Goal: Task Accomplishment & Management: Manage account settings

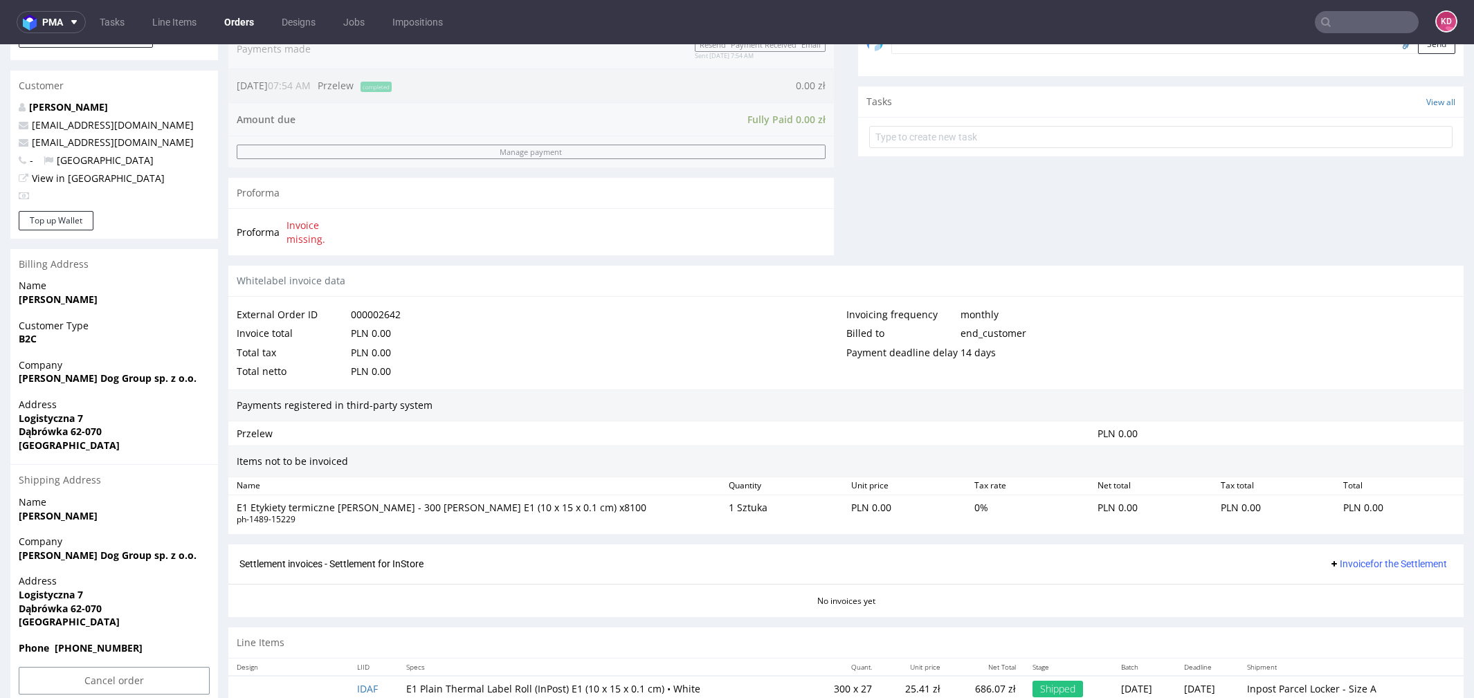
scroll to position [4, 0]
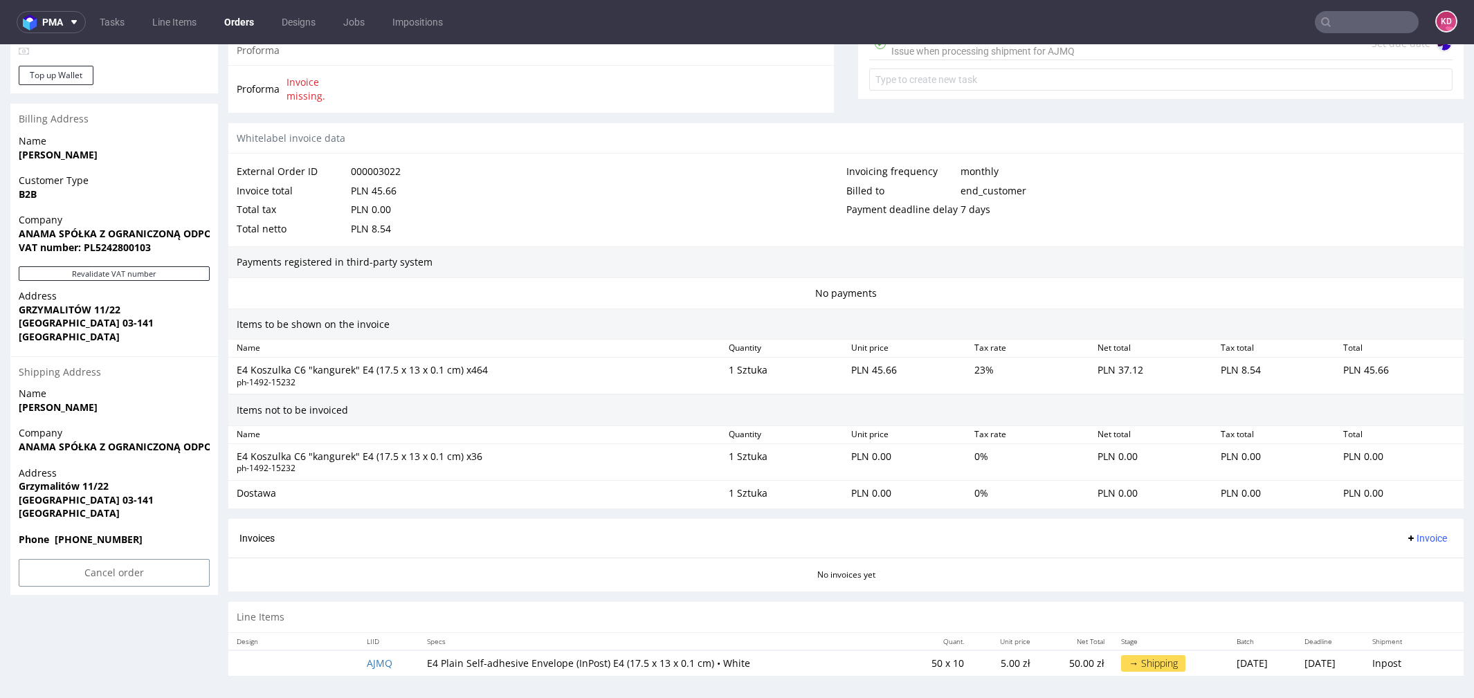
scroll to position [4, 0]
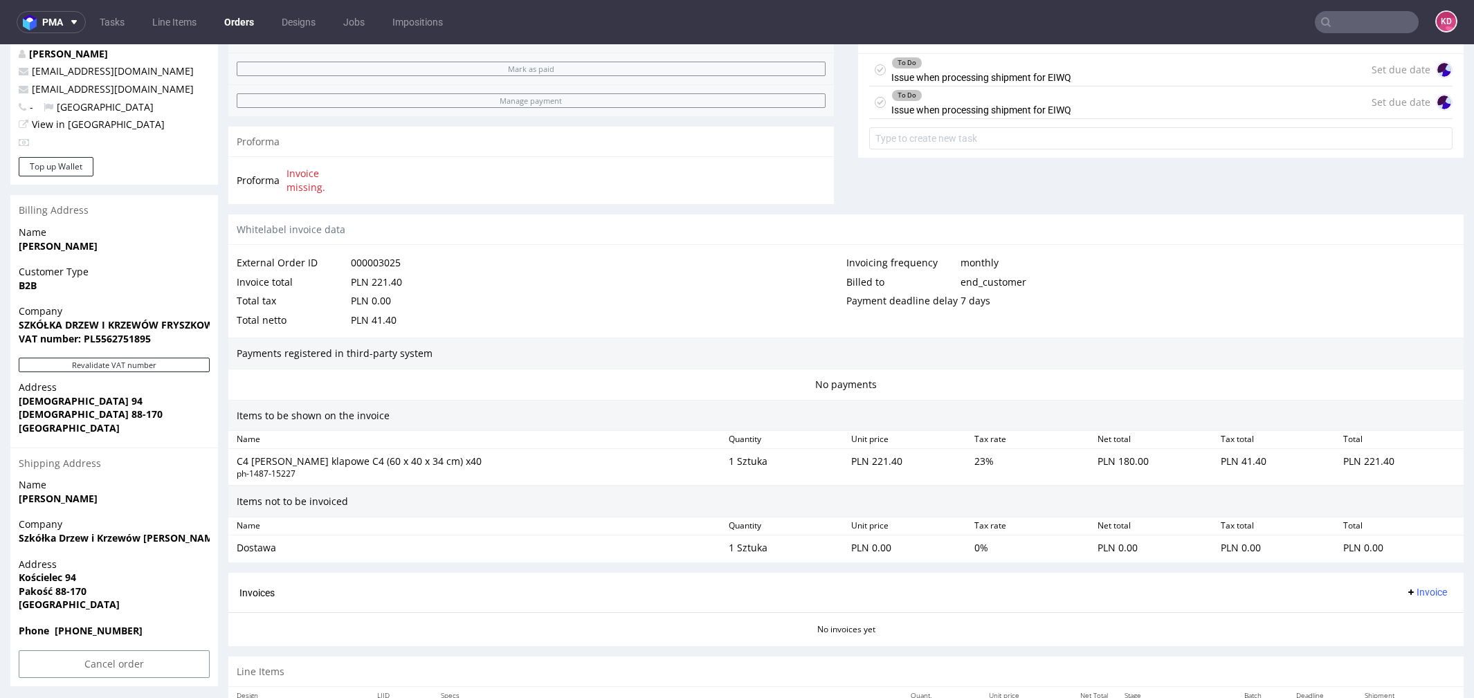
scroll to position [561, 0]
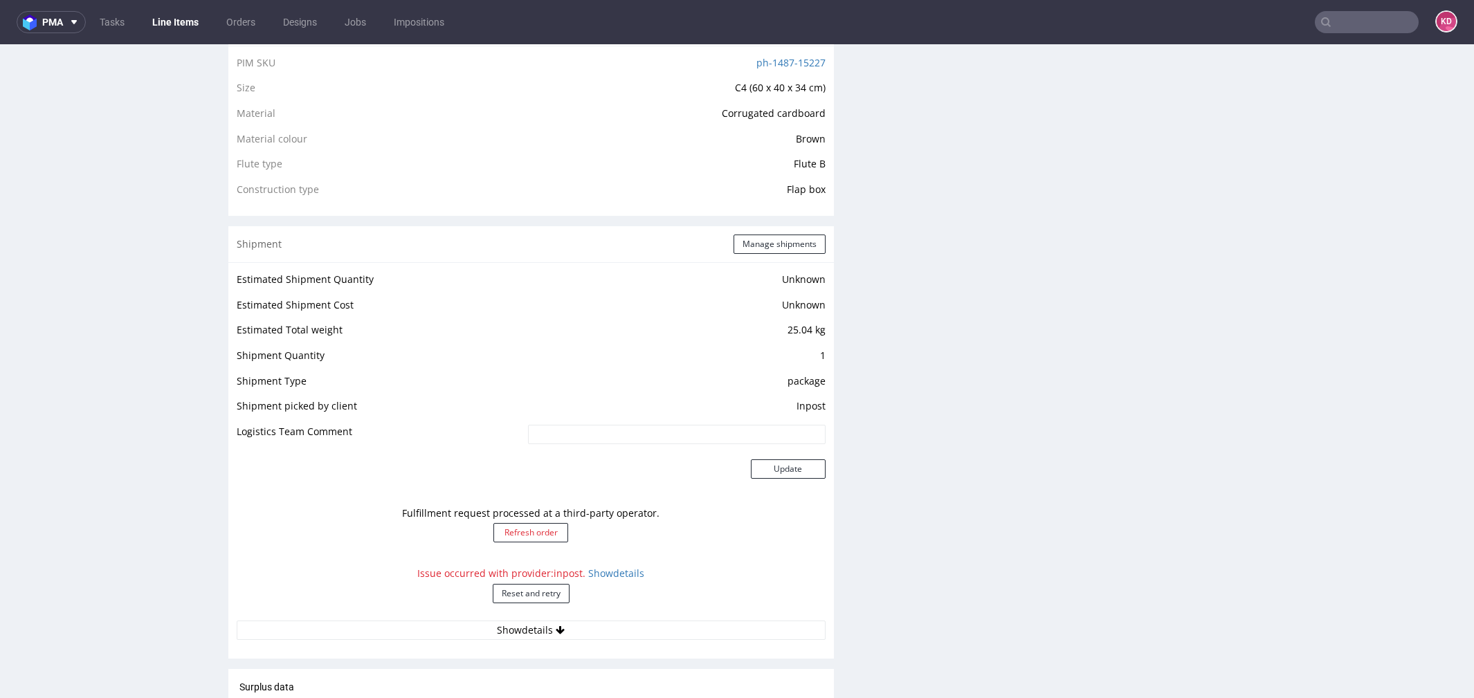
scroll to position [980, 0]
click at [614, 572] on link "Show details" at bounding box center [616, 571] width 56 height 13
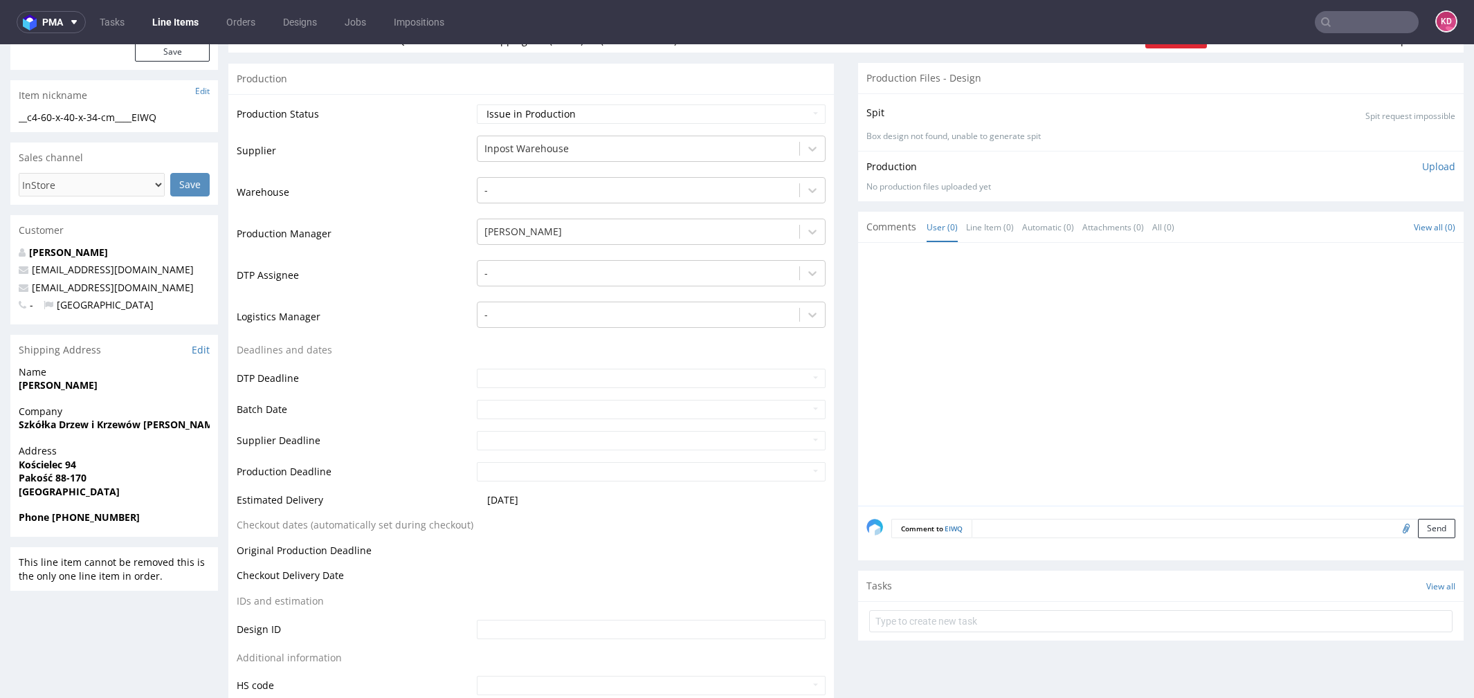
scroll to position [223, 0]
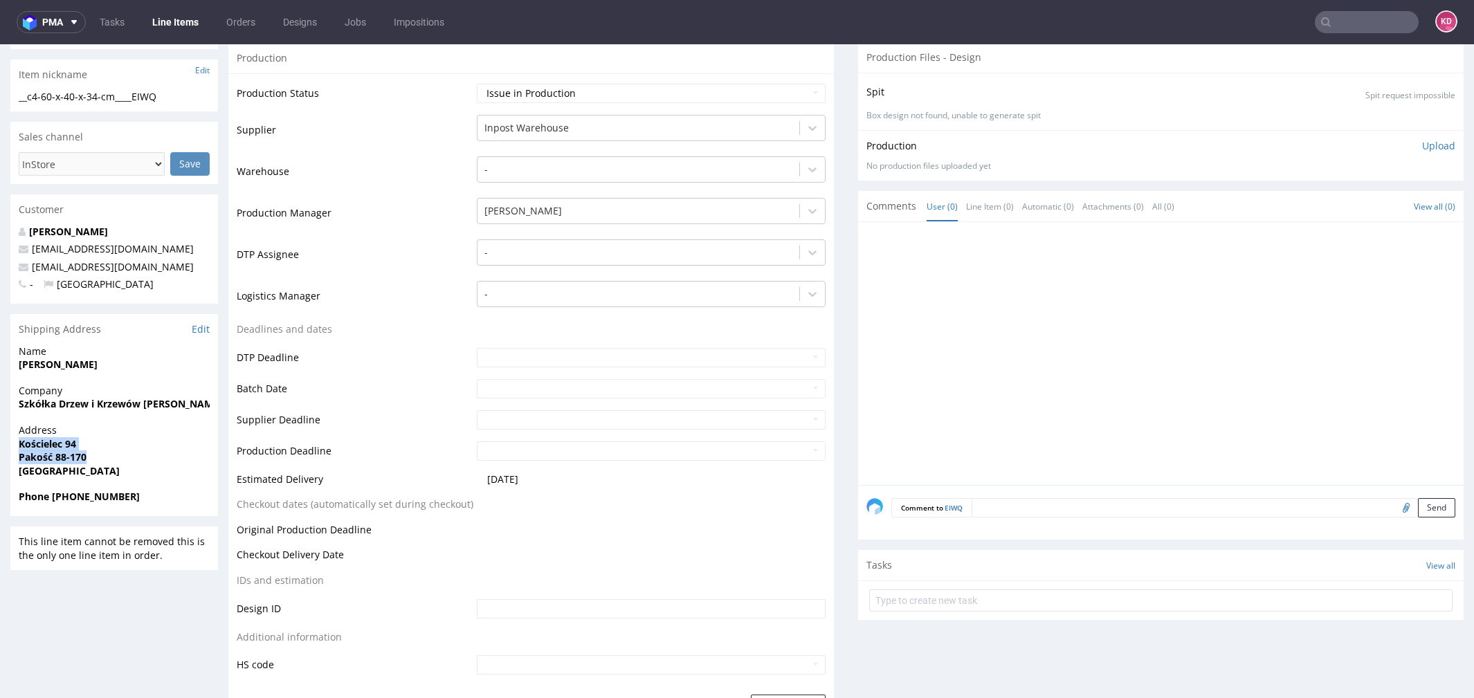
drag, startPoint x: 105, startPoint y: 453, endPoint x: 19, endPoint y: 443, distance: 87.1
click at [19, 444] on p "Address Kościelec 94 Pakość 88-170 Poland" at bounding box center [114, 451] width 191 height 54
copy p "Kościelec 94 Pakość 88-170"
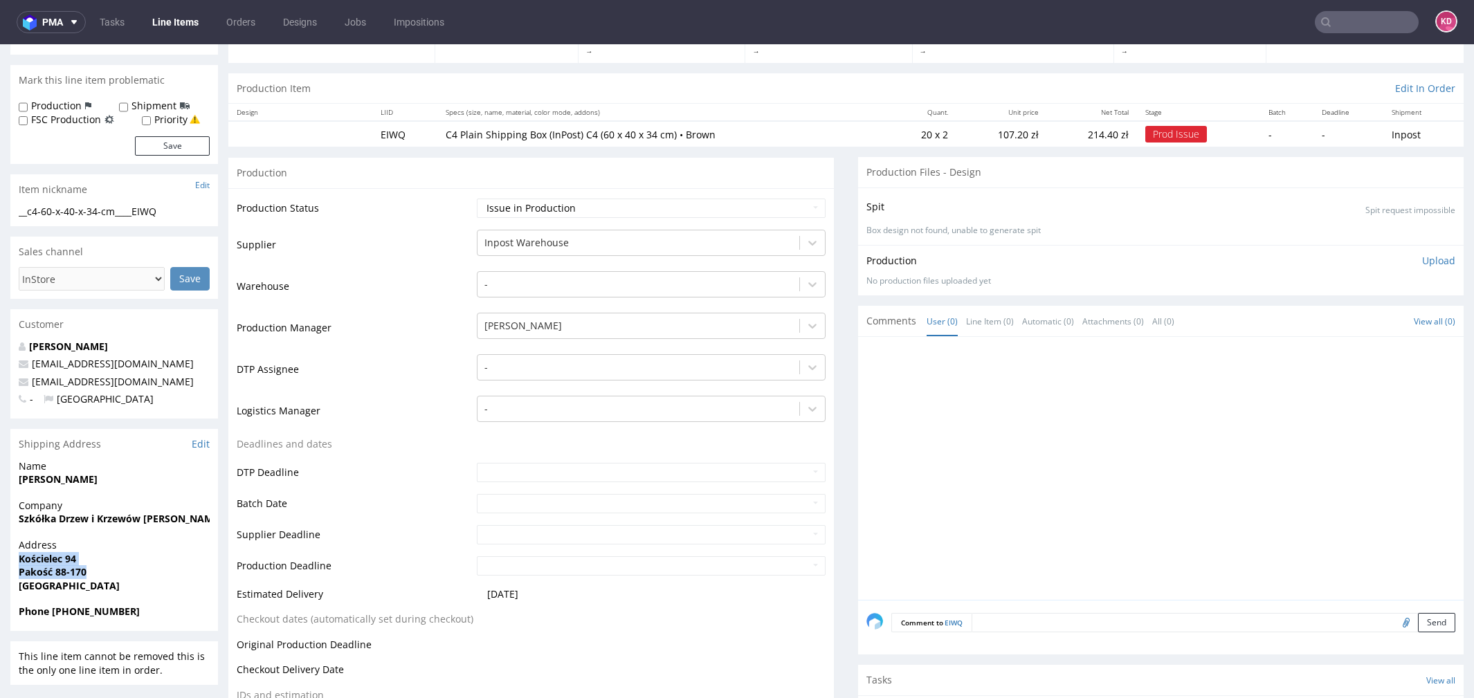
scroll to position [98, 0]
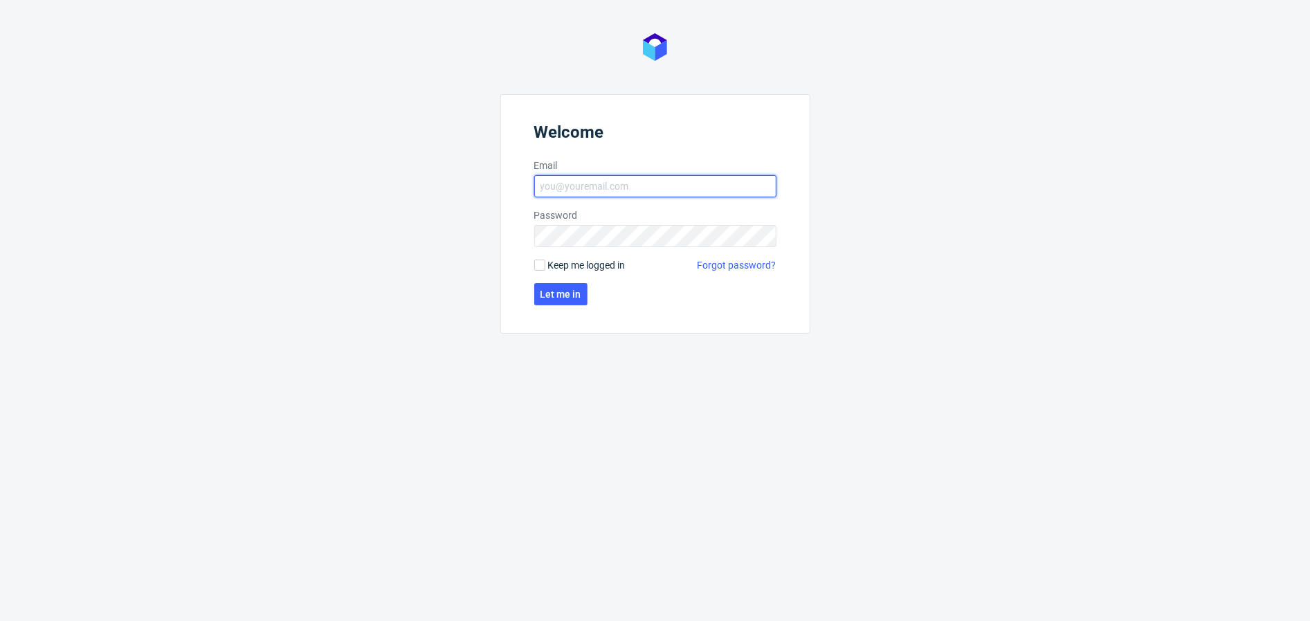
click at [615, 185] on input "Email" at bounding box center [655, 186] width 242 height 22
type input "katarzyna.drabczyk@packhelp.com"
click button "Let me in" at bounding box center [560, 294] width 53 height 22
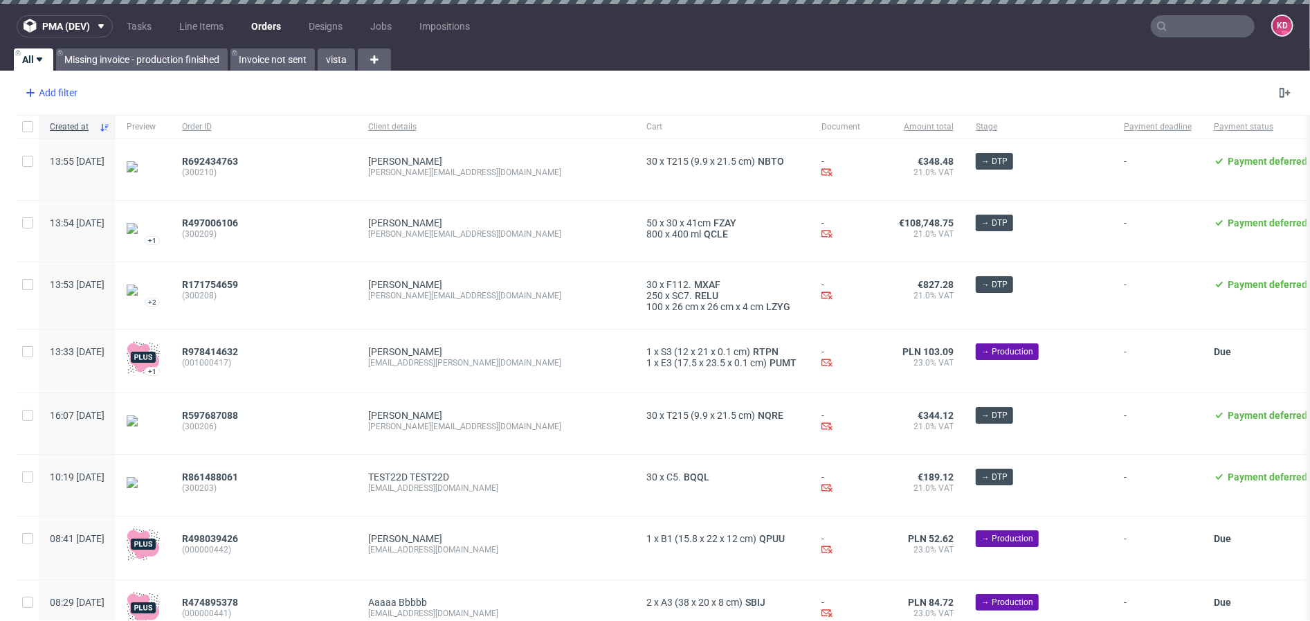
click at [57, 89] on div "Add filter" at bounding box center [49, 93] width 61 height 22
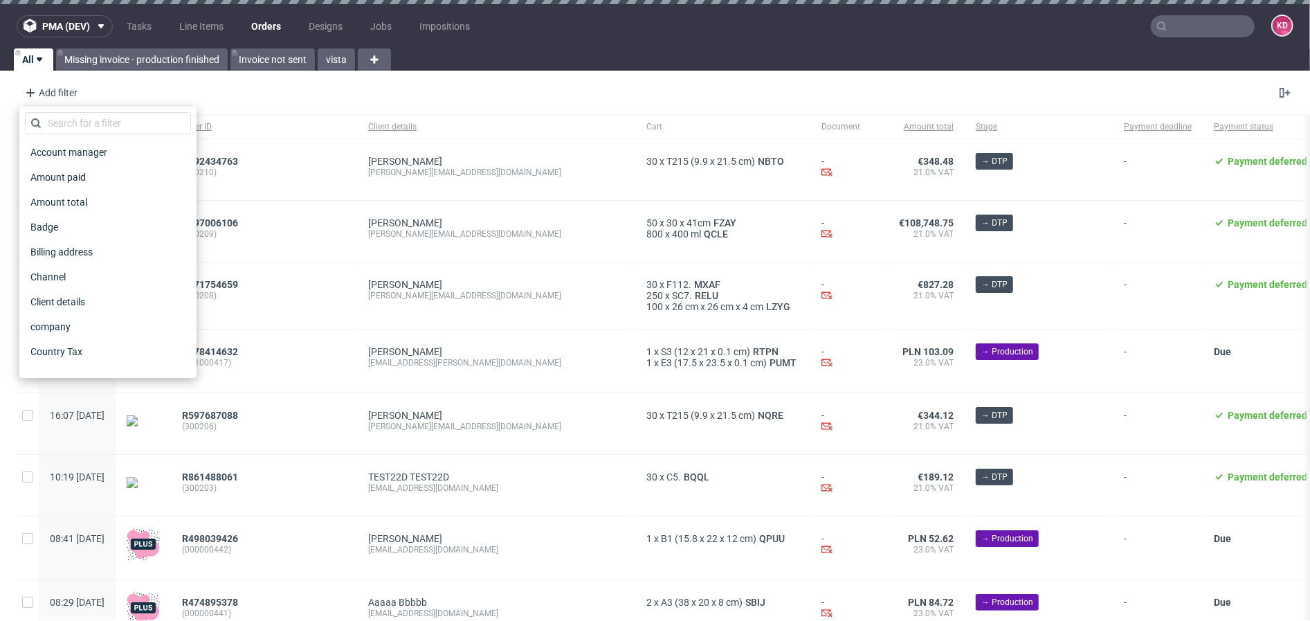
click at [86, 111] on div "Account manager Amount paid Amount total Badge Billing address Channel Client d…" at bounding box center [107, 242] width 177 height 271
click at [94, 120] on input "text" at bounding box center [108, 123] width 166 height 22
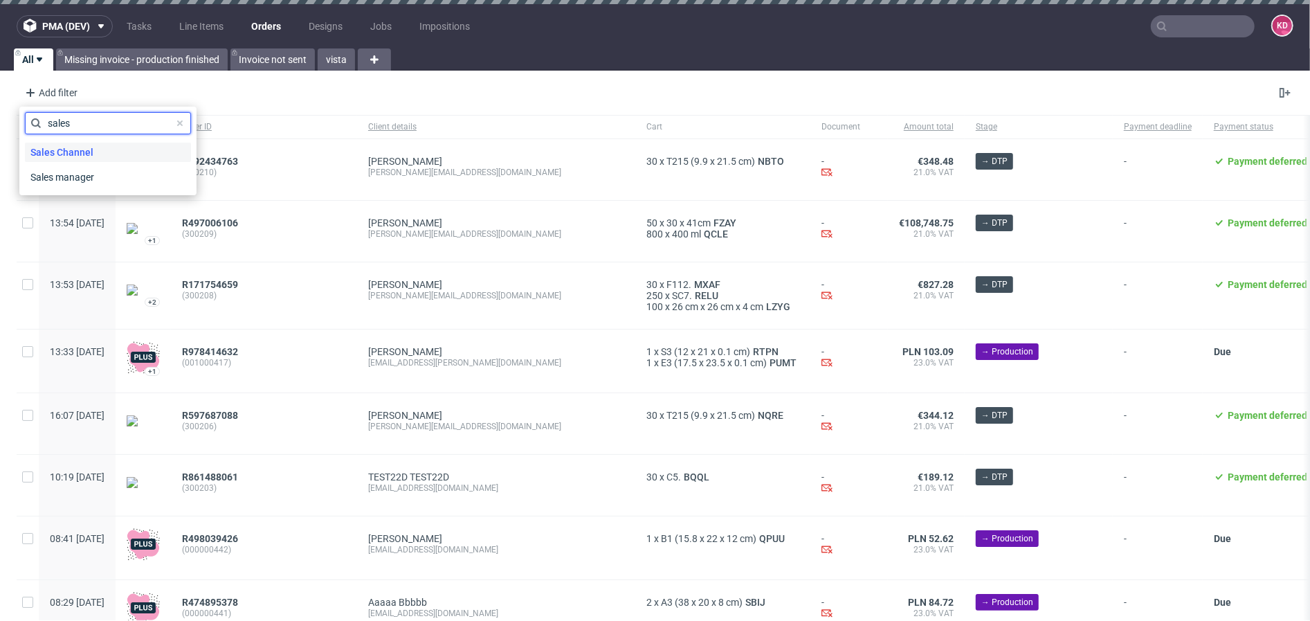
type input "sales"
click at [92, 147] on span "Sales Channel" at bounding box center [62, 152] width 74 height 19
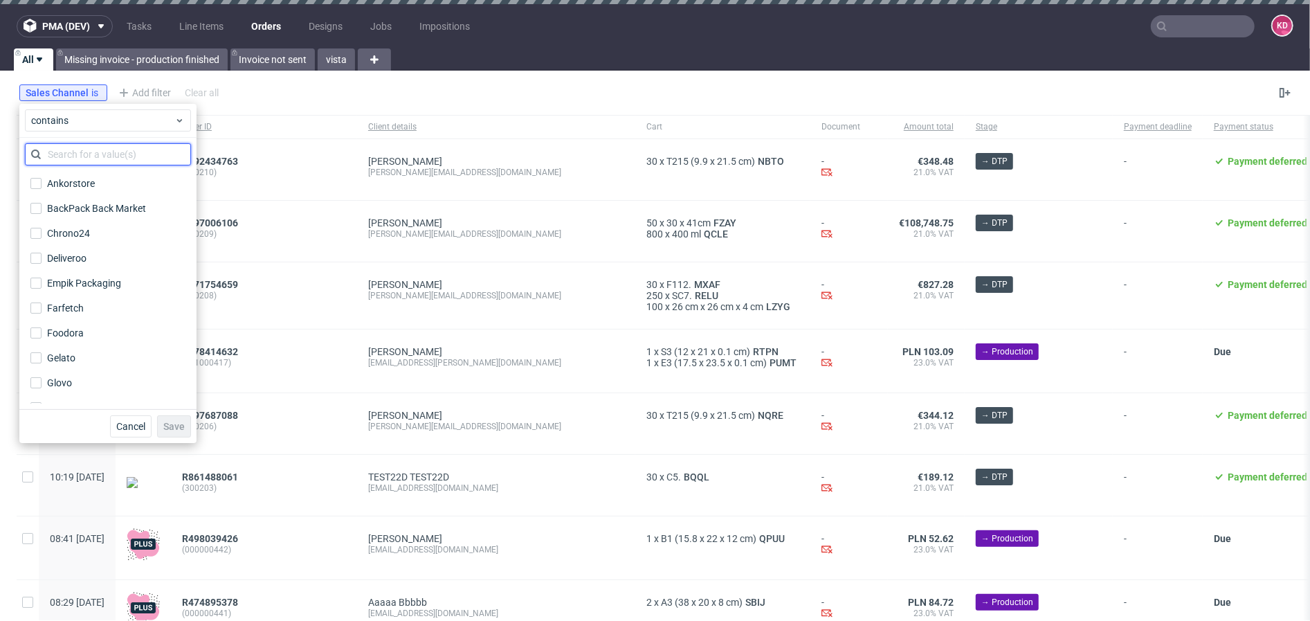
click at [100, 145] on input "text" at bounding box center [108, 154] width 166 height 22
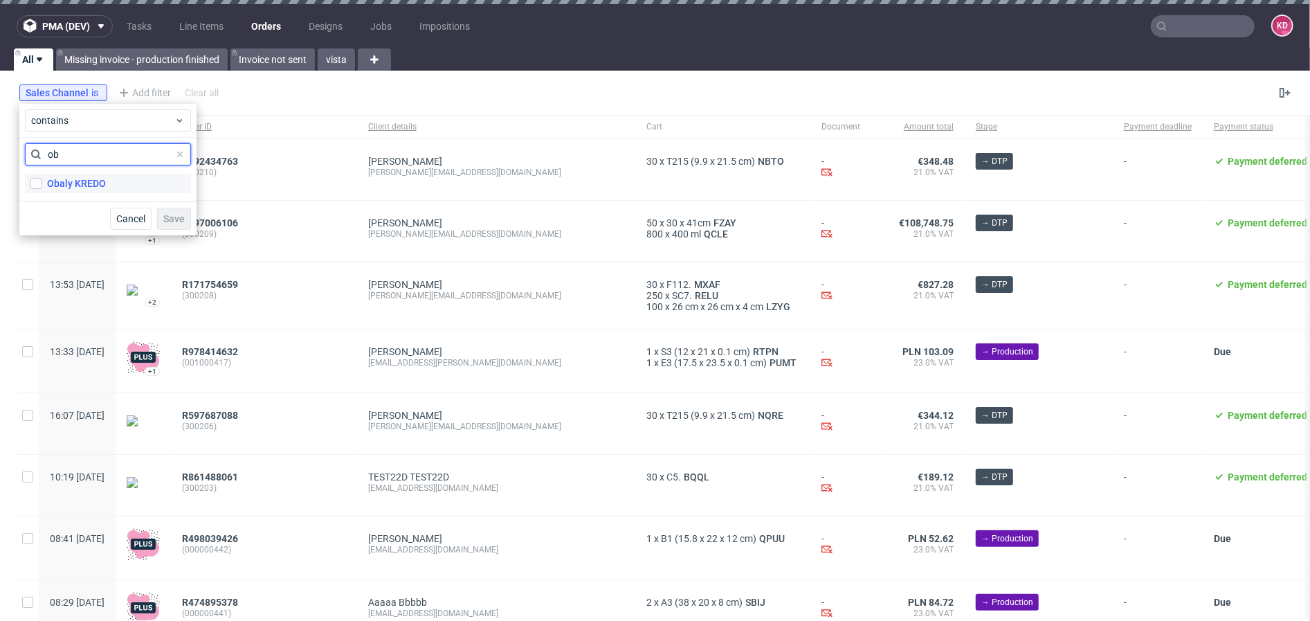
type input "ob"
click at [105, 175] on label "Obaly KREDO" at bounding box center [108, 183] width 166 height 19
click at [42, 178] on input "Obaly KREDO" at bounding box center [35, 183] width 11 height 11
checkbox input "true"
click at [181, 214] on span "Save" at bounding box center [173, 219] width 21 height 10
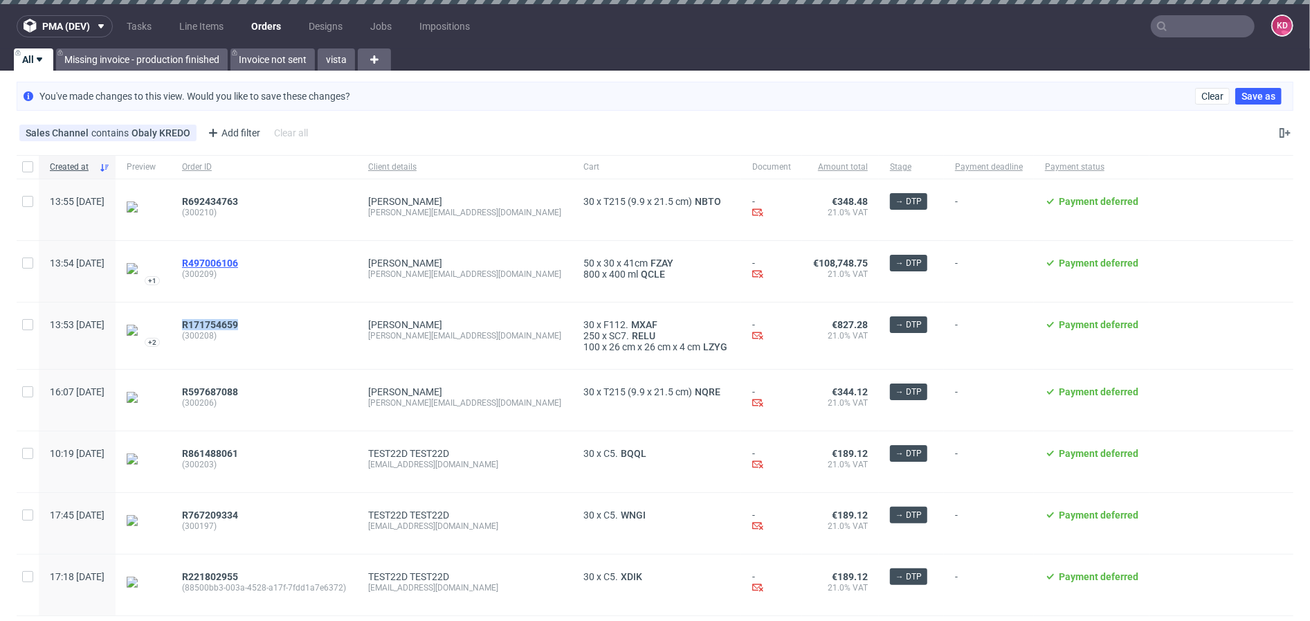
click at [238, 263] on span "R497006106" at bounding box center [210, 262] width 56 height 11
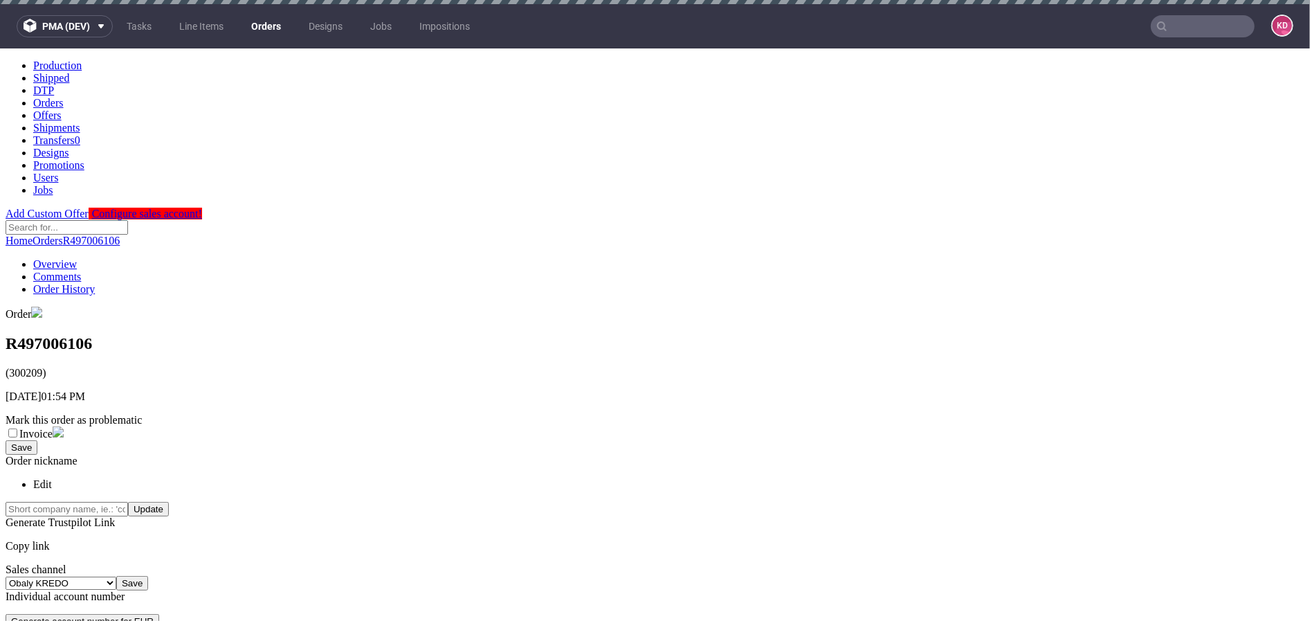
click at [80, 334] on h1 "R497006106" at bounding box center [655, 343] width 1299 height 19
copy h1 "R497006106"
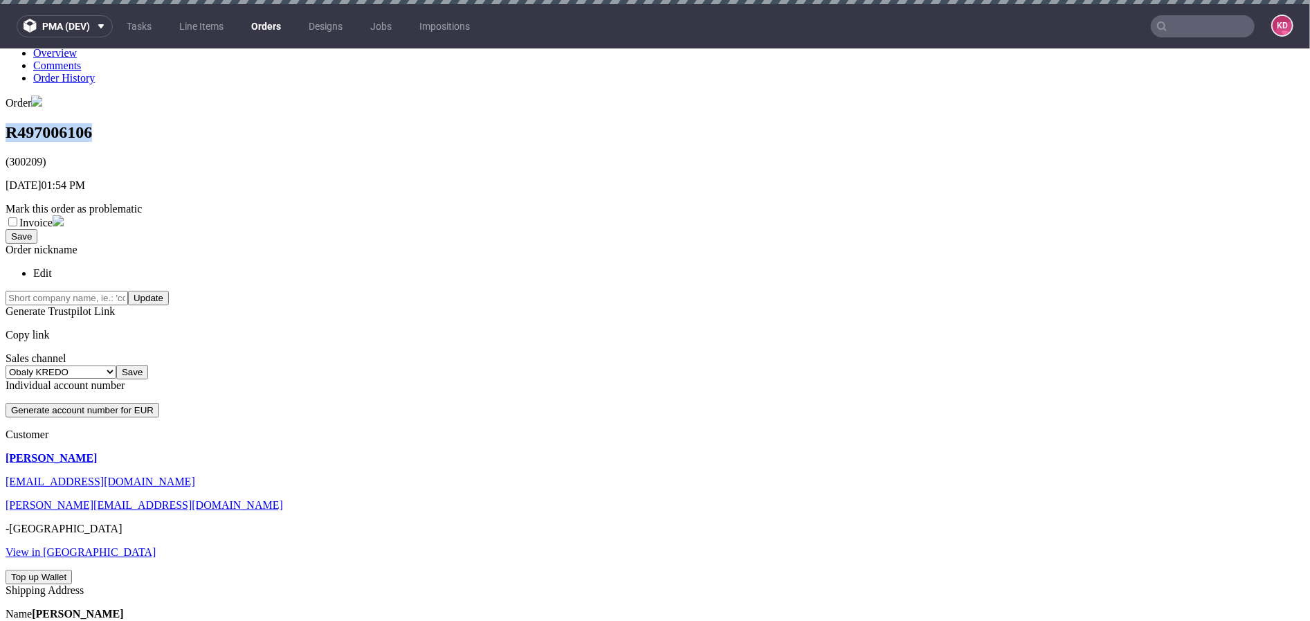
scroll to position [337, 0]
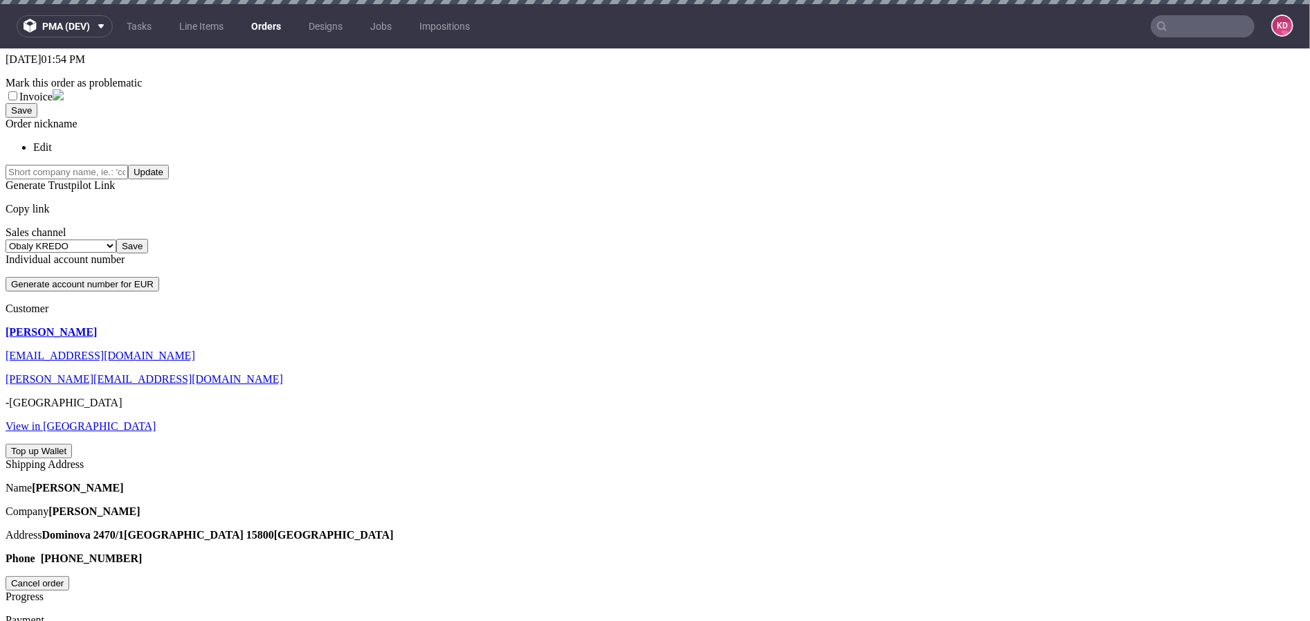
copy link "FZAY"
copy link "QCLE"
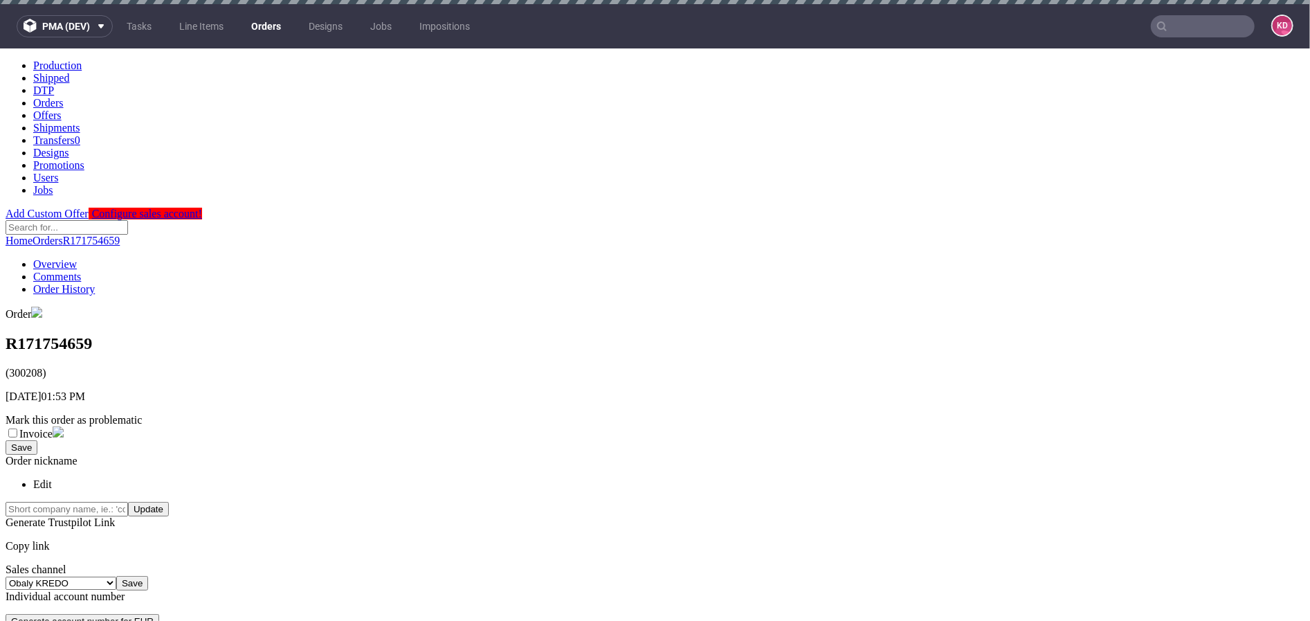
click at [189, 334] on h1 "R171754659" at bounding box center [655, 343] width 1299 height 19
click at [154, 334] on h1 "R171754659" at bounding box center [655, 343] width 1299 height 19
drag, startPoint x: 165, startPoint y: 129, endPoint x: 7, endPoint y: 125, distance: 157.8
copy h1 "R171754659"
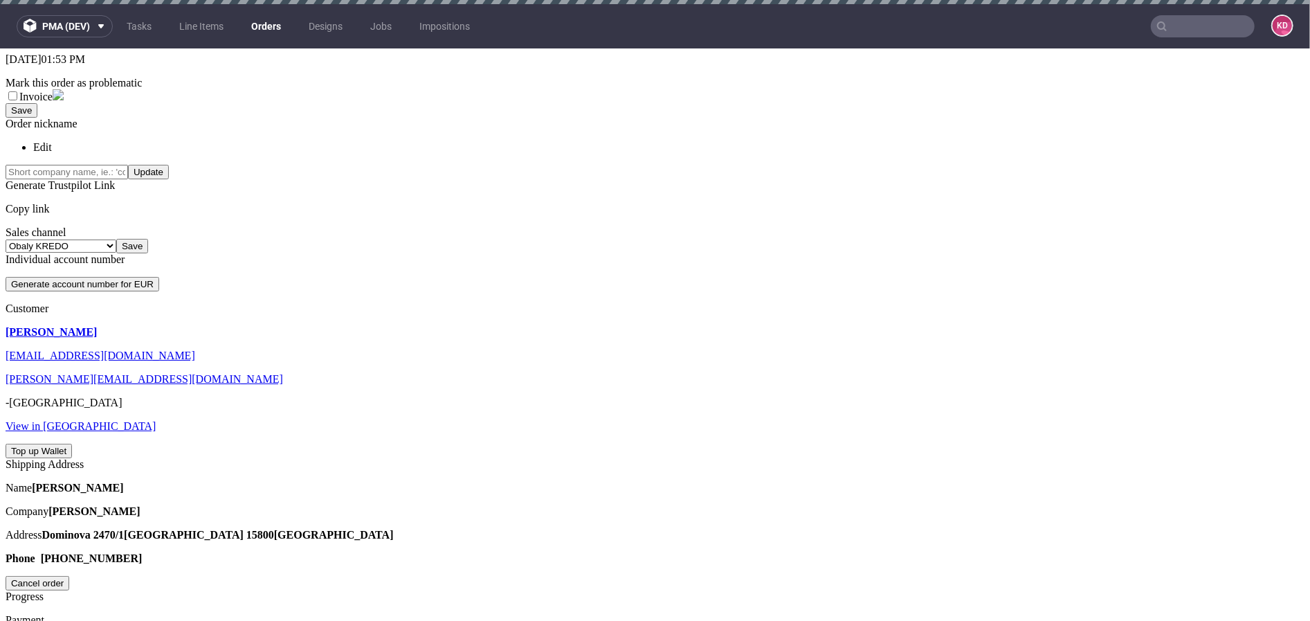
scroll to position [6, 0]
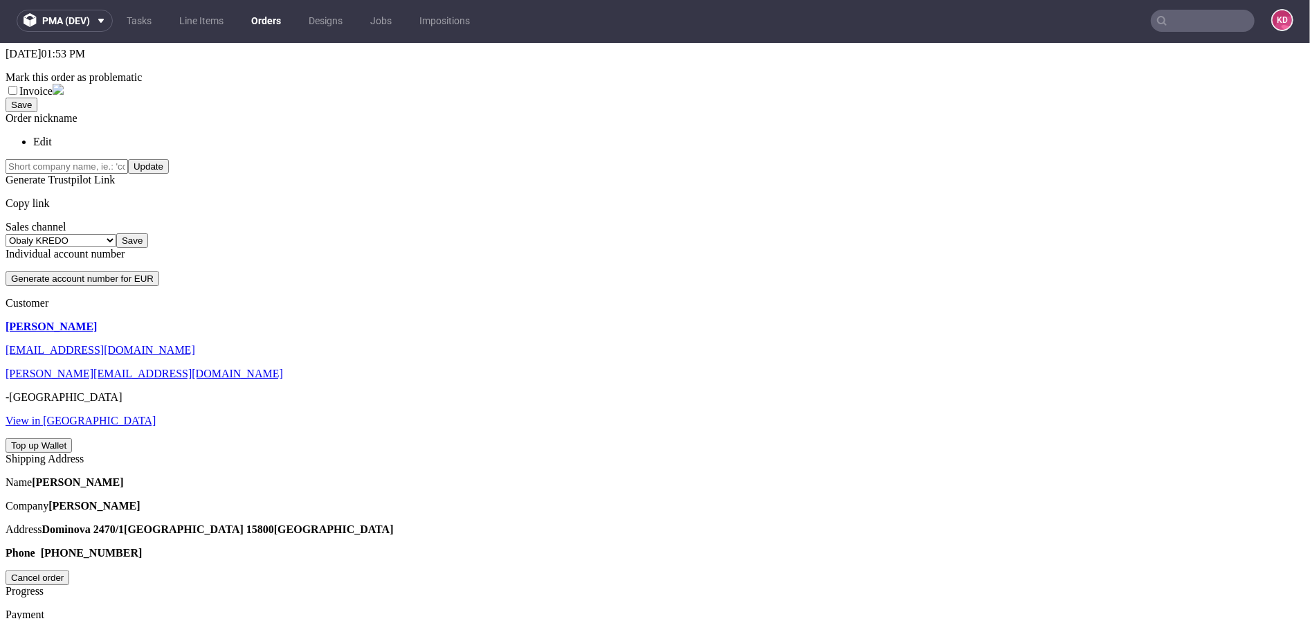
copy link "RELU"
copy link "LZYG"
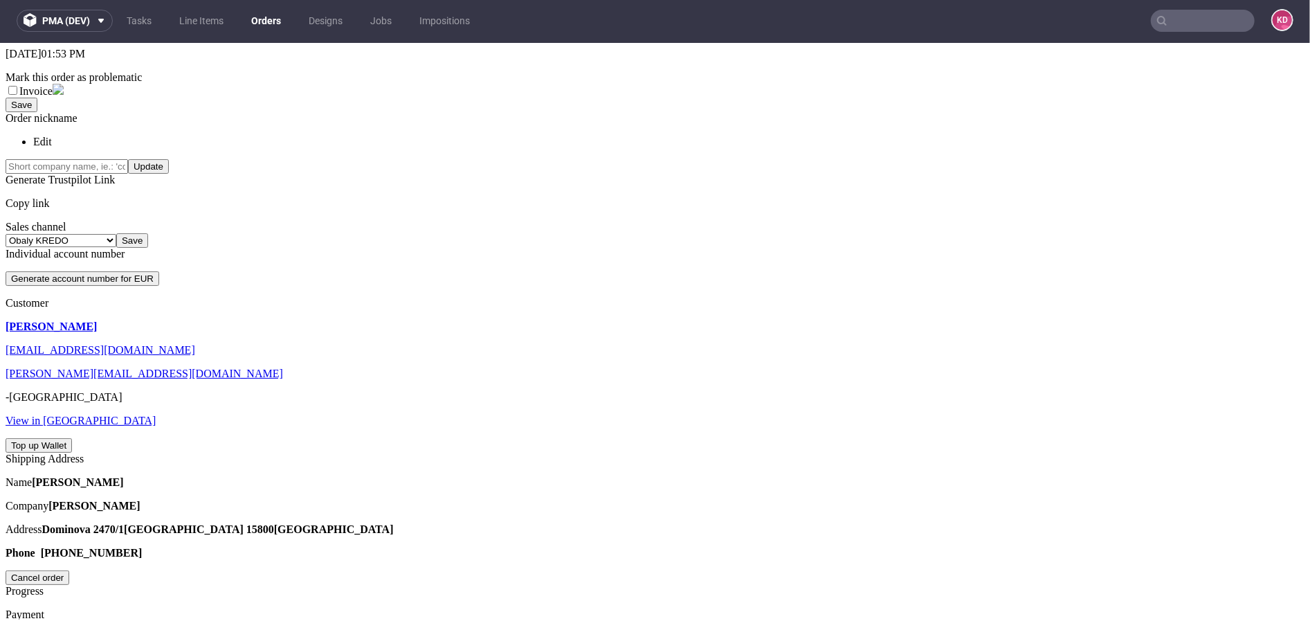
copy link "MXAF"
copy link "RELU"
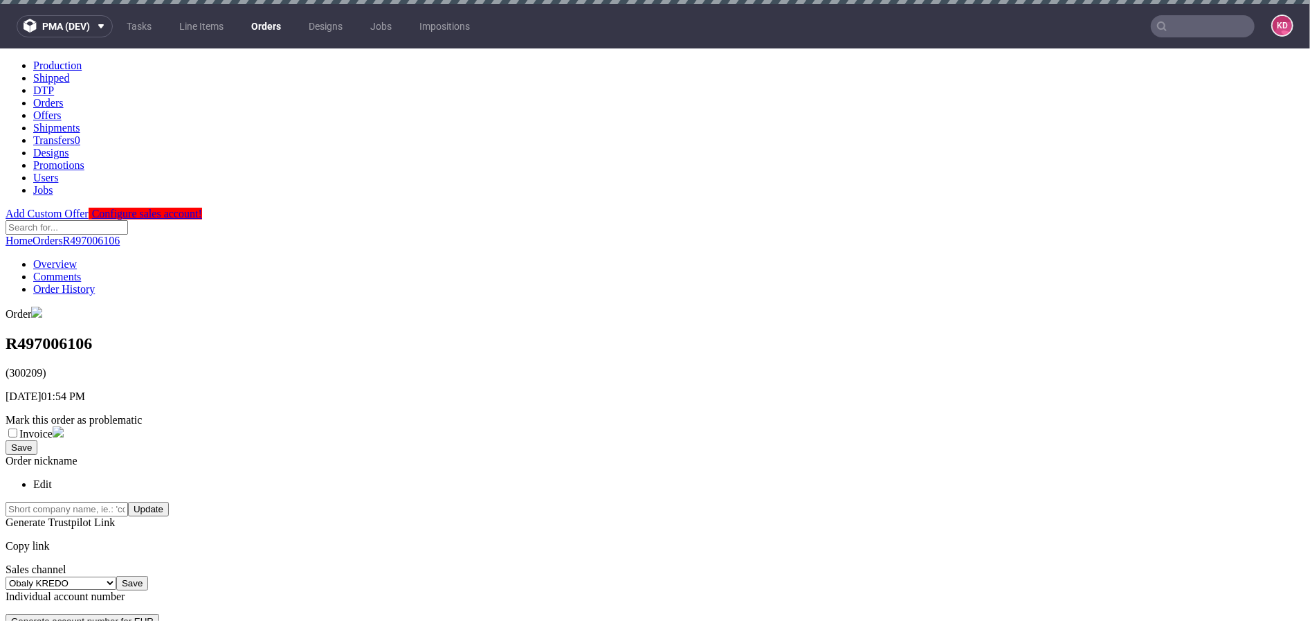
click at [262, 25] on link "Orders" at bounding box center [266, 26] width 46 height 22
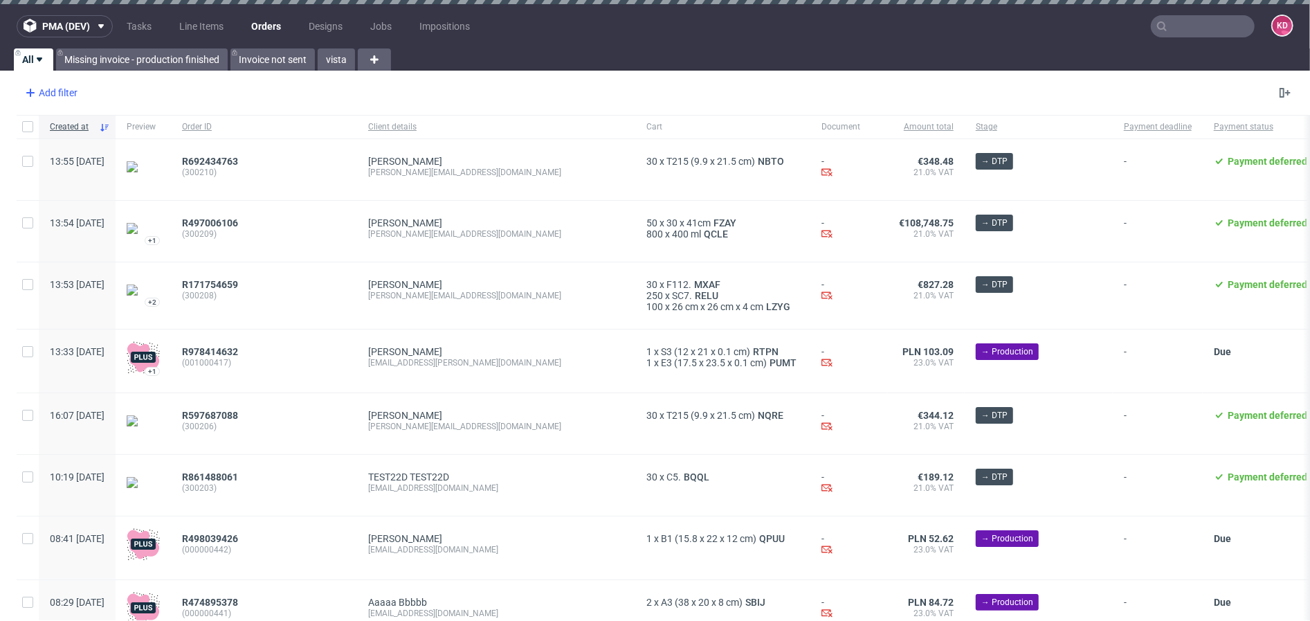
click at [61, 91] on div "Add filter" at bounding box center [49, 93] width 61 height 22
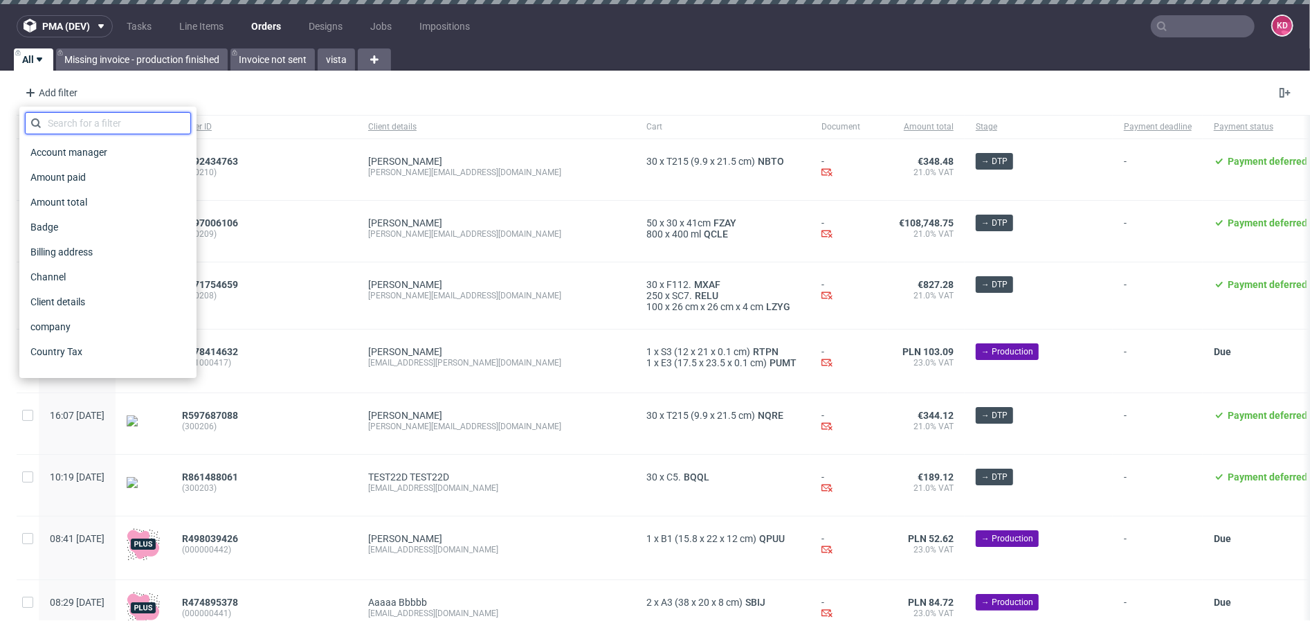
click at [125, 123] on input "text" at bounding box center [108, 123] width 166 height 22
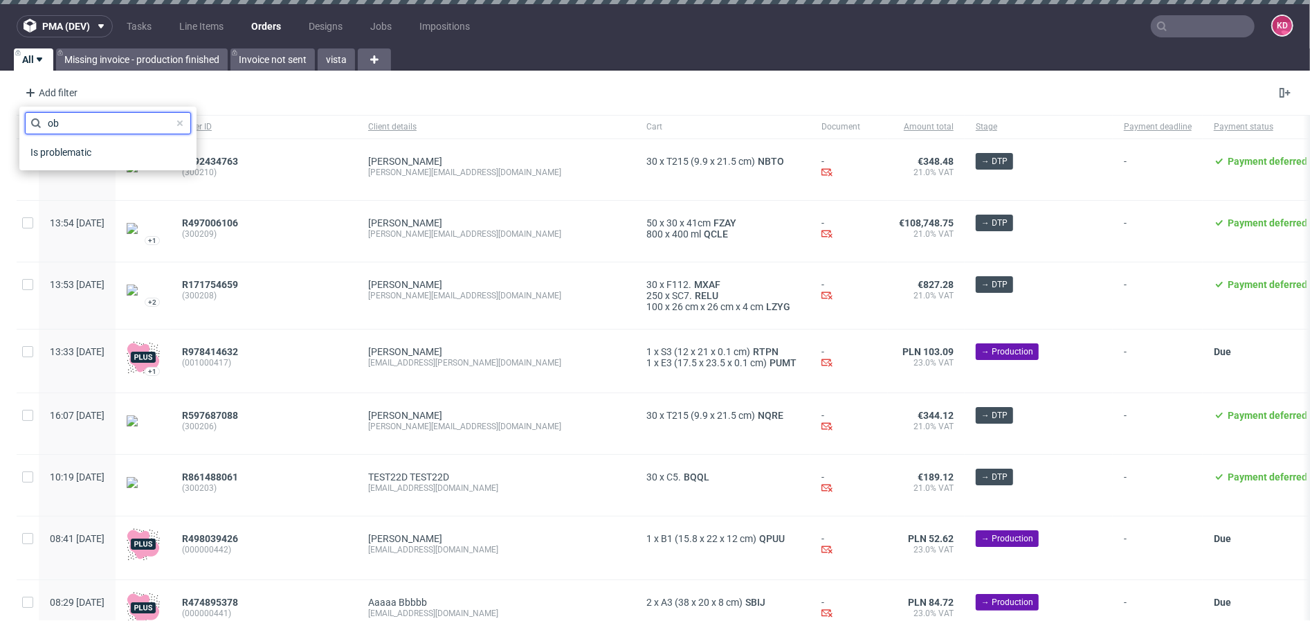
type input "o"
type input "sale"
click at [135, 146] on div "Sales Channel" at bounding box center [108, 152] width 166 height 19
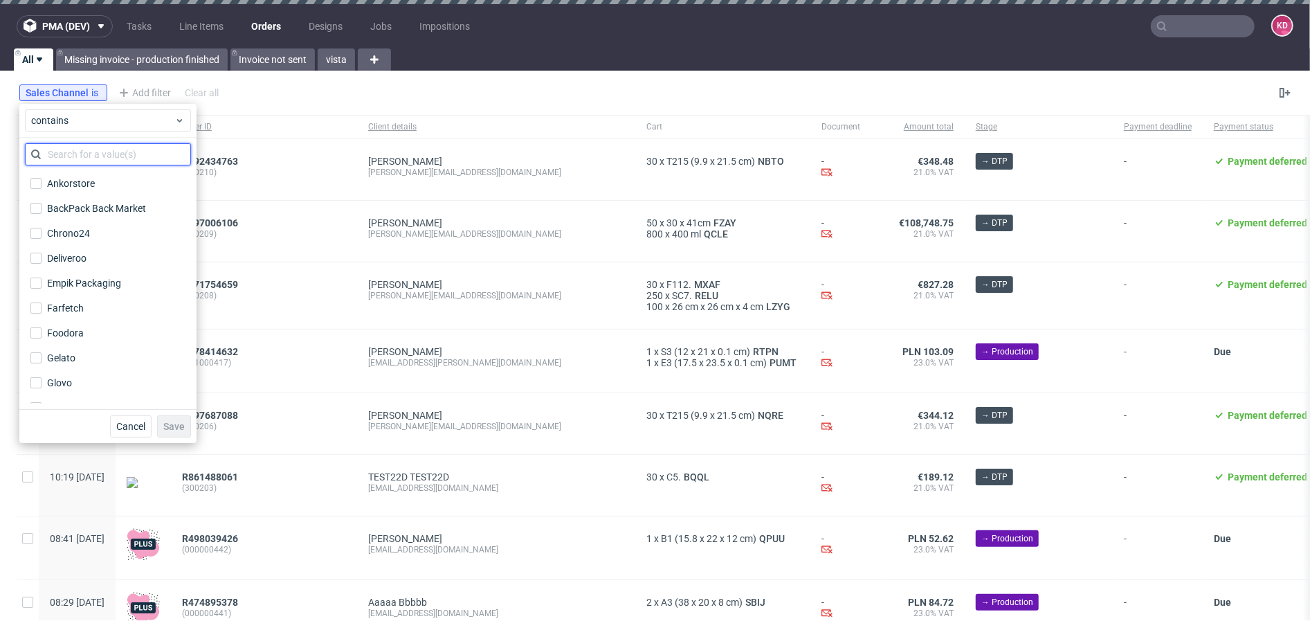
click at [123, 152] on input "text" at bounding box center [108, 154] width 166 height 22
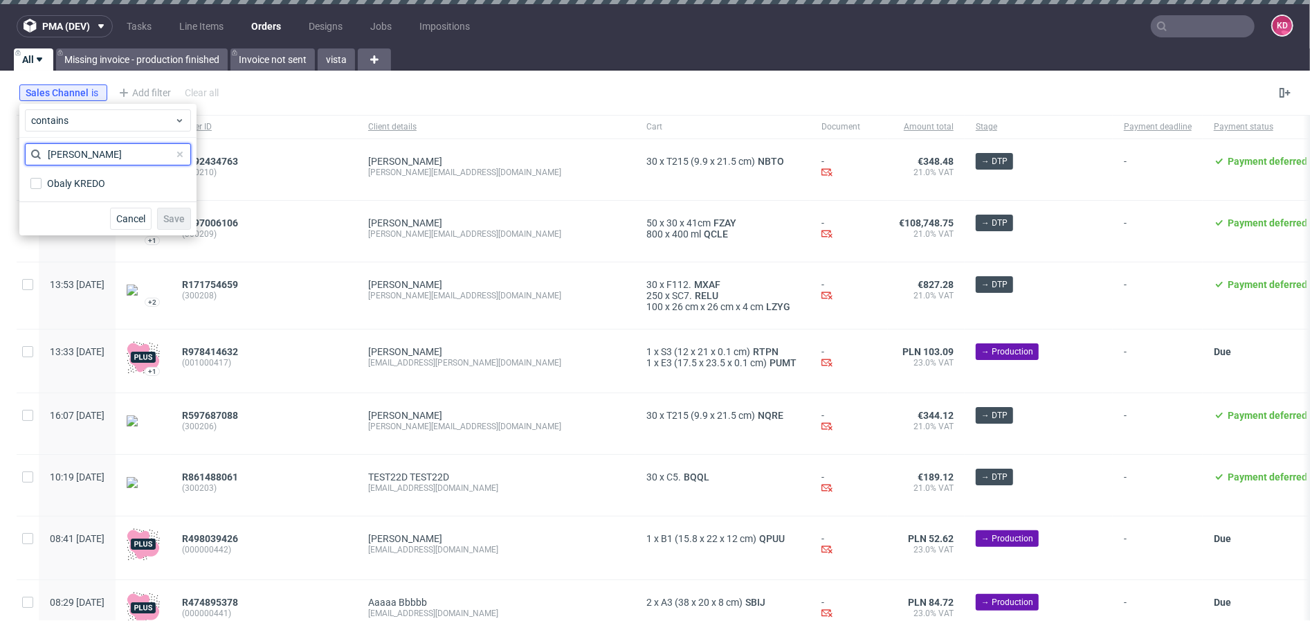
type input "obal"
click at [136, 171] on div "Obaly KREDO" at bounding box center [108, 183] width 166 height 25
click at [136, 181] on label "Obaly KREDO" at bounding box center [108, 183] width 166 height 19
click at [42, 181] on input "Obaly KREDO" at bounding box center [35, 183] width 11 height 11
checkbox input "true"
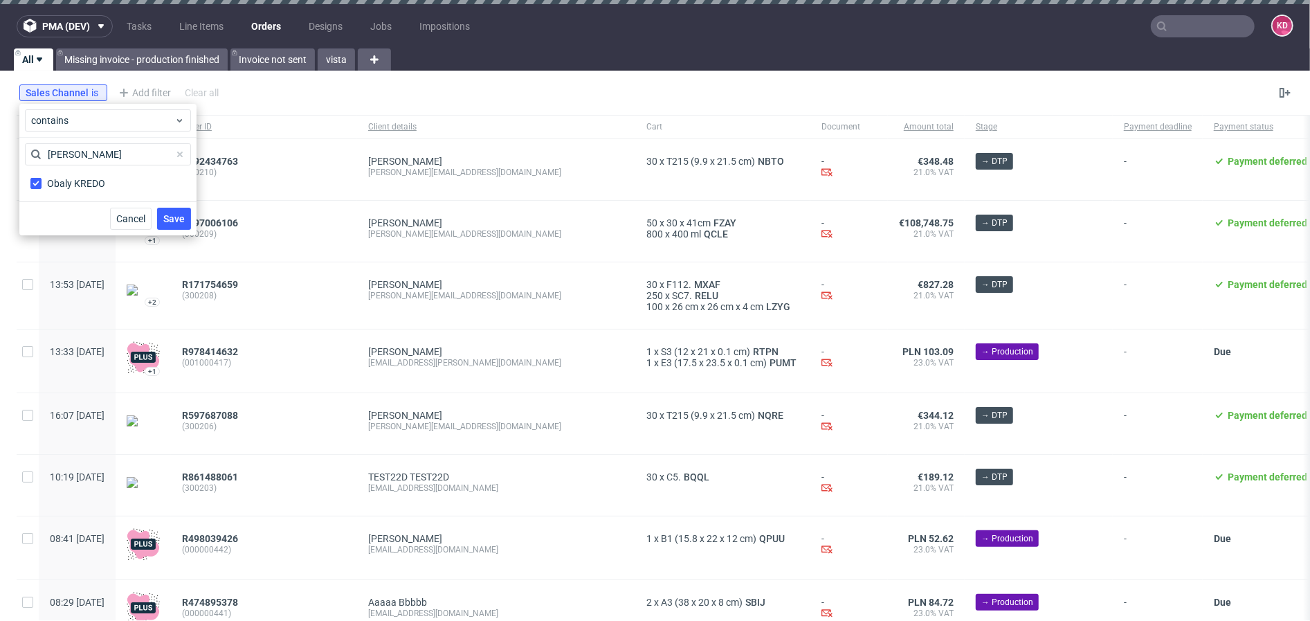
click at [178, 221] on span "Save" at bounding box center [173, 219] width 21 height 10
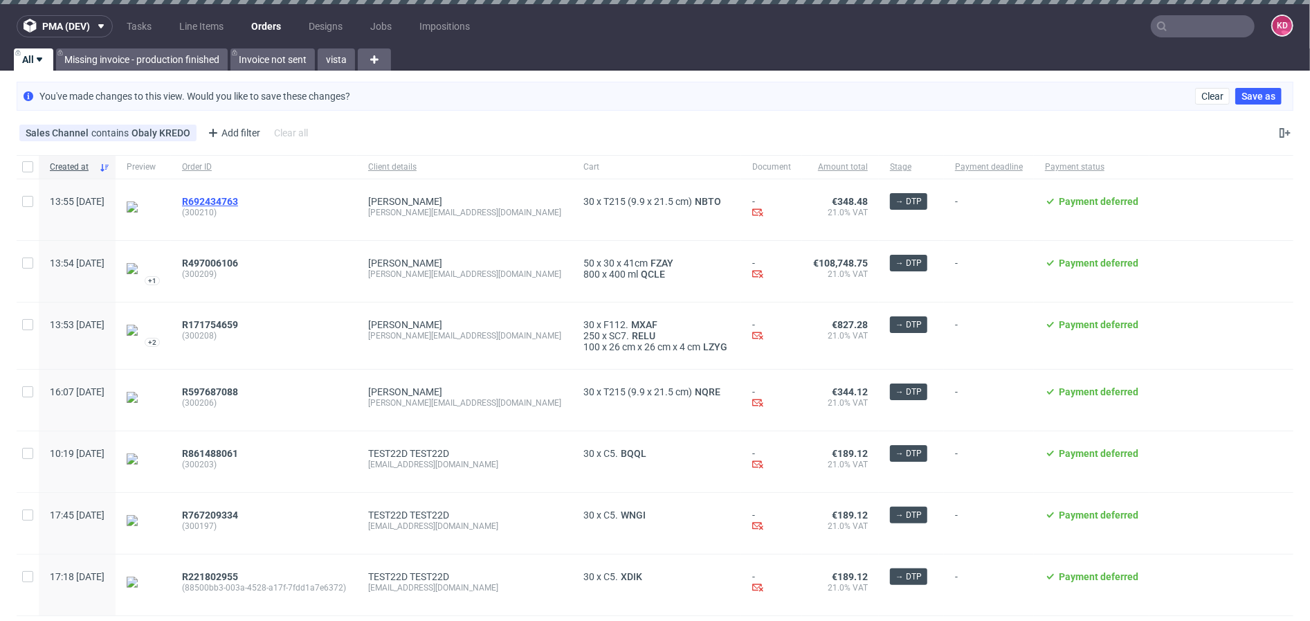
click at [238, 198] on span "R692434763" at bounding box center [210, 201] width 56 height 11
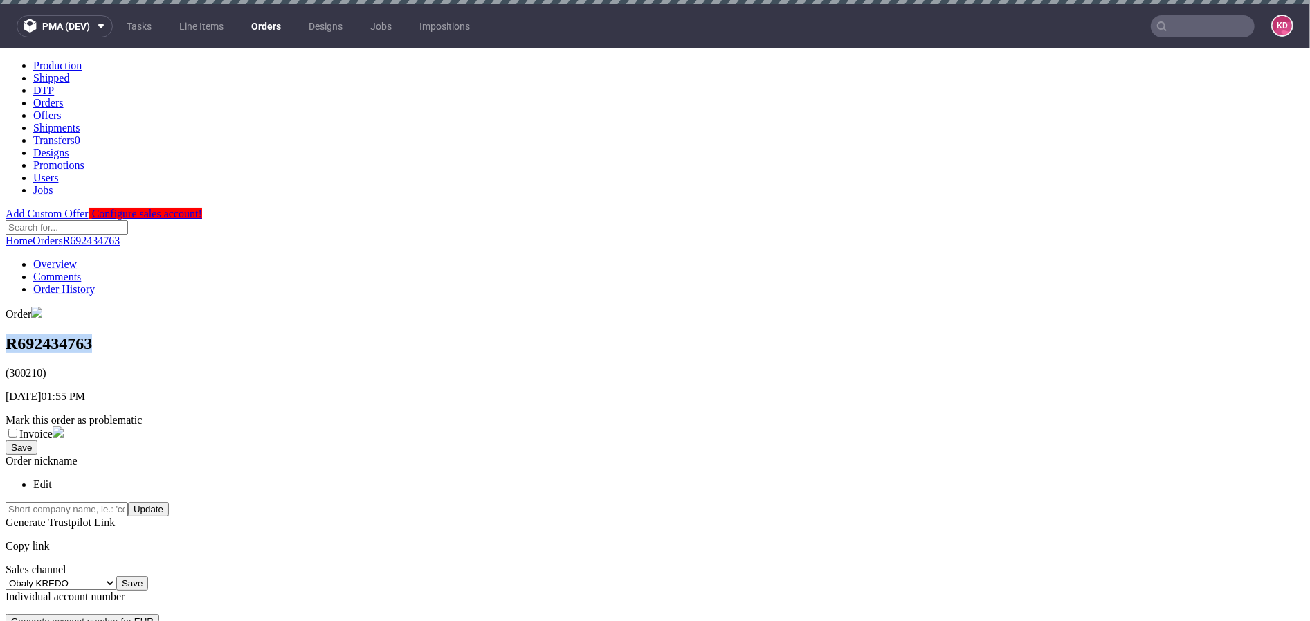
drag, startPoint x: 176, startPoint y: 127, endPoint x: -17, endPoint y: 127, distance: 193.1
copy h1 "R692434763"
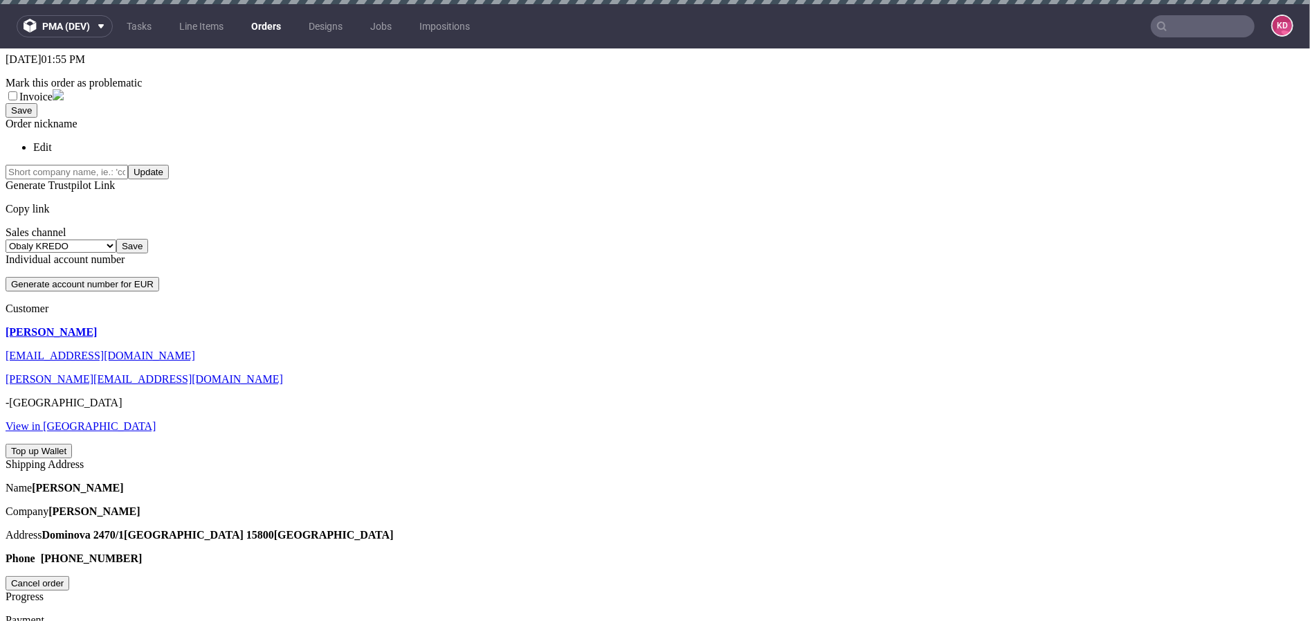
scroll to position [6, 0]
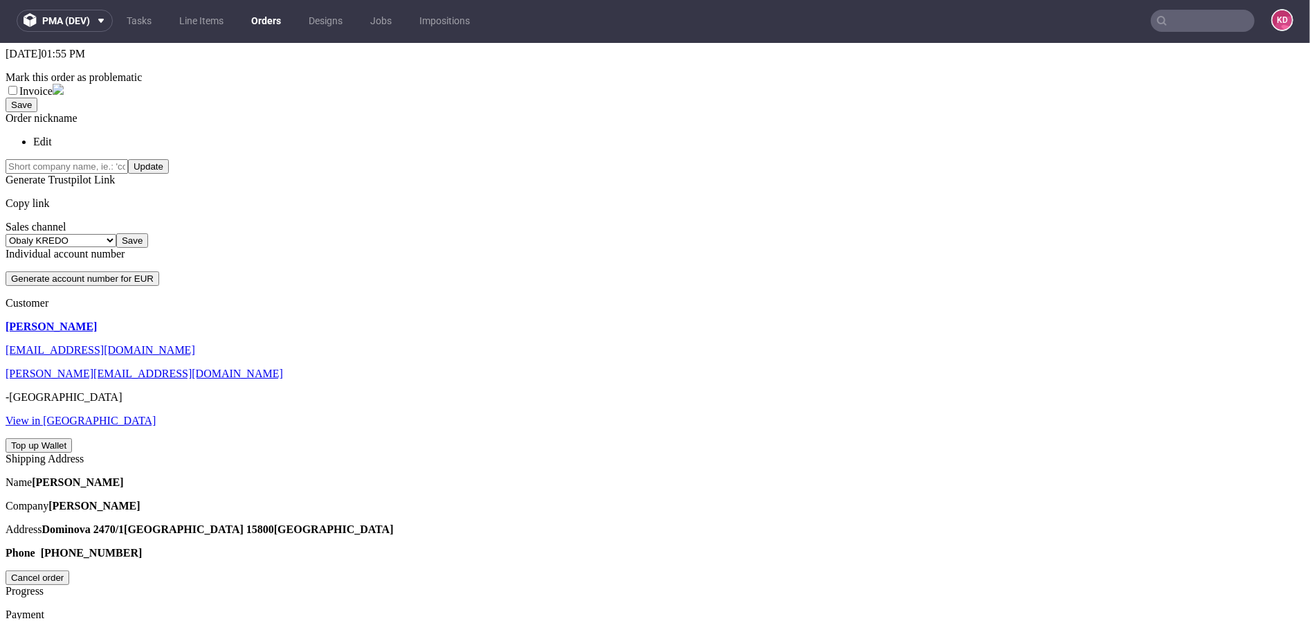
copy link "NBTO"
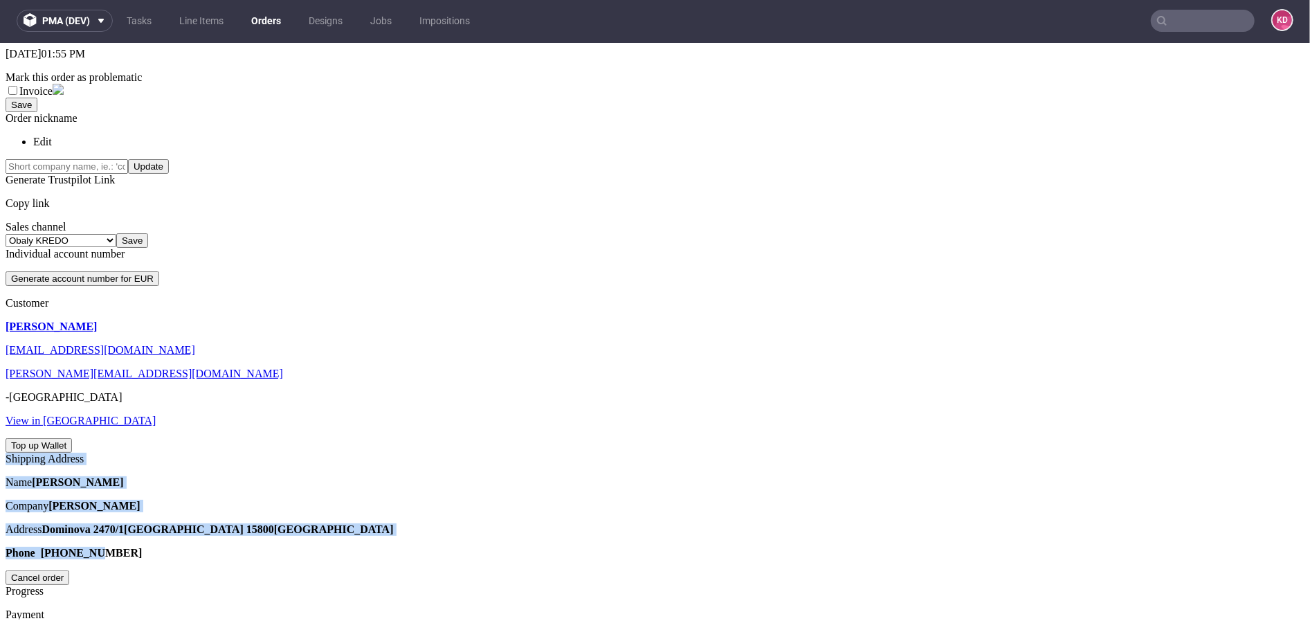
drag, startPoint x: 139, startPoint y: 543, endPoint x: 15, endPoint y: 380, distance: 204.9
click at [15, 452] on section "Shipping Address Name Ivana Testovací Company Ivana Testovací Address Dominova …" at bounding box center [655, 518] width 1299 height 132
copy section "Shipping Address Name Ivana Testovací Company Ivana Testovací Address Dominova …"
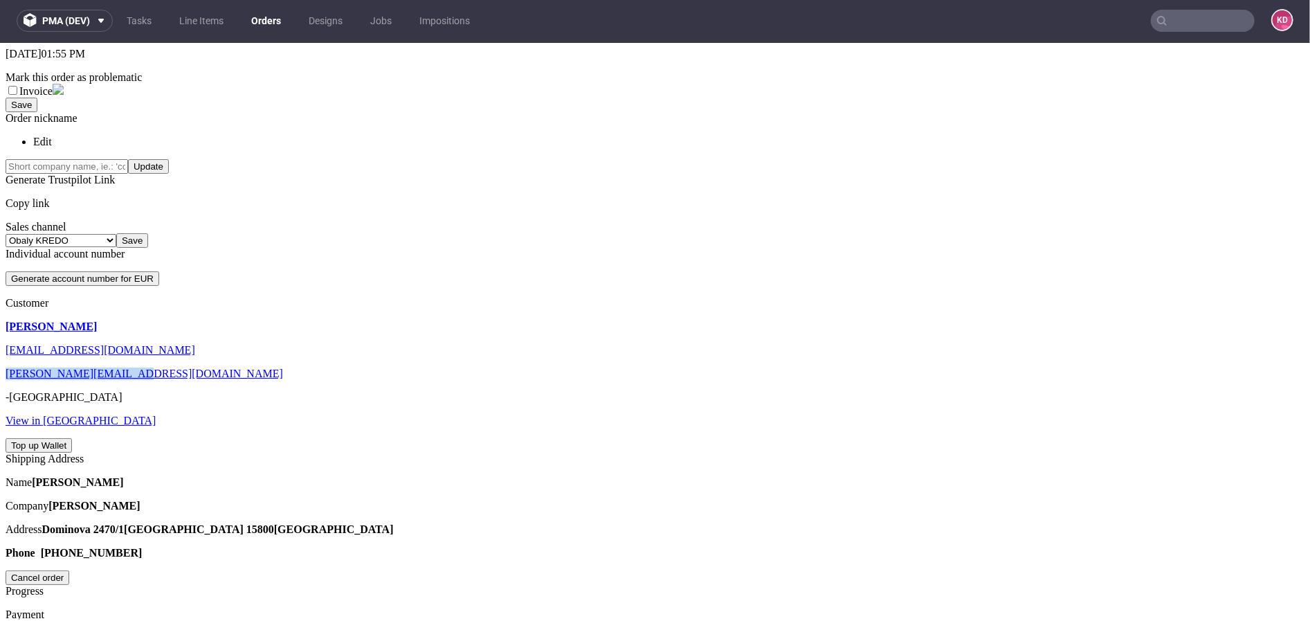
drag, startPoint x: 155, startPoint y: 258, endPoint x: 30, endPoint y: 259, distance: 124.6
click at [30, 367] on p "haring.ivana@gmail.com" at bounding box center [655, 373] width 1299 height 12
copy link "haring.ivana@gmail.com"
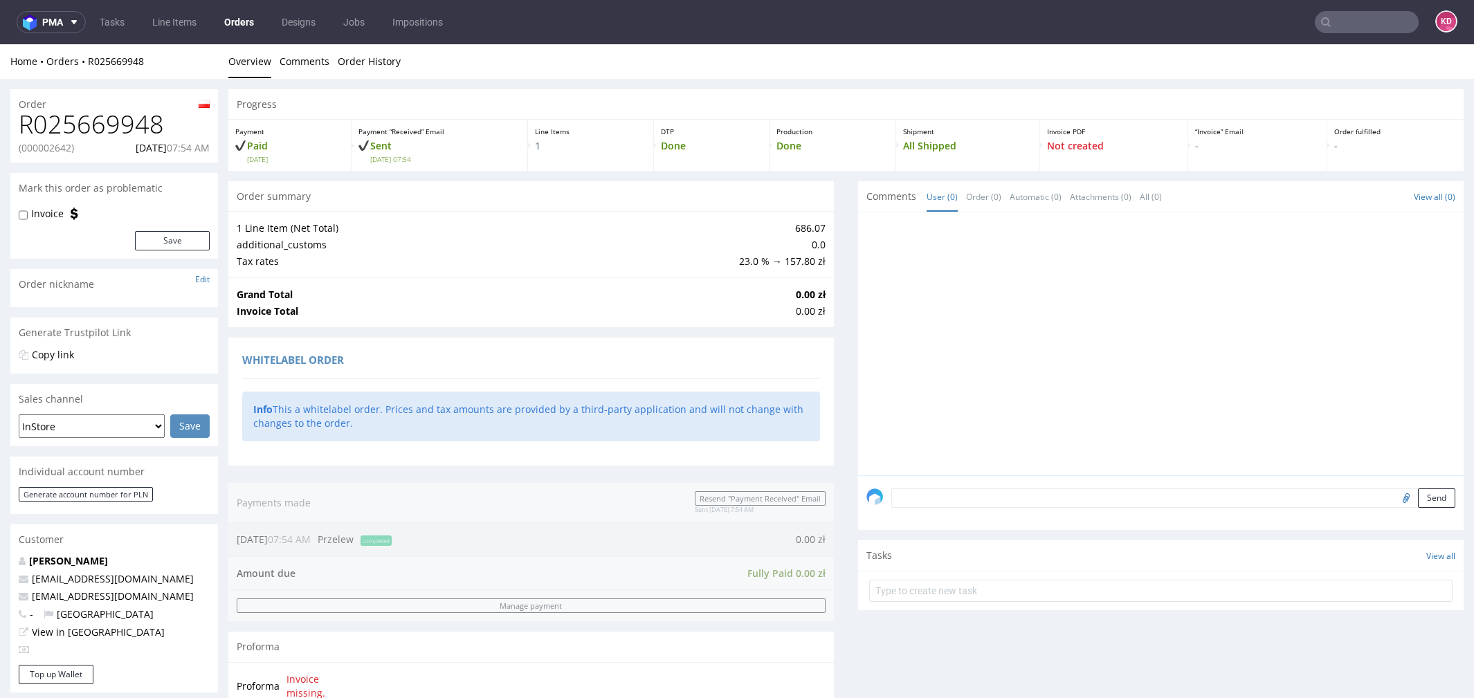
click at [239, 28] on link "Orders" at bounding box center [239, 22] width 46 height 22
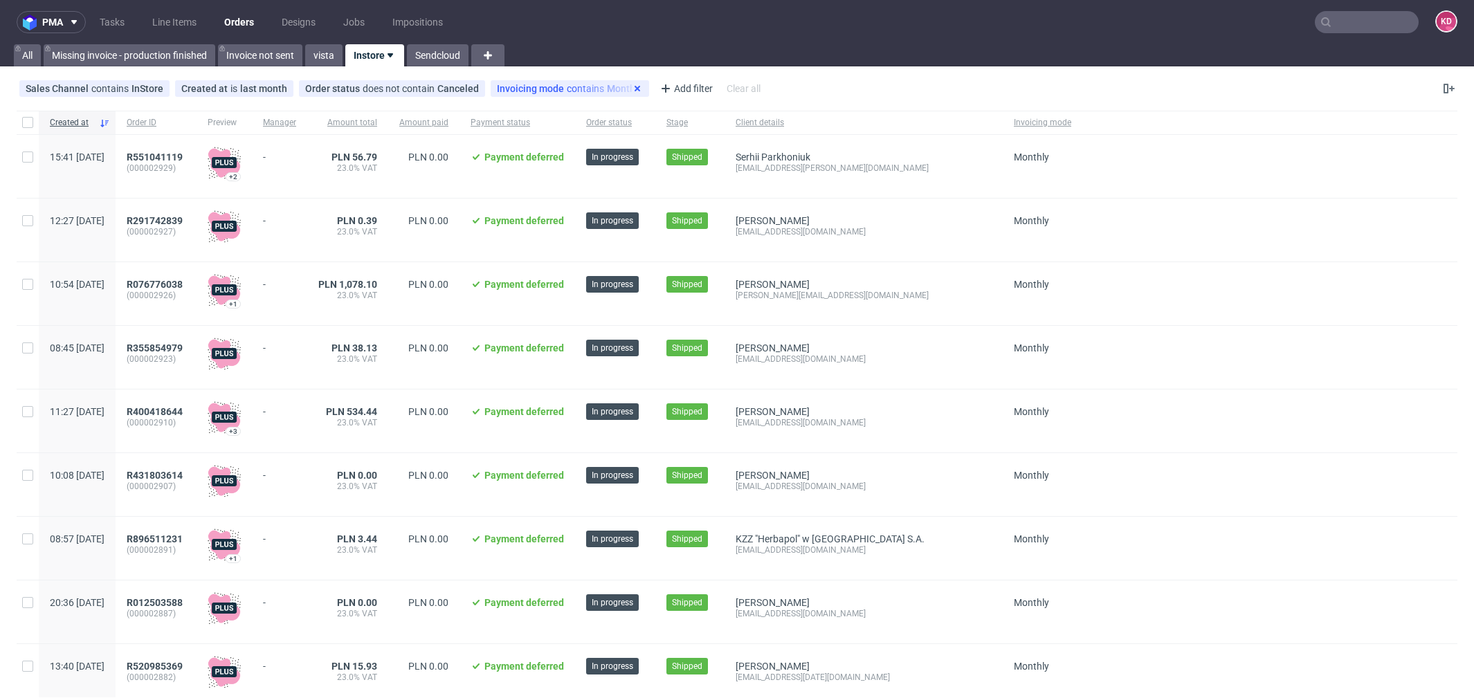
click at [635, 88] on use at bounding box center [638, 89] width 6 height 6
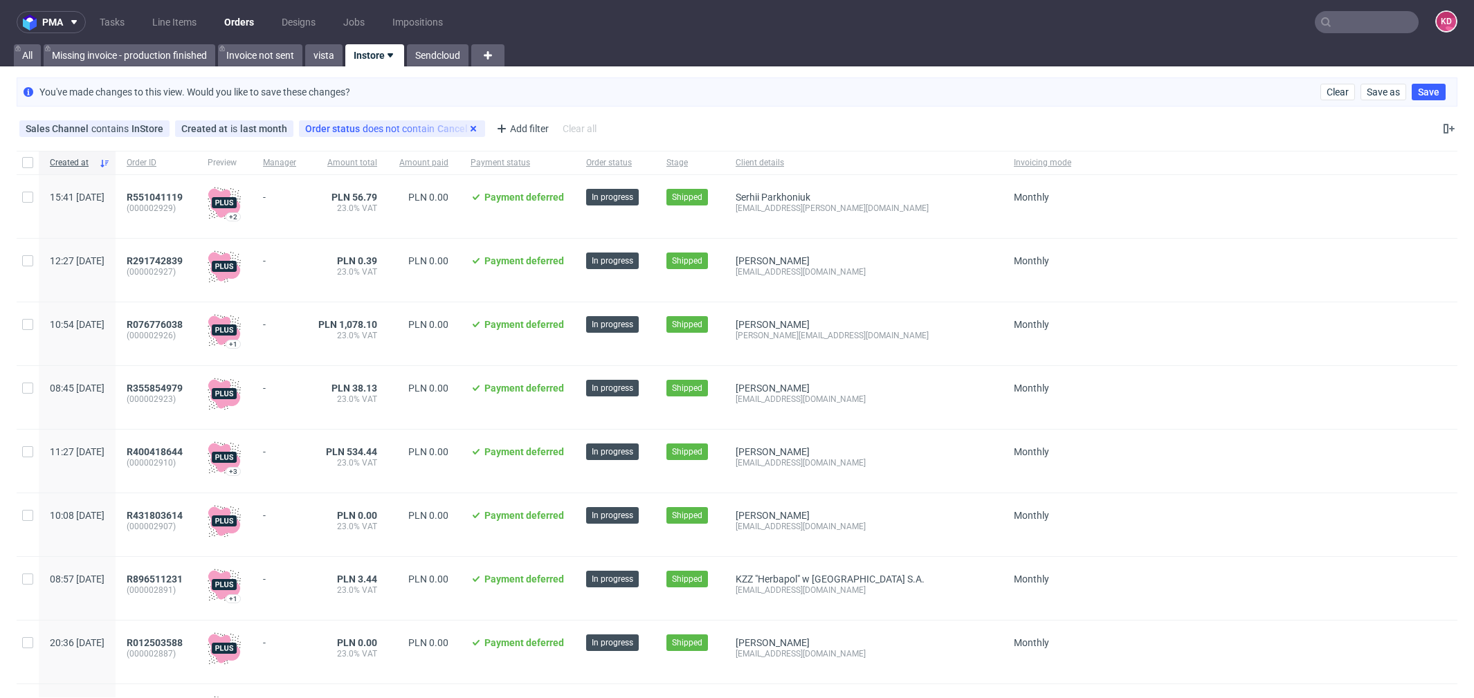
click at [468, 128] on icon at bounding box center [473, 128] width 11 height 11
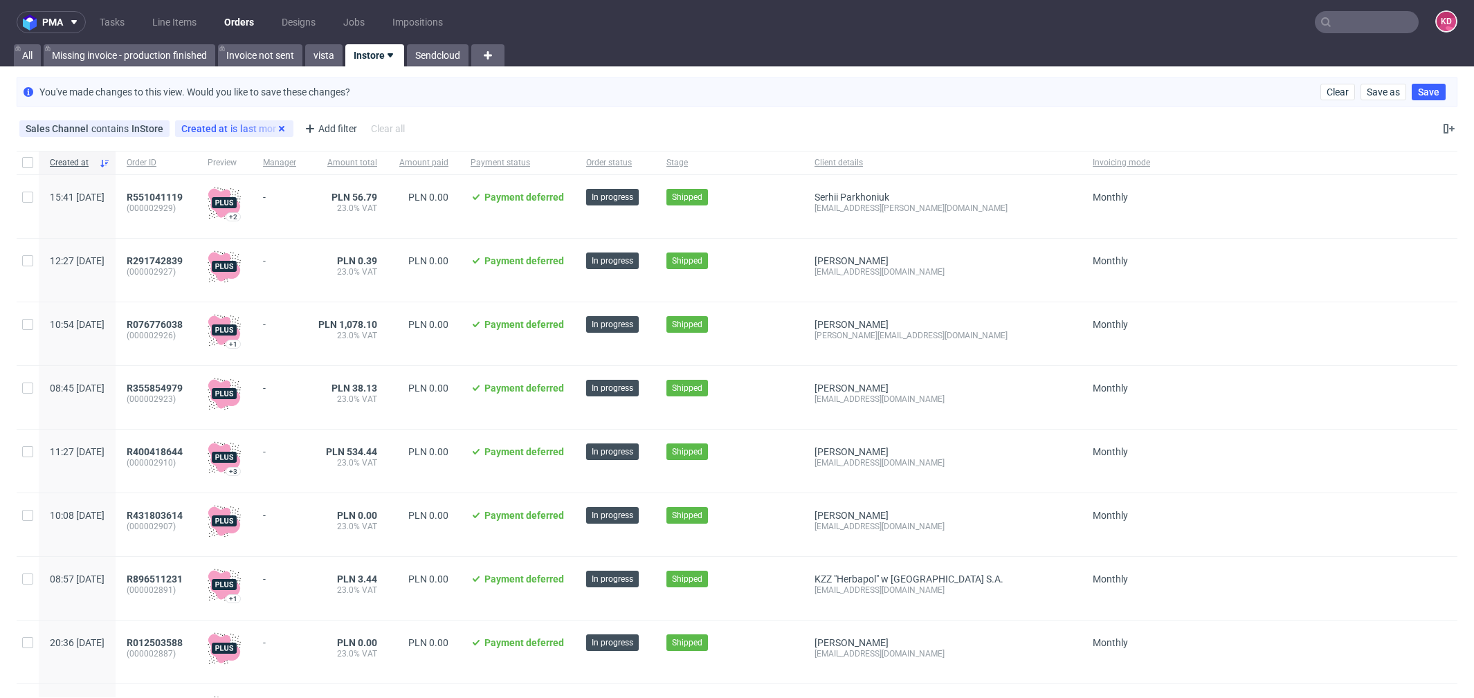
click at [276, 123] on icon at bounding box center [281, 128] width 11 height 11
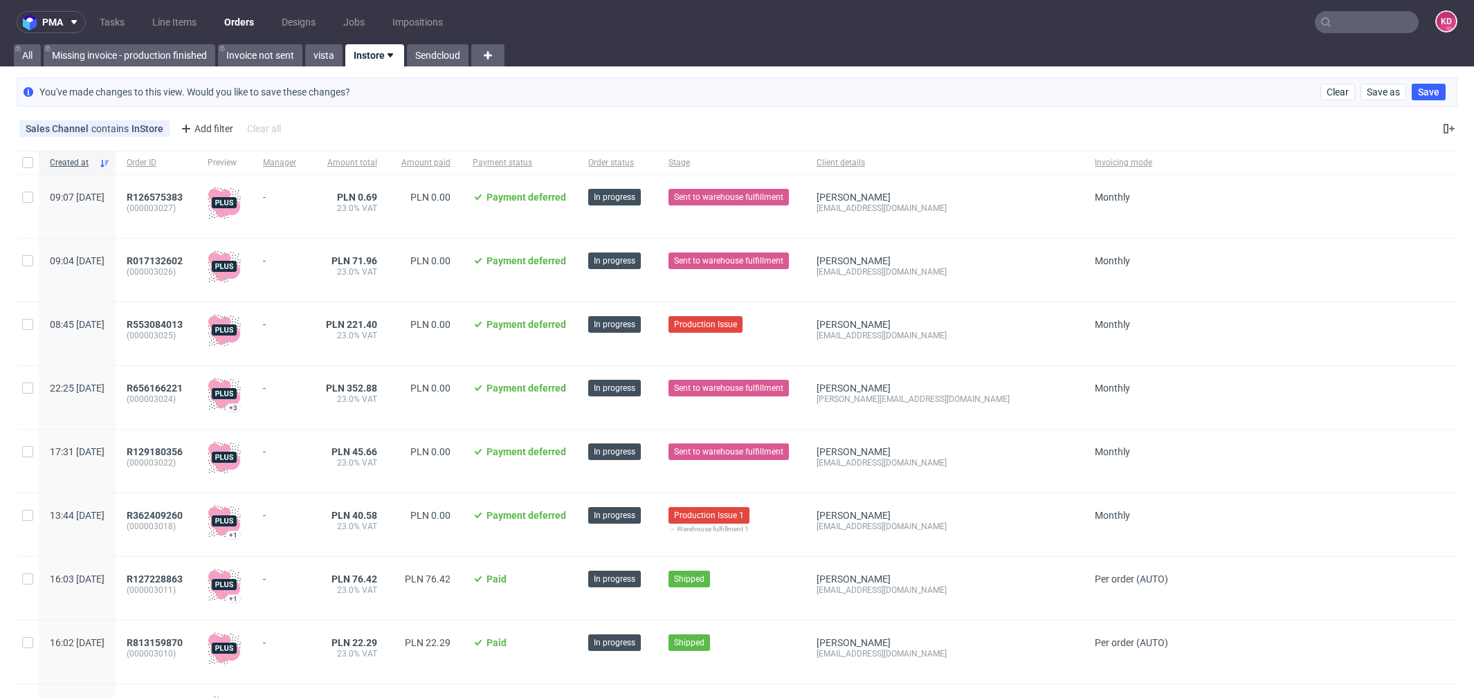
click at [1432, 91] on div "Clear Save as Save" at bounding box center [1386, 92] width 131 height 17
click at [1418, 96] on span "Save" at bounding box center [1428, 92] width 21 height 10
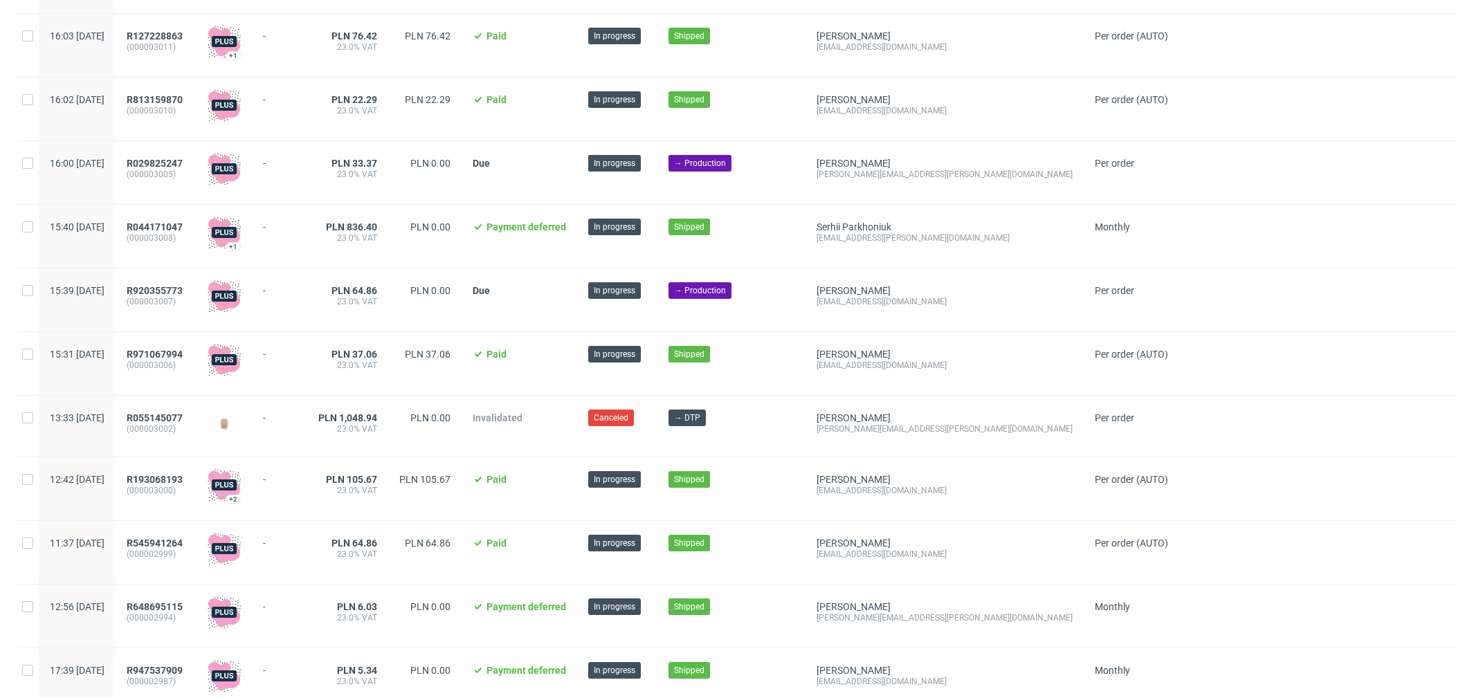
scroll to position [436, 0]
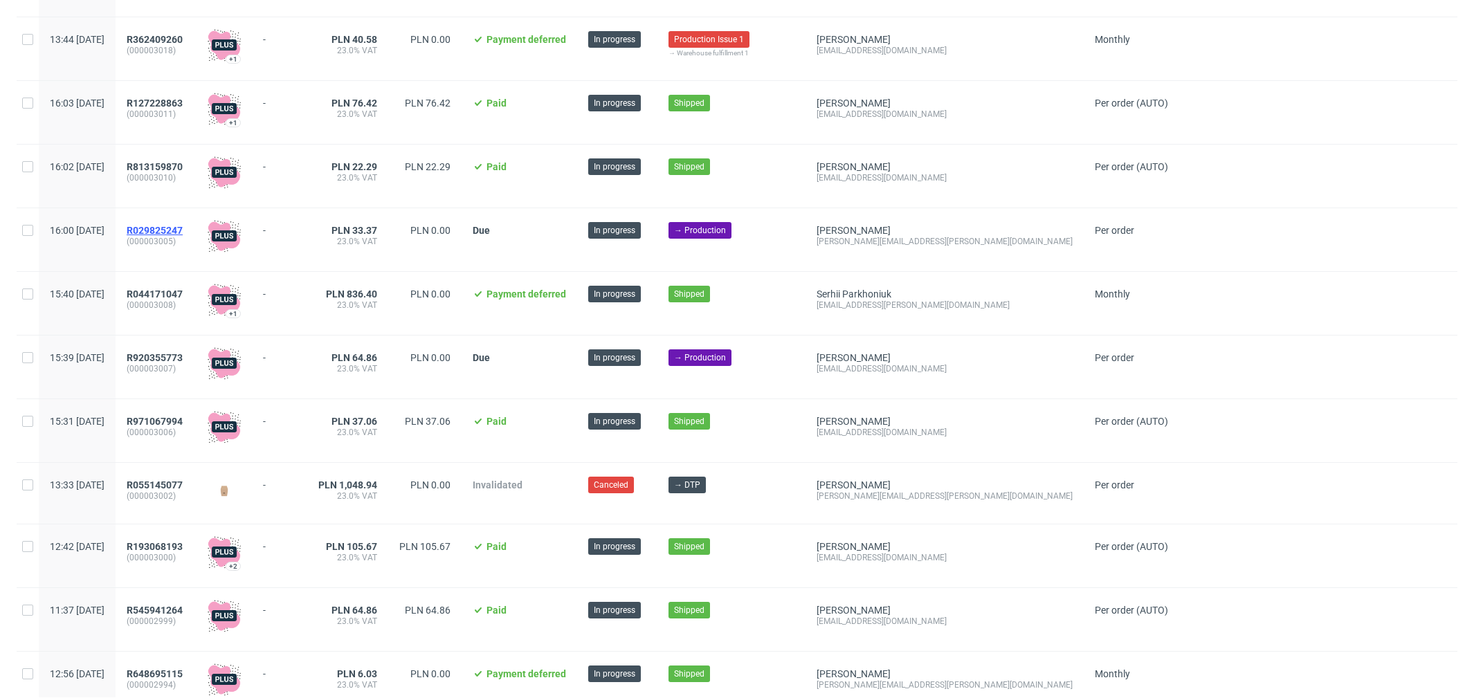
click at [183, 230] on span "R029825247" at bounding box center [155, 230] width 56 height 11
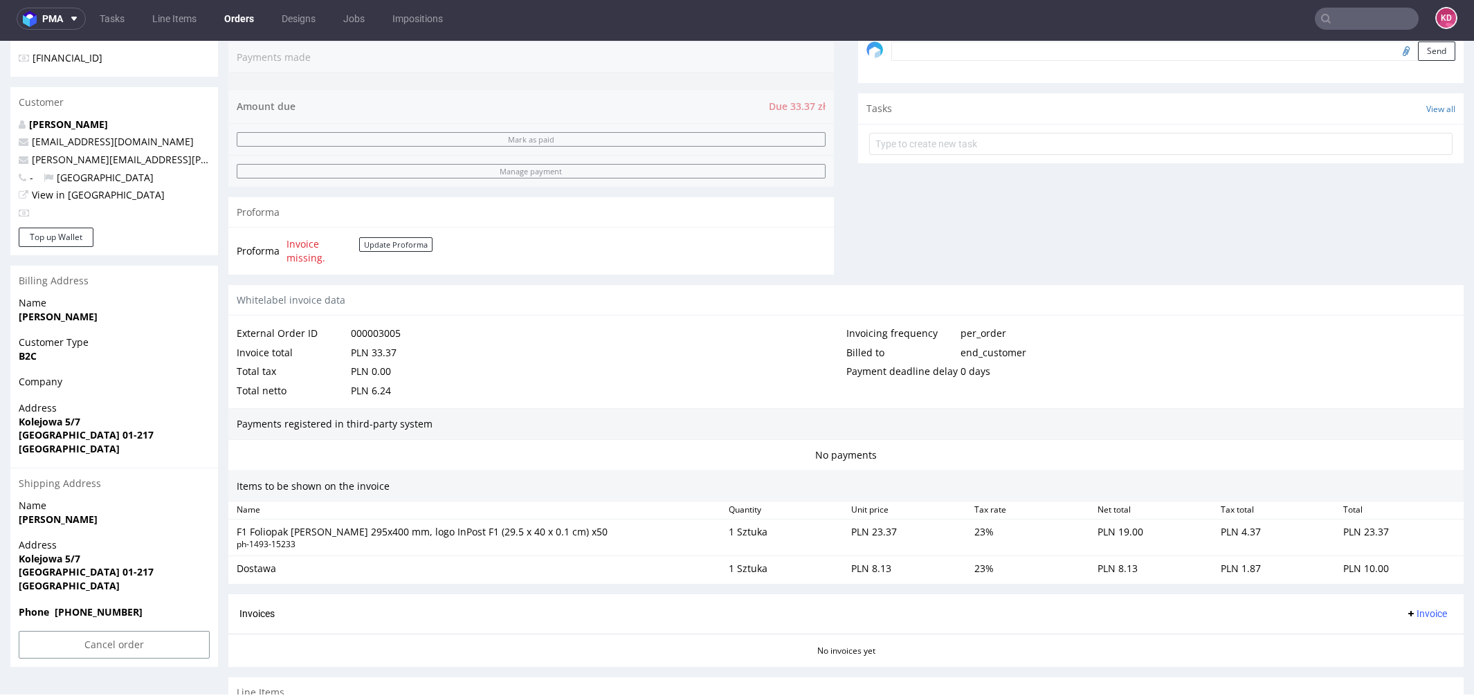
scroll to position [513, 0]
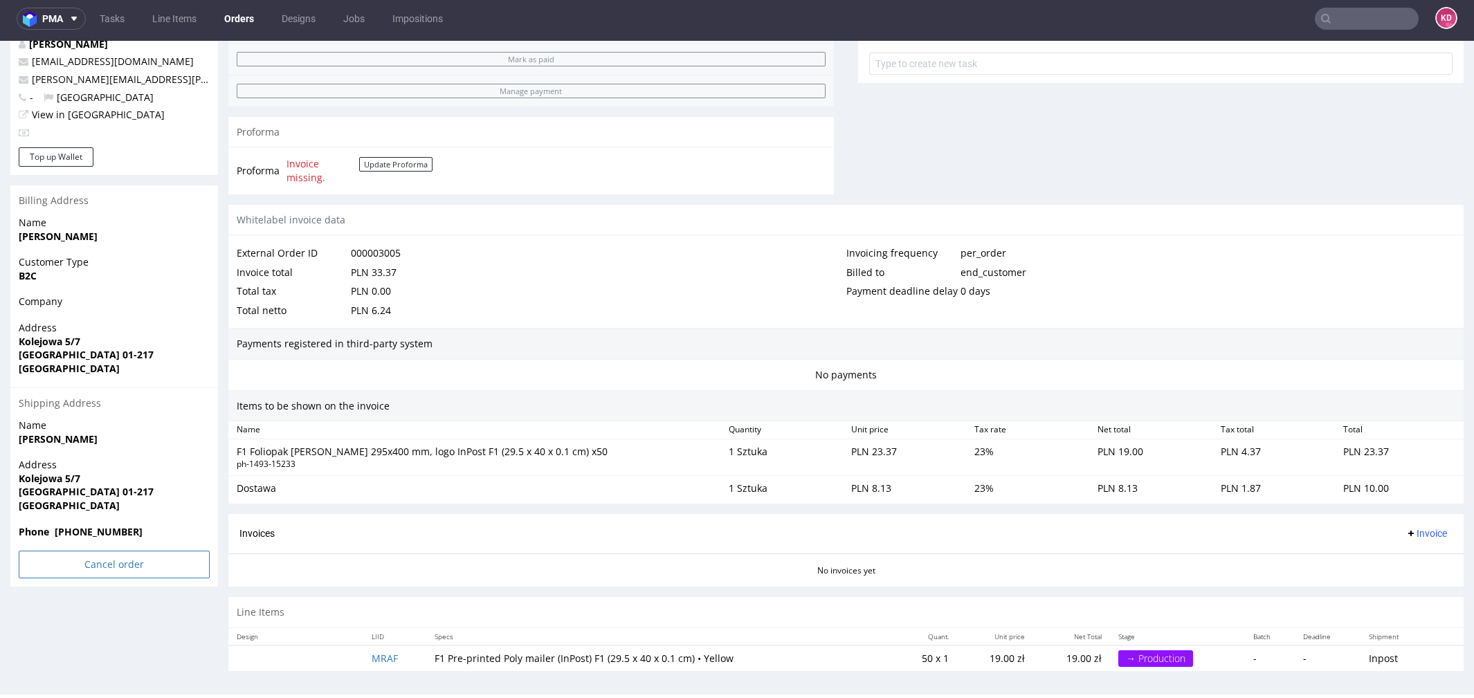
click at [136, 569] on input "Cancel order" at bounding box center [114, 565] width 191 height 28
click at [93, 524] on link "Yes" at bounding box center [92, 526] width 39 height 21
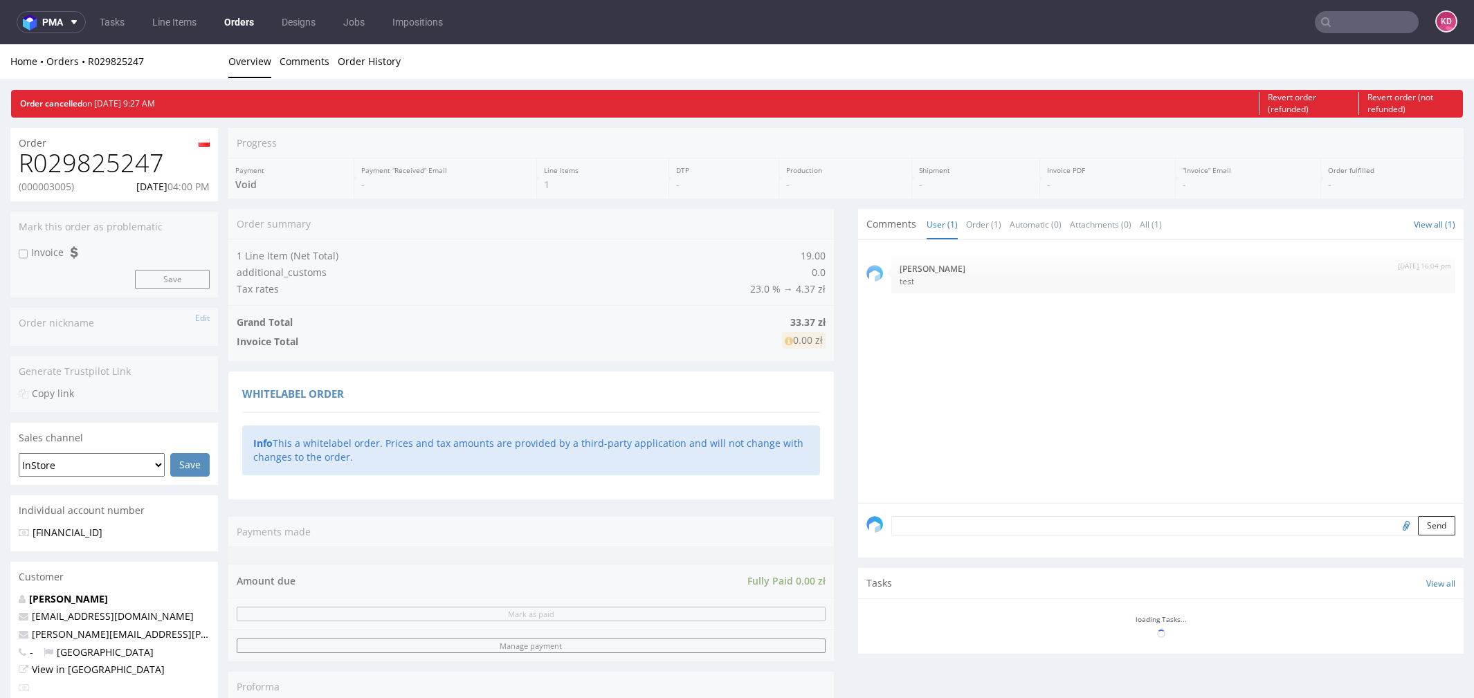
scroll to position [0, 0]
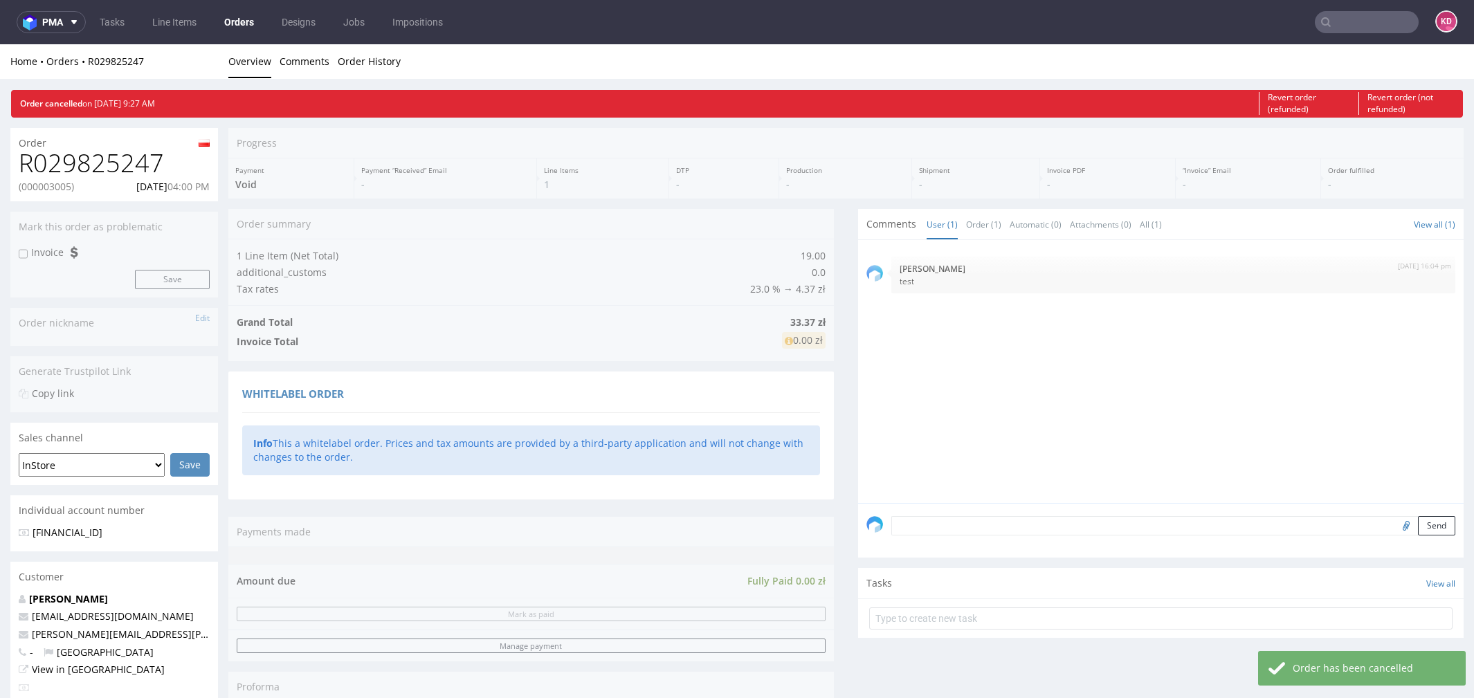
click at [235, 21] on link "Orders" at bounding box center [239, 22] width 46 height 22
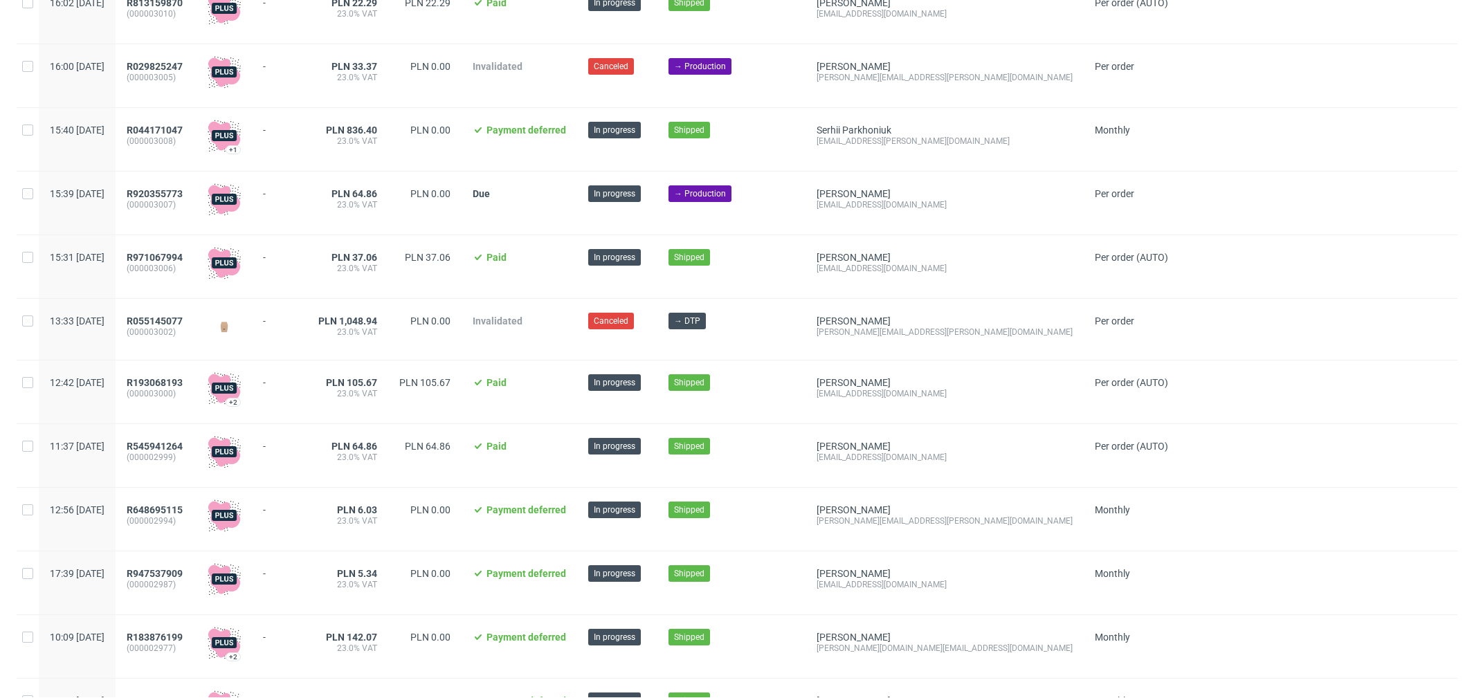
scroll to position [573, 0]
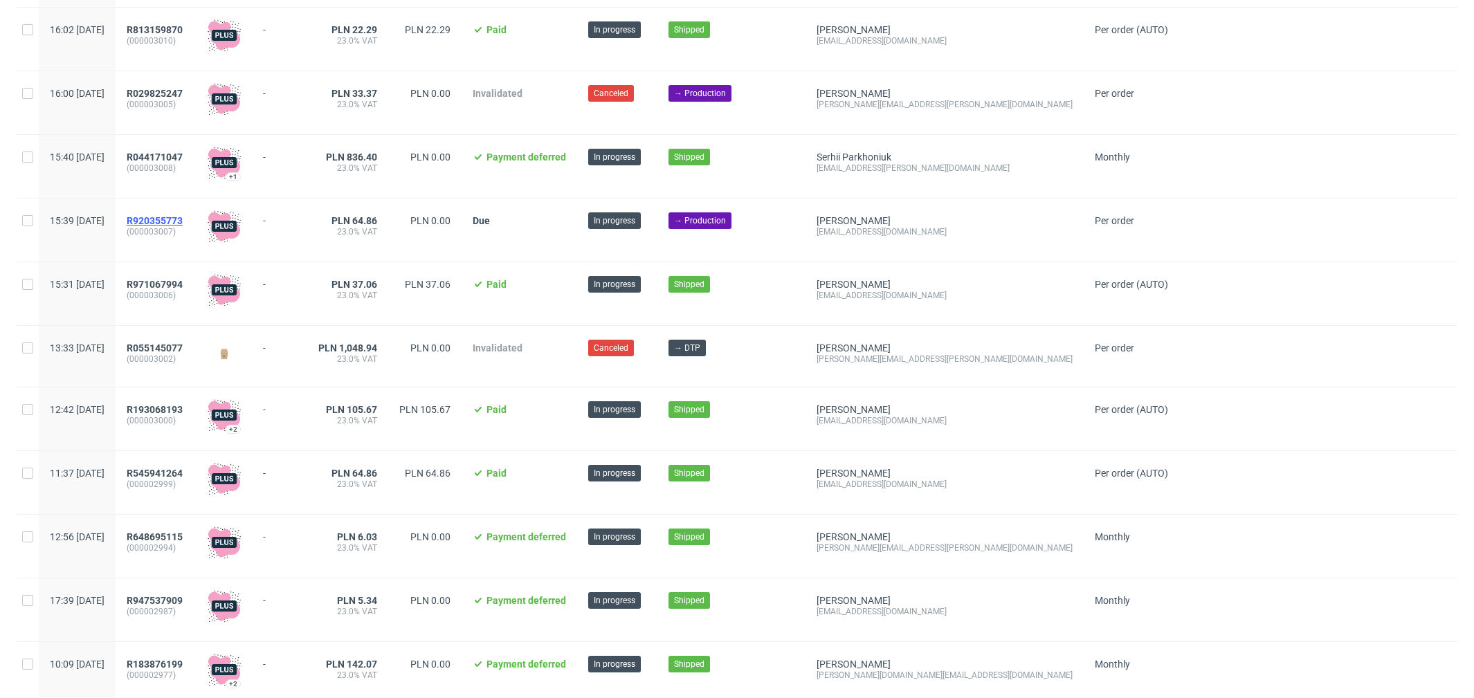
click at [183, 226] on span "R920355773" at bounding box center [155, 220] width 56 height 11
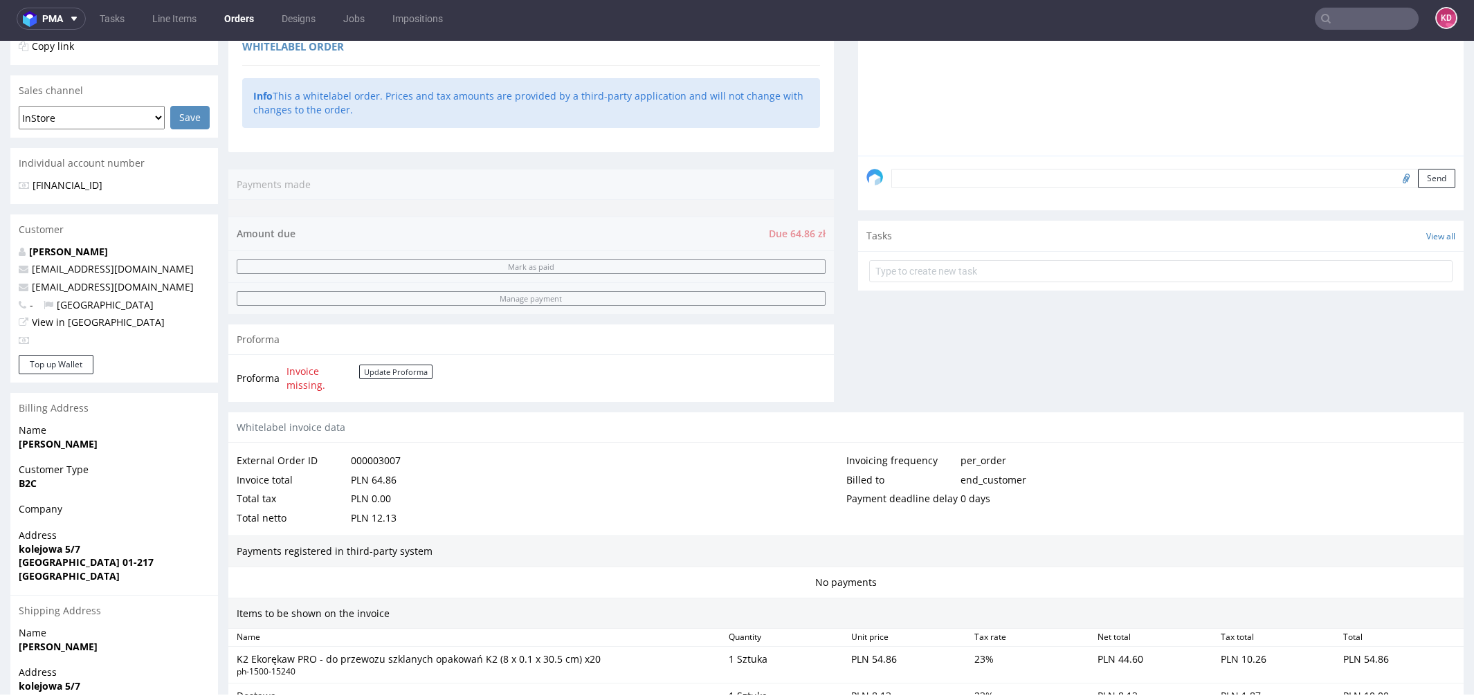
scroll to position [304, 0]
drag, startPoint x: 143, startPoint y: 287, endPoint x: 35, endPoint y: 287, distance: 108.0
click at [35, 287] on p "[EMAIL_ADDRESS][DOMAIN_NAME]" at bounding box center [114, 289] width 191 height 14
copy link "[EMAIL_ADDRESS][DOMAIN_NAME]"
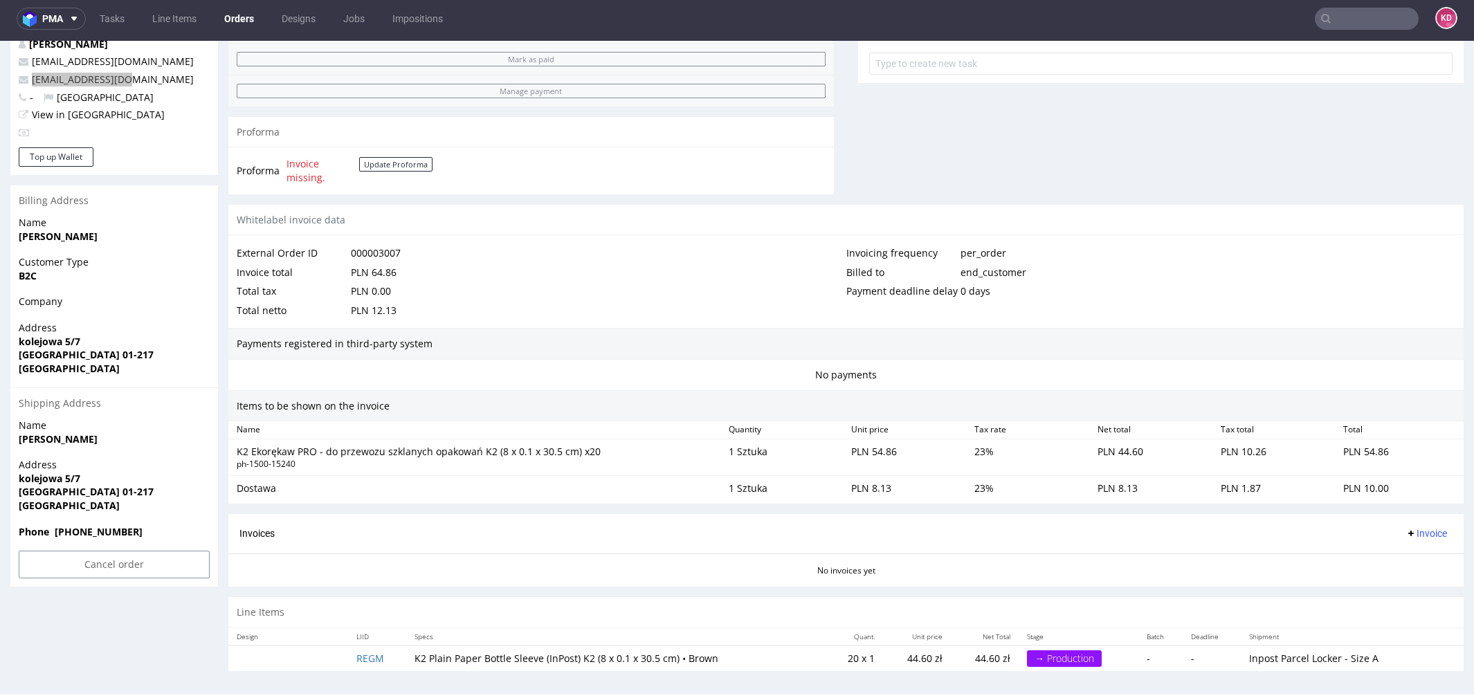
scroll to position [0, 0]
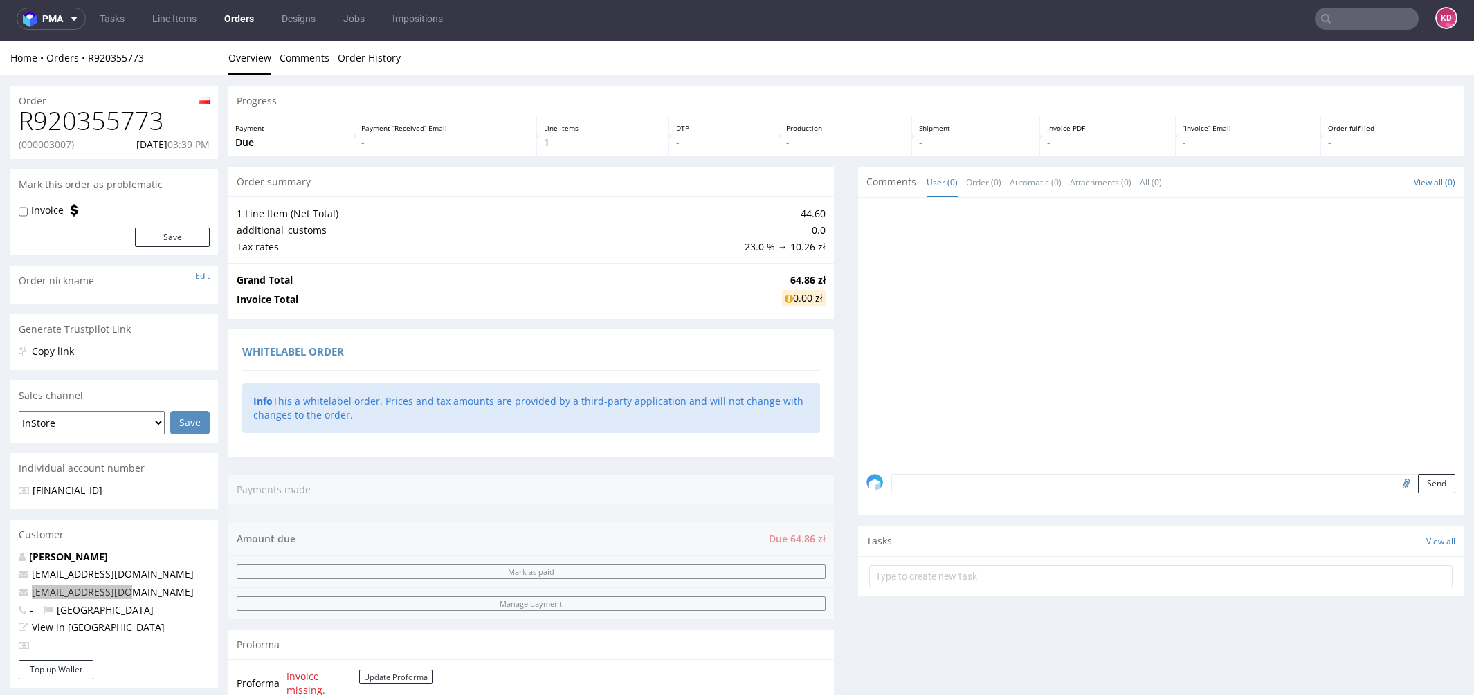
click at [233, 13] on link "Orders" at bounding box center [239, 19] width 46 height 22
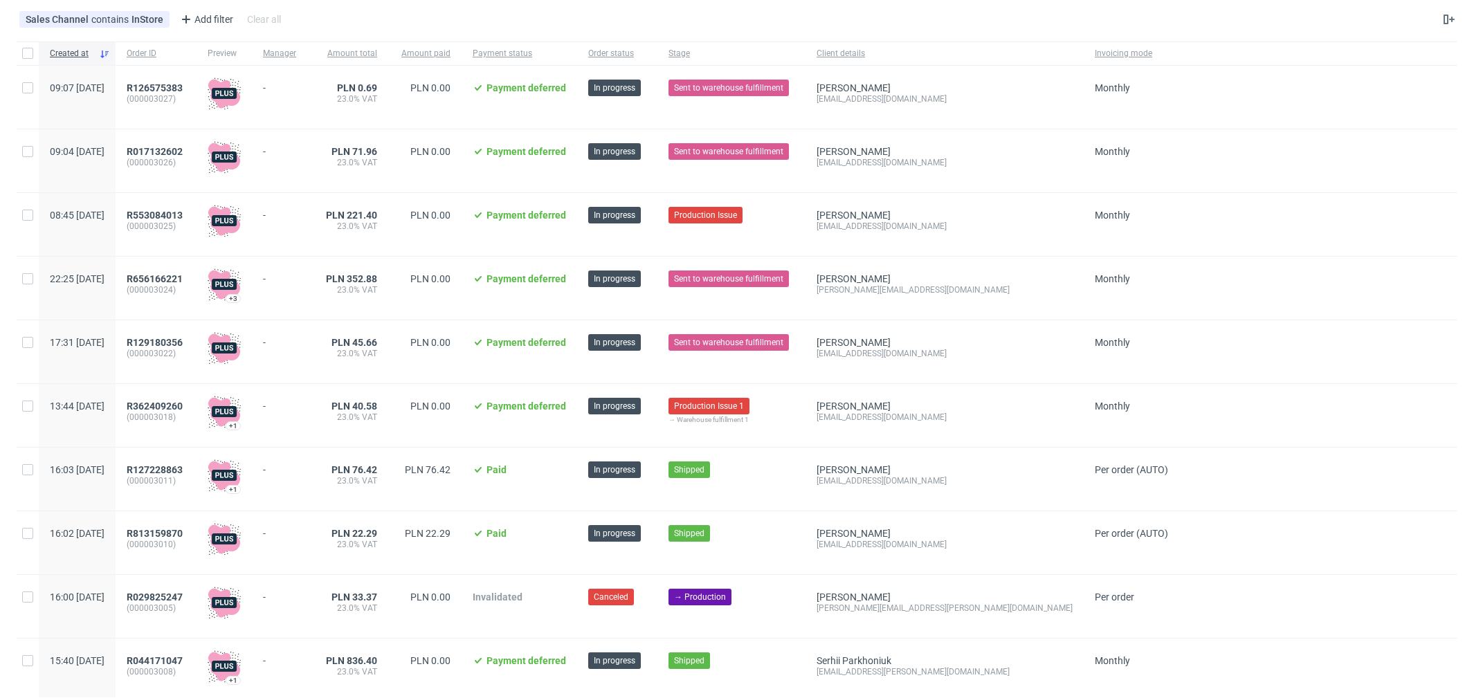
scroll to position [65, 0]
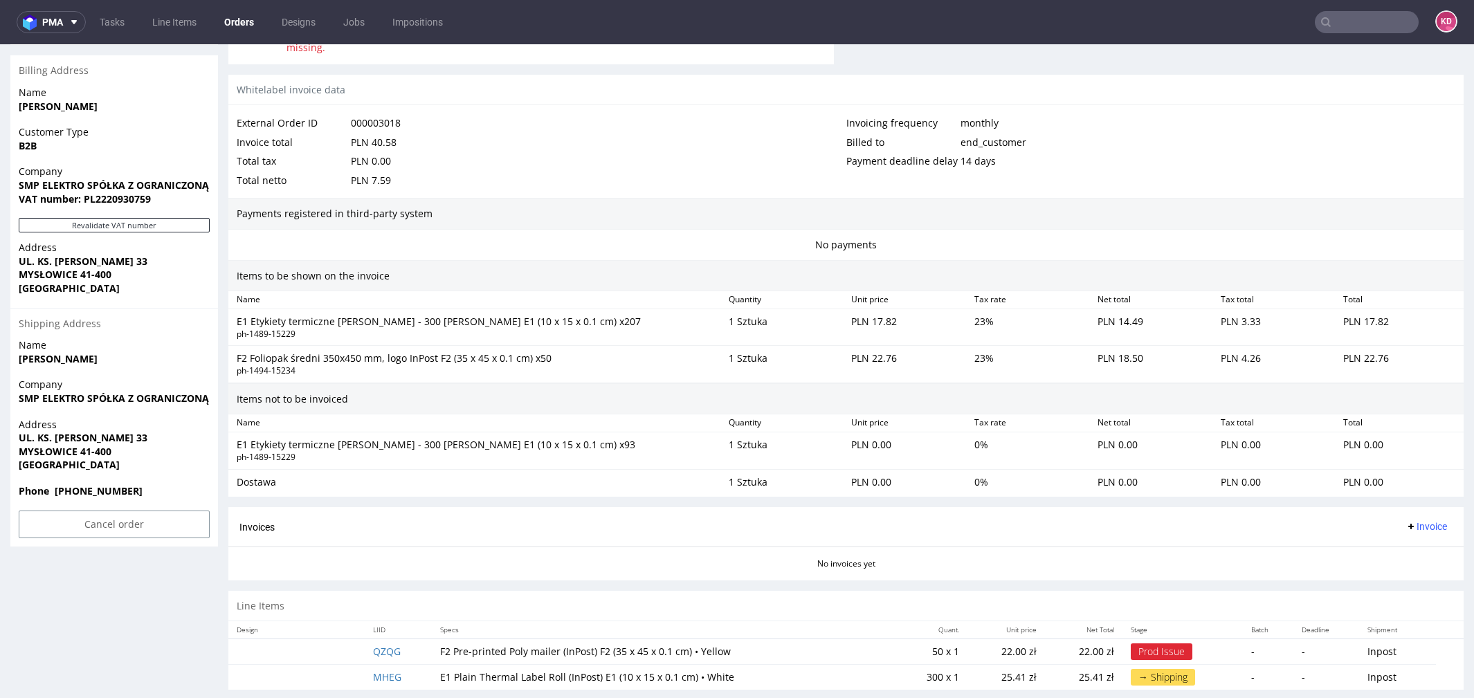
scroll to position [660, 0]
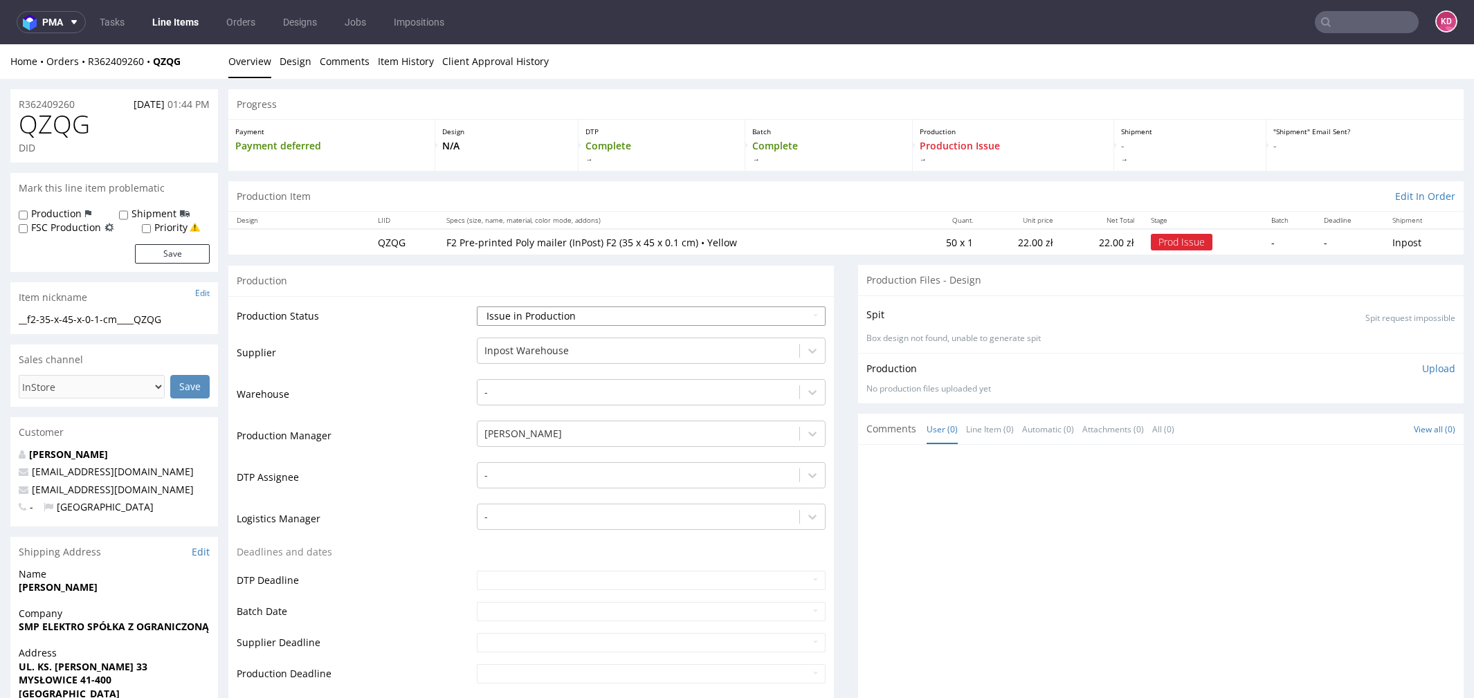
click at [607, 314] on select "Waiting for Artwork Waiting for Diecut Waiting for Mockup Waiting for DTP Waiti…" at bounding box center [651, 316] width 349 height 19
select select "sent_to_warehouse_fulfillment"
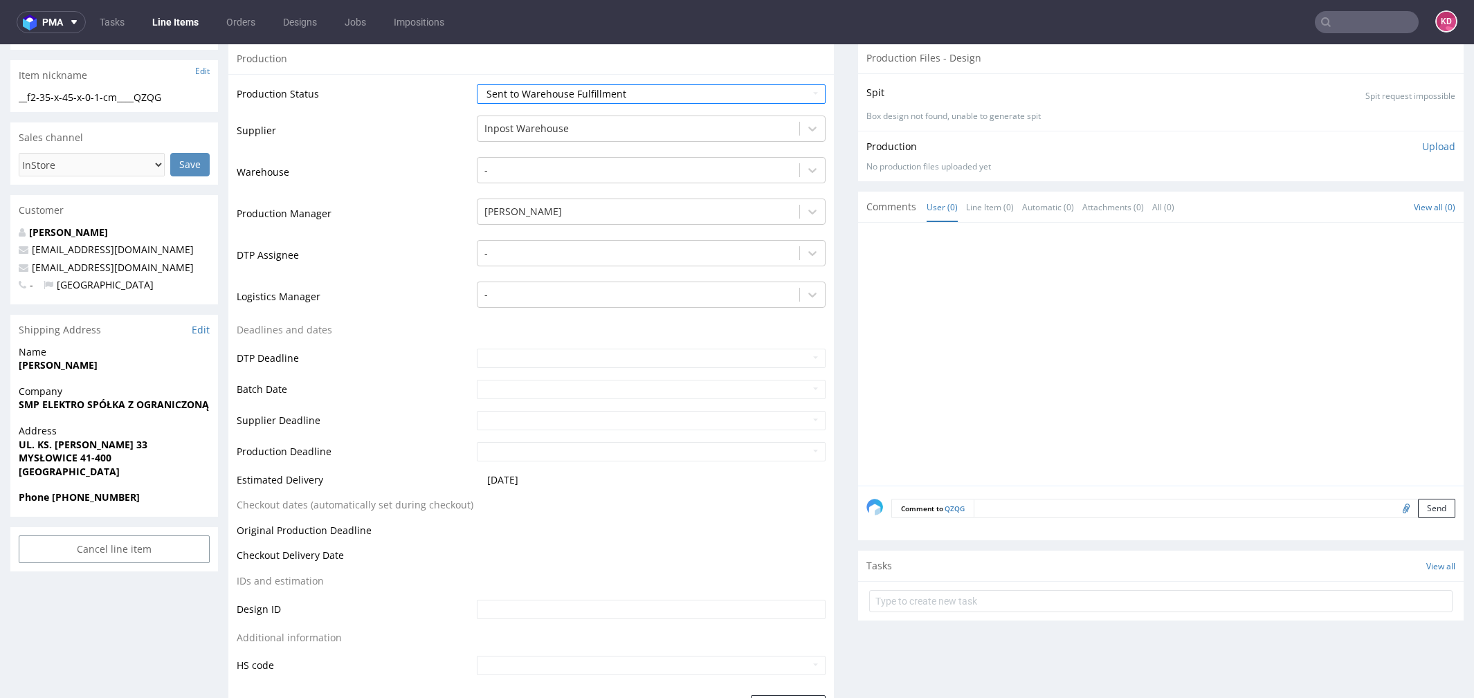
scroll to position [366, 0]
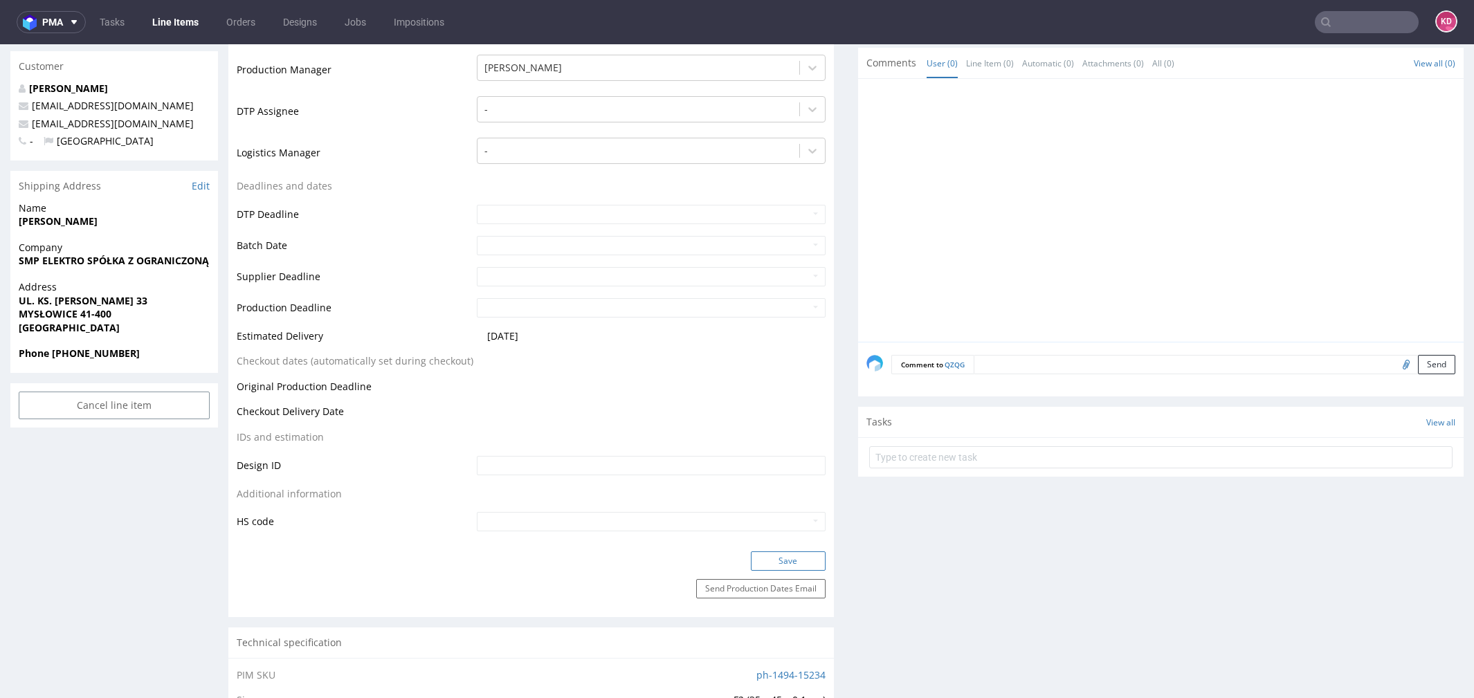
click at [759, 565] on button "Save" at bounding box center [788, 561] width 75 height 19
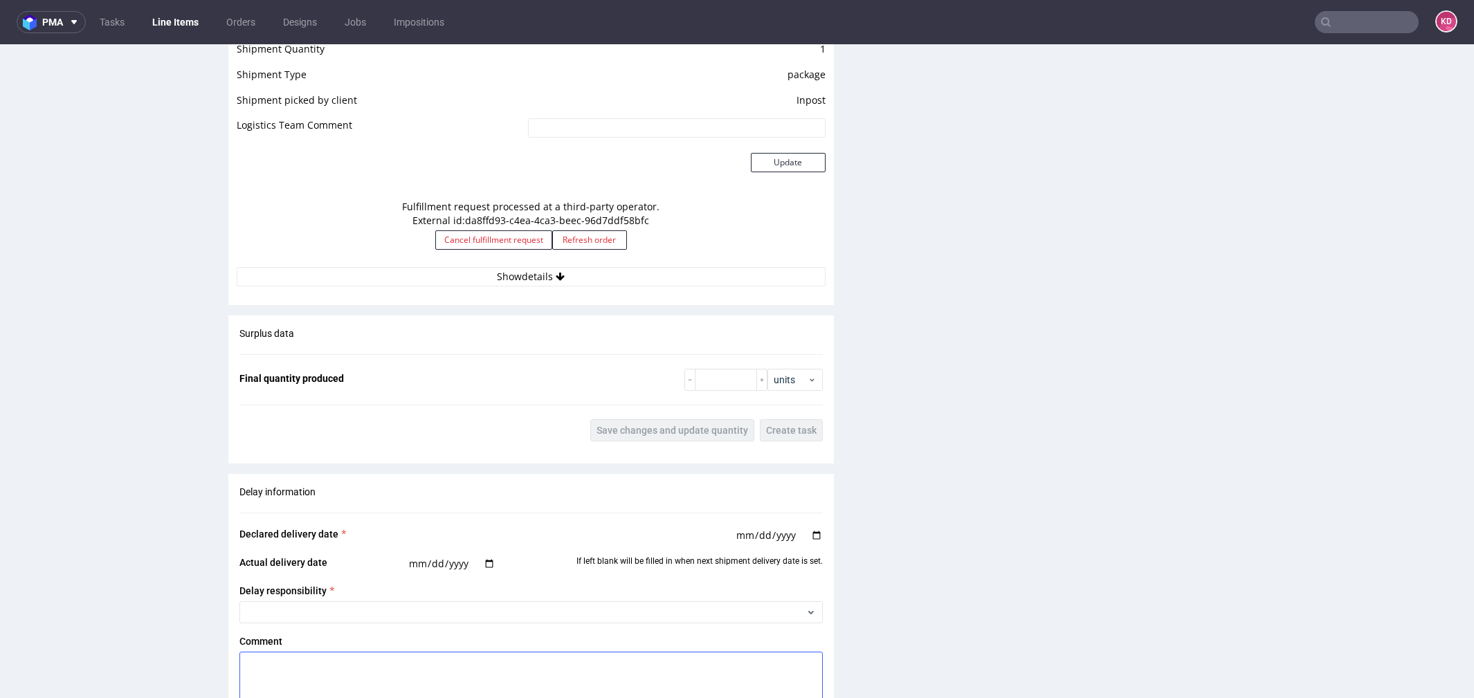
scroll to position [1256, 0]
click at [716, 282] on button "Show details" at bounding box center [531, 280] width 589 height 19
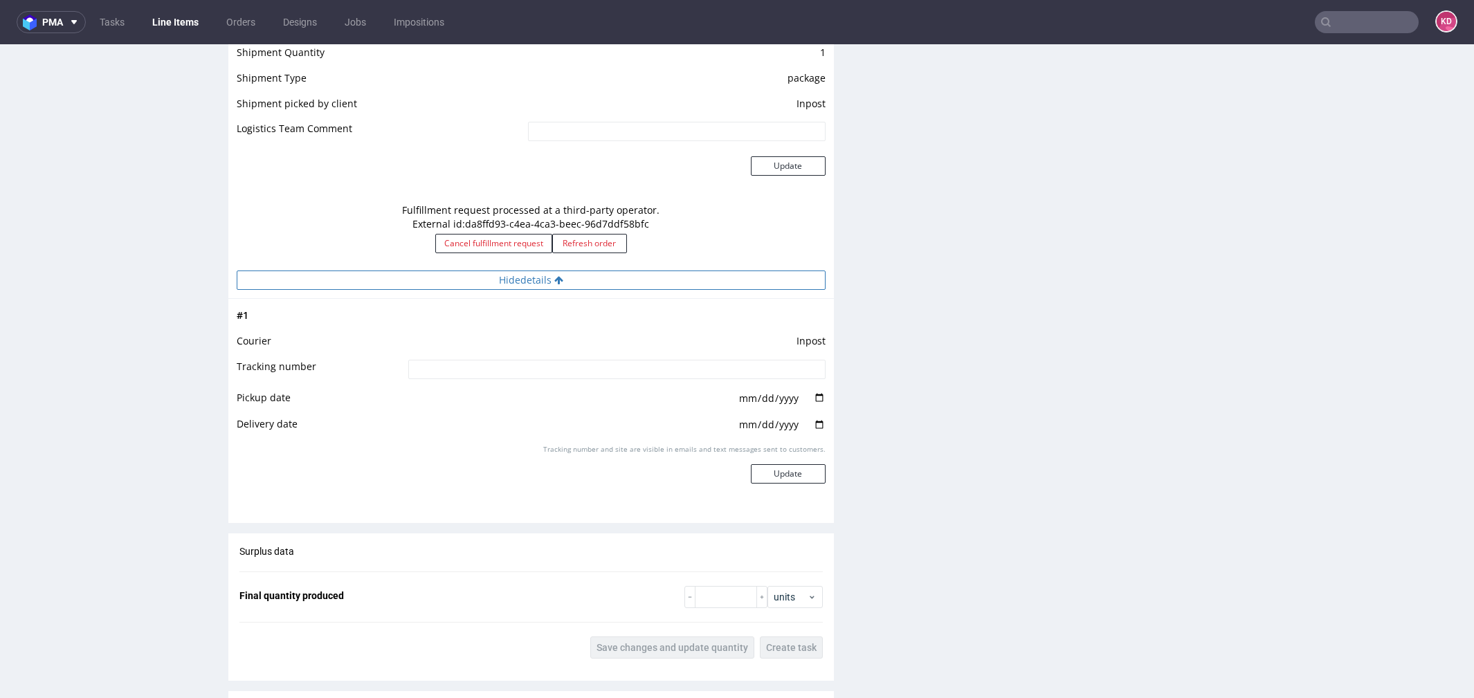
click at [716, 282] on button "Hide details" at bounding box center [531, 280] width 589 height 19
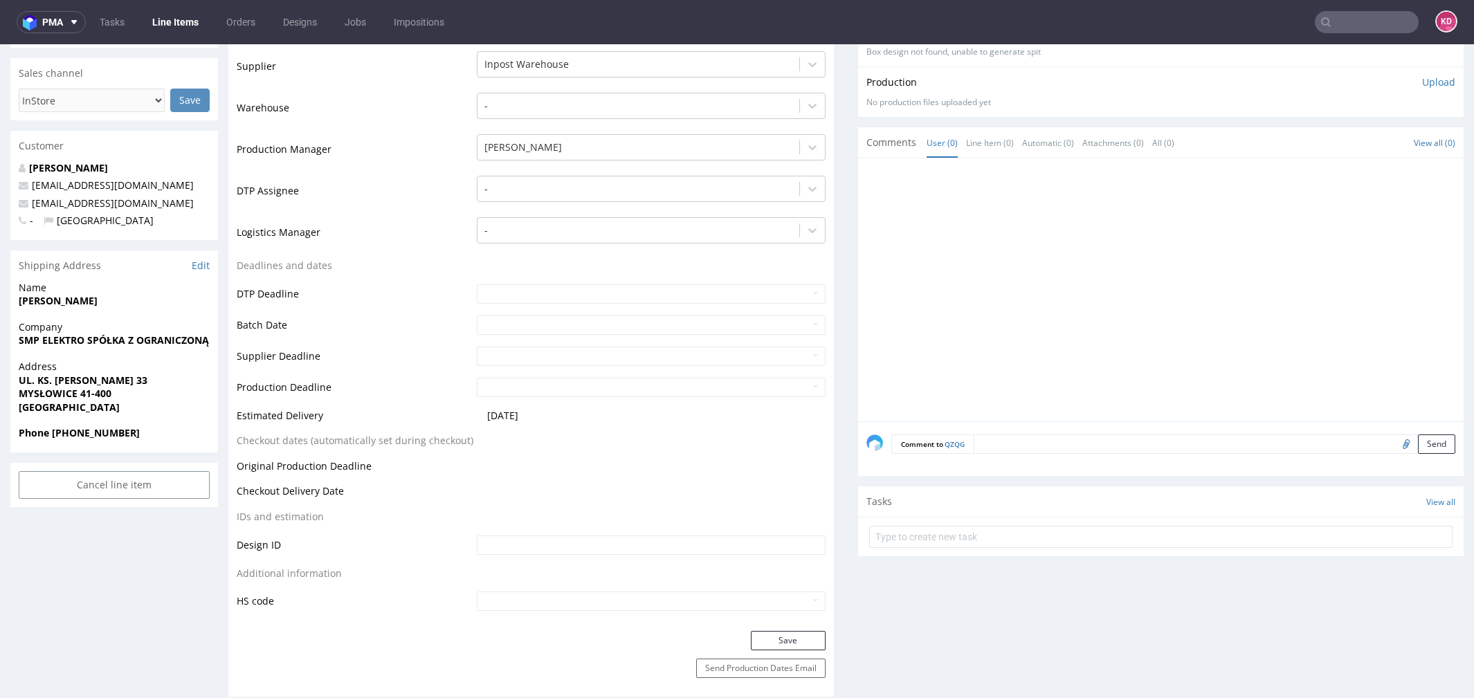
scroll to position [0, 0]
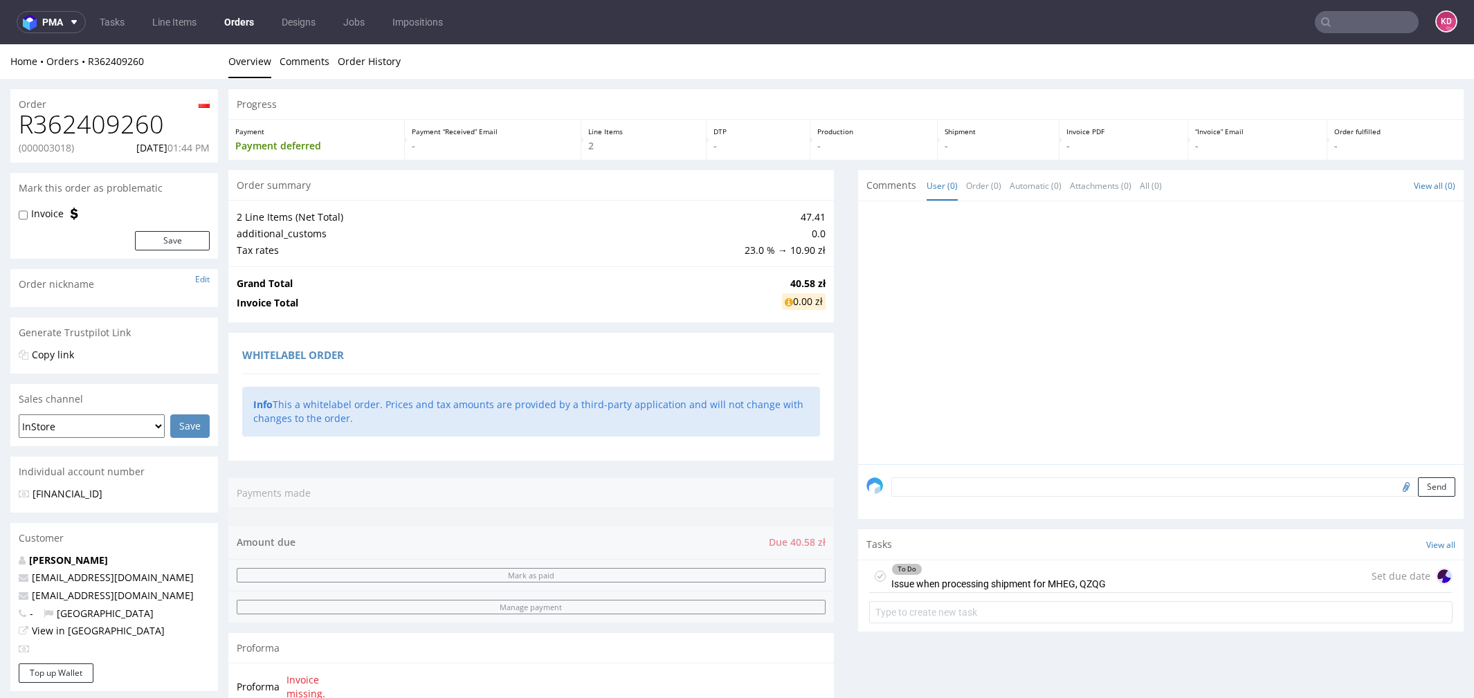
click at [249, 21] on link "Orders" at bounding box center [239, 22] width 46 height 22
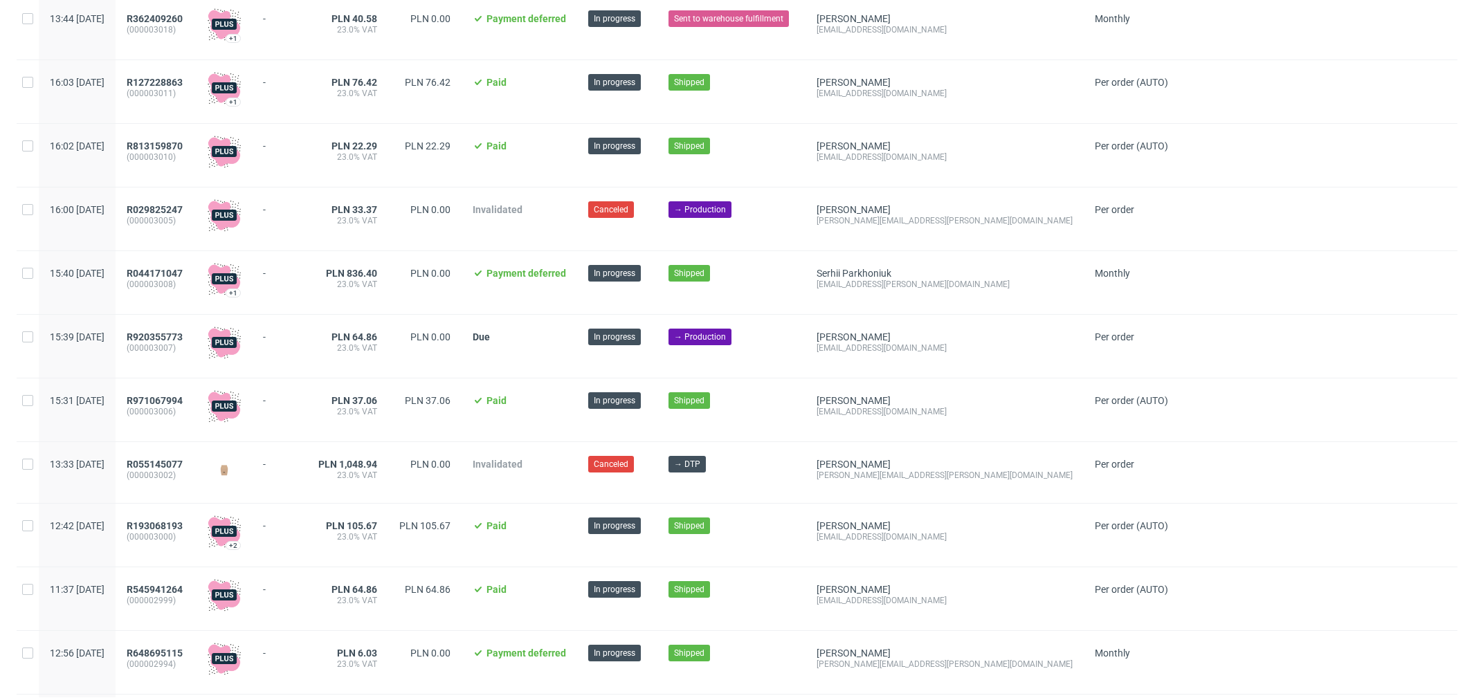
scroll to position [455, 0]
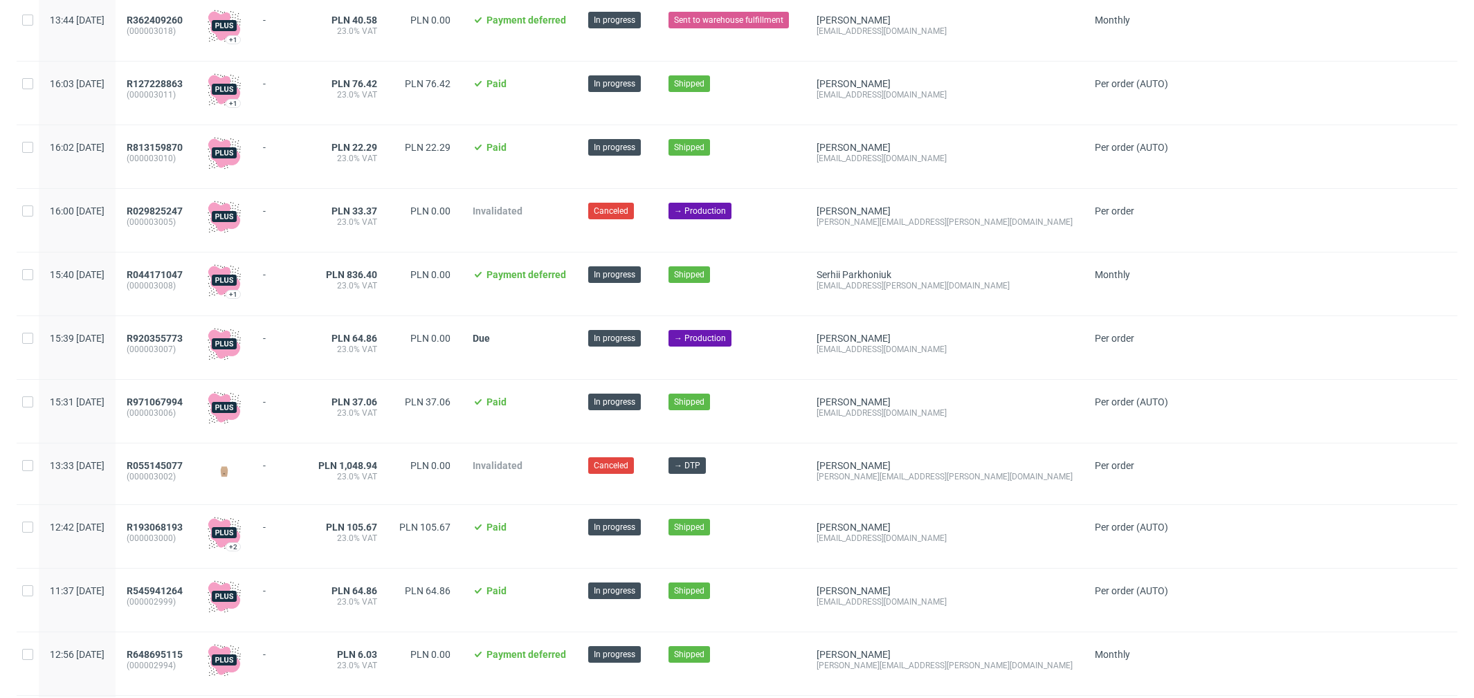
click at [197, 334] on div "R920355773 (000003007)" at bounding box center [156, 347] width 81 height 63
click at [183, 341] on span "R920355773" at bounding box center [155, 338] width 56 height 11
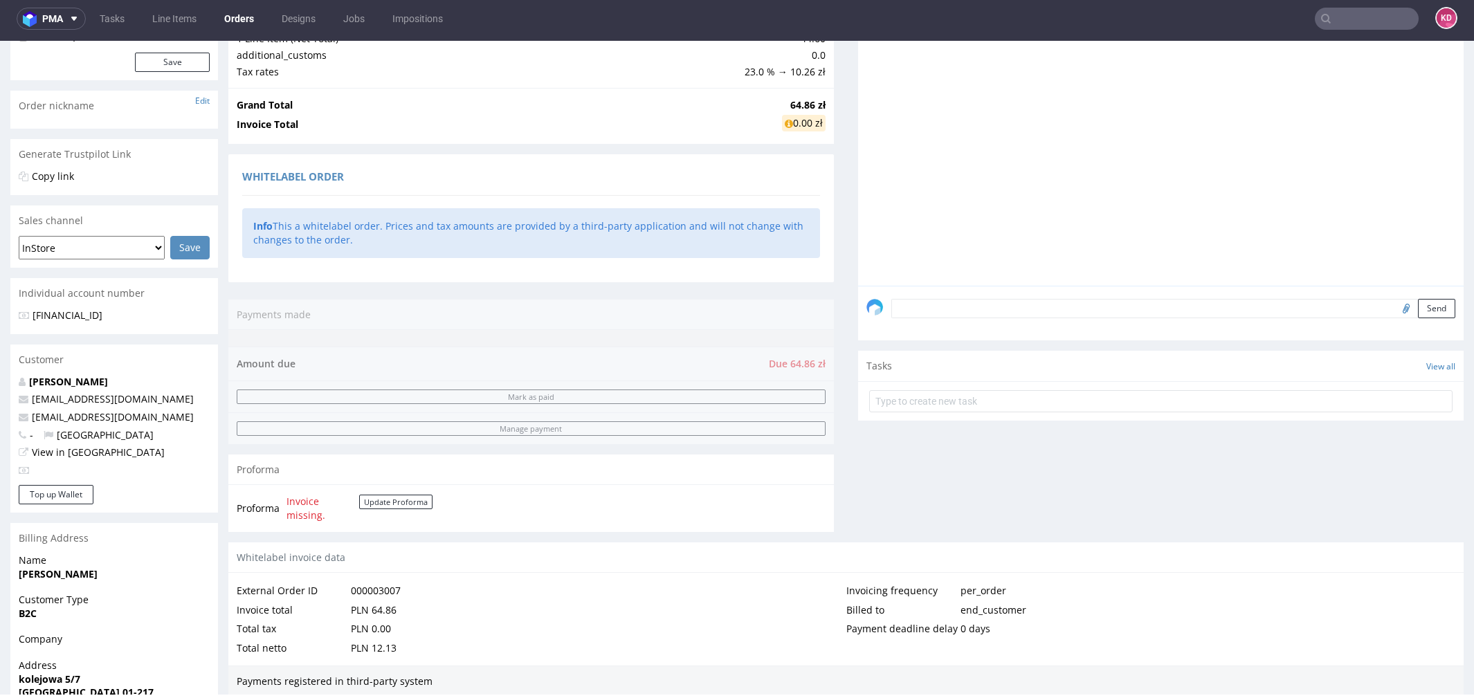
scroll to position [513, 0]
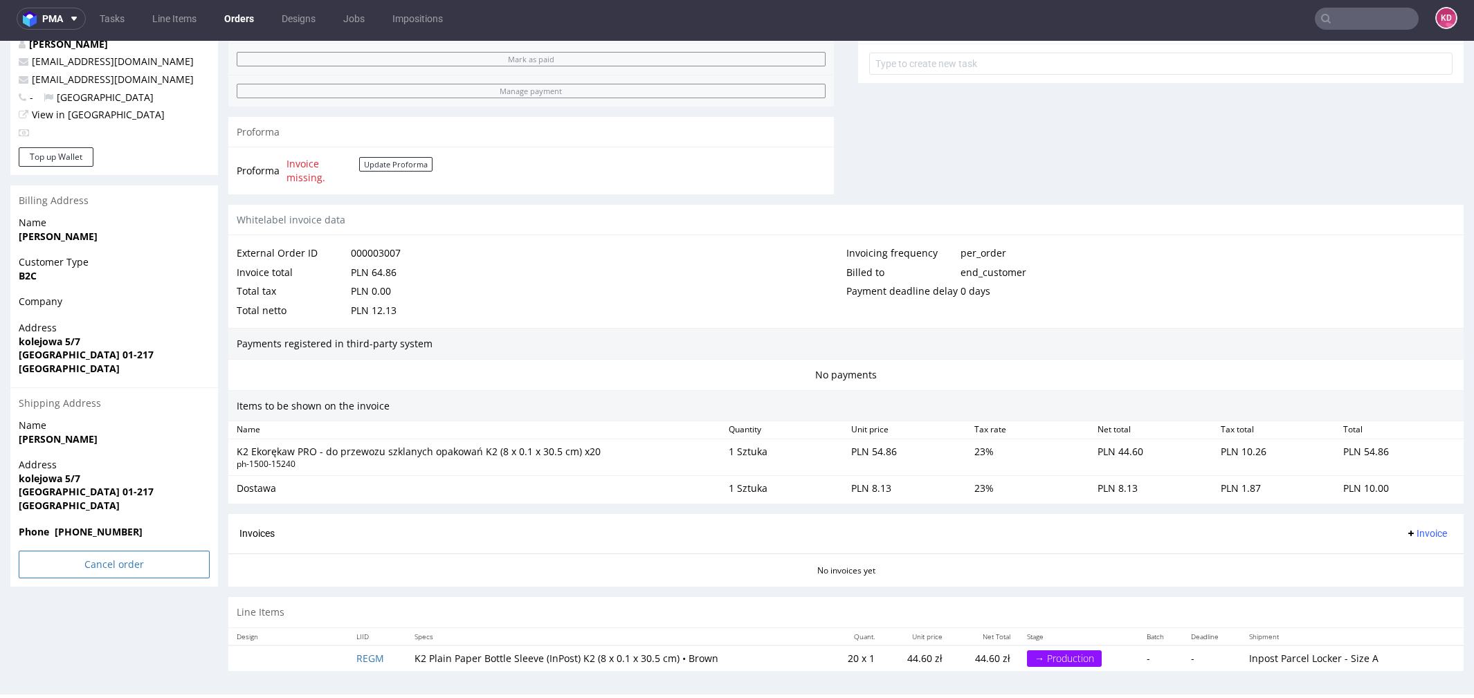
click at [179, 562] on input "Cancel order" at bounding box center [114, 565] width 191 height 28
click at [89, 528] on link "Yes" at bounding box center [92, 526] width 39 height 21
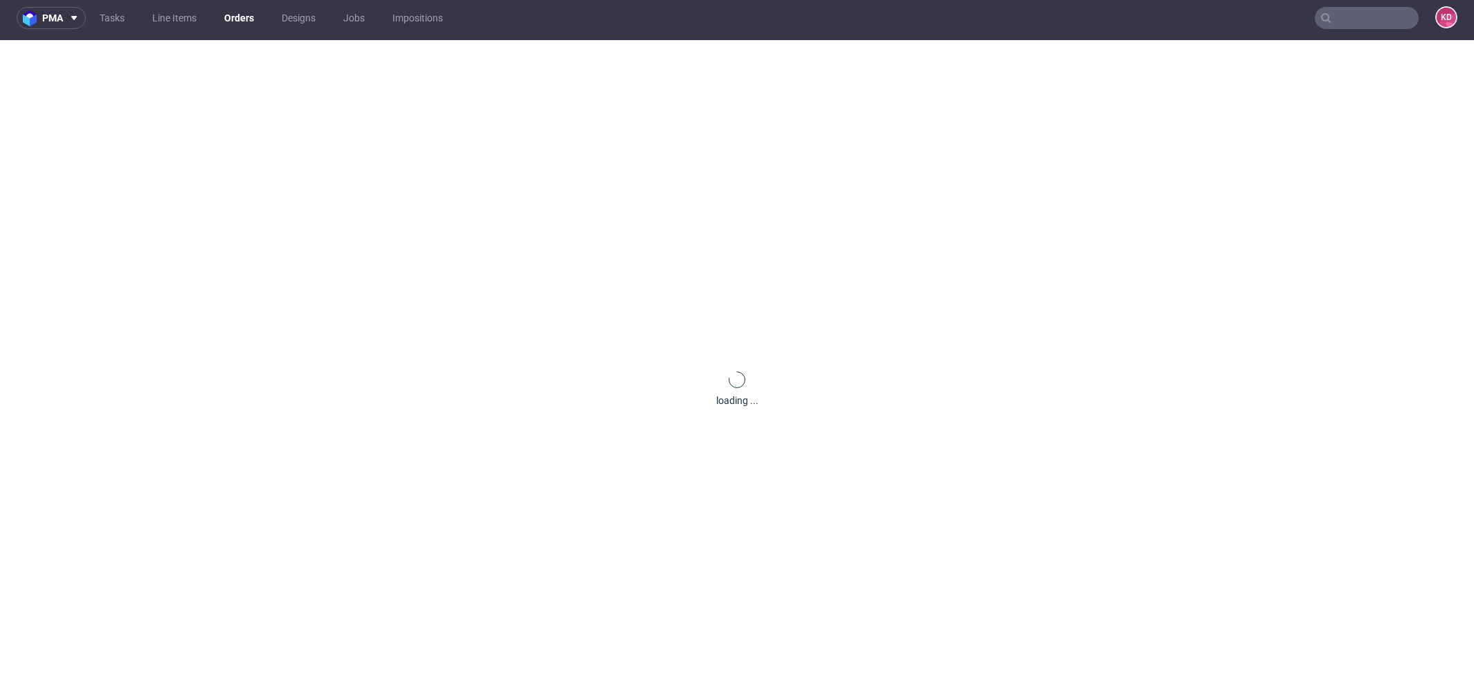
scroll to position [0, 0]
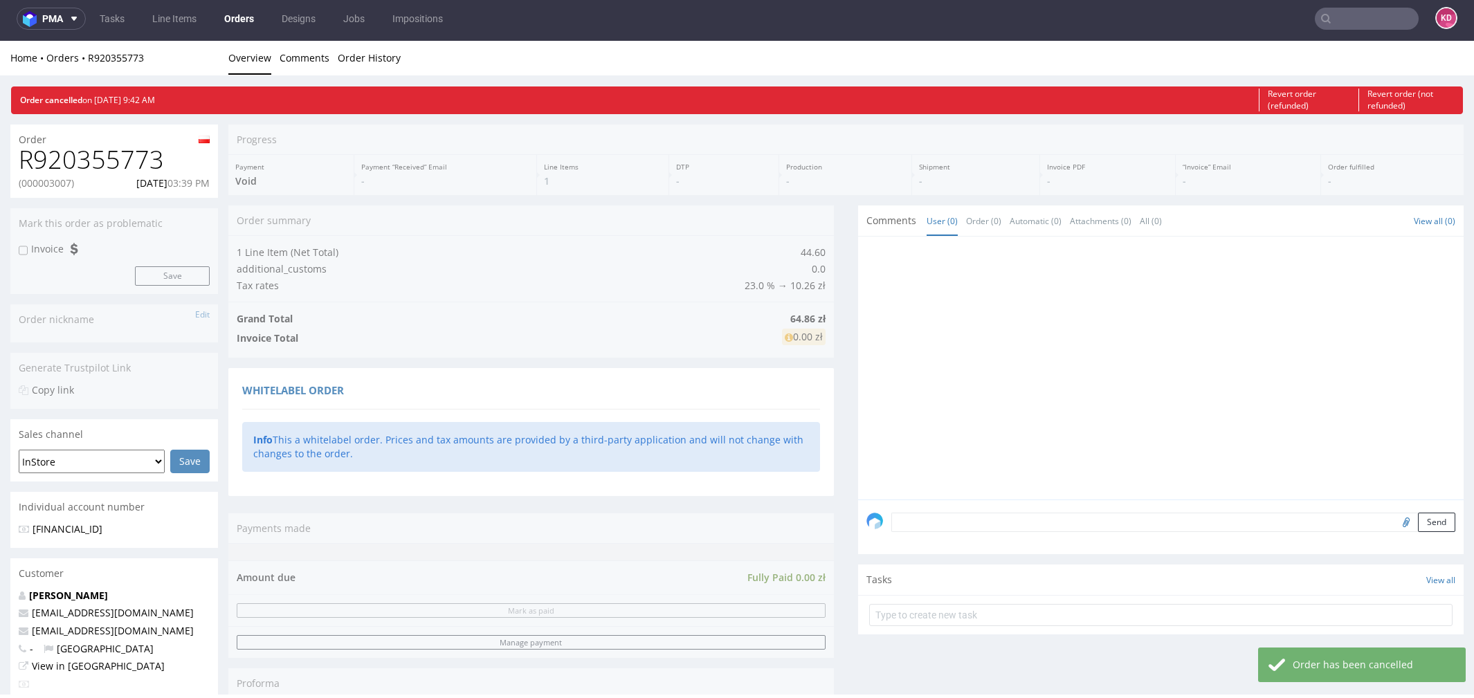
click at [246, 13] on link "Orders" at bounding box center [239, 19] width 46 height 22
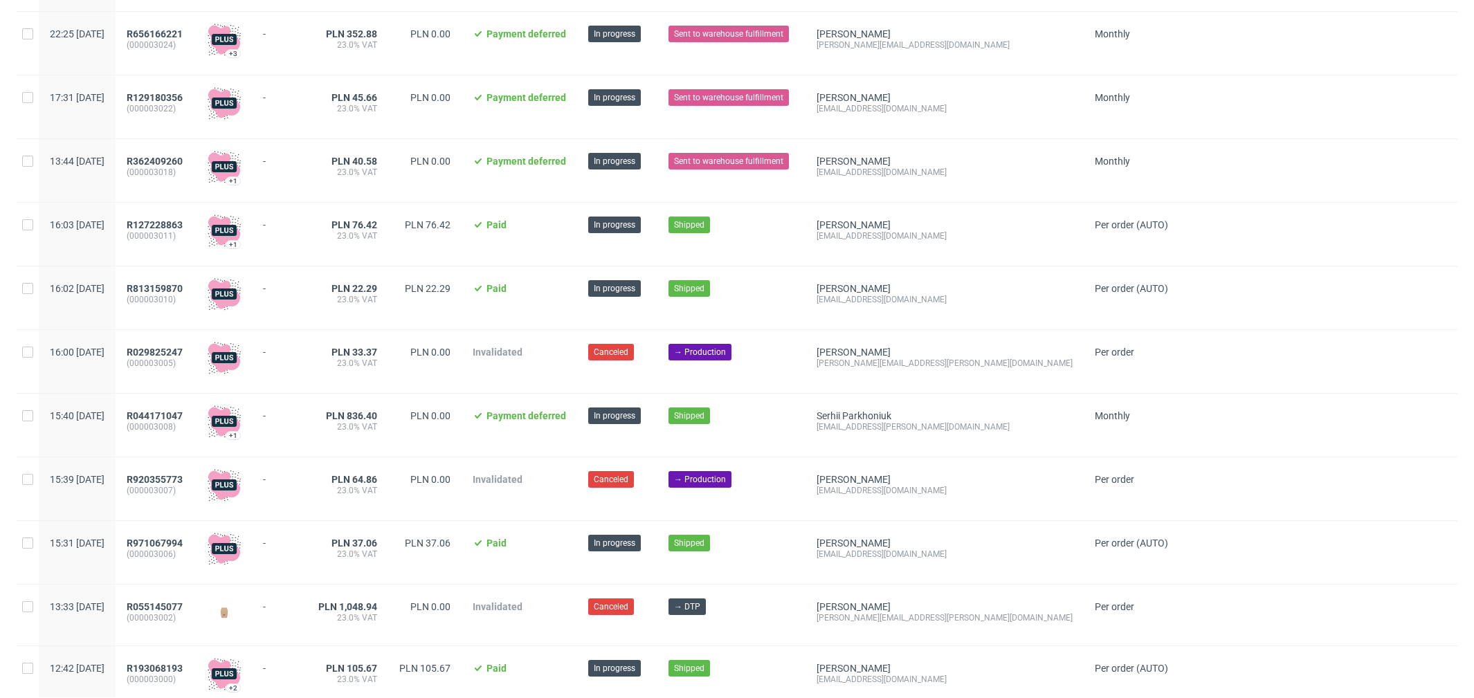
scroll to position [318, 0]
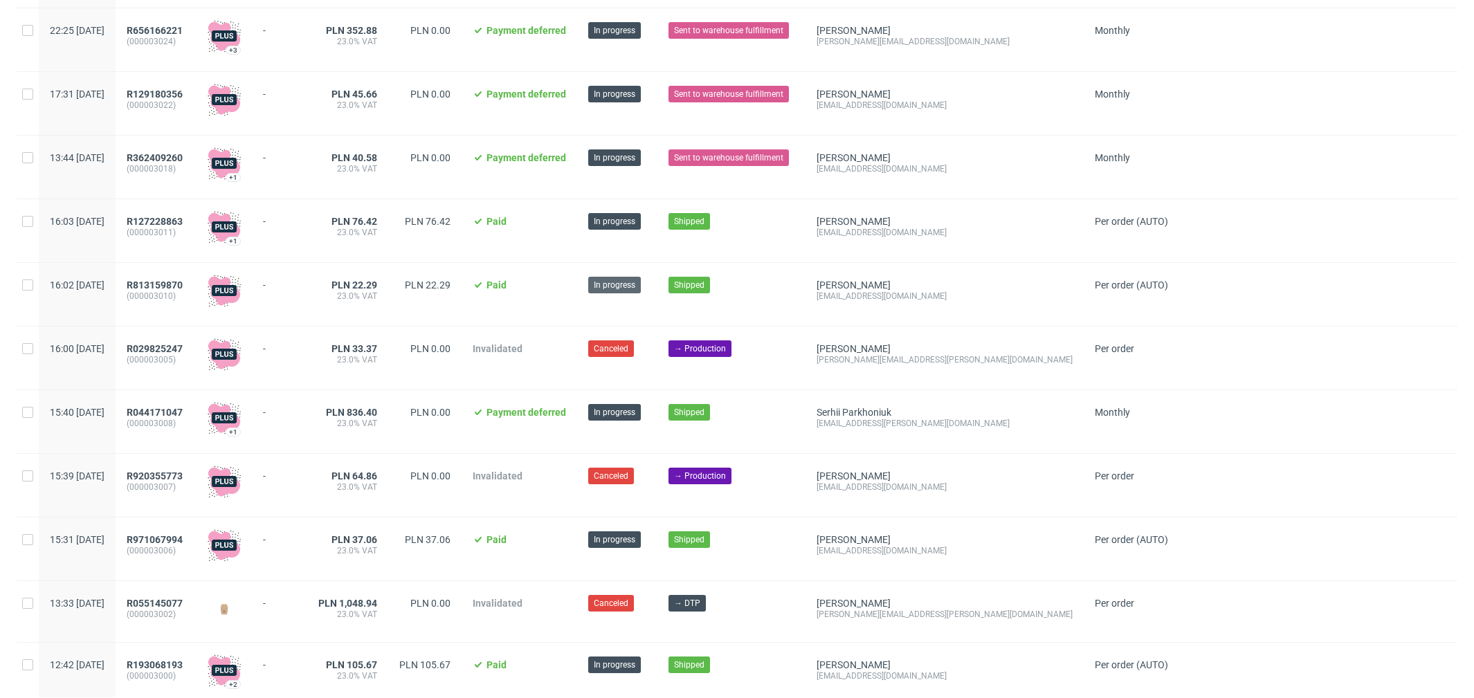
click at [635, 291] on span "In progress" at bounding box center [615, 285] width 42 height 12
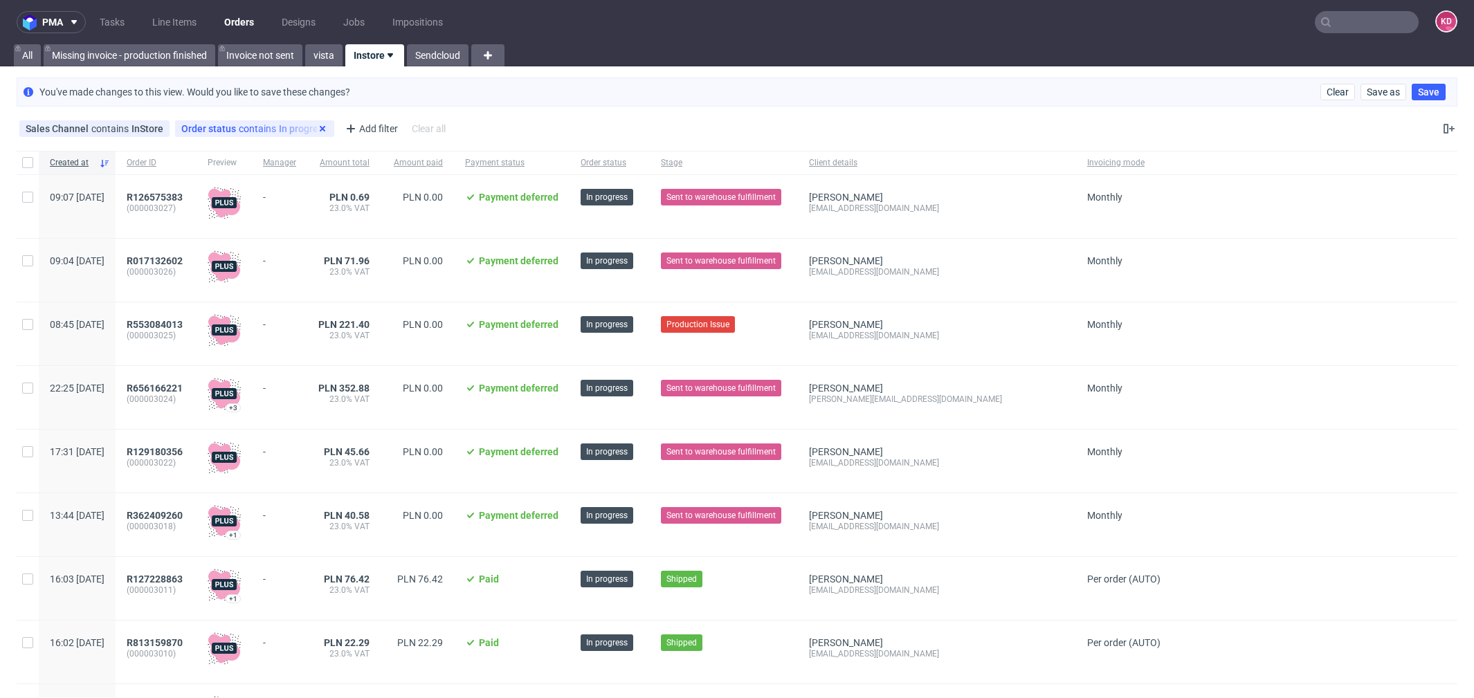
click at [321, 127] on icon at bounding box center [322, 128] width 11 height 11
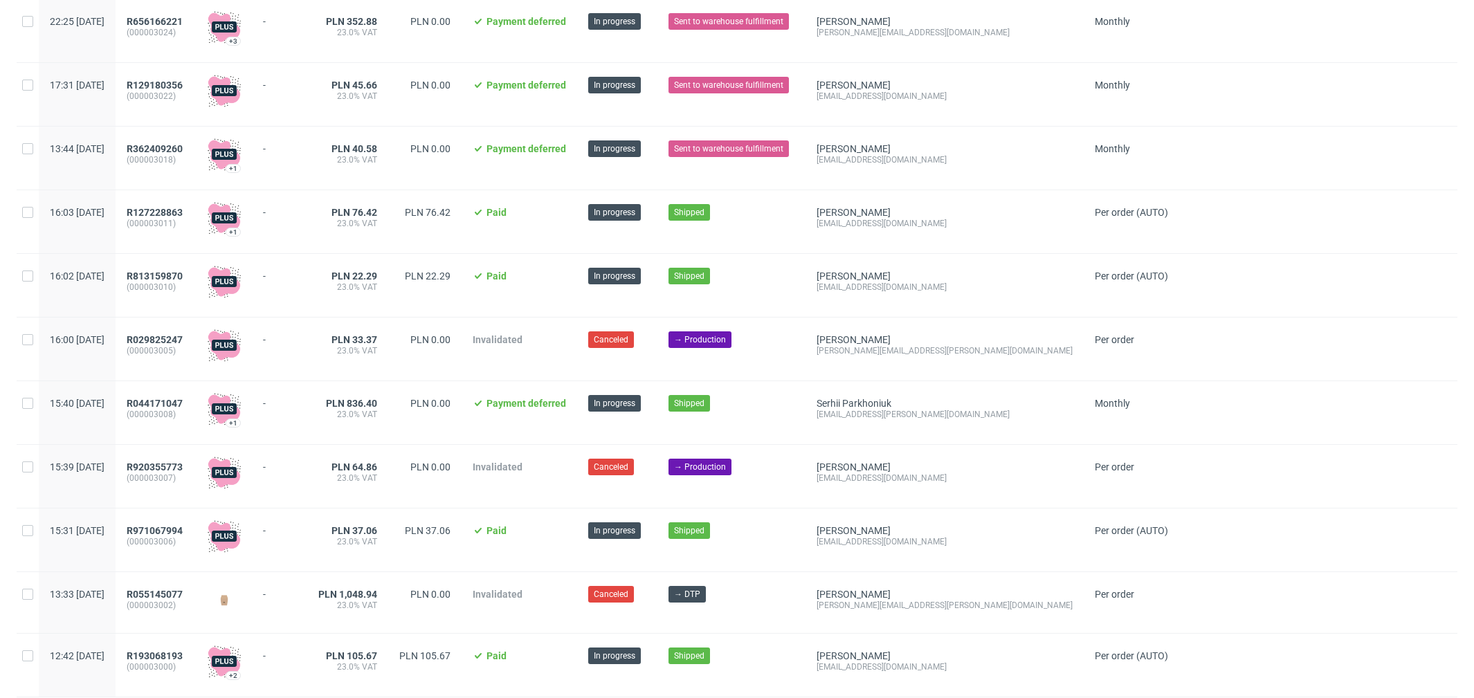
scroll to position [345, 0]
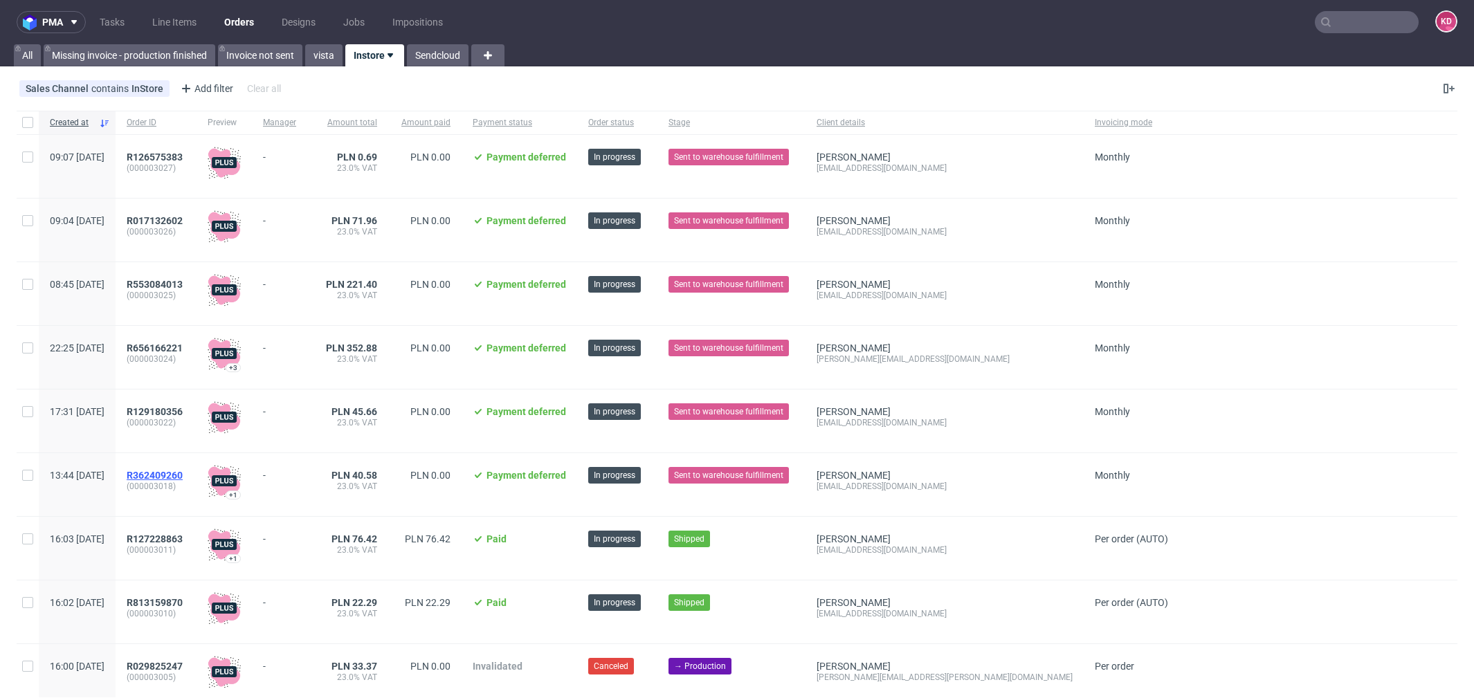
click at [183, 474] on span "R362409260" at bounding box center [155, 475] width 56 height 11
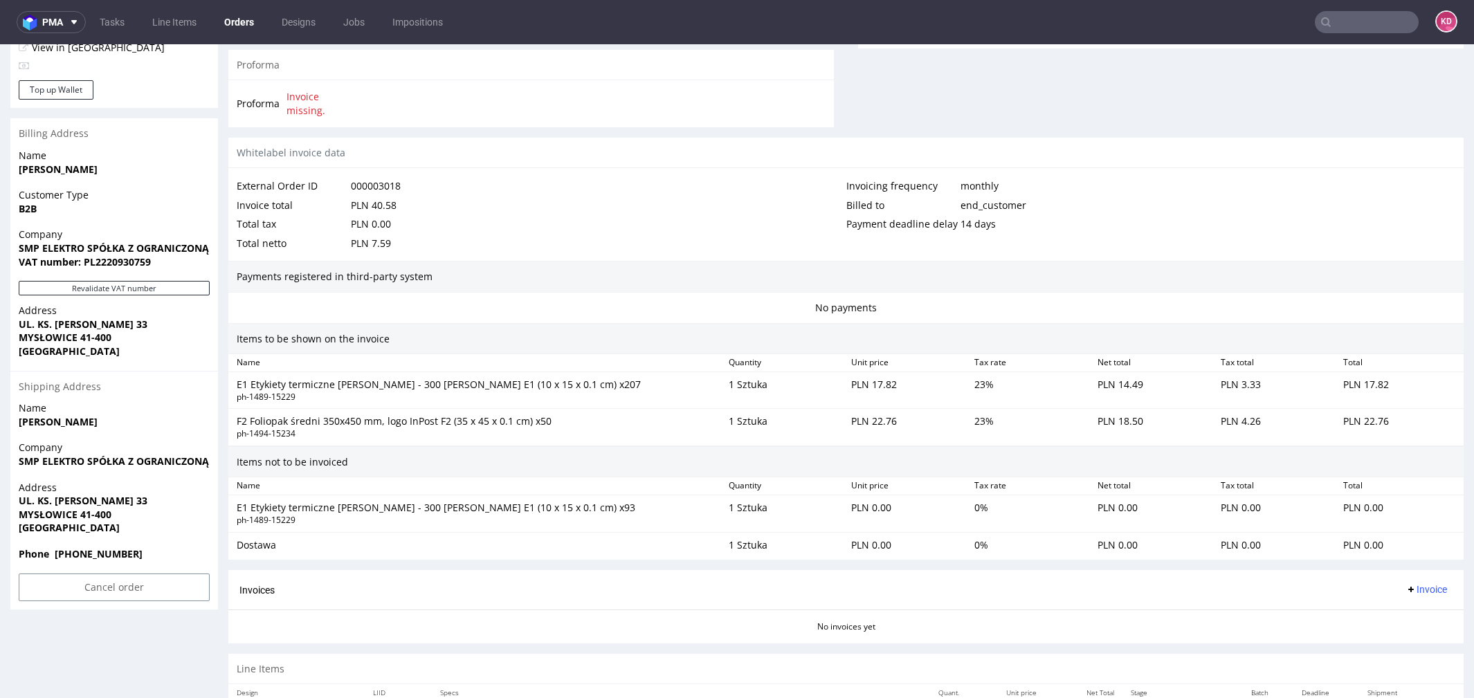
scroll to position [660, 0]
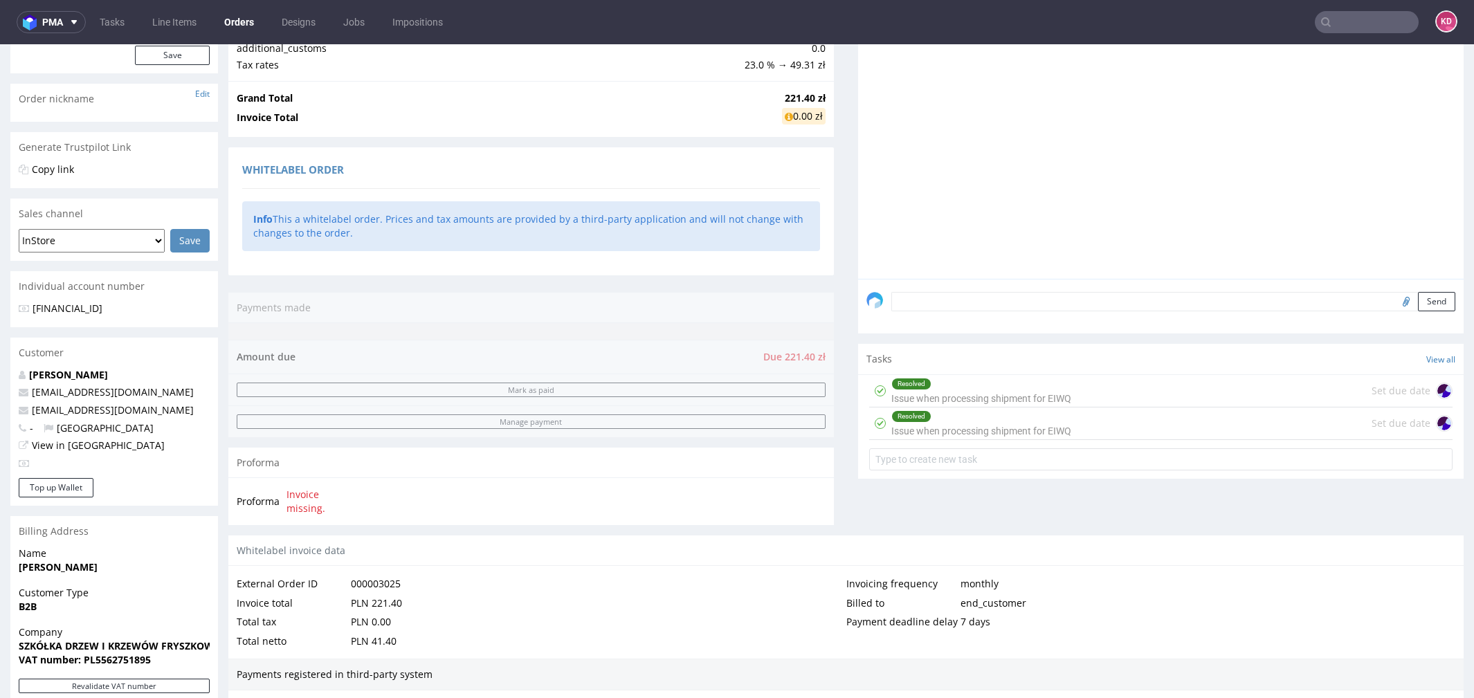
scroll to position [183, 0]
click at [184, 413] on p "fryszkowscy@fryszkowscy.pl" at bounding box center [114, 413] width 191 height 14
drag, startPoint x: 183, startPoint y: 413, endPoint x: 26, endPoint y: 415, distance: 157.1
click at [26, 415] on p "fryszkowscy@fryszkowscy.pl" at bounding box center [114, 413] width 191 height 14
copy link "fryszkowscy@fryszkowscy.pl"
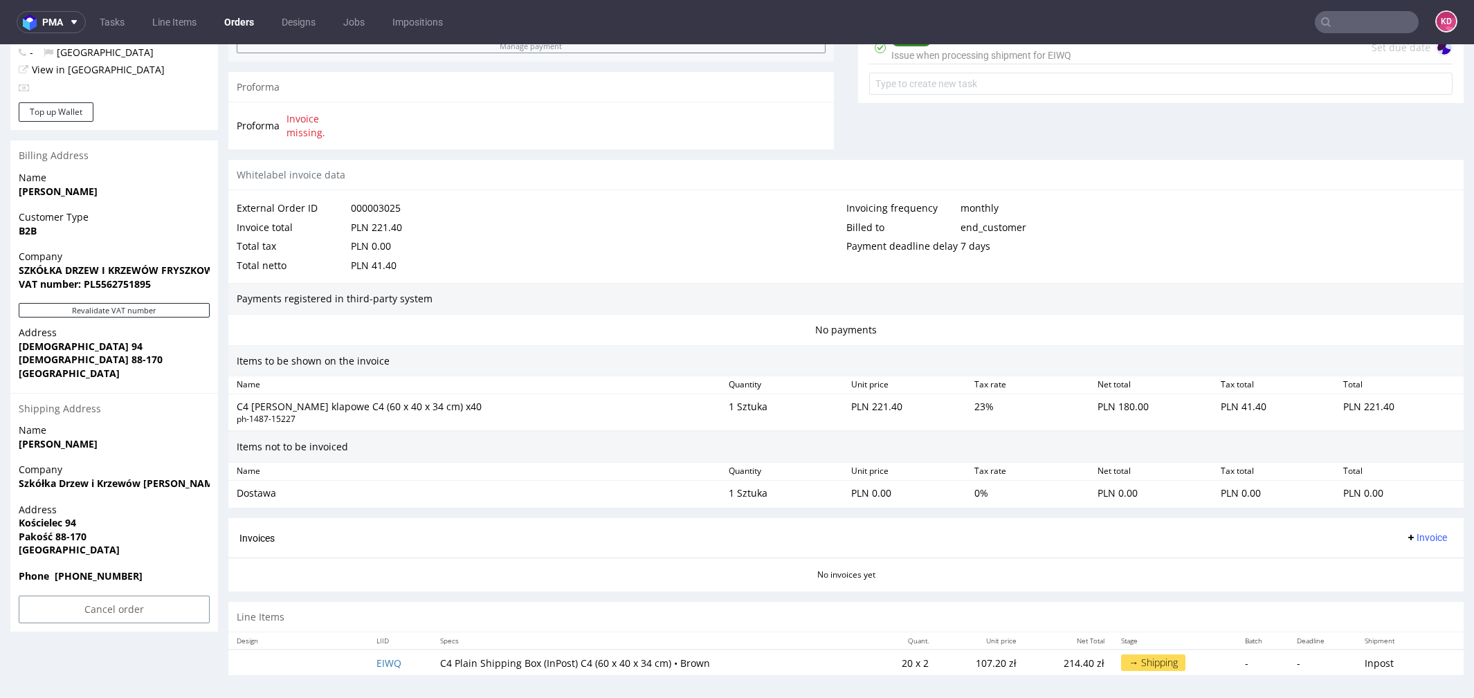
scroll to position [0, 0]
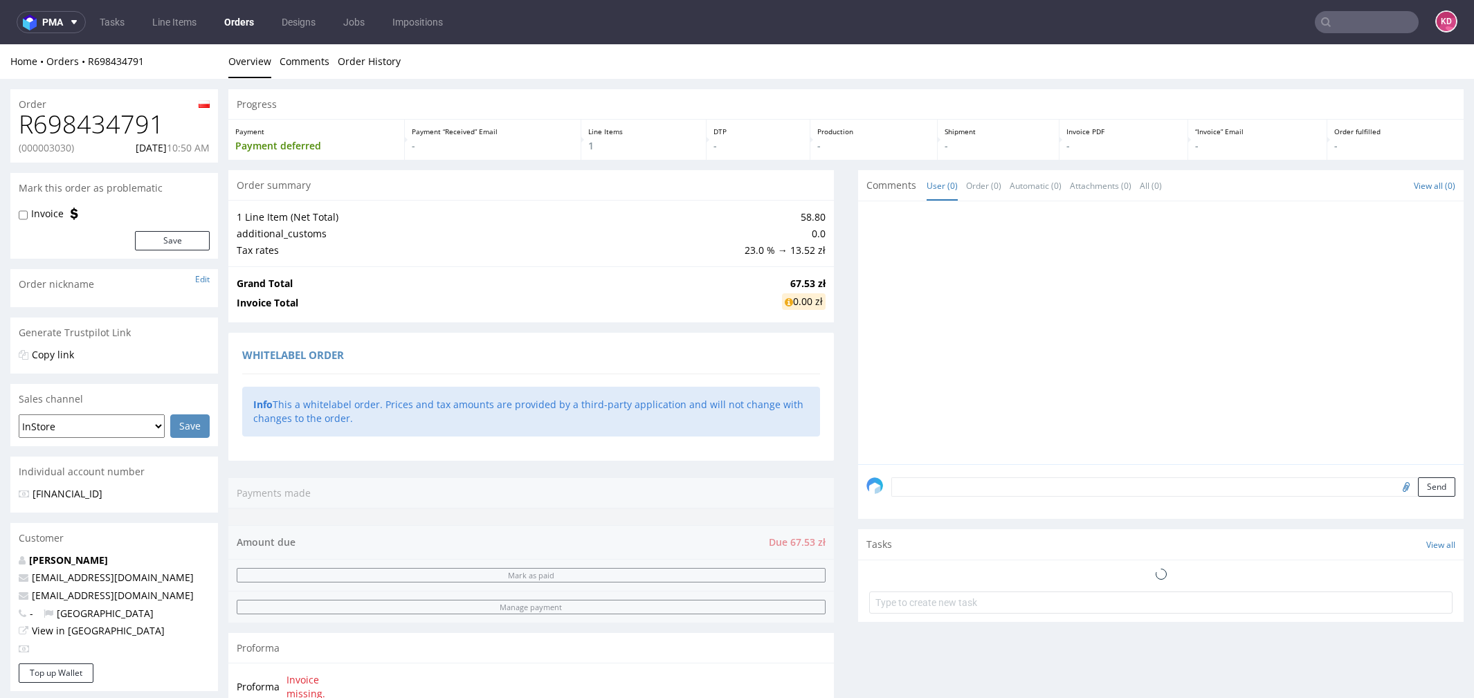
click at [930, 479] on textarea at bounding box center [1173, 487] width 564 height 19
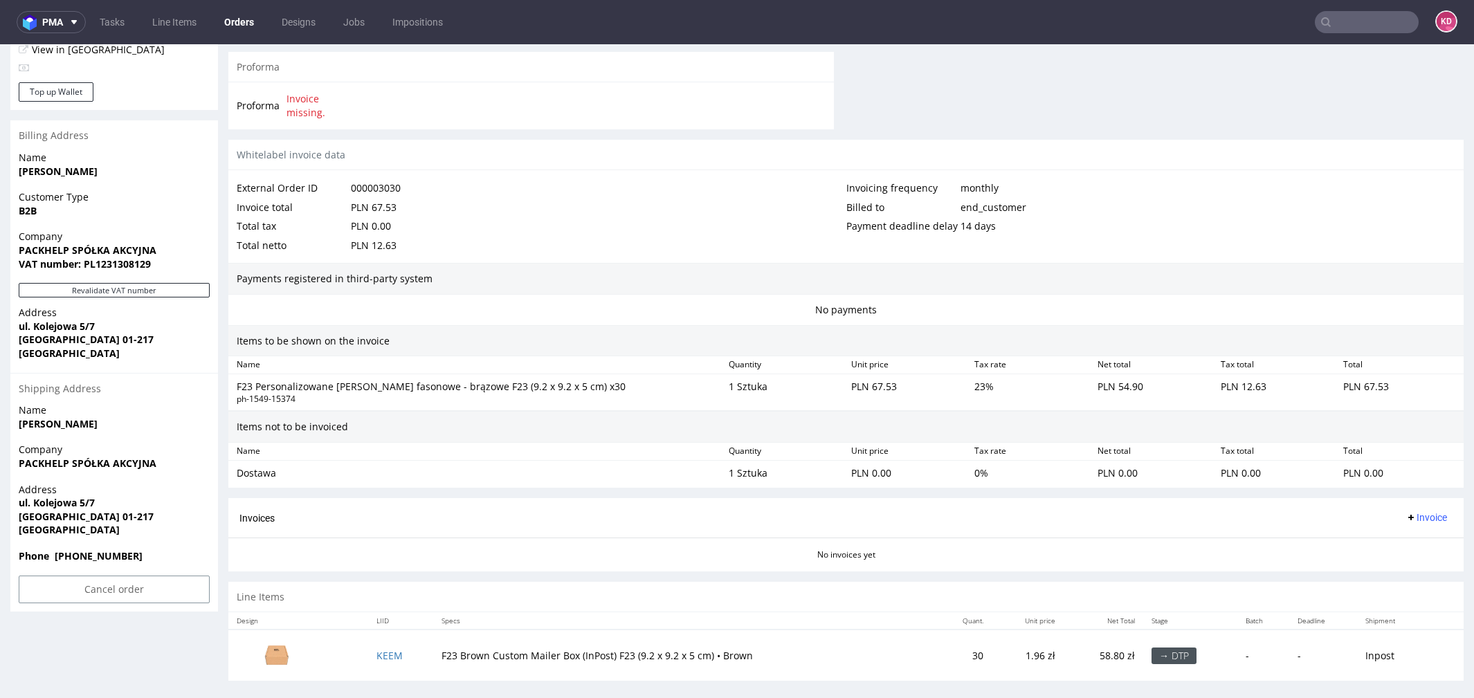
scroll to position [585, 0]
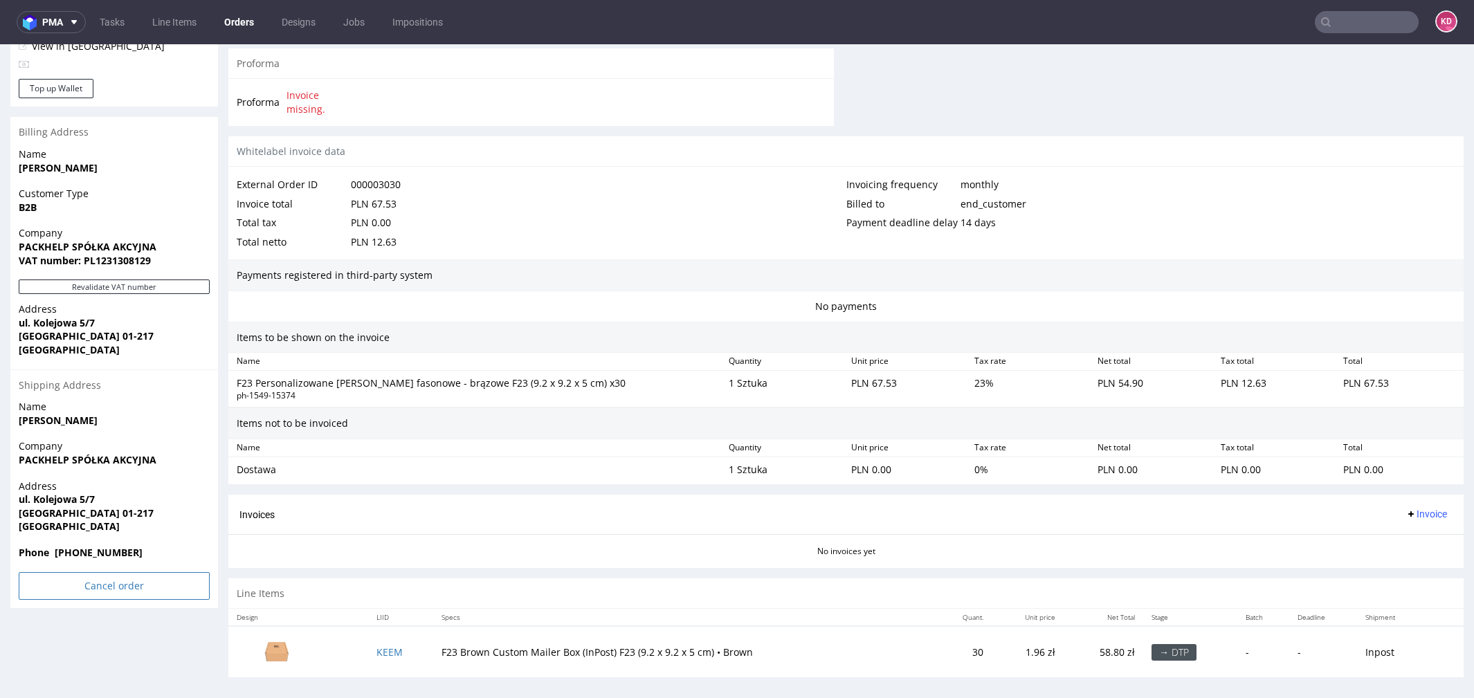
type textarea "test"
click at [91, 586] on input "Cancel order" at bounding box center [114, 586] width 191 height 28
click at [96, 543] on link "Yes" at bounding box center [92, 548] width 39 height 21
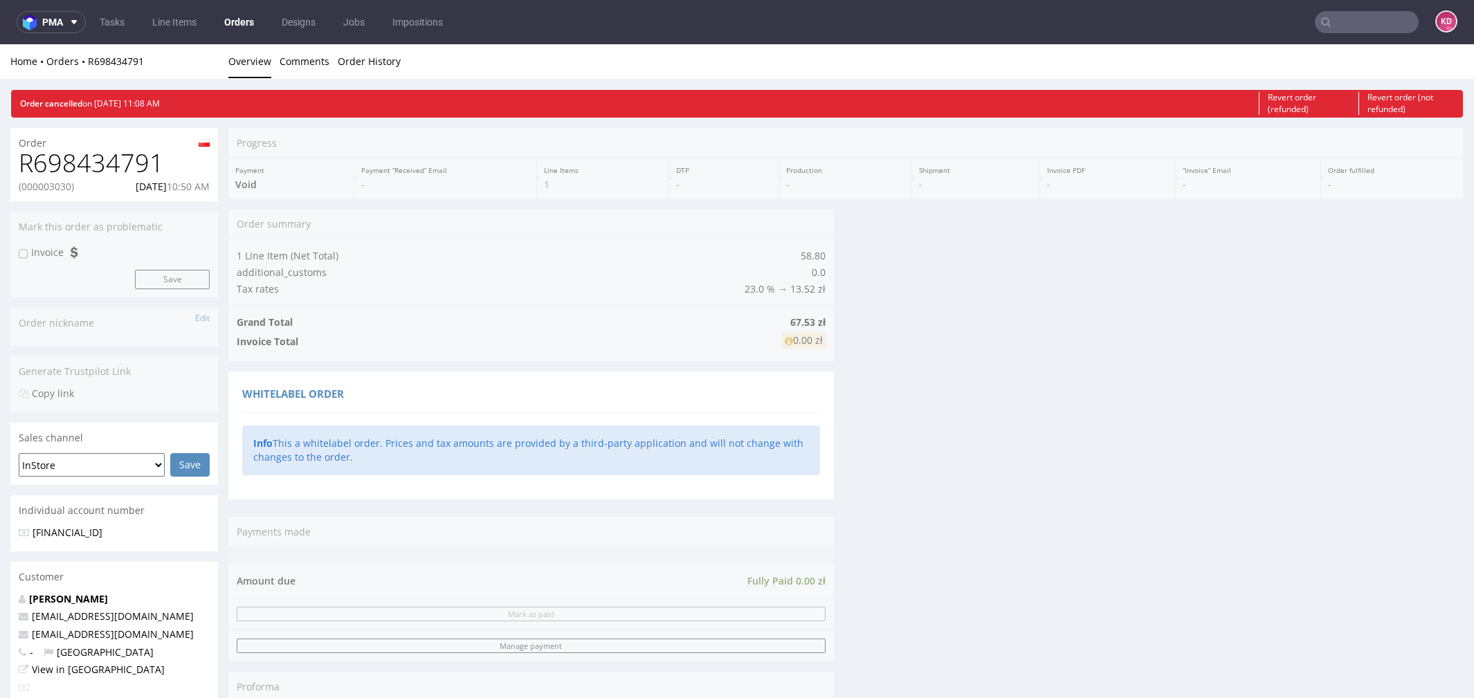
scroll to position [0, 0]
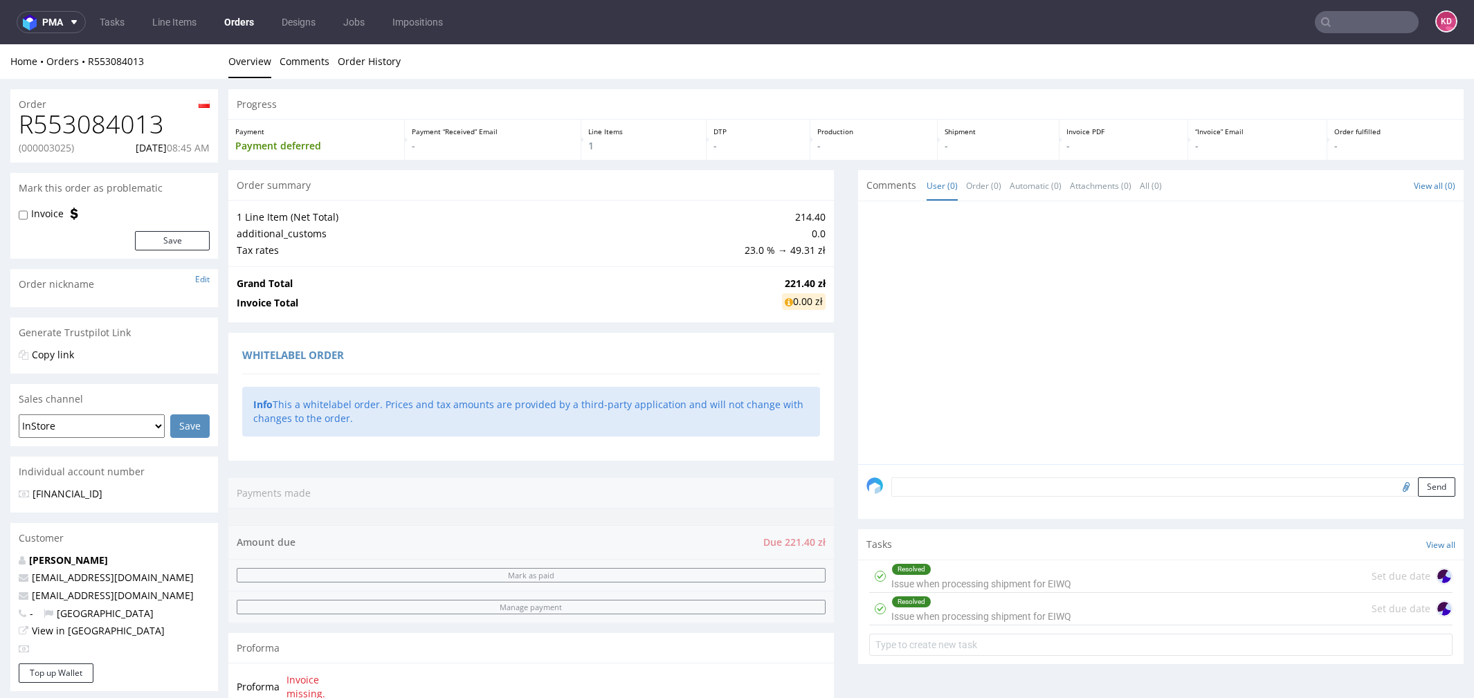
scroll to position [4, 0]
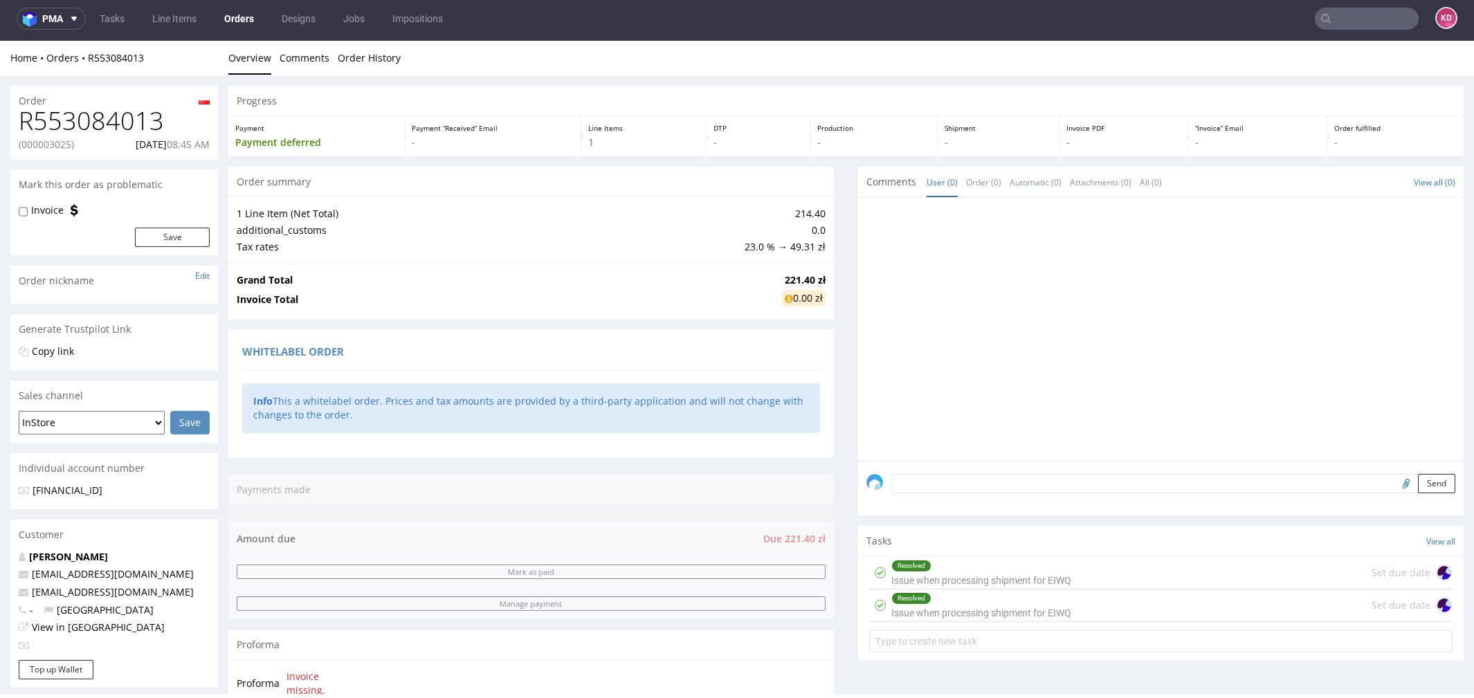
click at [245, 14] on link "Orders" at bounding box center [239, 19] width 46 height 22
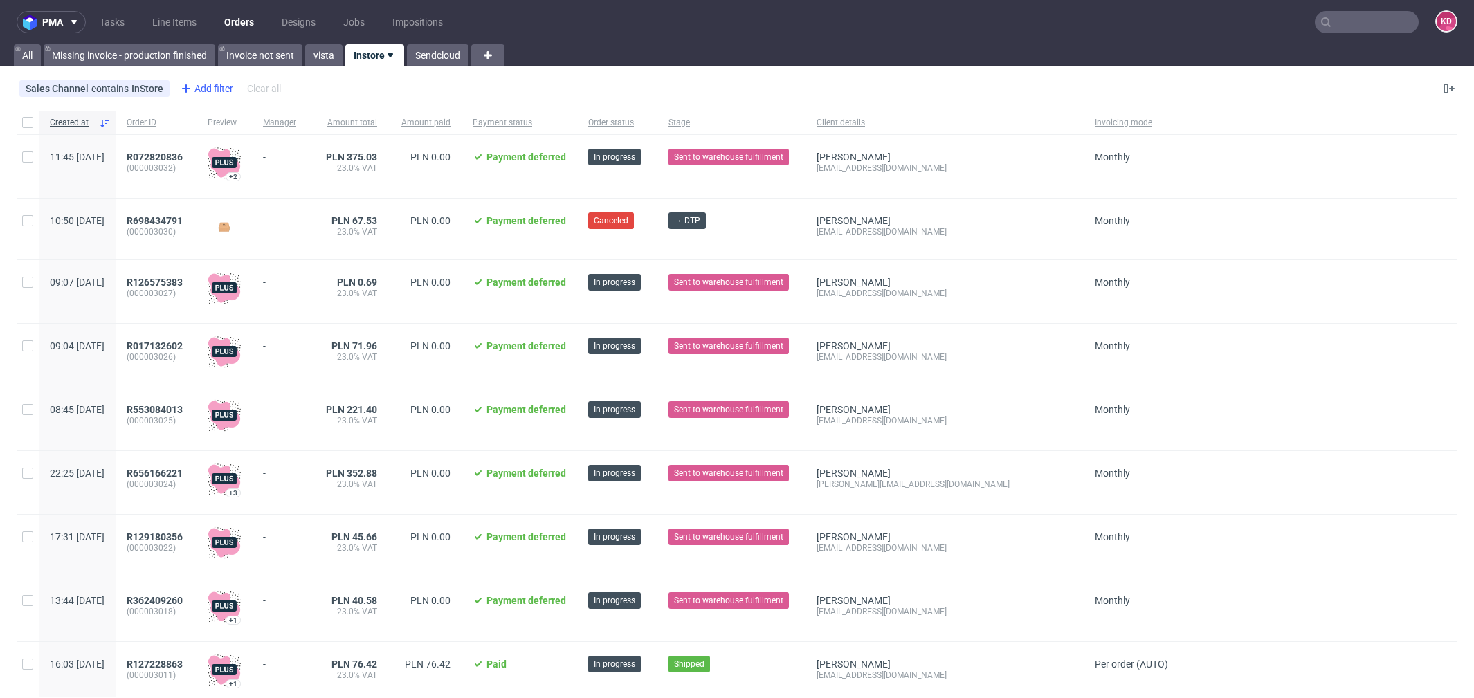
click at [197, 92] on div "Add filter" at bounding box center [205, 89] width 61 height 22
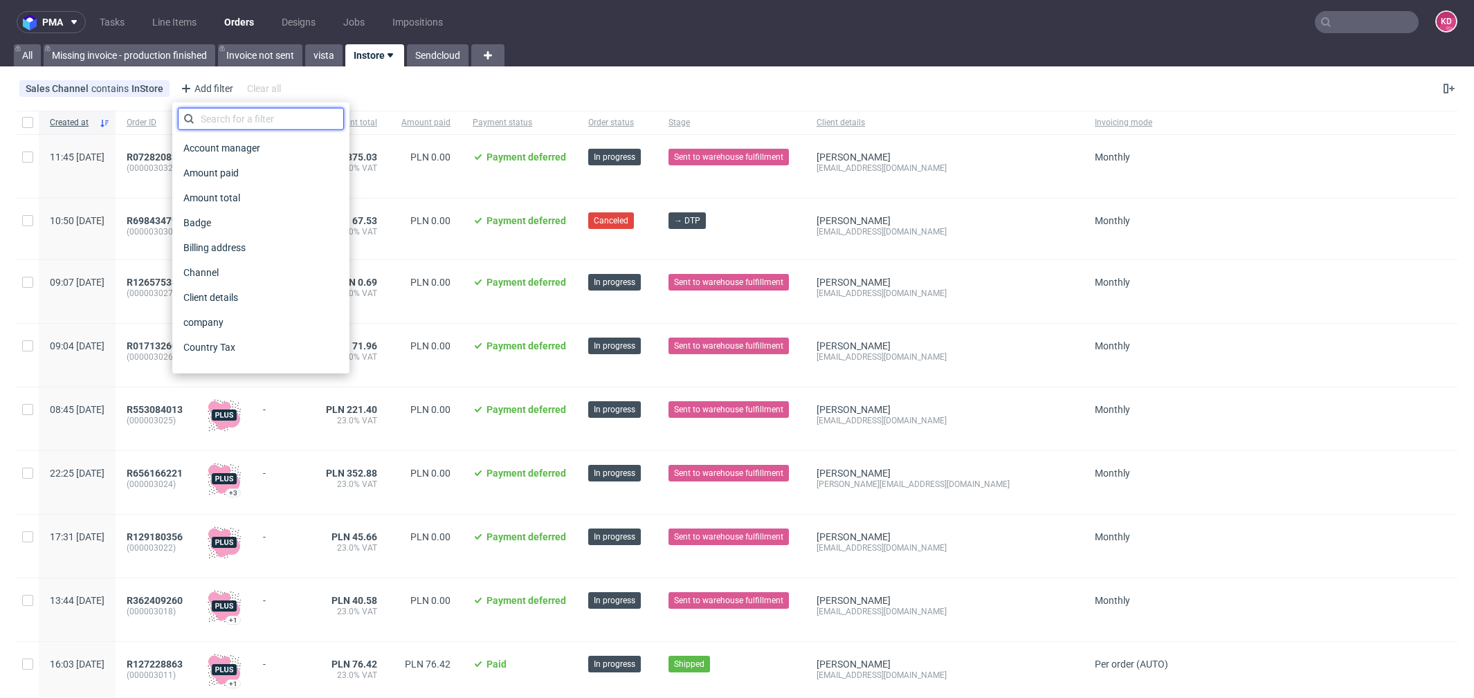
click at [237, 125] on input "text" at bounding box center [261, 119] width 166 height 22
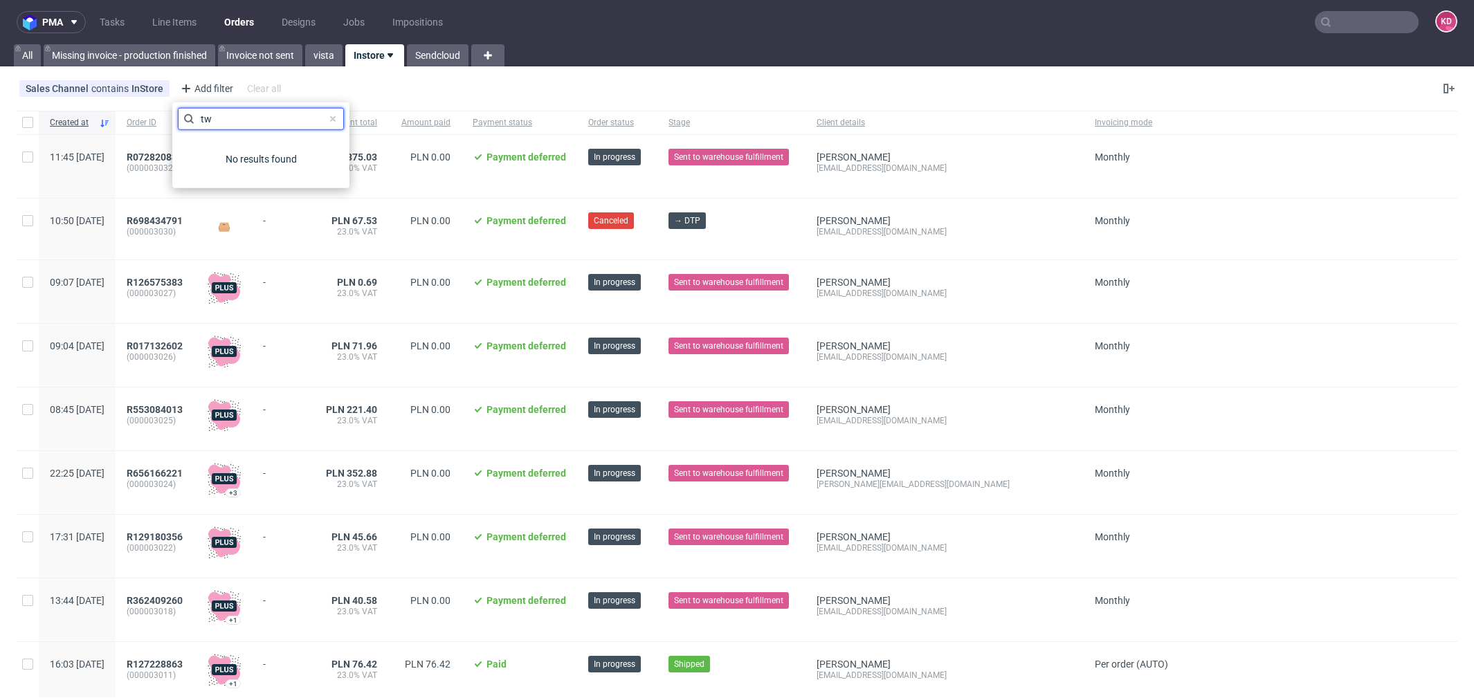
type input "t"
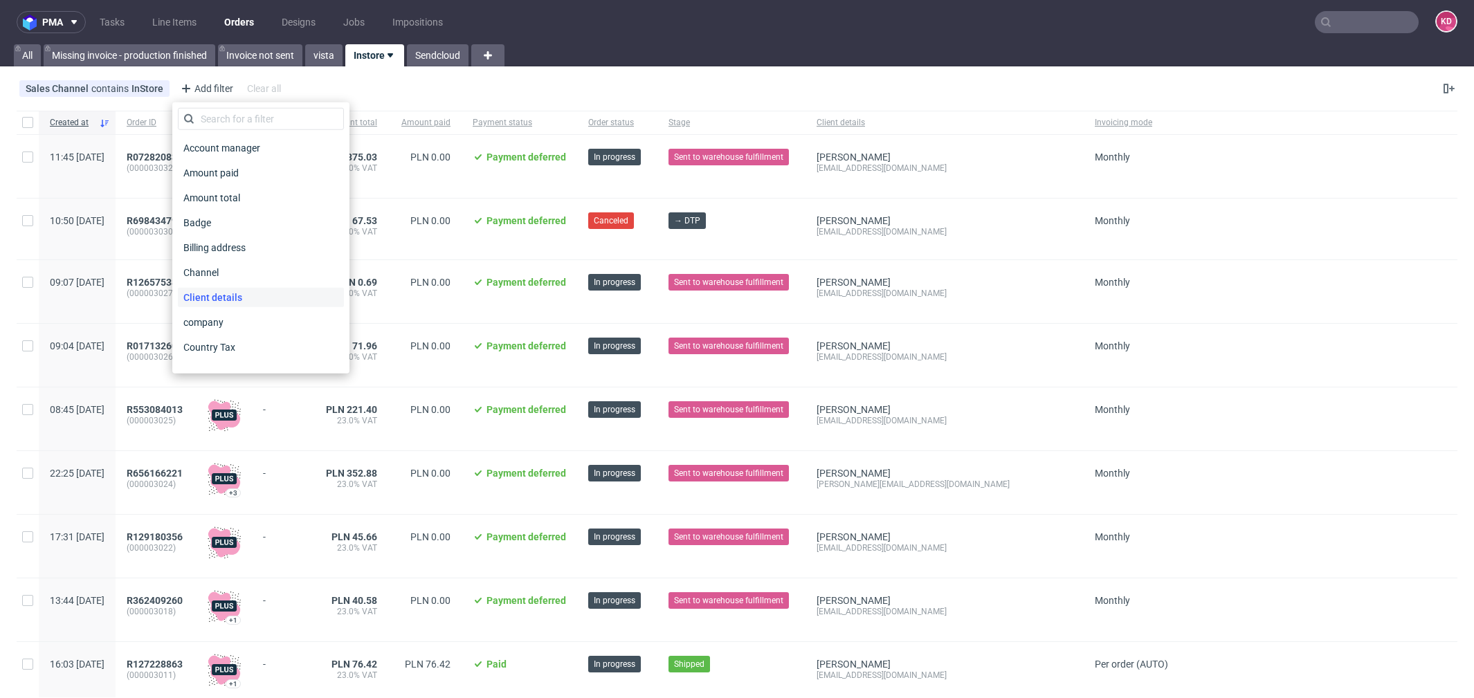
click at [237, 289] on span "Client details" at bounding box center [213, 297] width 70 height 19
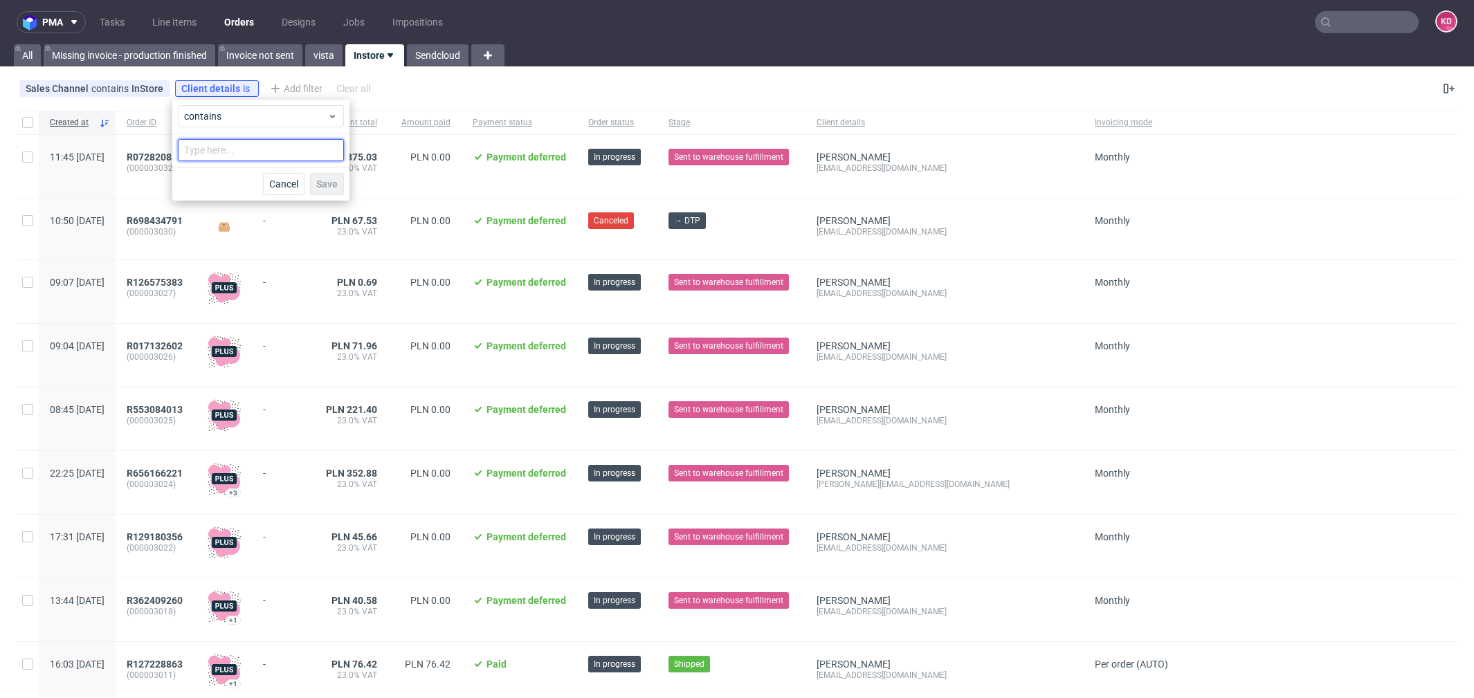
click at [257, 155] on input "text" at bounding box center [261, 150] width 166 height 22
click at [257, 127] on div "contains" at bounding box center [260, 117] width 177 height 34
click at [256, 118] on span "contains" at bounding box center [255, 116] width 143 height 14
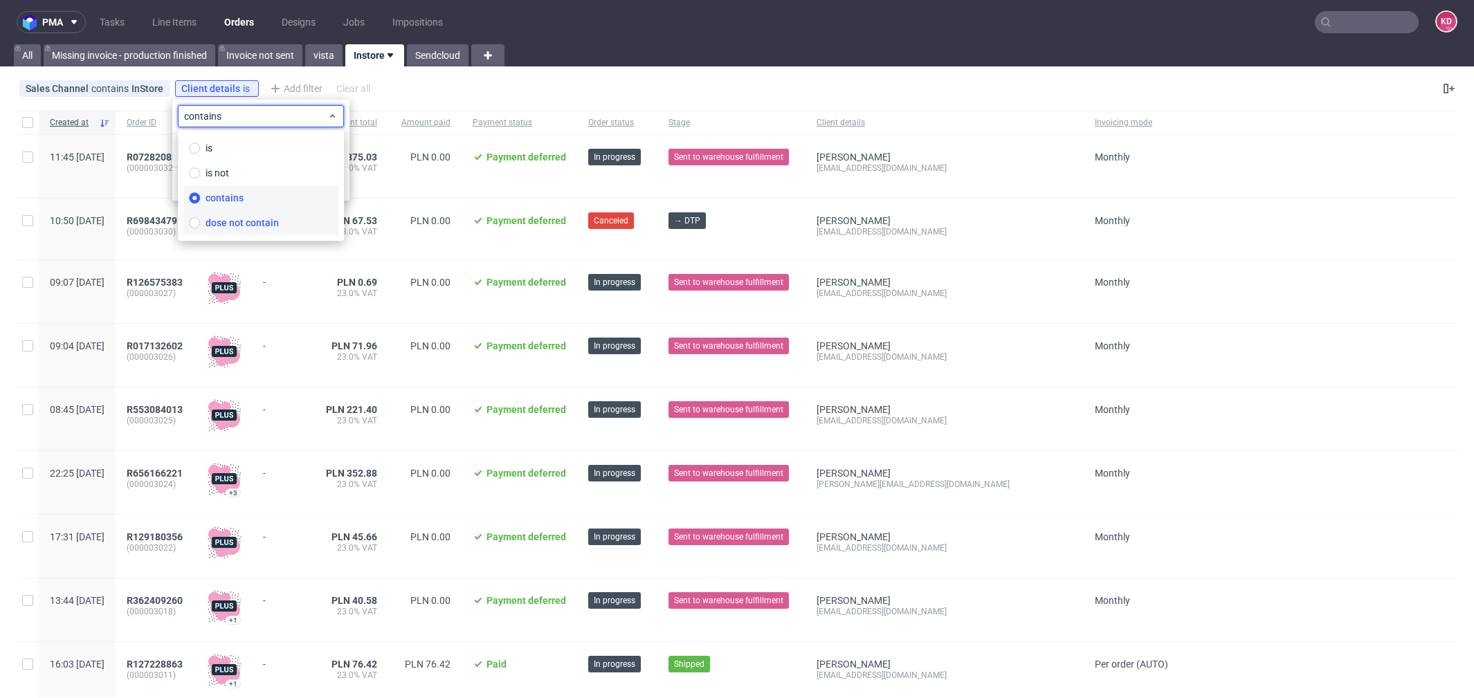
click at [253, 230] on label "dose not contain" at bounding box center [260, 222] width 155 height 25
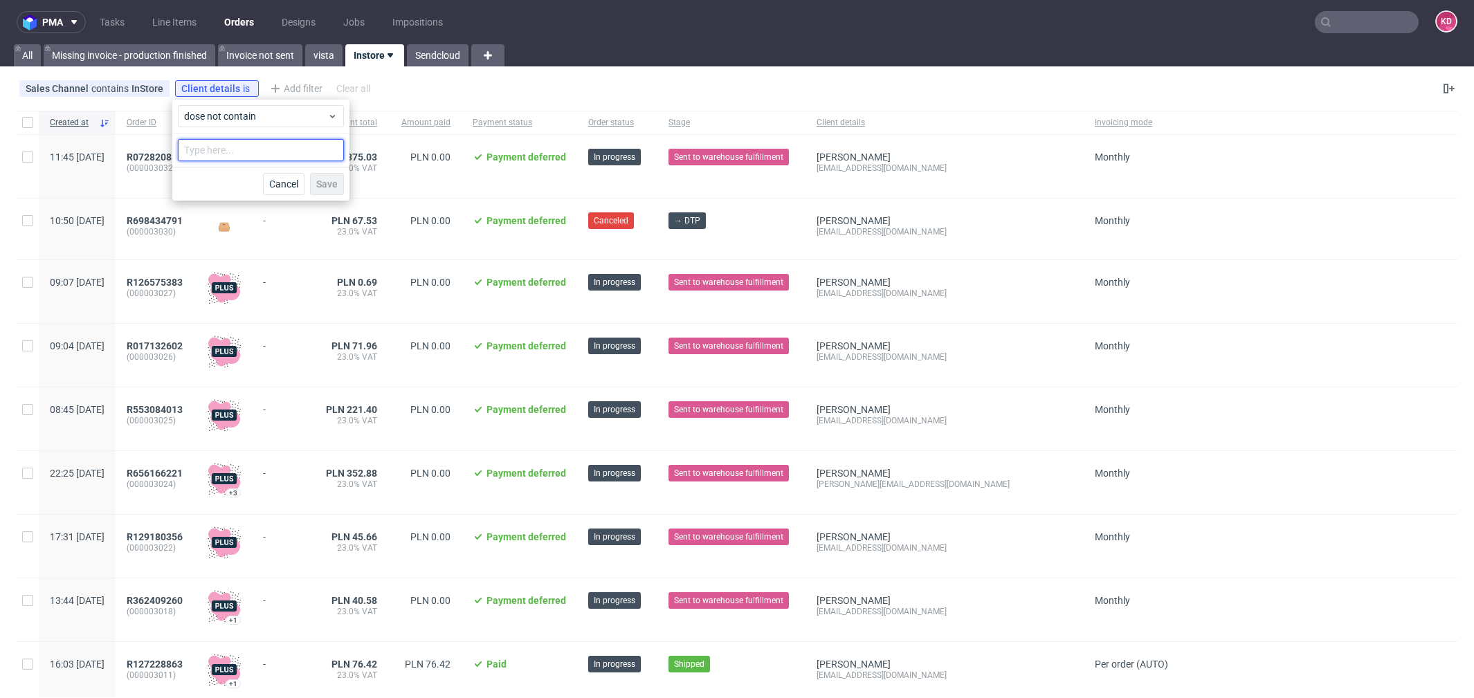
click at [252, 156] on input "text" at bounding box center [261, 150] width 166 height 22
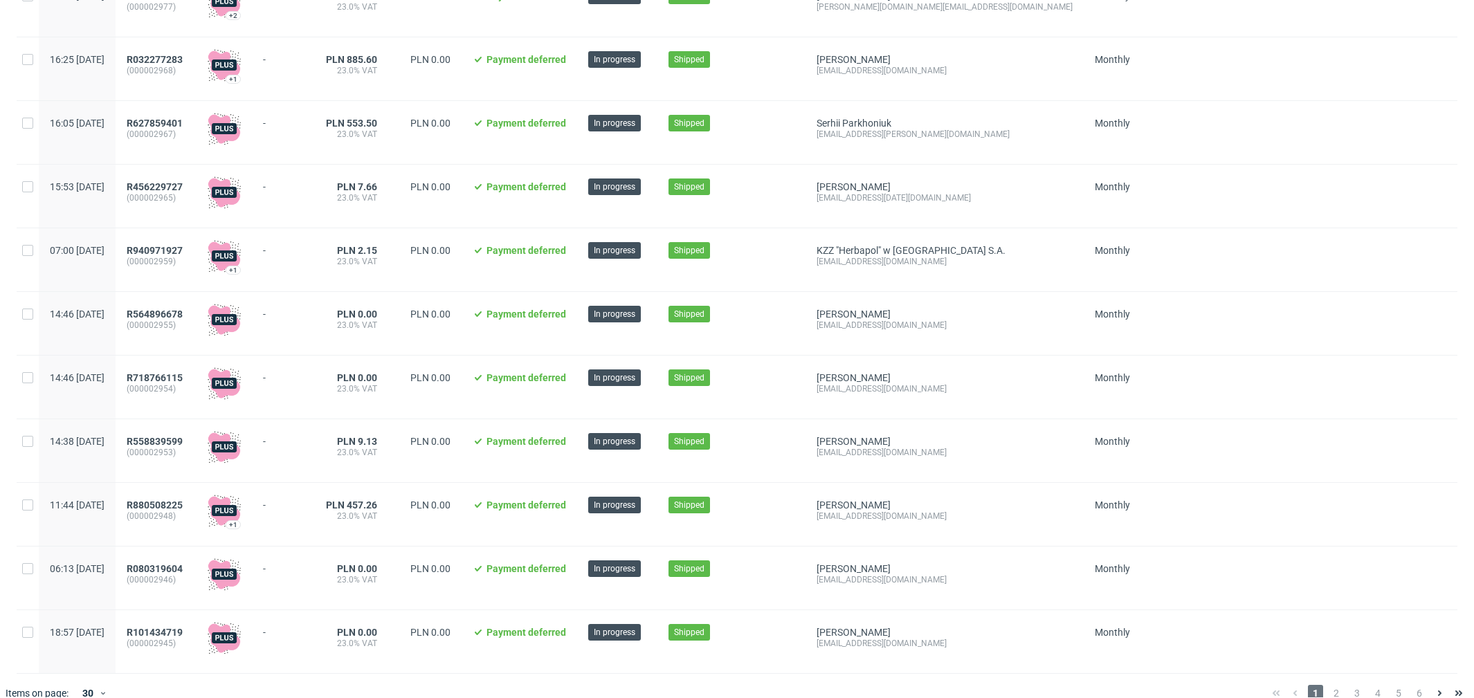
scroll to position [1401, 0]
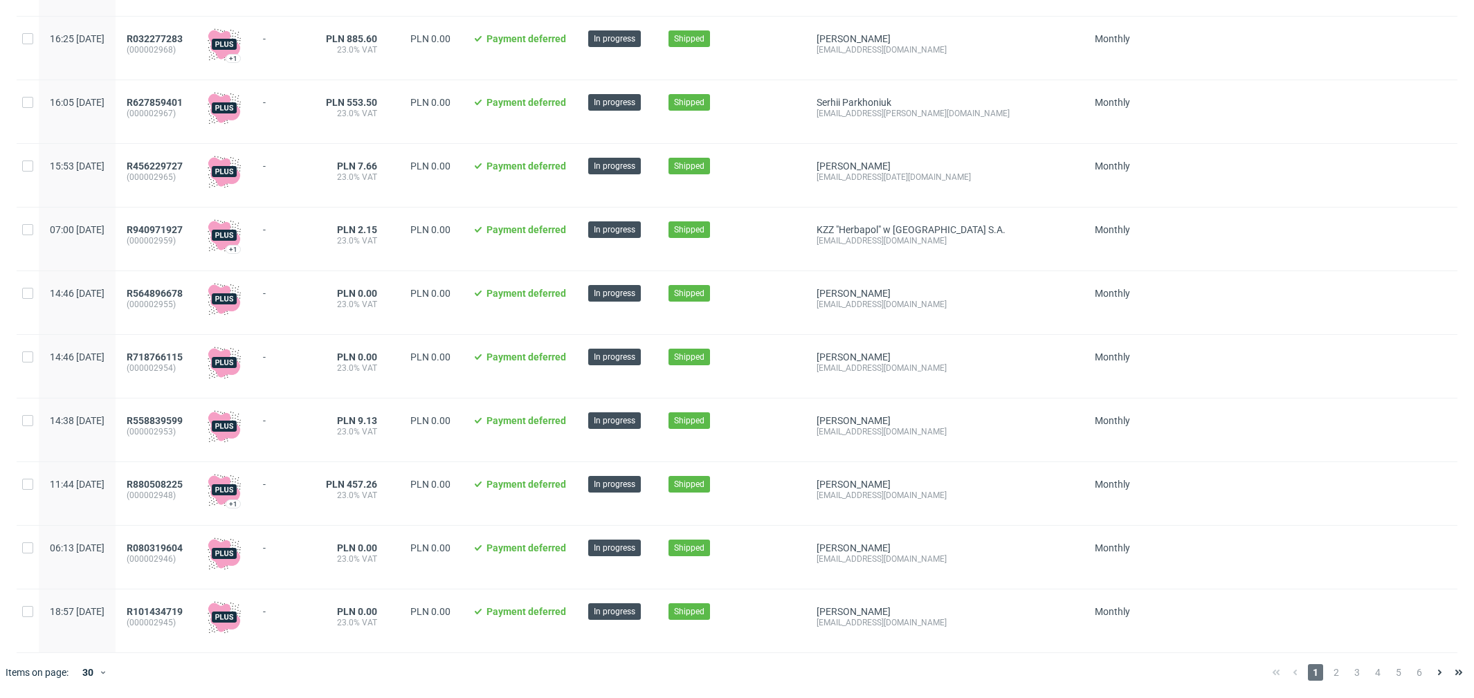
click at [1329, 676] on span "2" at bounding box center [1336, 672] width 15 height 17
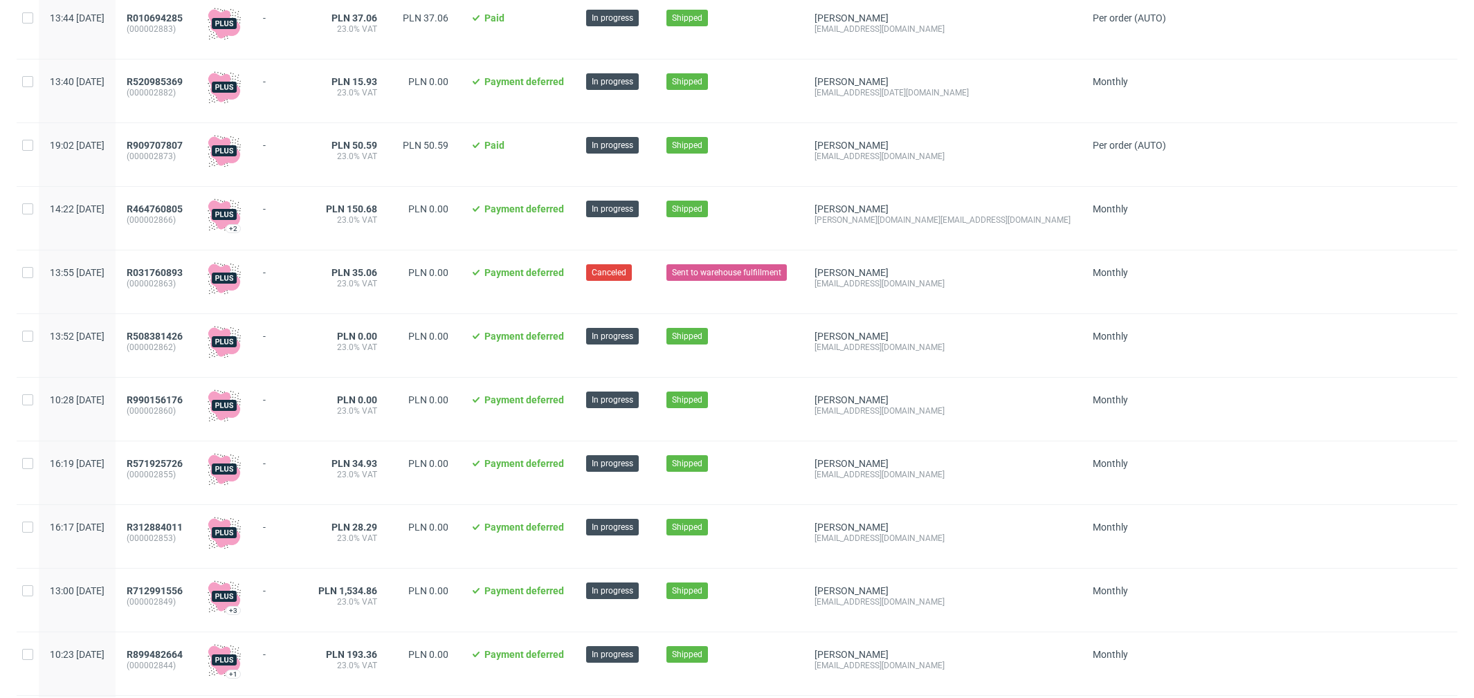
scroll to position [847, 0]
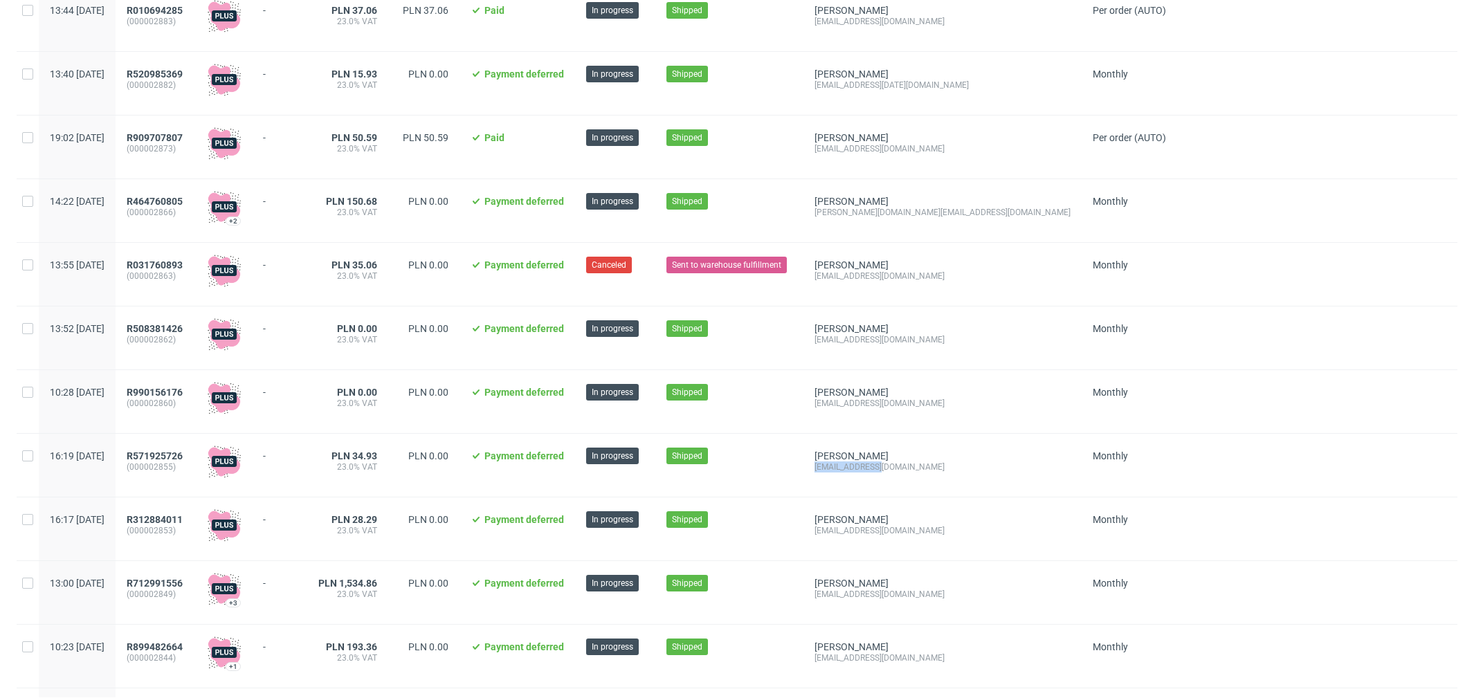
drag, startPoint x: 925, startPoint y: 478, endPoint x: 851, endPoint y: 476, distance: 74.8
click at [851, 476] on div "Tomasz Szczekowski dws_tws@onet.pl" at bounding box center [943, 465] width 278 height 63
copy div "dws_tws@onet.pl"
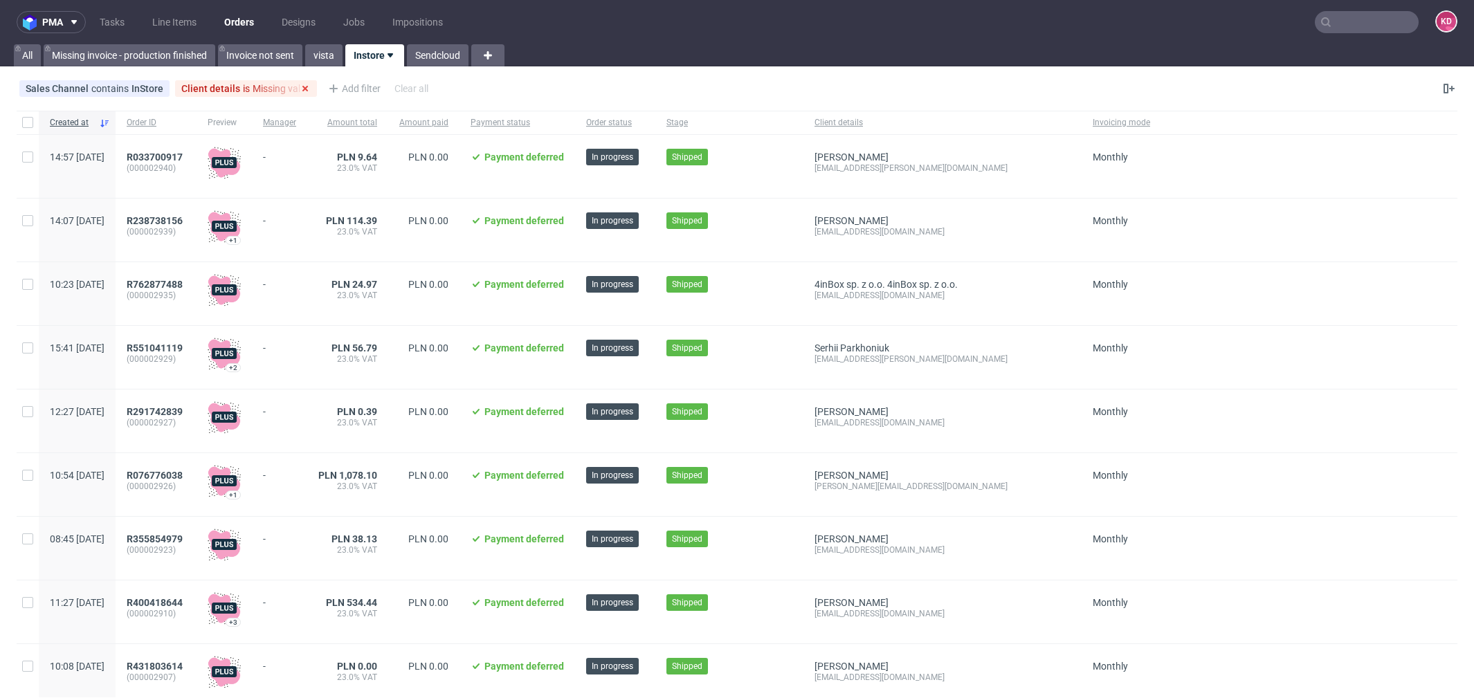
click at [289, 86] on div "Client details is Missing value" at bounding box center [245, 88] width 129 height 11
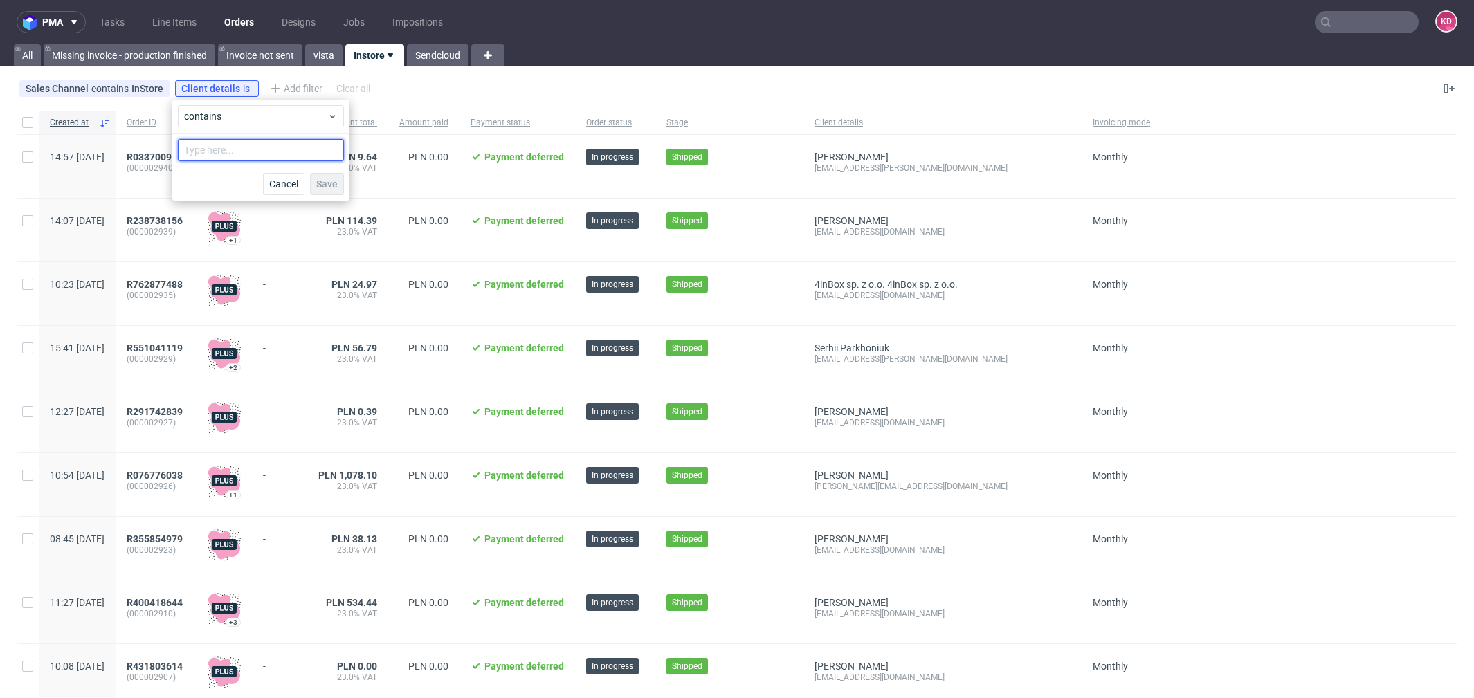
click at [262, 149] on input "text" at bounding box center [261, 150] width 166 height 22
paste input "dws_tws@onet.pl"
type input "dws_tws@onet.pl"
click at [246, 120] on span "contains" at bounding box center [255, 116] width 143 height 14
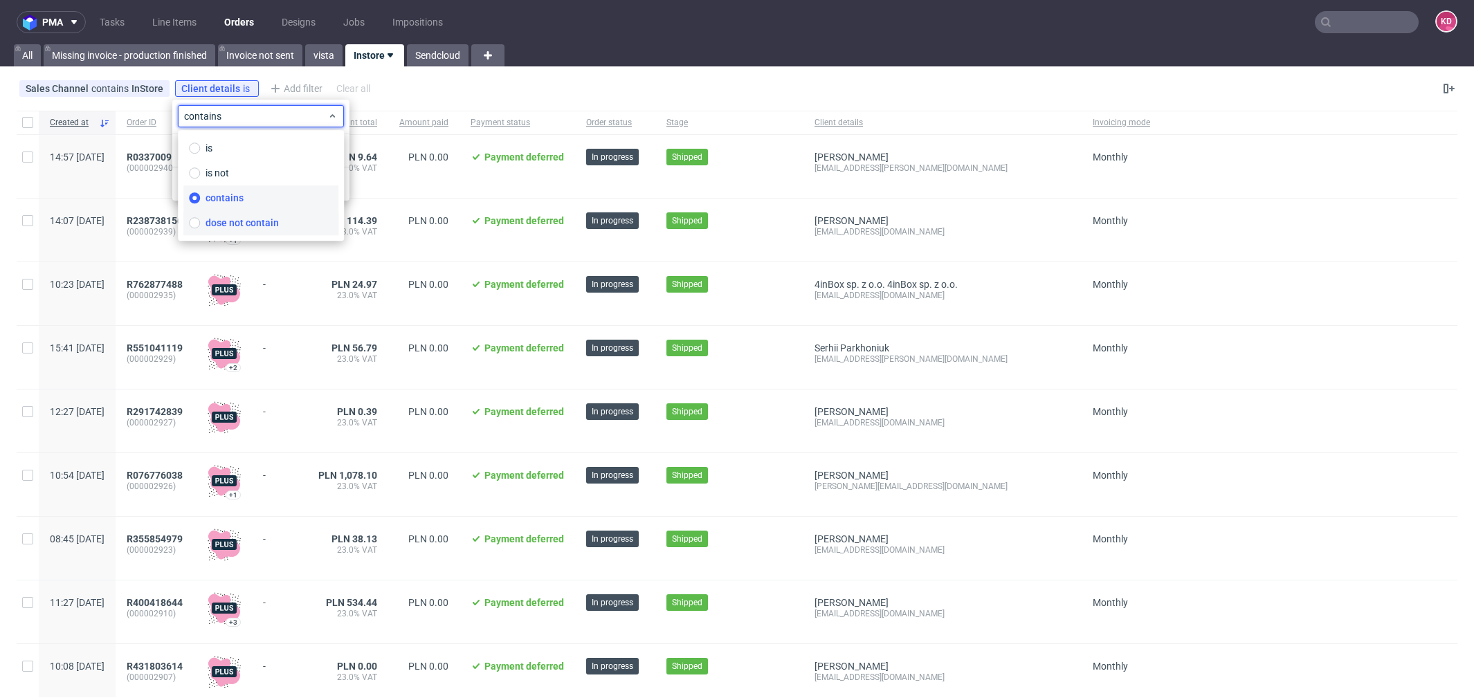
click at [242, 229] on span "dose not contain" at bounding box center [242, 223] width 73 height 14
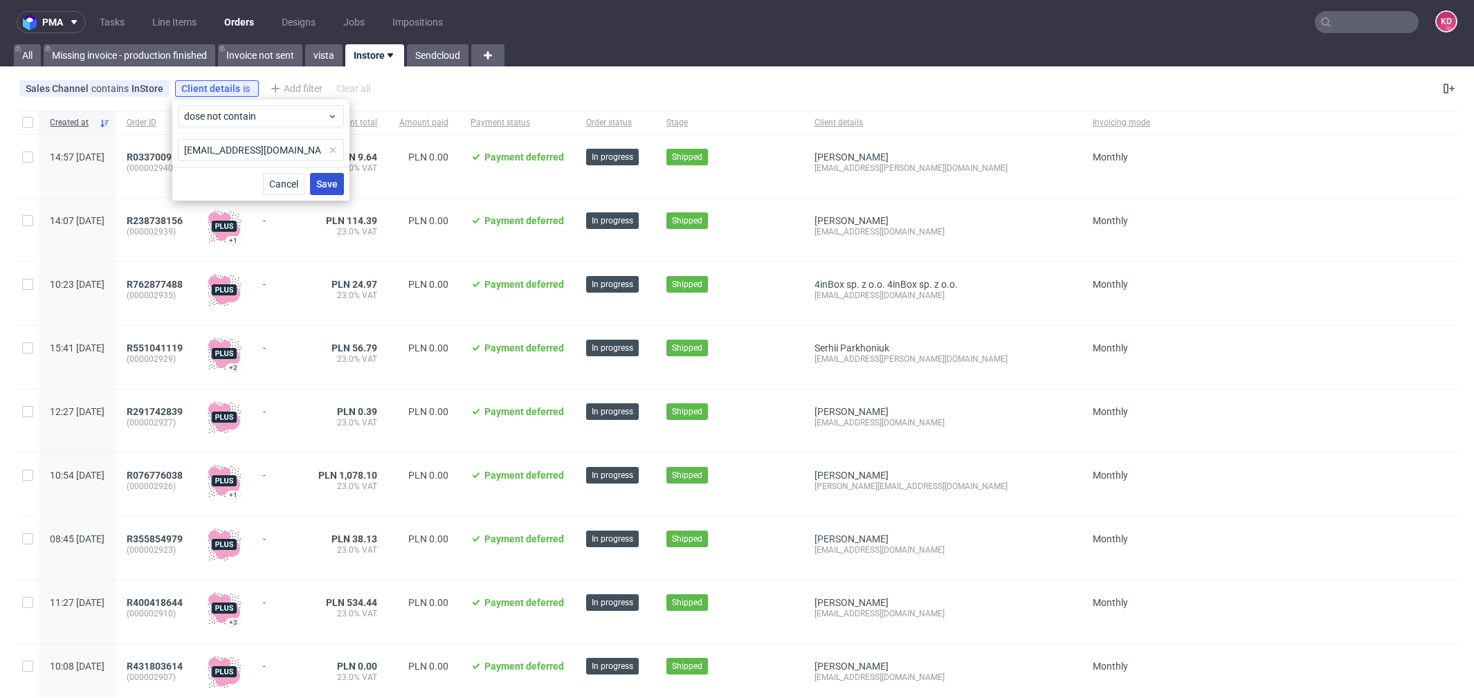
click at [333, 183] on span "Save" at bounding box center [326, 184] width 21 height 10
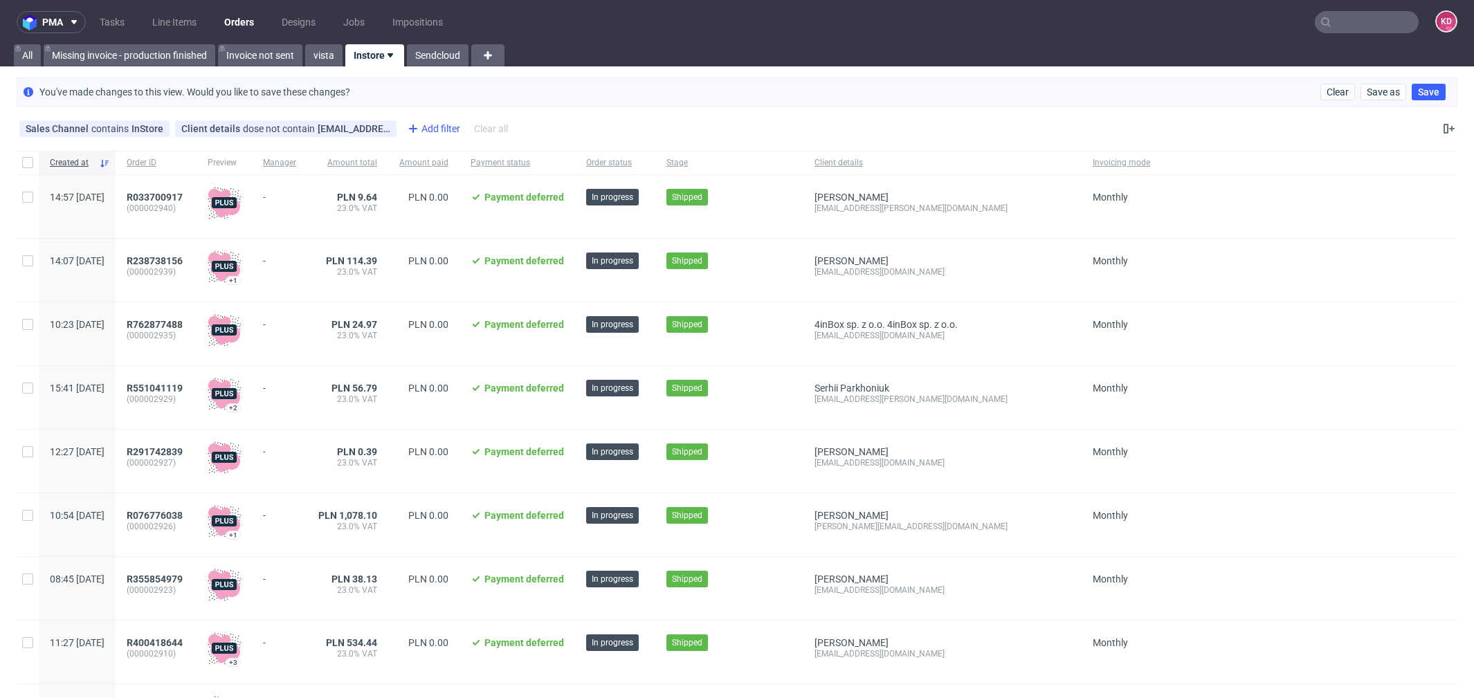
click at [428, 129] on div "Add filter" at bounding box center [432, 129] width 61 height 22
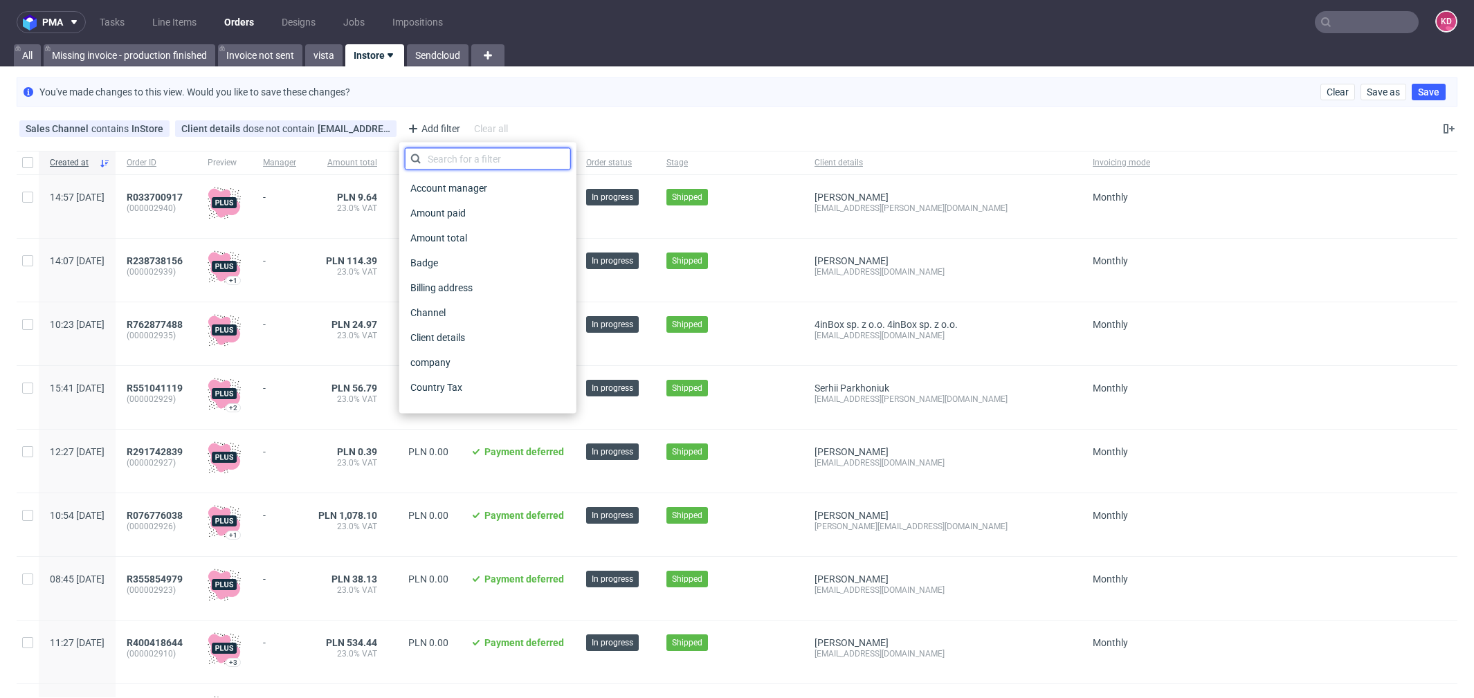
click at [456, 161] on input "text" at bounding box center [488, 159] width 166 height 22
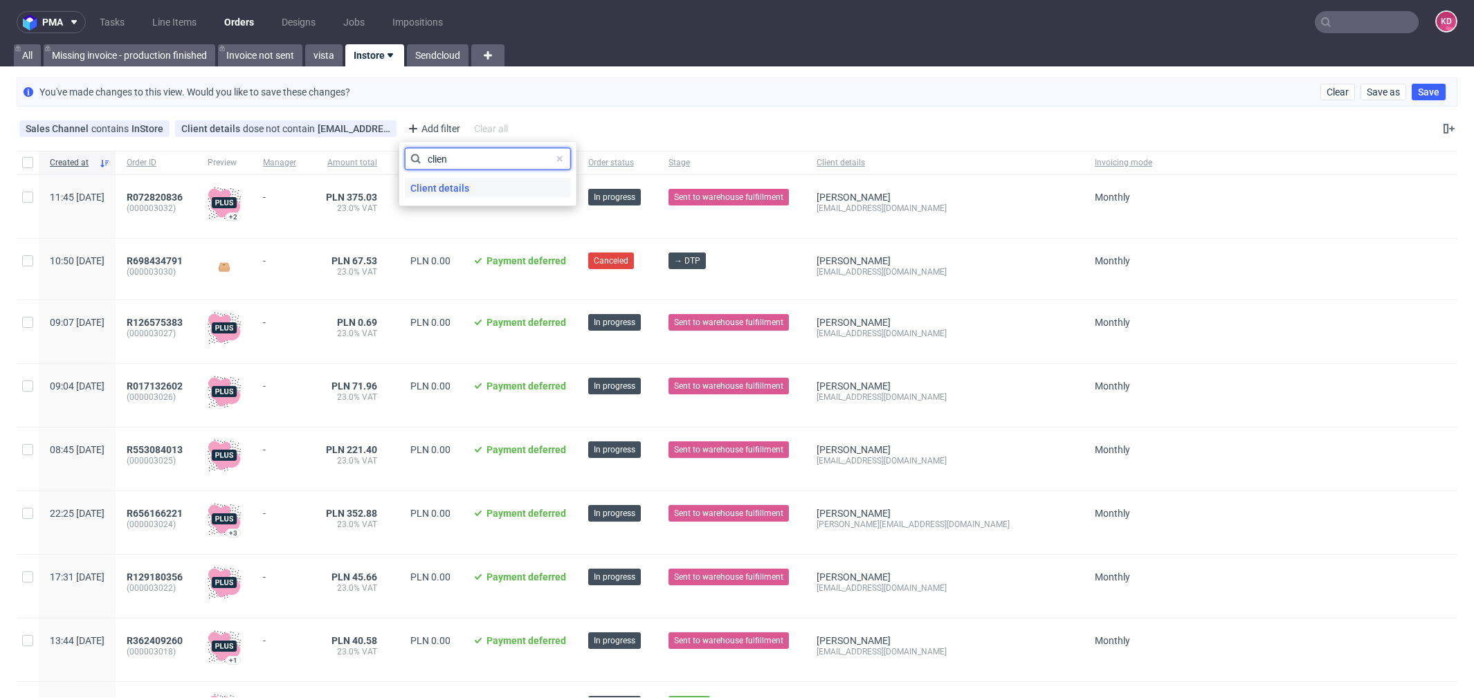
type input "clien"
click at [462, 183] on span "Client details" at bounding box center [438, 188] width 66 height 19
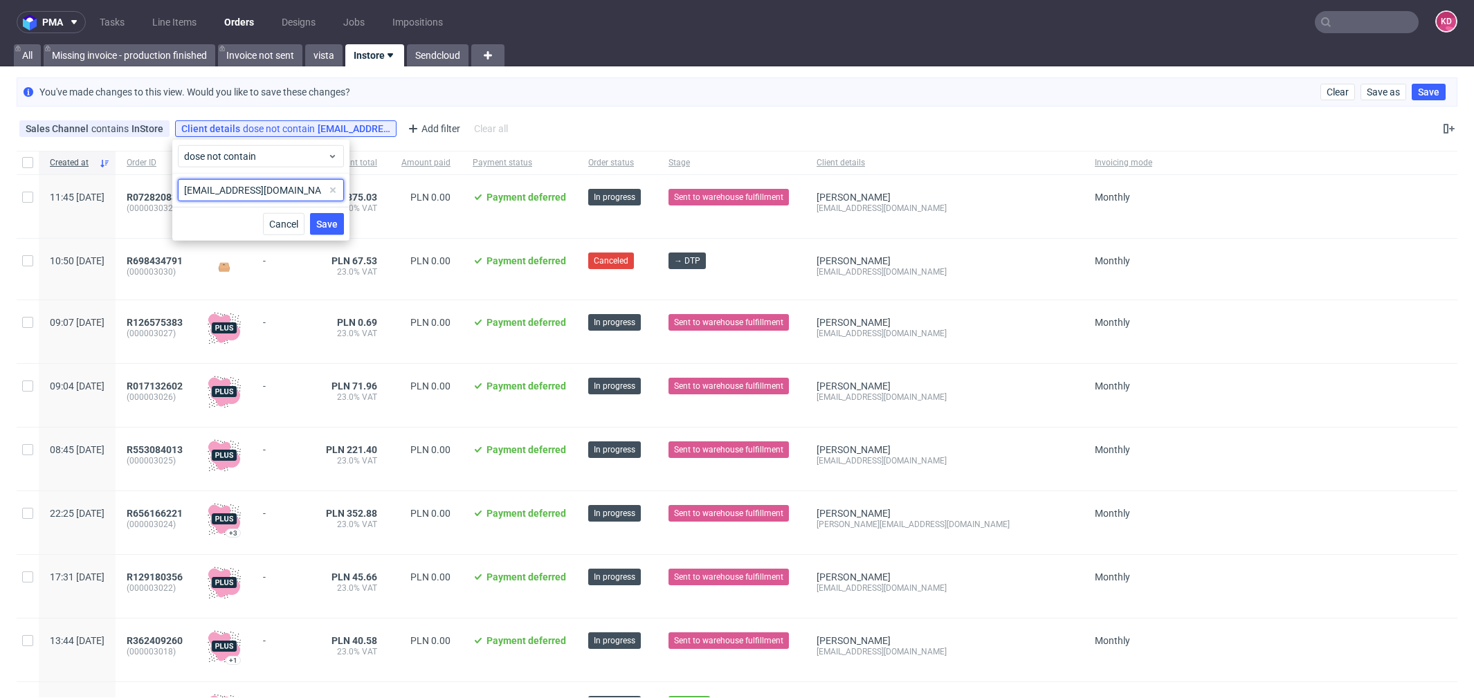
click at [275, 188] on input "dws_tws@onet.pl" at bounding box center [261, 190] width 166 height 22
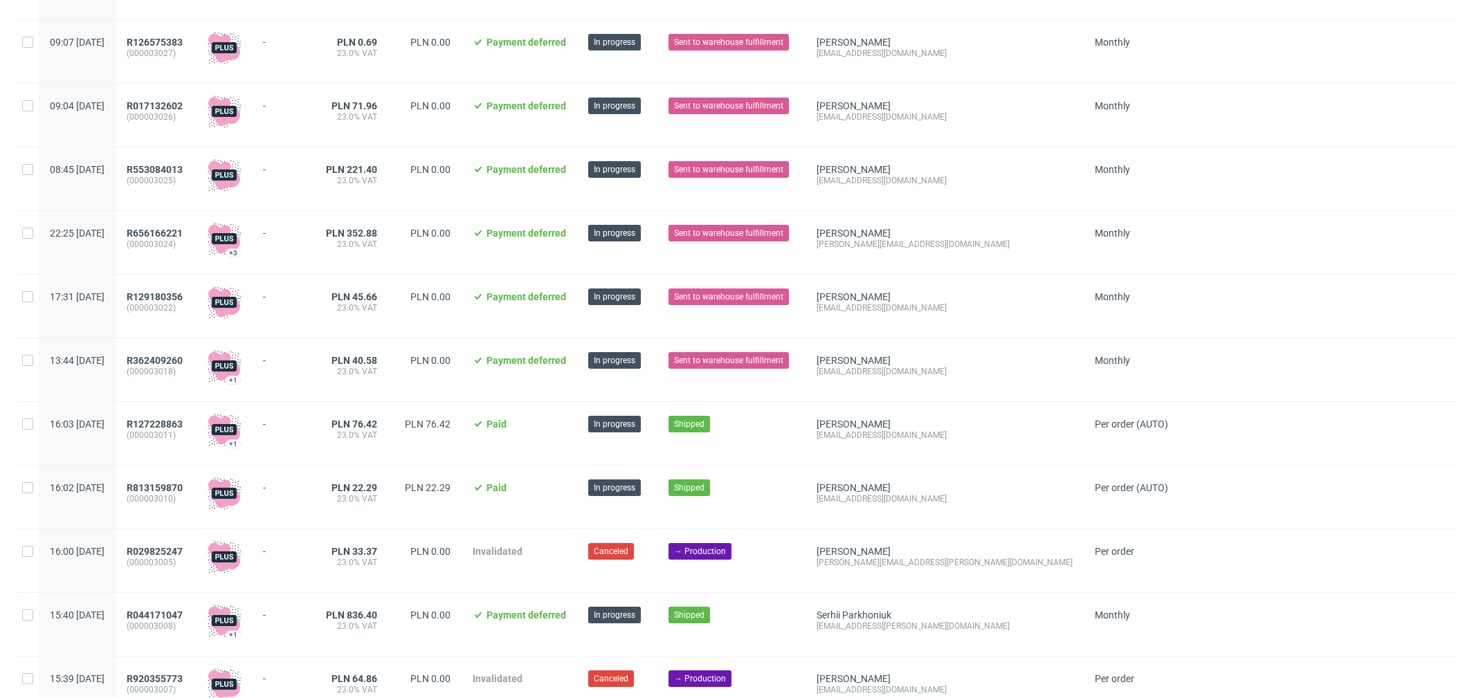
scroll to position [295, 0]
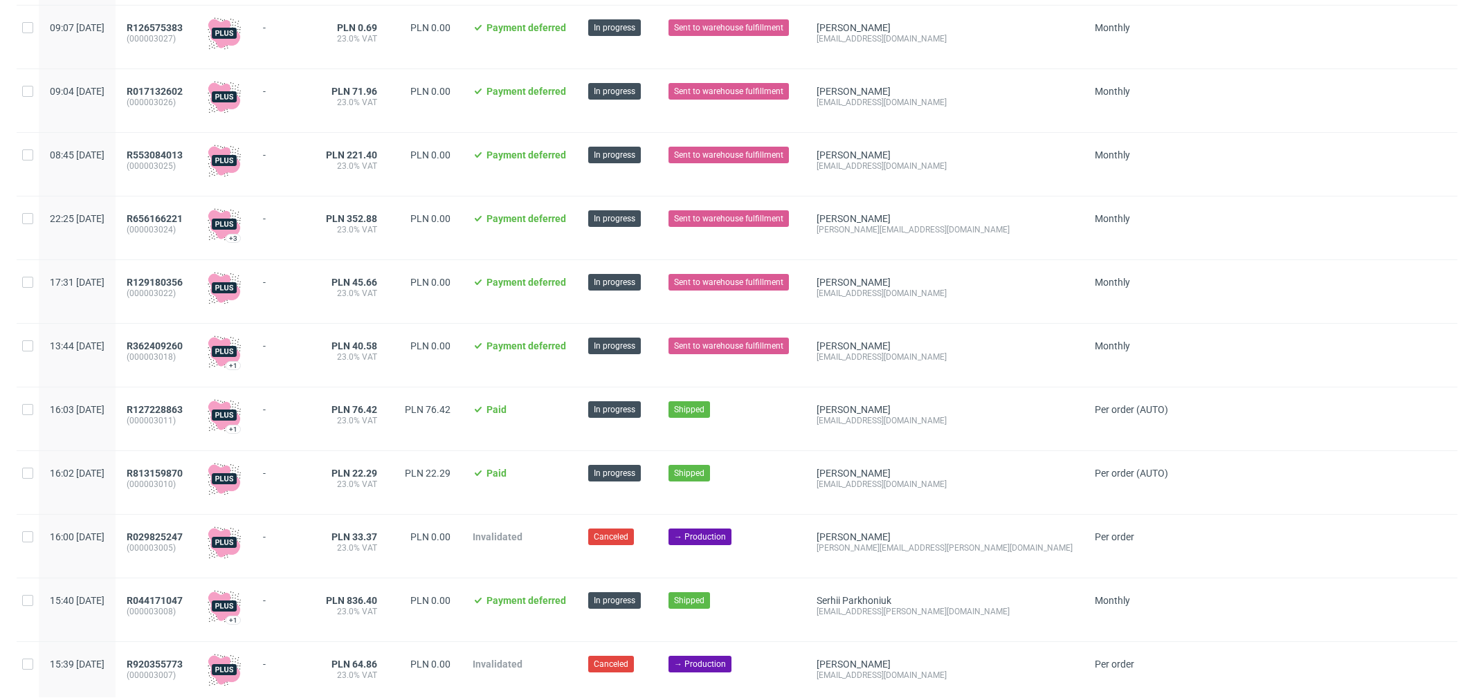
type input "dws_tws@onet.pl,"
drag, startPoint x: 927, startPoint y: 428, endPoint x: 844, endPoint y: 427, distance: 83.8
click at [844, 427] on div "Klaudia Hornak klaudiah@onet.pl" at bounding box center [945, 419] width 278 height 63
copy div "klaudiah@onet.pl"
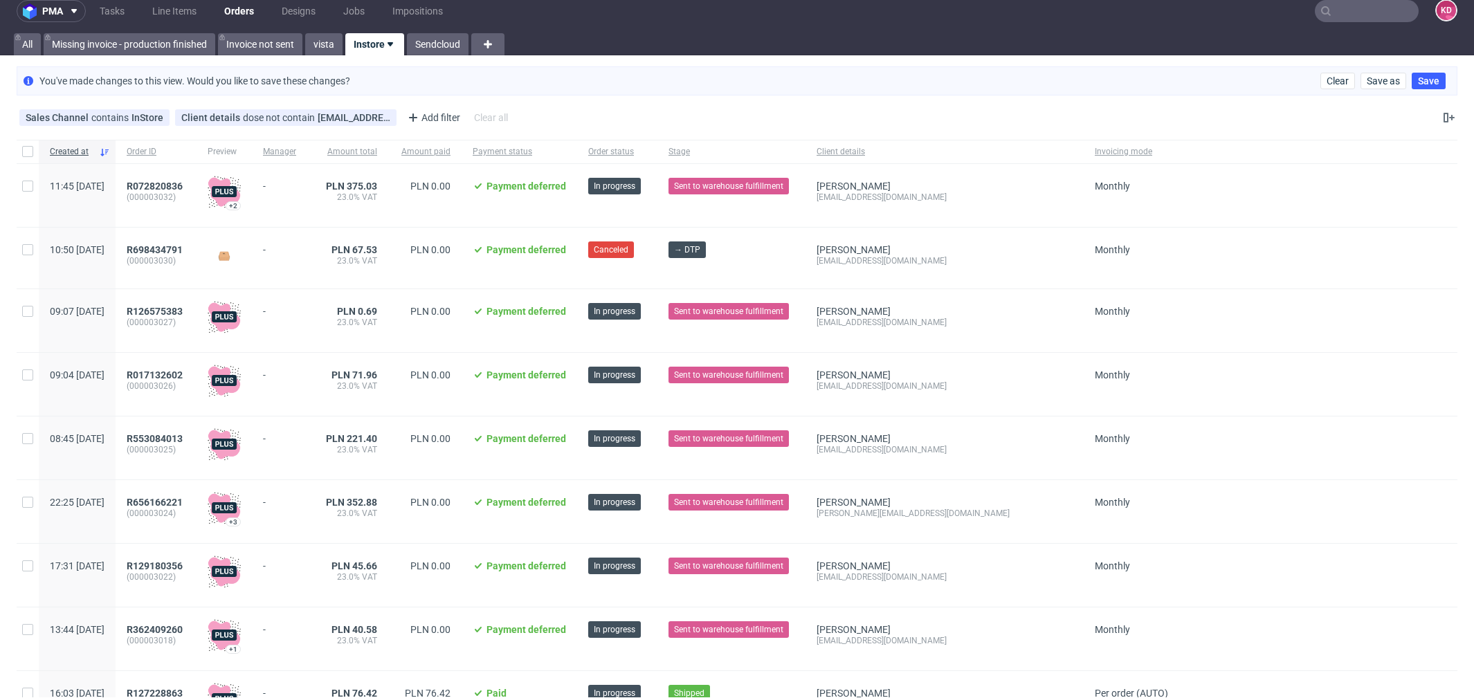
scroll to position [0, 0]
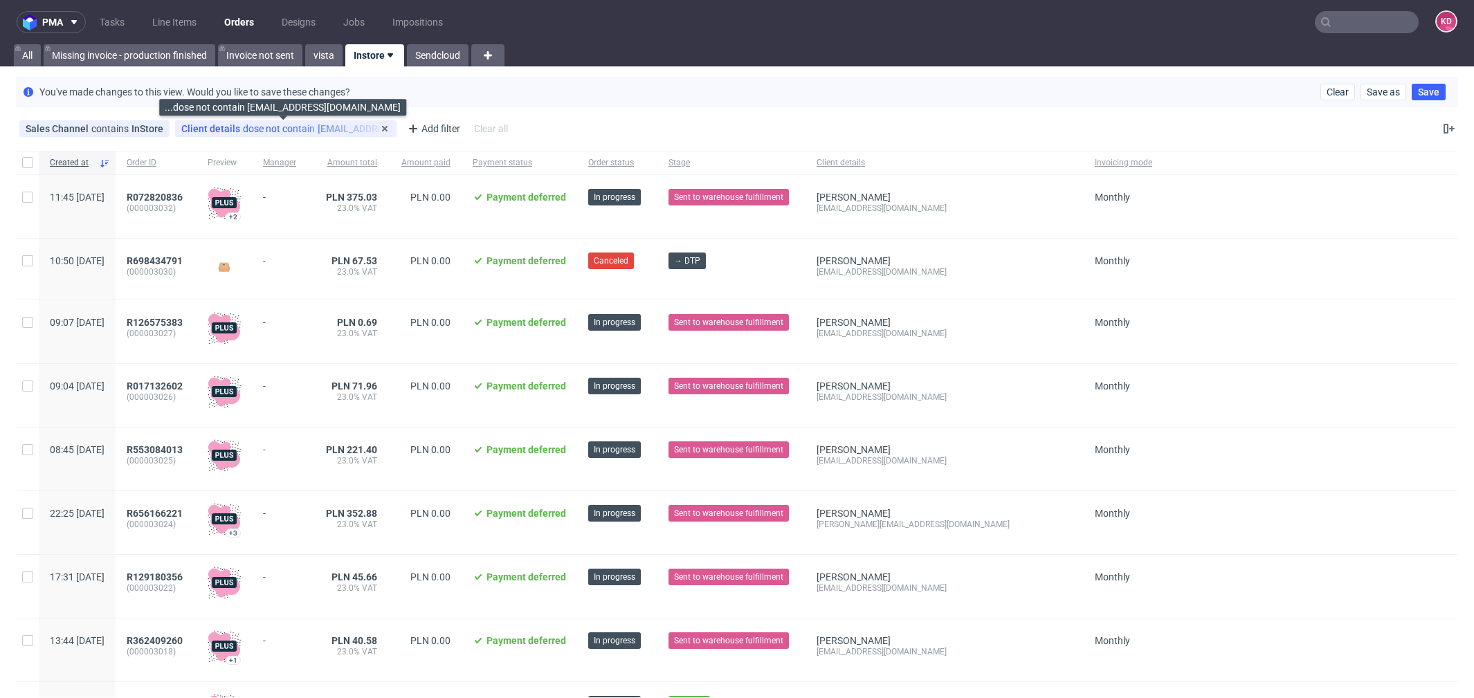
click at [327, 128] on div "Client details dose not contain dws_tws@onet.pl" at bounding box center [285, 128] width 209 height 11
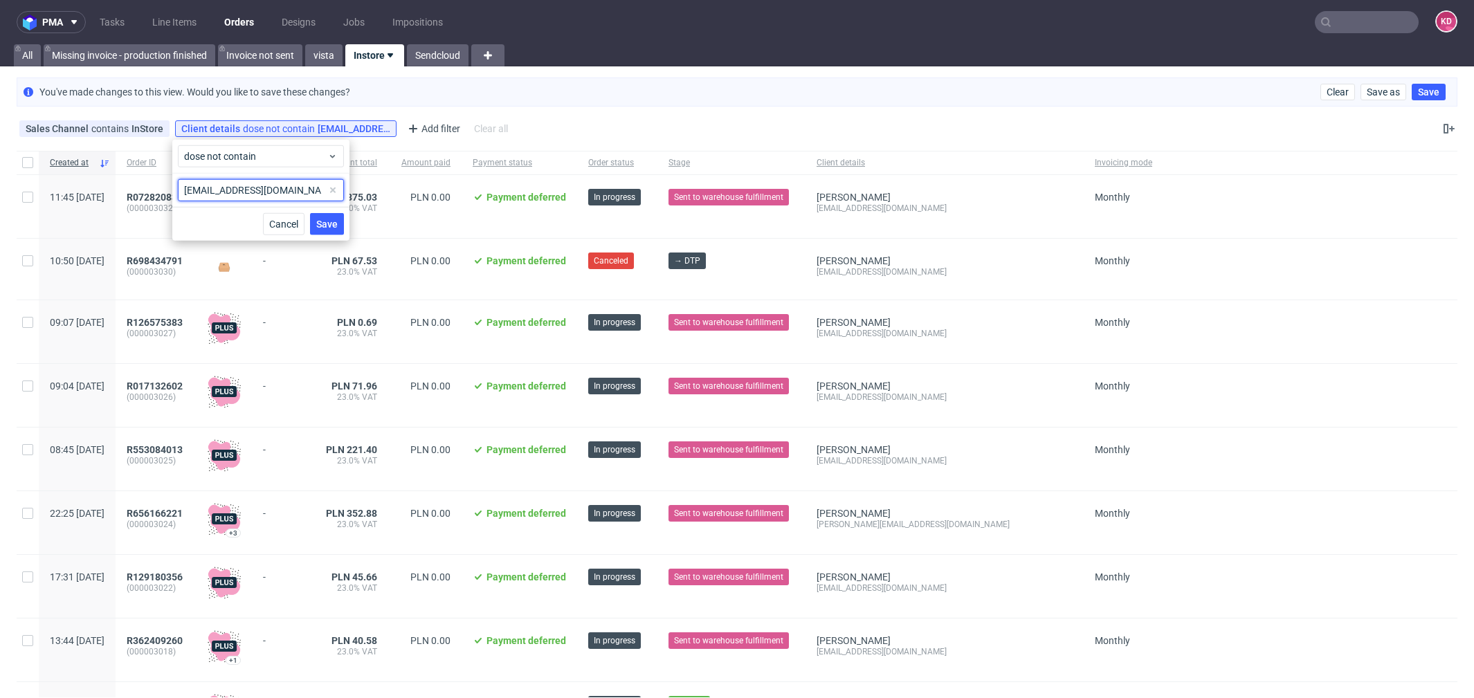
click at [307, 190] on input "dws_tws@onet.pl" at bounding box center [261, 190] width 166 height 22
paste input "klaudiah@onet.pl"
type input "dws_tws@onet.pl, klaudiah@onet.pl"
click at [331, 220] on span "Save" at bounding box center [326, 224] width 21 height 10
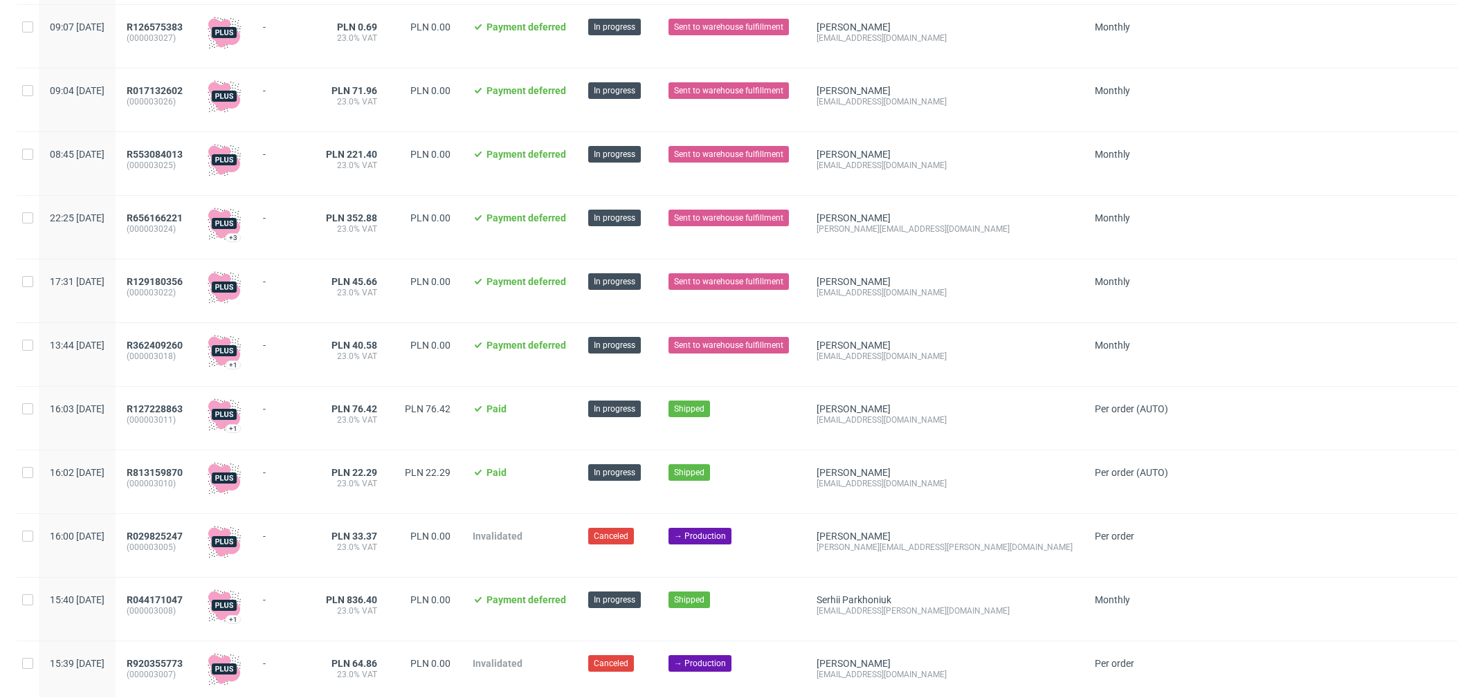
scroll to position [296, 0]
drag, startPoint x: 934, startPoint y: 424, endPoint x: 853, endPoint y: 423, distance: 81.0
click at [853, 423] on div "Klaudia Hornak klaudiah@onet.pl" at bounding box center [945, 418] width 278 height 63
copy div "klaudiah@onet.pl"
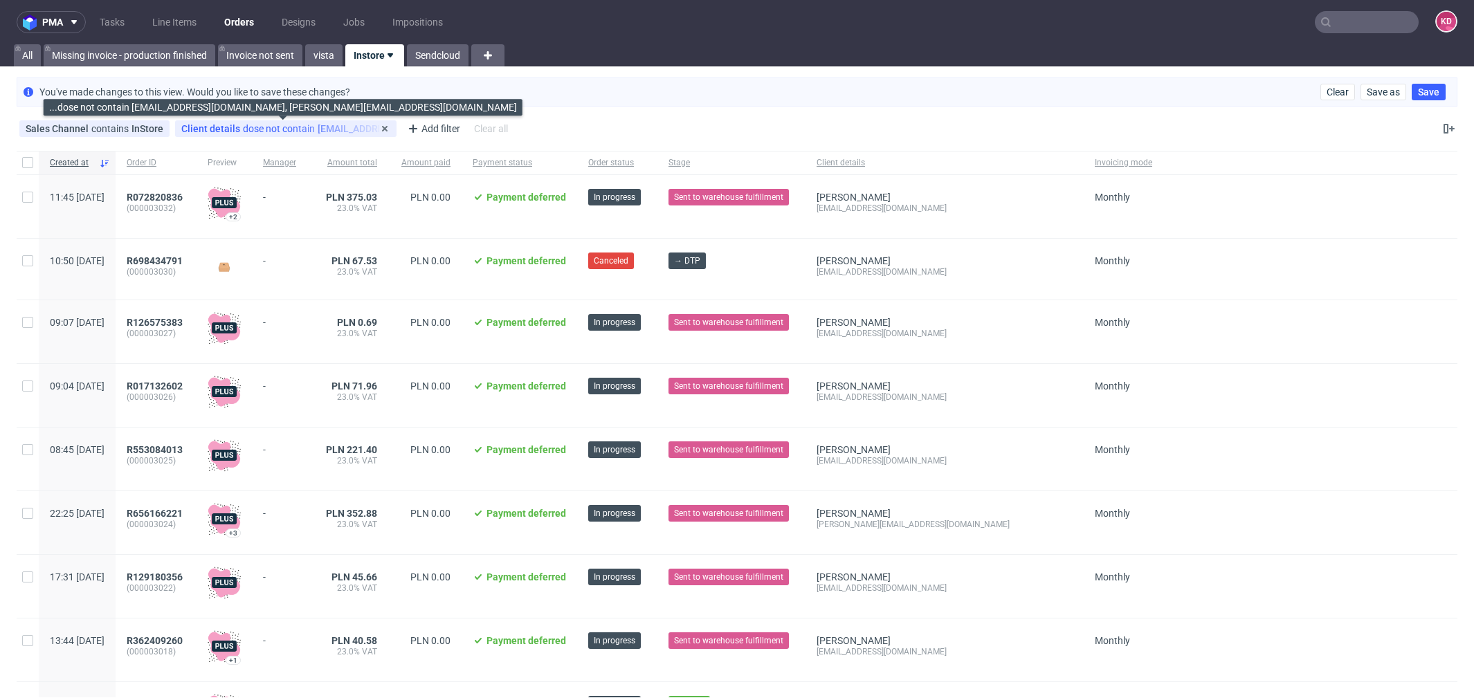
click at [312, 124] on div "Client details dose not contain dws_tws@onet.pl, klaudiah@onet.pl" at bounding box center [285, 128] width 209 height 11
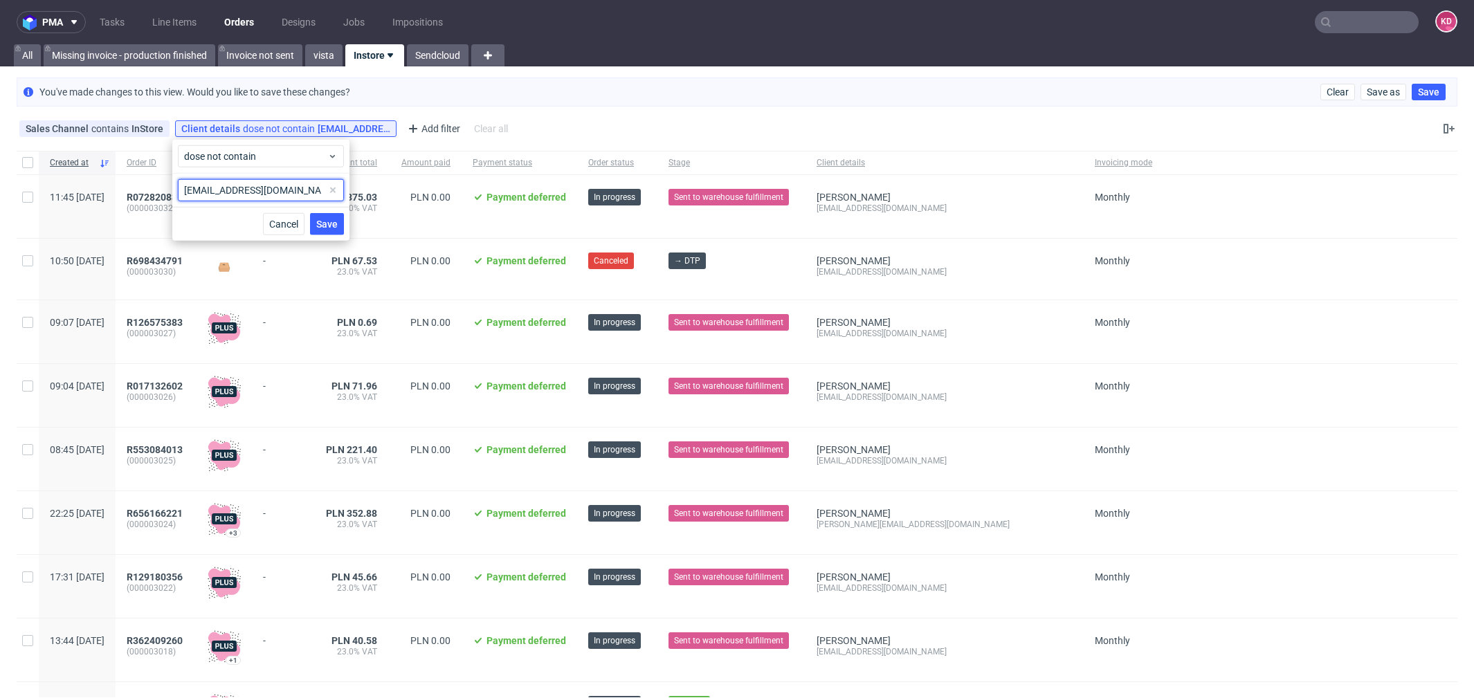
click at [314, 187] on input "dws_tws@onet.pl, klaudiah@onet.pl" at bounding box center [261, 190] width 166 height 22
paste input "klaudiah@onet.pl"
type input "dws_tws@onet.pl, klaudiah@onet.pl, klaudiah@onet.pl"
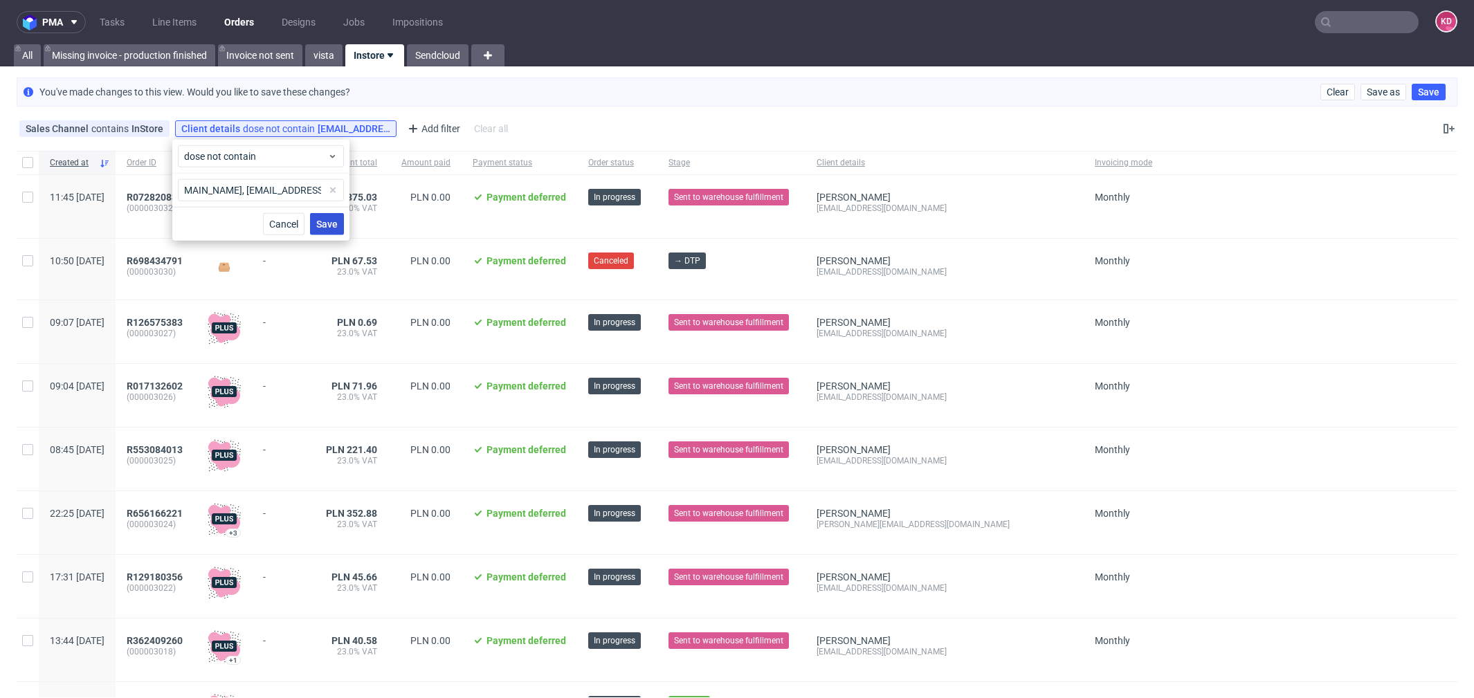
scroll to position [0, 0]
click at [331, 220] on span "Save" at bounding box center [326, 224] width 21 height 10
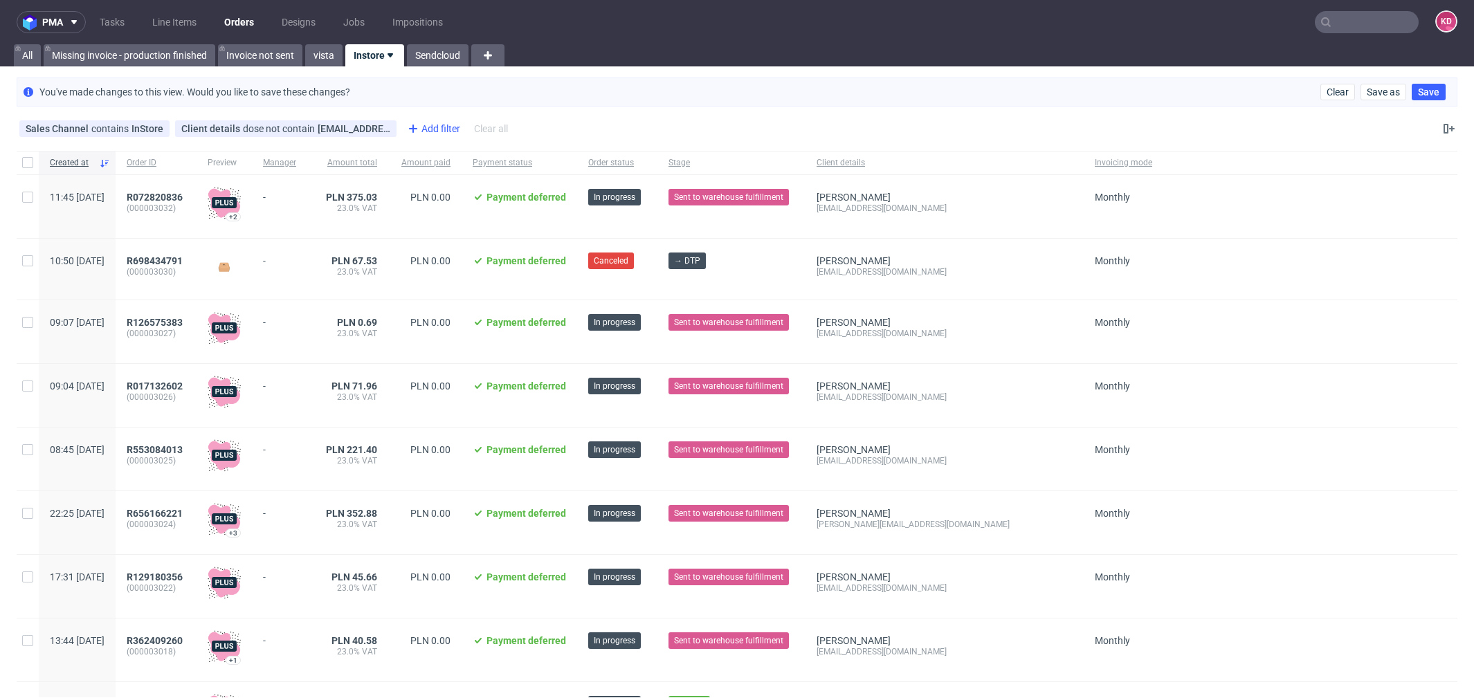
click at [436, 127] on div "Add filter" at bounding box center [432, 129] width 61 height 22
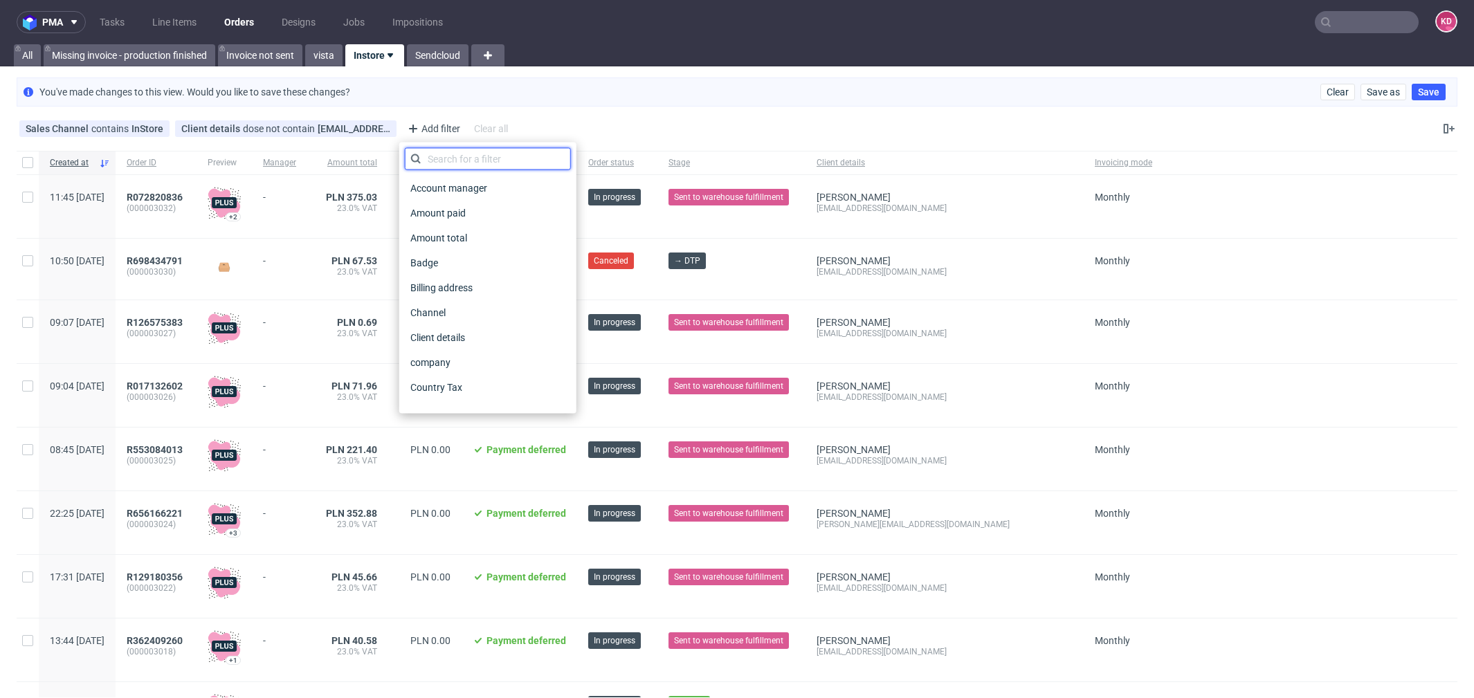
click at [484, 158] on input "text" at bounding box center [488, 159] width 166 height 22
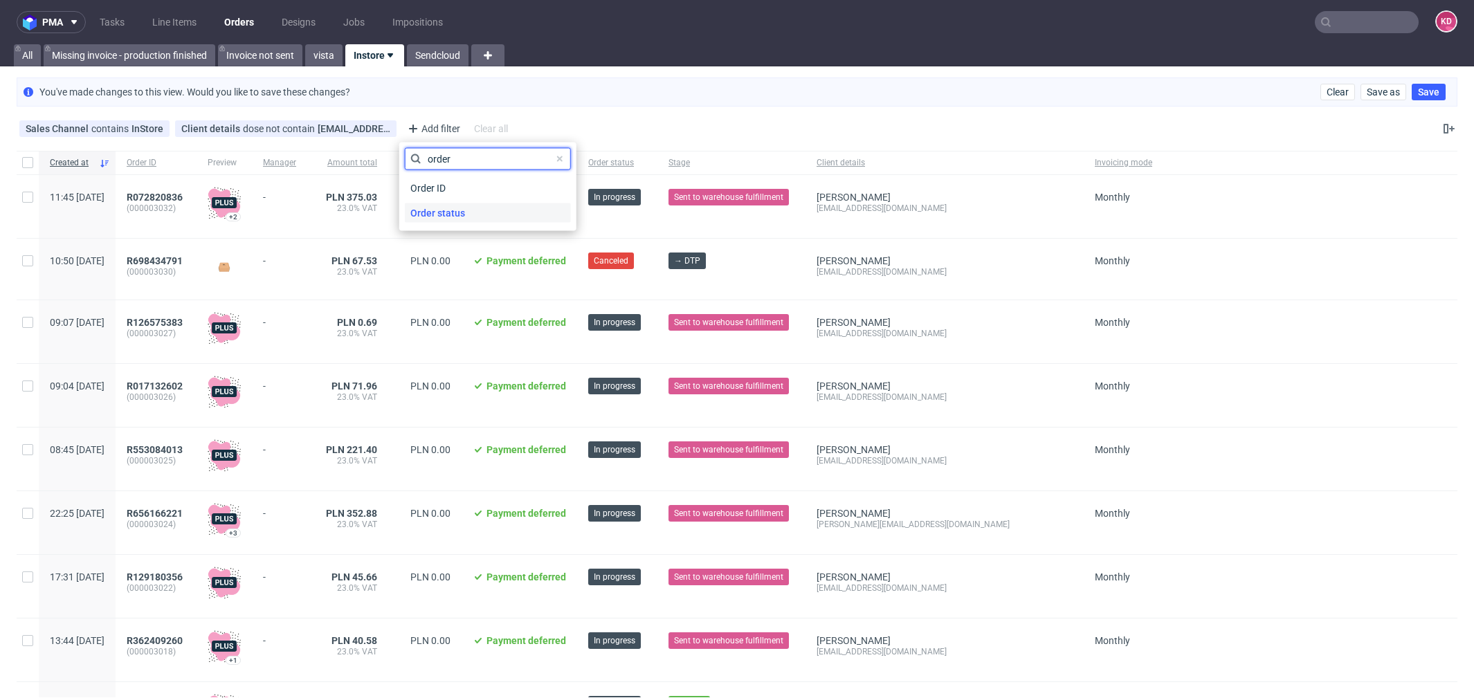
type input "order"
click at [488, 213] on div "Order status" at bounding box center [488, 212] width 166 height 19
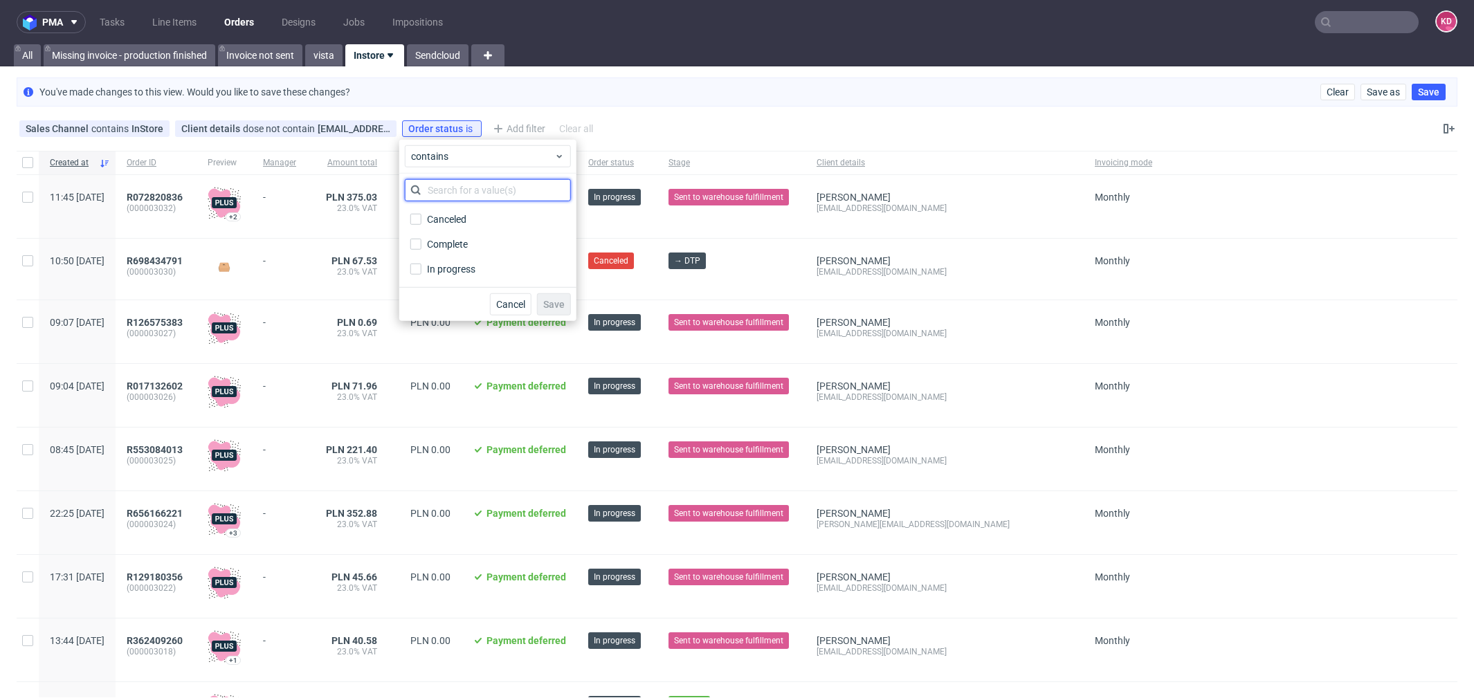
click at [462, 194] on input "text" at bounding box center [488, 190] width 166 height 22
click at [463, 154] on span "contains" at bounding box center [482, 156] width 143 height 14
click at [454, 216] on span "does not contain" at bounding box center [469, 213] width 73 height 14
click at [448, 221] on div "Canceled" at bounding box center [448, 219] width 42 height 14
click at [422, 221] on input "Canceled" at bounding box center [415, 219] width 11 height 11
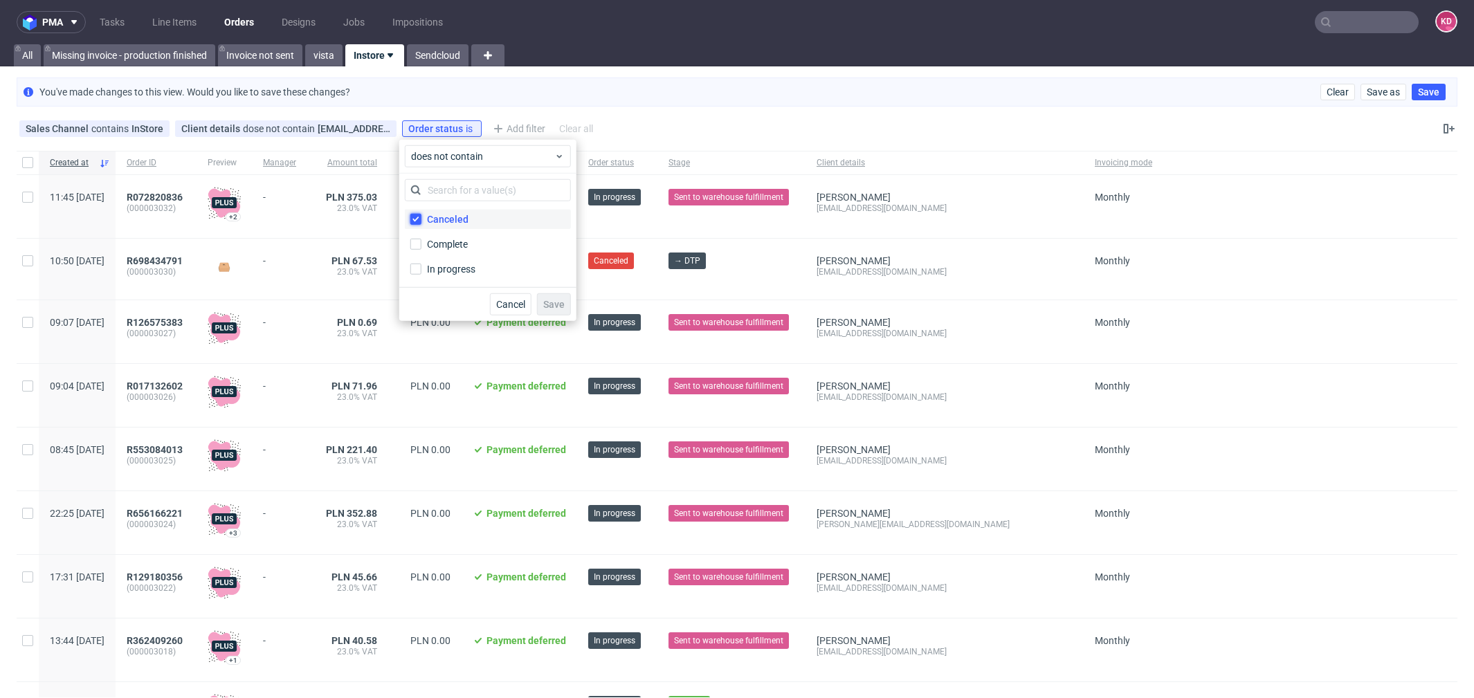
checkbox input "true"
click at [554, 296] on button "Save" at bounding box center [554, 304] width 34 height 22
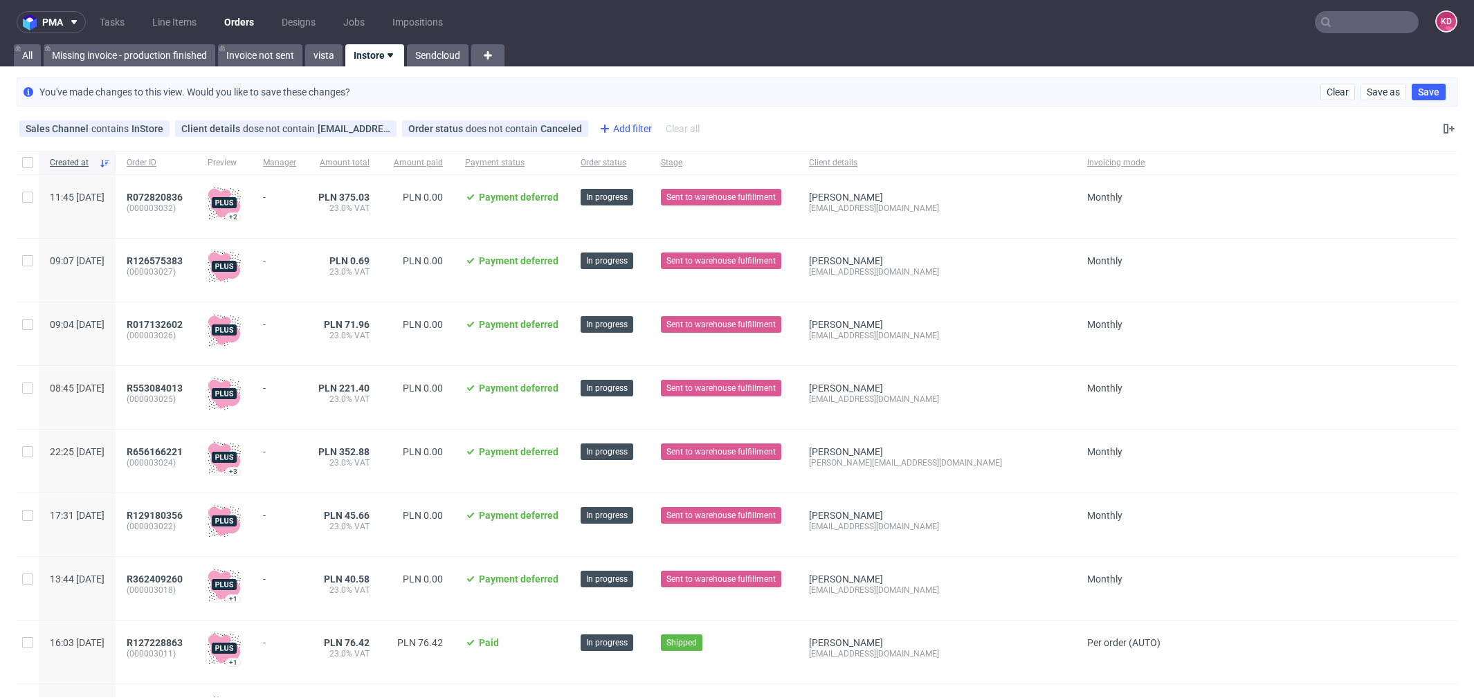
click at [632, 127] on div "Add filter" at bounding box center [624, 129] width 61 height 22
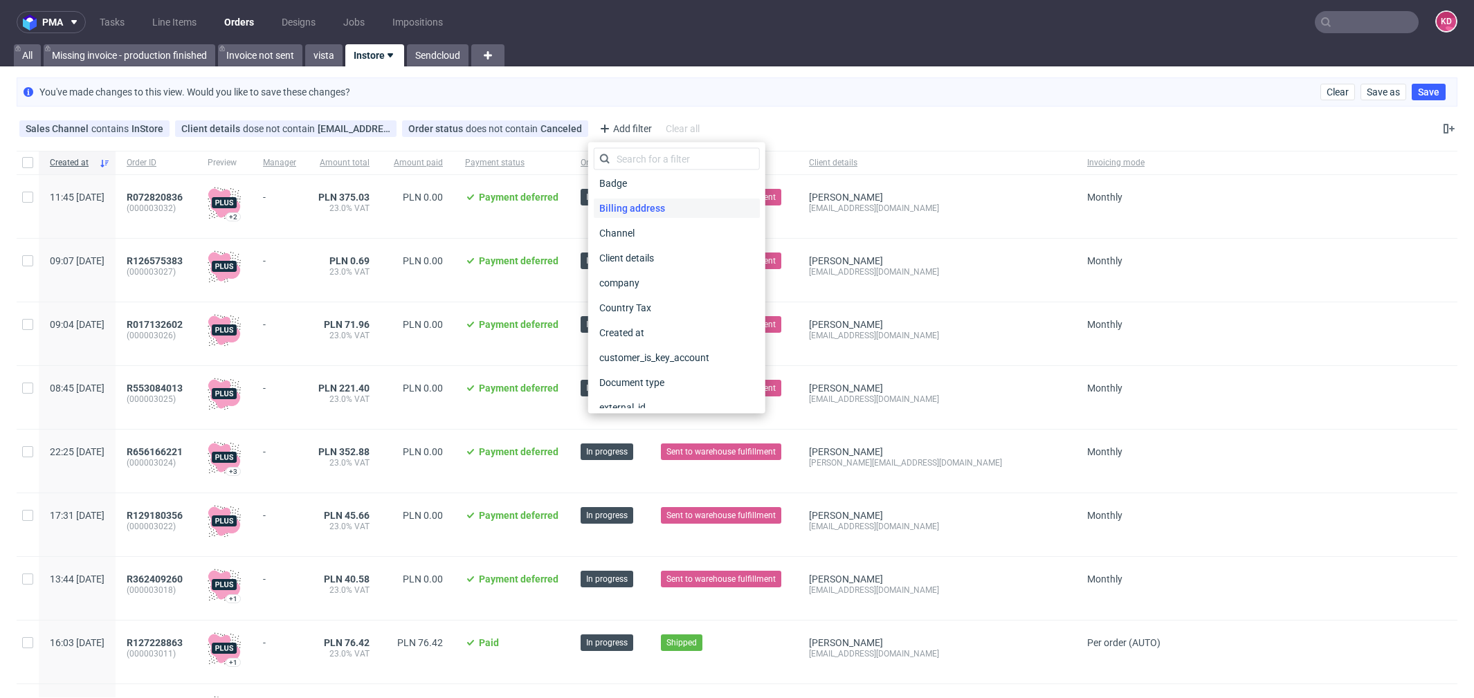
scroll to position [107, 0]
click at [658, 302] on div "Created at" at bounding box center [677, 305] width 166 height 19
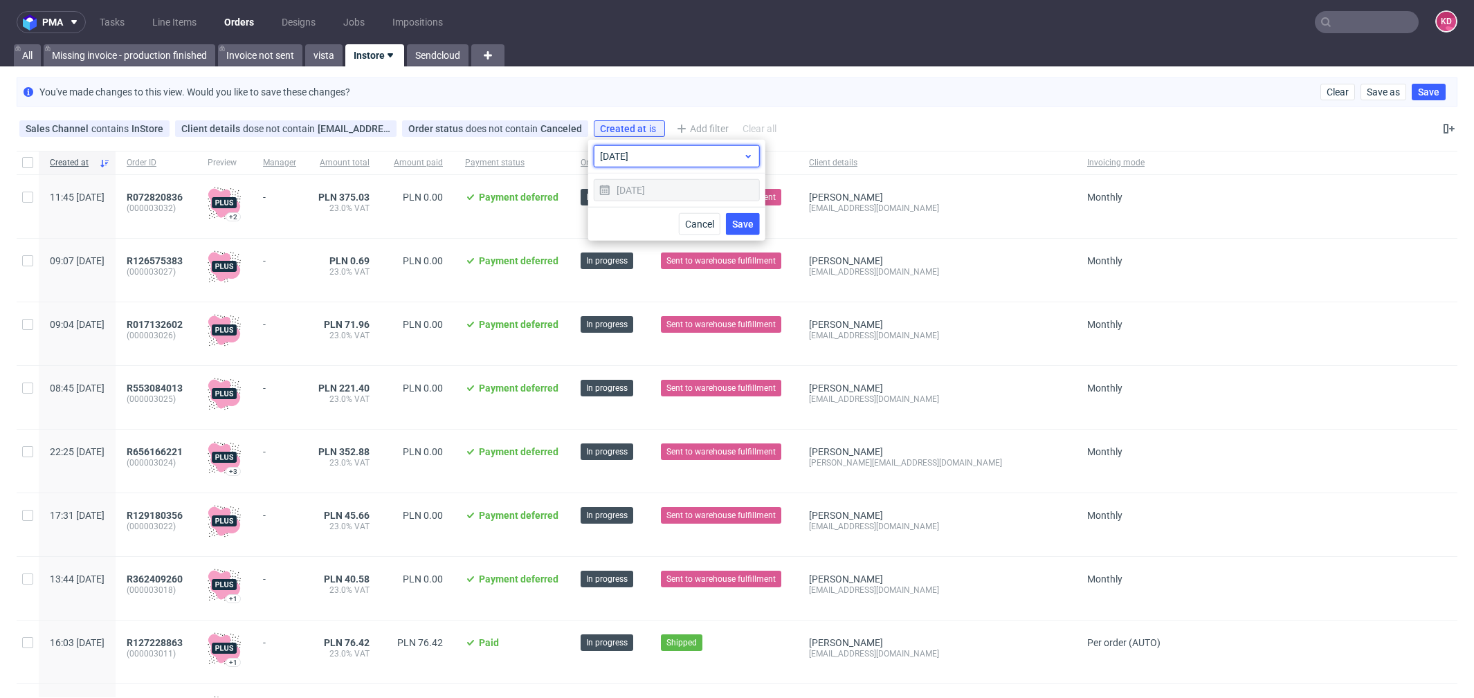
click at [649, 159] on span "today" at bounding box center [671, 156] width 143 height 14
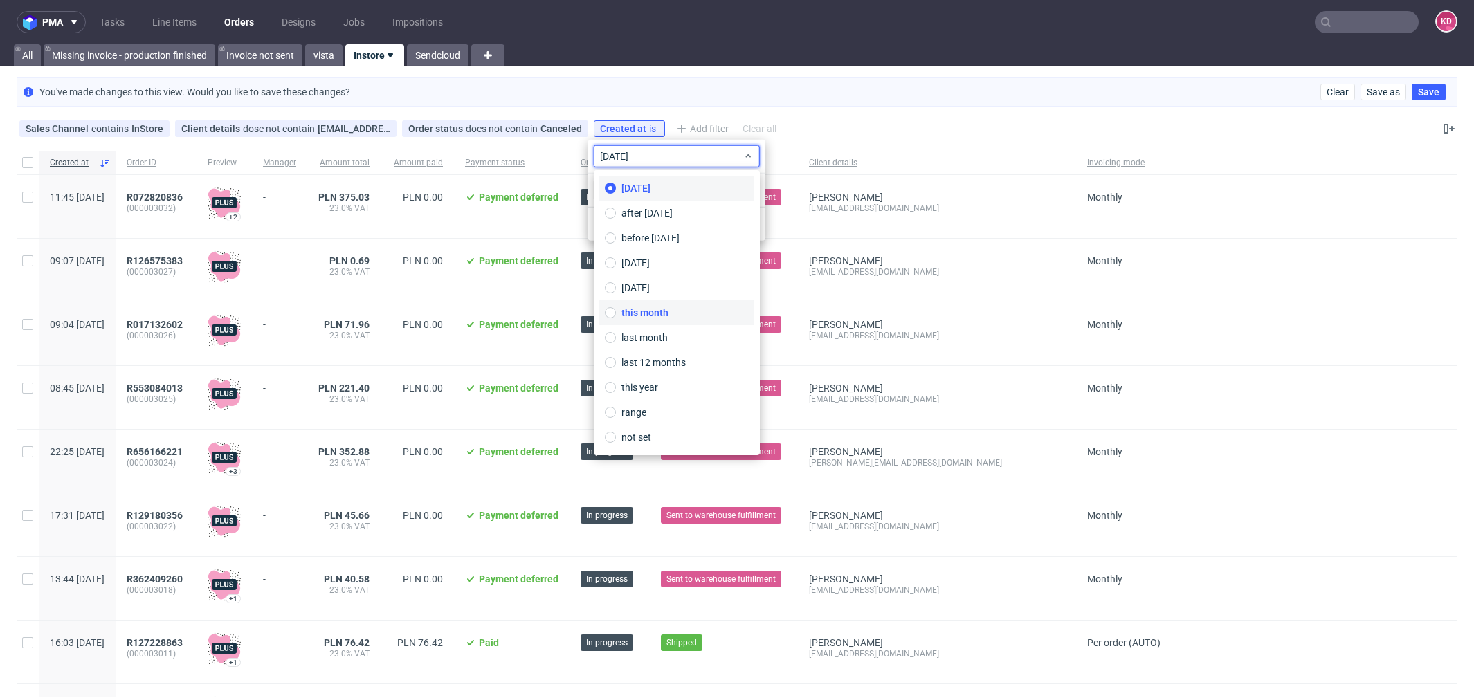
click at [667, 315] on span "this month" at bounding box center [645, 313] width 47 height 14
type input "01/10/2025 - 31/10/2025"
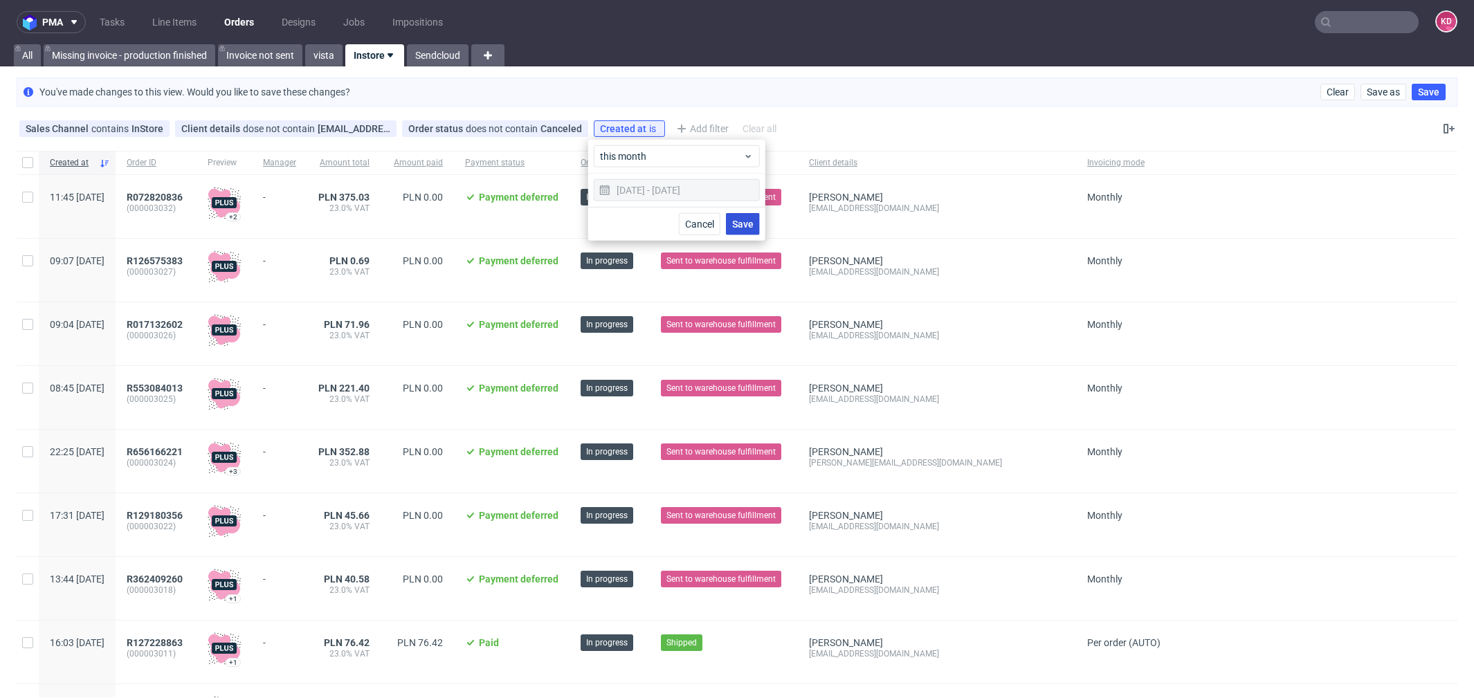
click at [749, 223] on span "Save" at bounding box center [742, 224] width 21 height 10
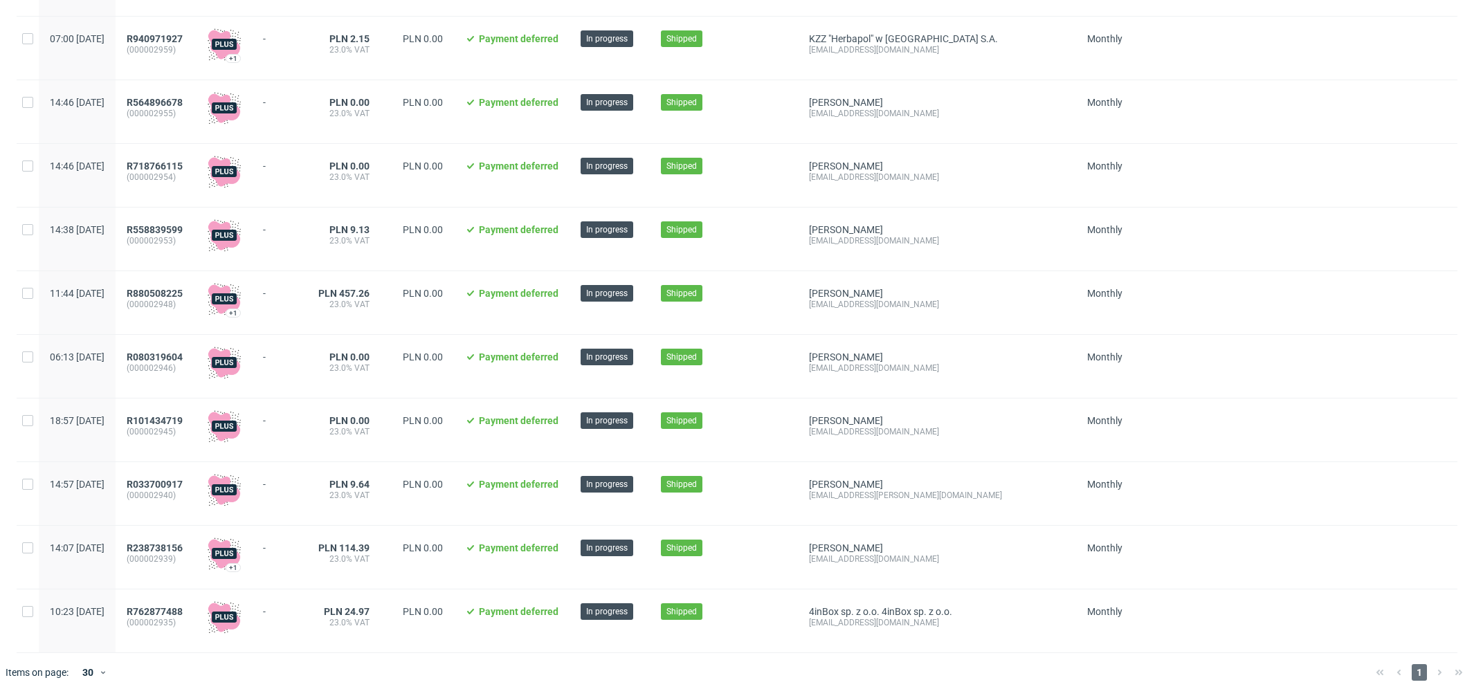
scroll to position [0, 0]
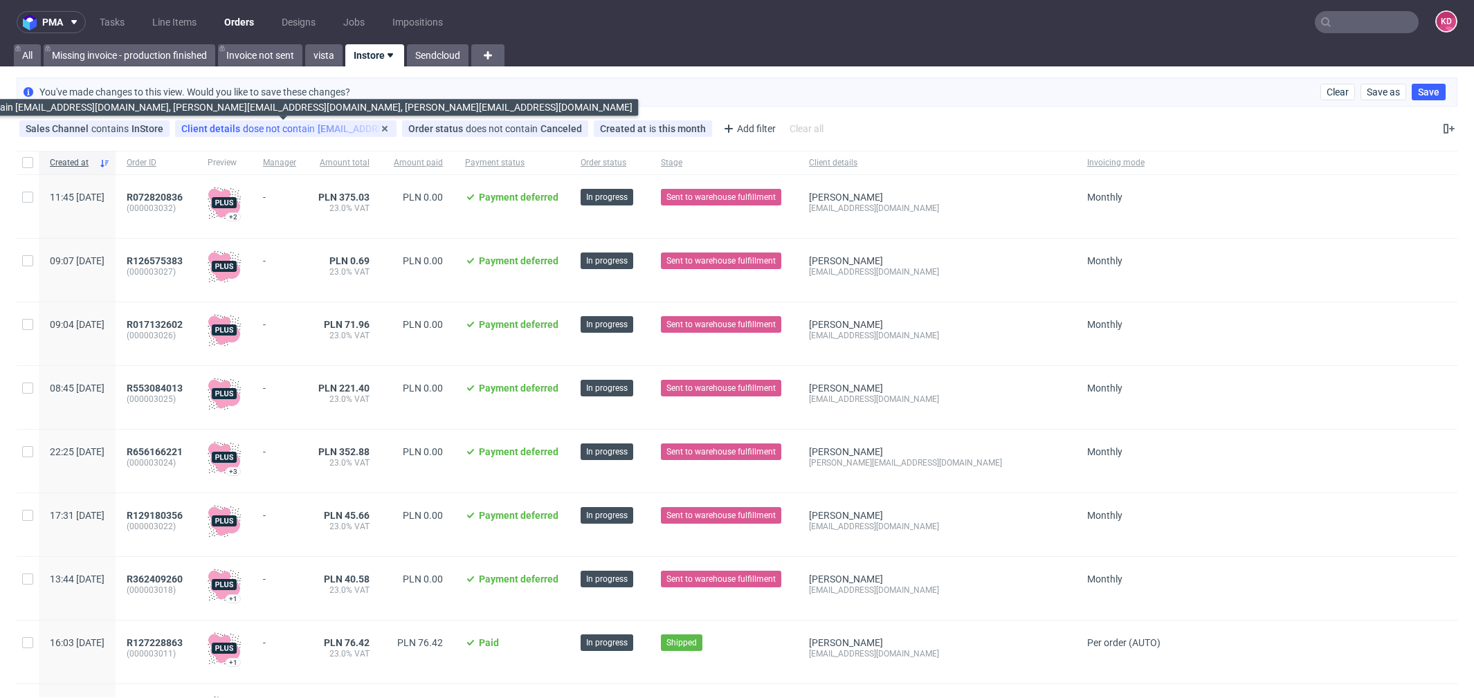
click at [350, 127] on div "Client details dose not contain dws_tws@onet.pl, klaudiah@onet.pl, klaudiah@one…" at bounding box center [285, 128] width 209 height 11
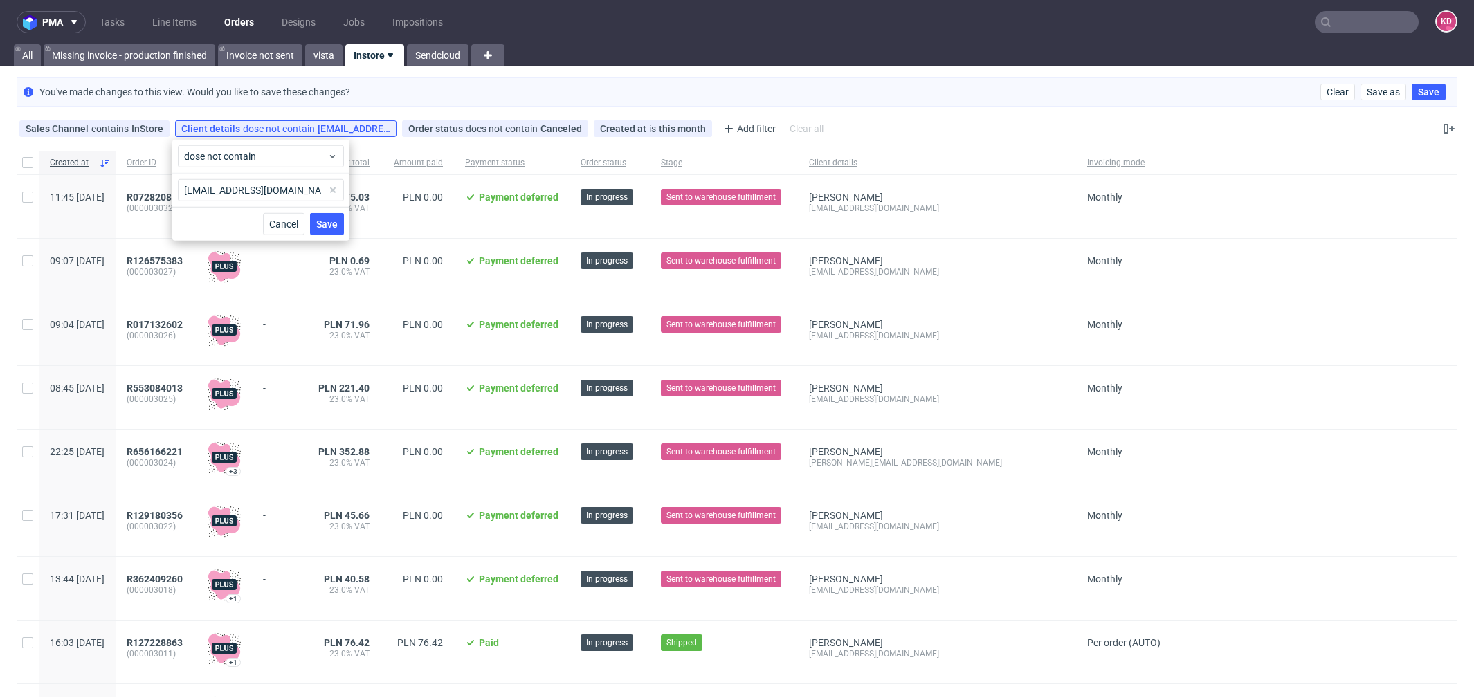
click at [334, 191] on span at bounding box center [333, 190] width 17 height 17
click at [279, 220] on span "Cancel" at bounding box center [283, 224] width 29 height 10
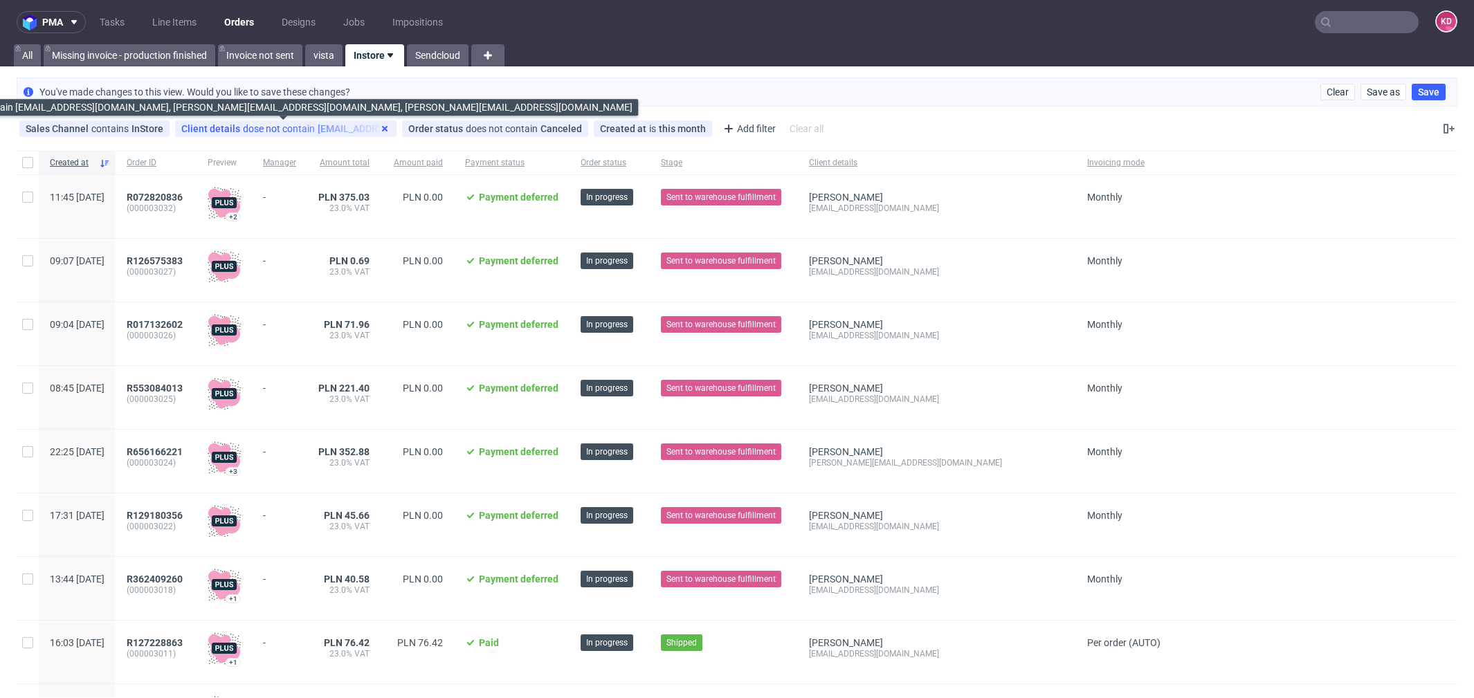
click at [384, 130] on use at bounding box center [385, 129] width 6 height 6
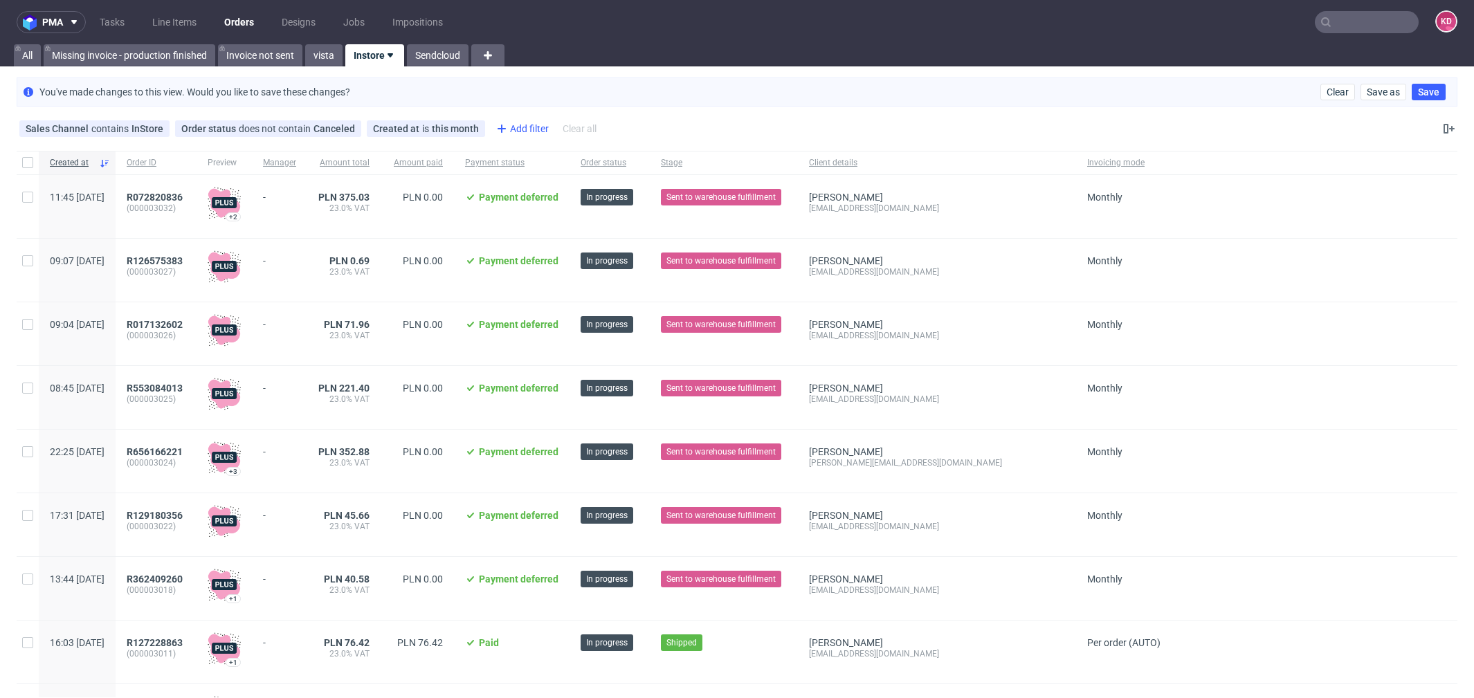
click at [523, 132] on div "Add filter" at bounding box center [521, 129] width 61 height 22
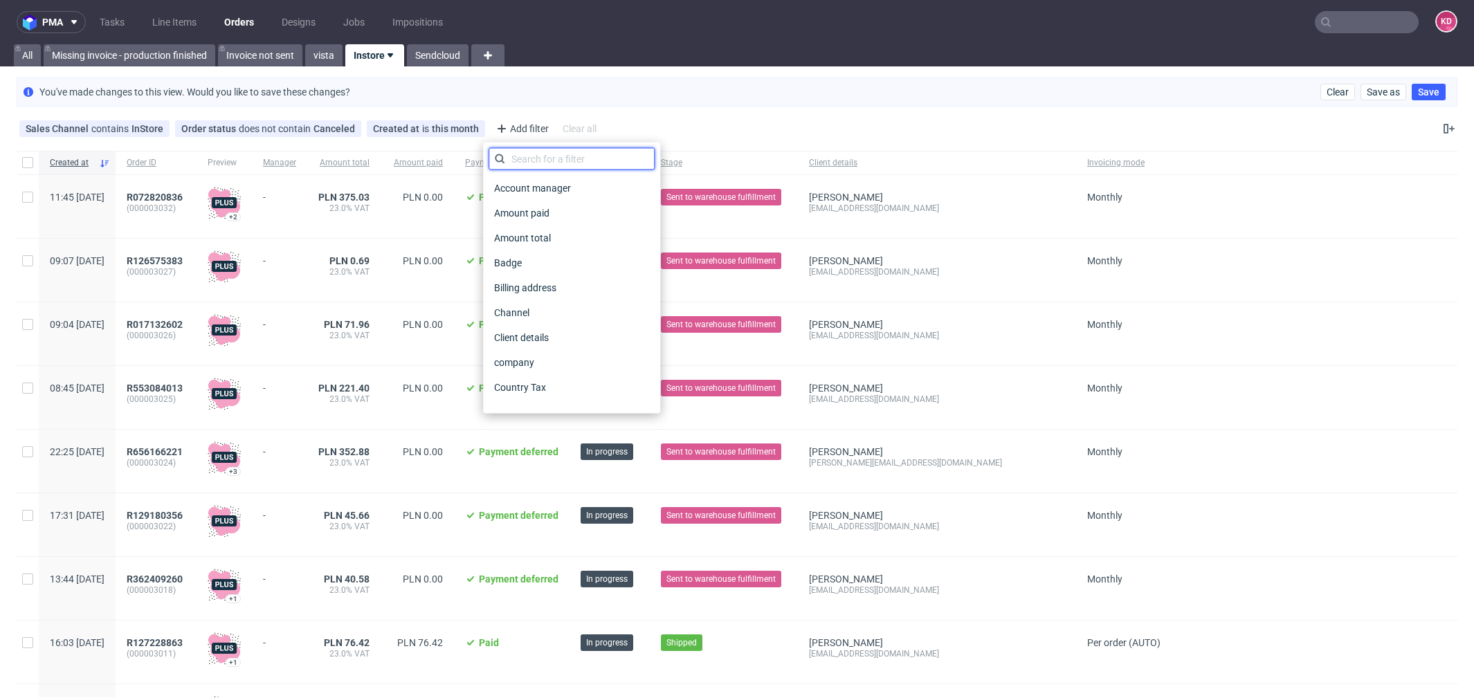
click at [552, 166] on input "text" at bounding box center [572, 159] width 166 height 22
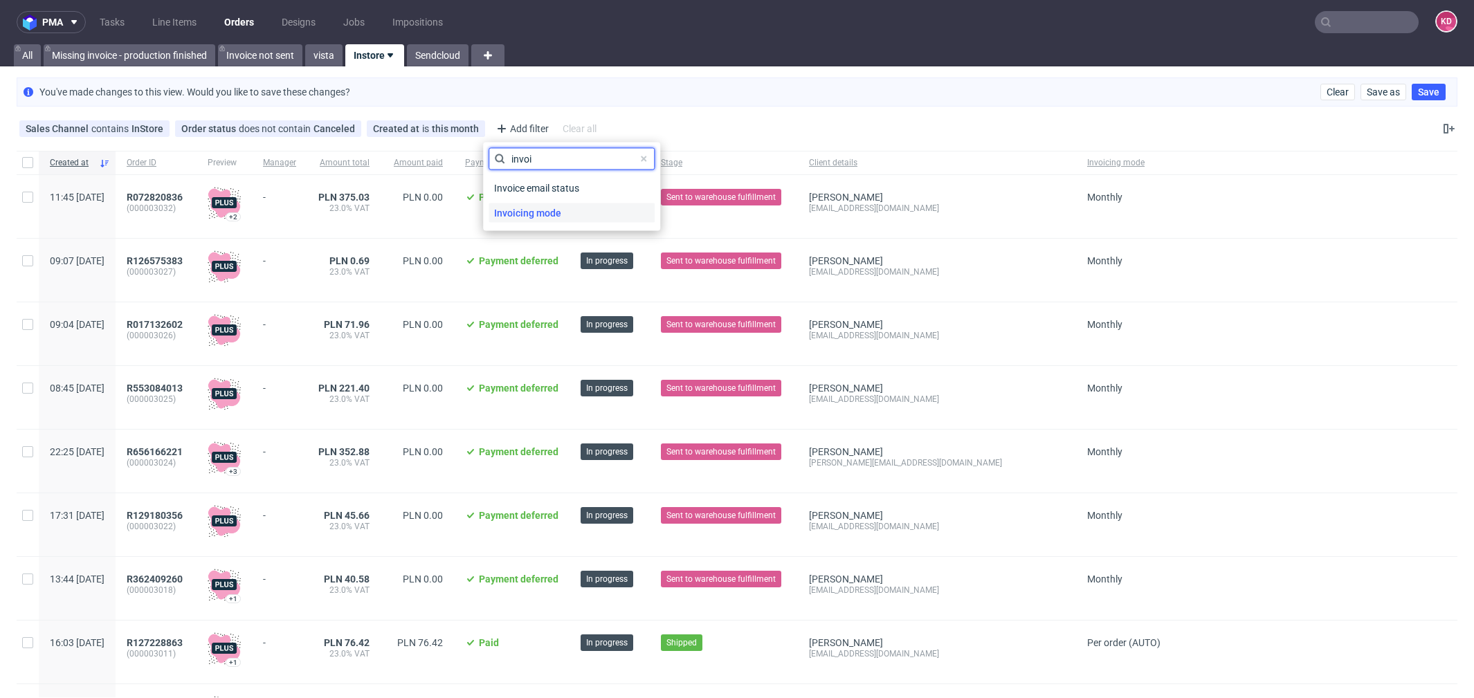
type input "invoi"
click at [559, 212] on span "Invoicing mode" at bounding box center [528, 212] width 78 height 19
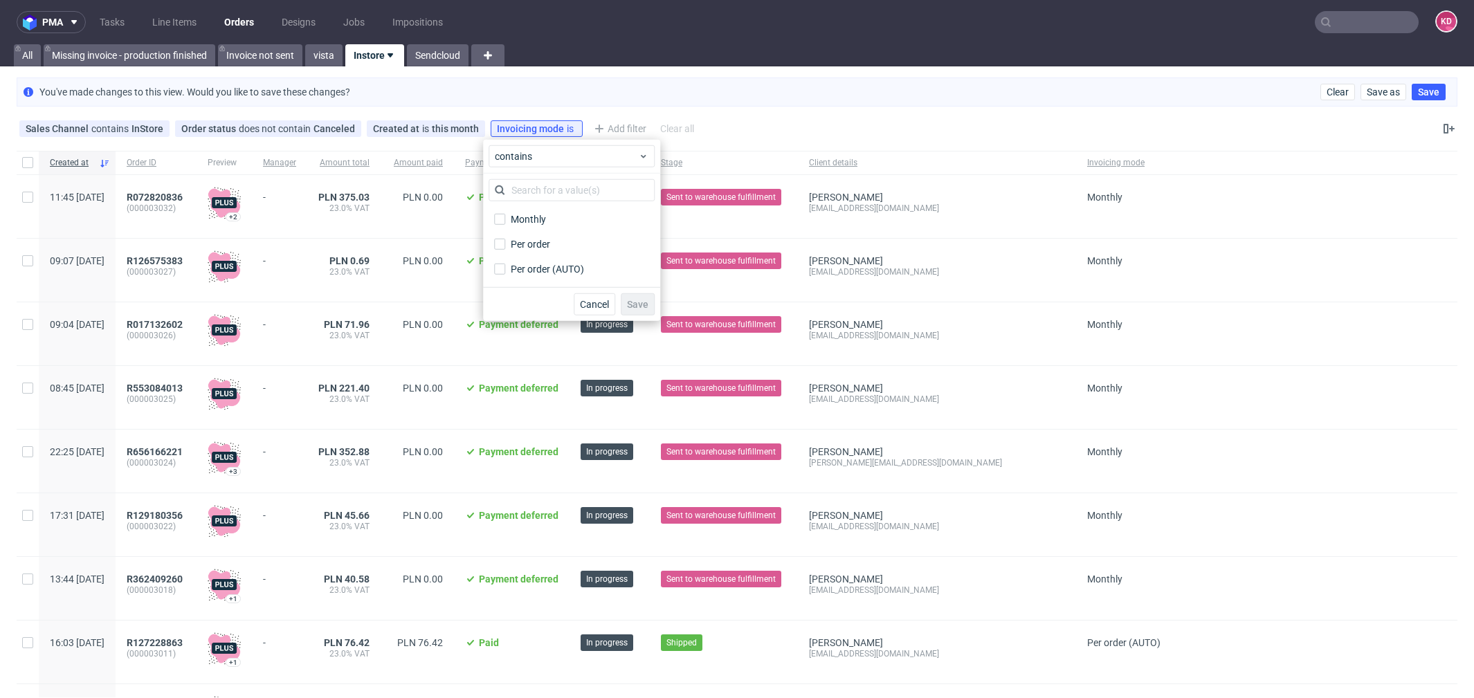
click at [545, 233] on div "Per order" at bounding box center [572, 244] width 166 height 25
click at [548, 244] on div "Per order" at bounding box center [531, 244] width 41 height 14
click at [505, 244] on input "Per order" at bounding box center [499, 244] width 11 height 11
checkbox input "true"
click at [553, 276] on label "Per order (AUTO)" at bounding box center [572, 269] width 166 height 19
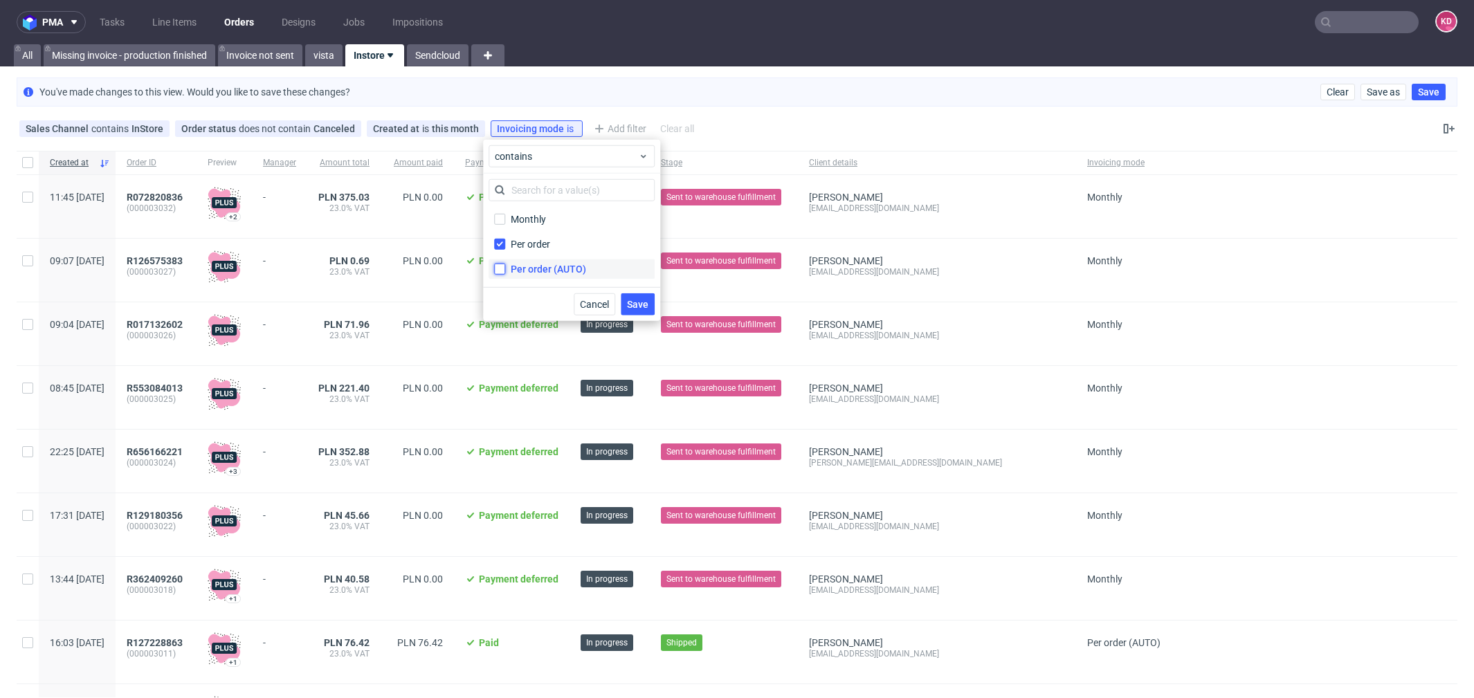
click at [505, 275] on input "Per order (AUTO)" at bounding box center [499, 269] width 11 height 11
checkbox input "true"
click at [638, 308] on span "Save" at bounding box center [637, 305] width 21 height 10
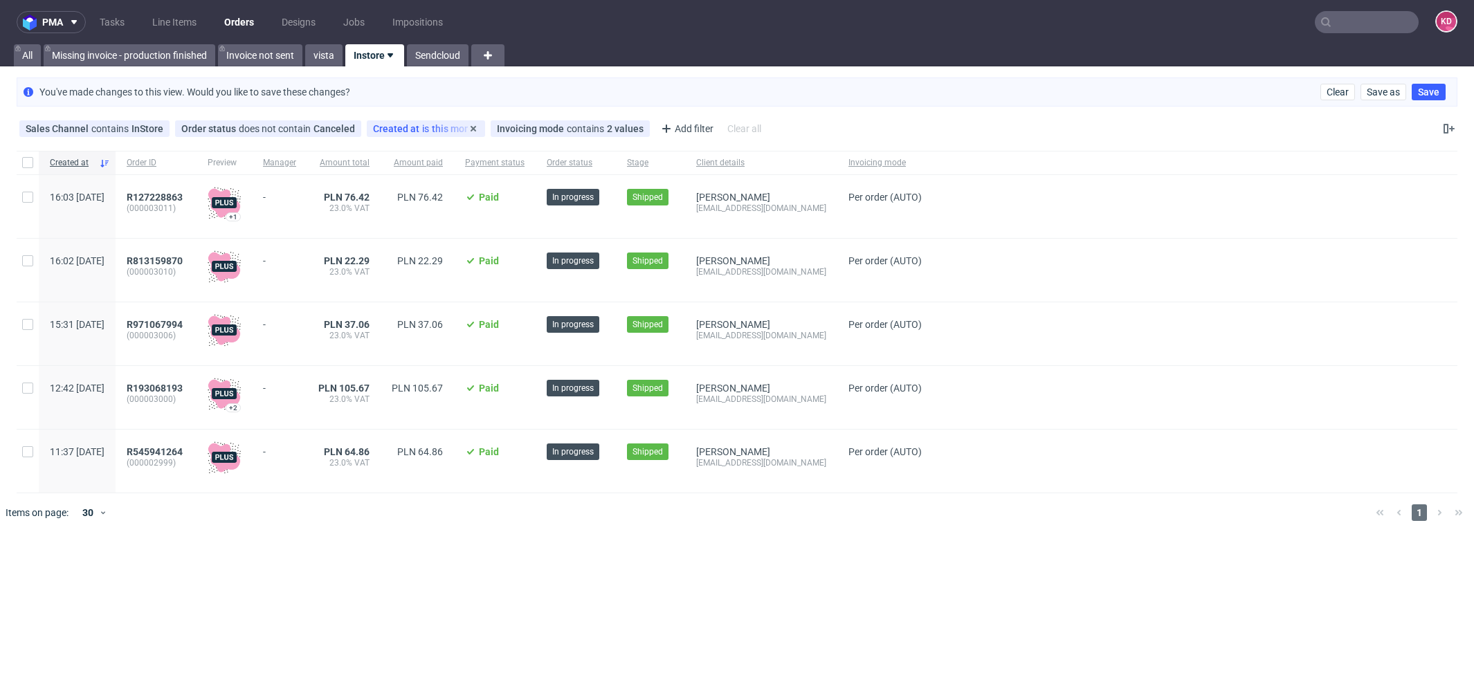
click at [440, 125] on div "Created at is this month" at bounding box center [426, 128] width 106 height 11
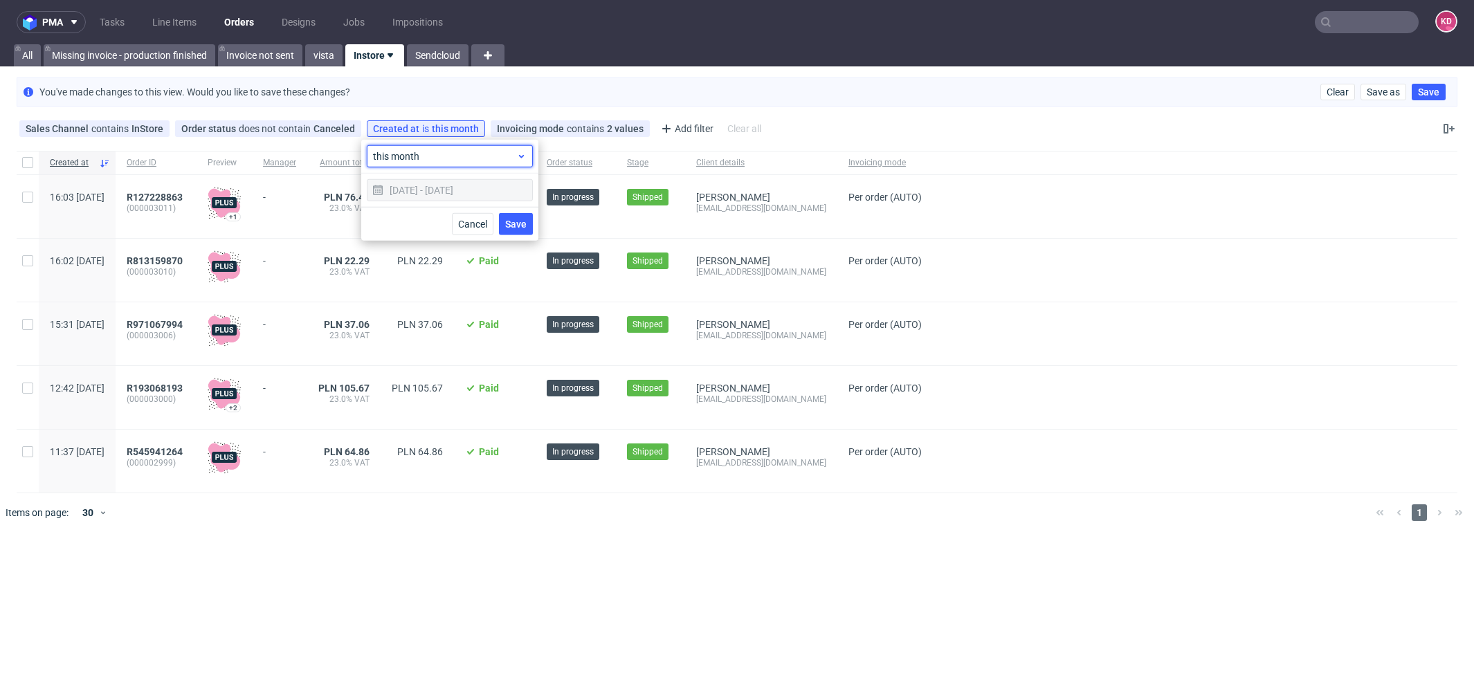
click at [419, 158] on span "this month" at bounding box center [444, 156] width 143 height 14
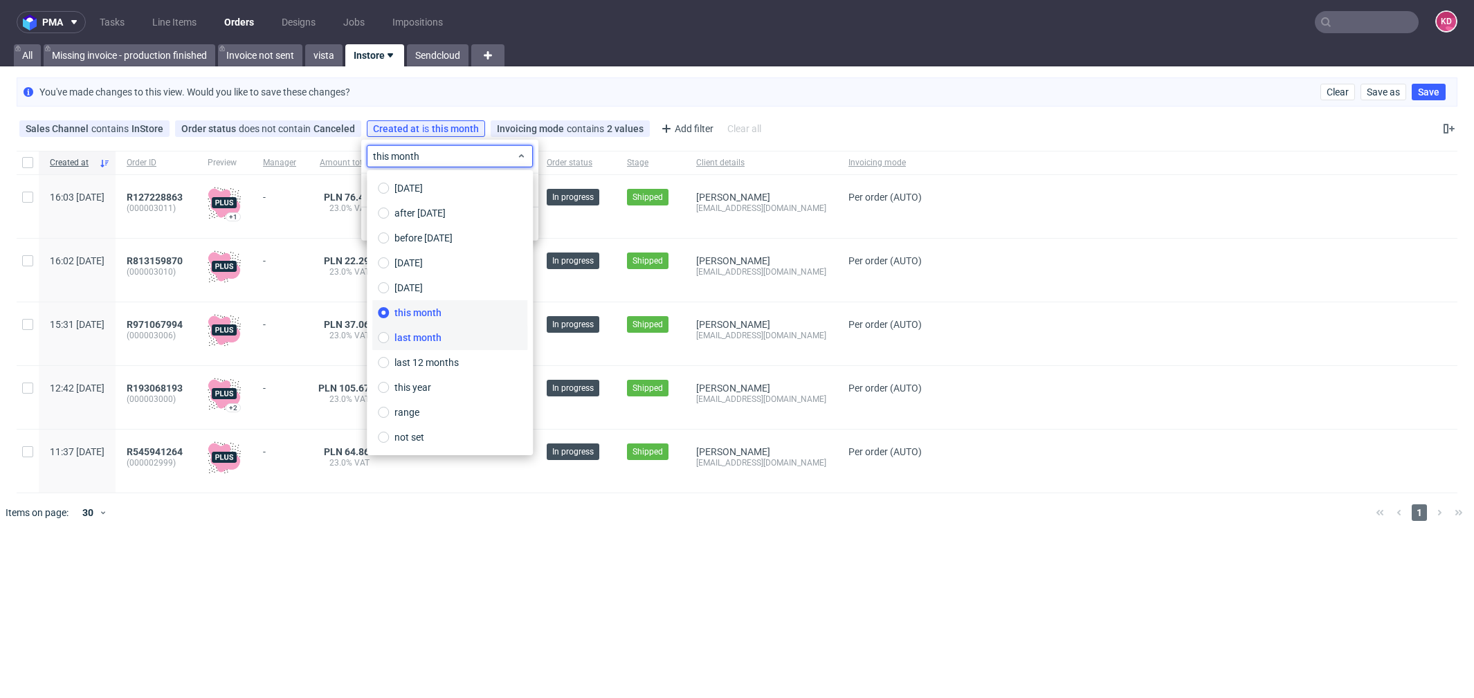
click at [427, 338] on span "last month" at bounding box center [418, 338] width 47 height 14
type input "01/09/2025 - 30/09/2025"
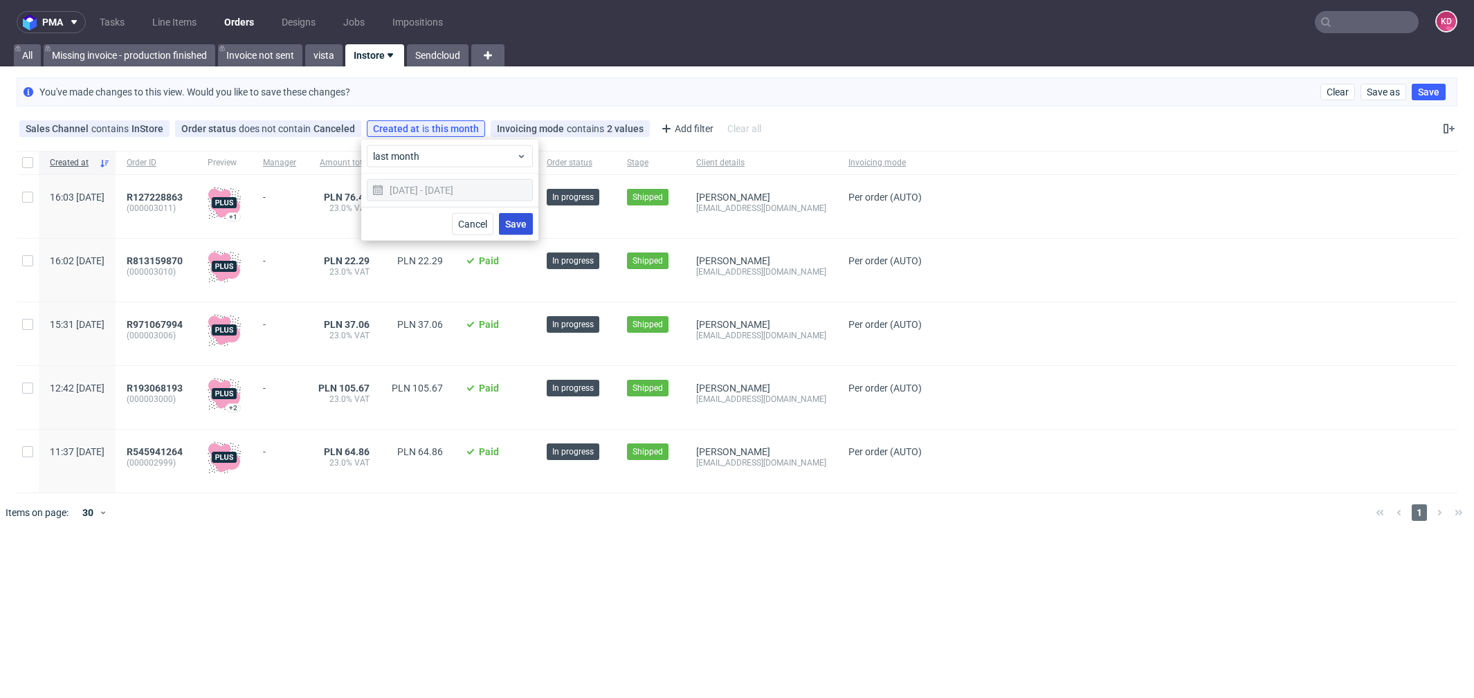
click at [513, 224] on span "Save" at bounding box center [515, 224] width 21 height 10
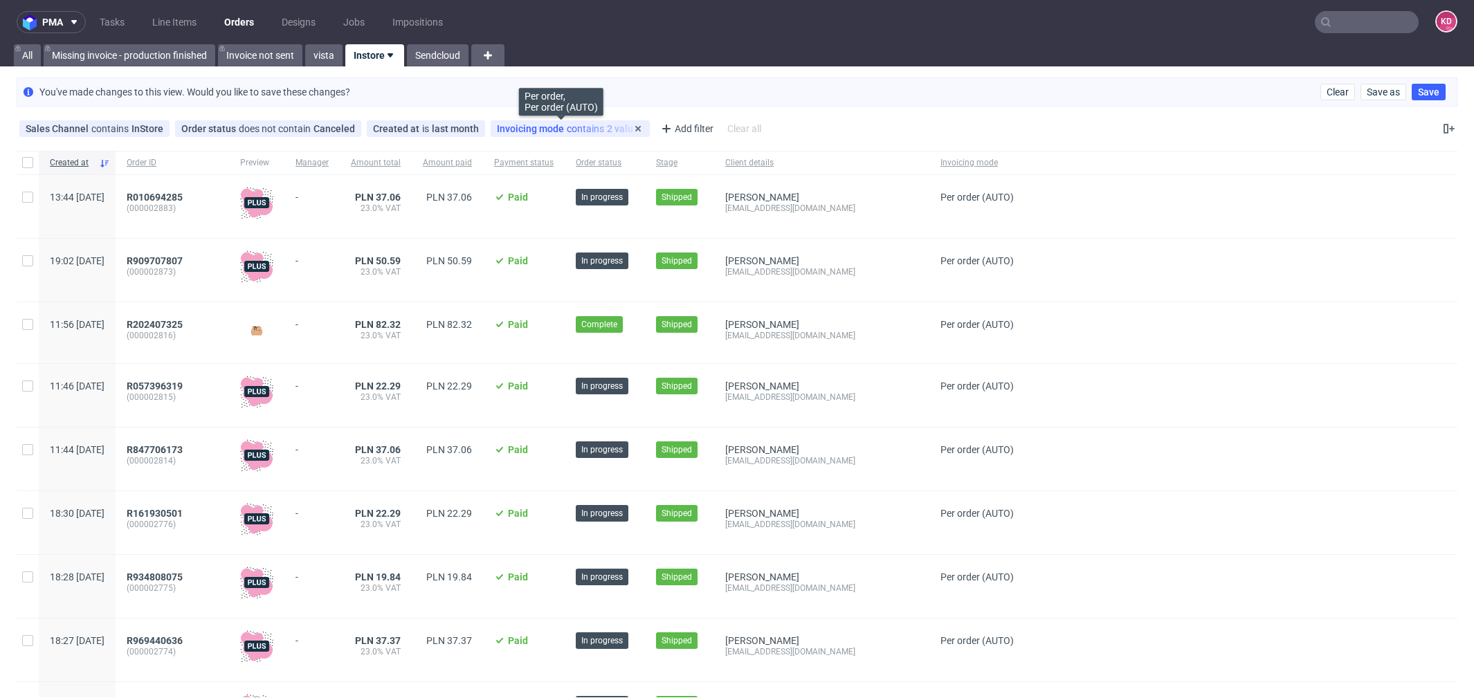
click at [578, 130] on div "Invoicing mode contains 2 values" at bounding box center [570, 128] width 147 height 11
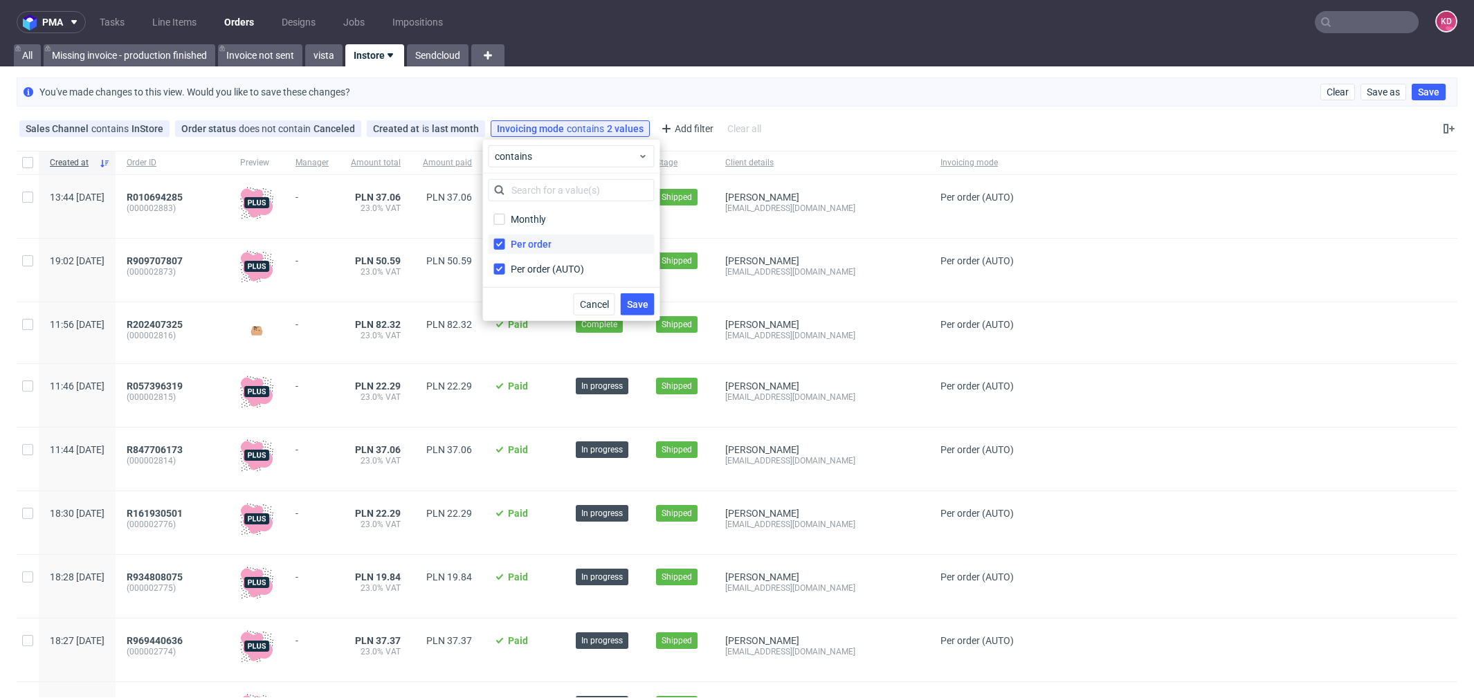
click at [532, 246] on div "Per order" at bounding box center [531, 244] width 41 height 14
click at [505, 246] on input "Per order" at bounding box center [499, 244] width 11 height 11
checkbox input "false"
click at [532, 275] on div "Per order (AUTO)" at bounding box center [548, 269] width 75 height 14
click at [505, 275] on input "Per order (AUTO)" at bounding box center [499, 269] width 11 height 11
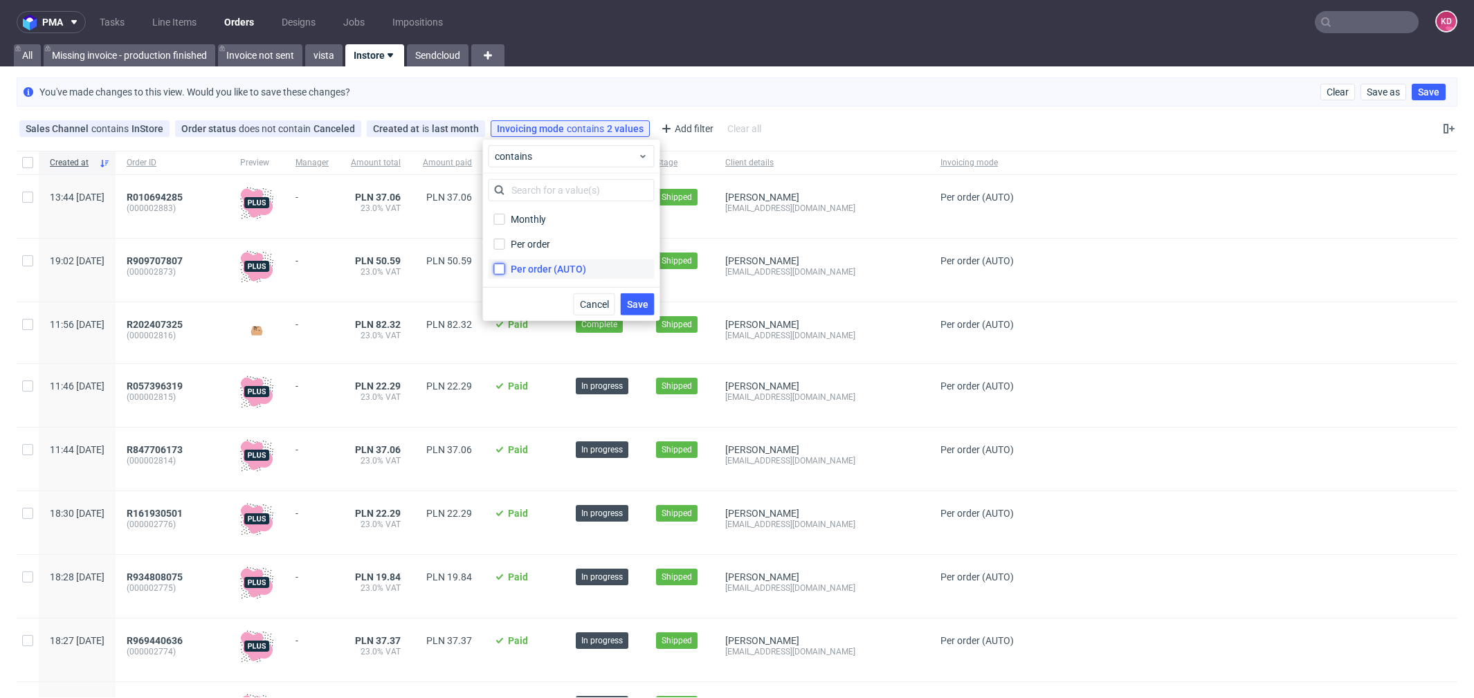
checkbox input "false"
click at [534, 224] on div "Monthly" at bounding box center [529, 219] width 36 height 14
click at [505, 224] on input "Monthly" at bounding box center [499, 219] width 11 height 11
checkbox input "true"
click at [633, 309] on button "Save" at bounding box center [638, 304] width 34 height 22
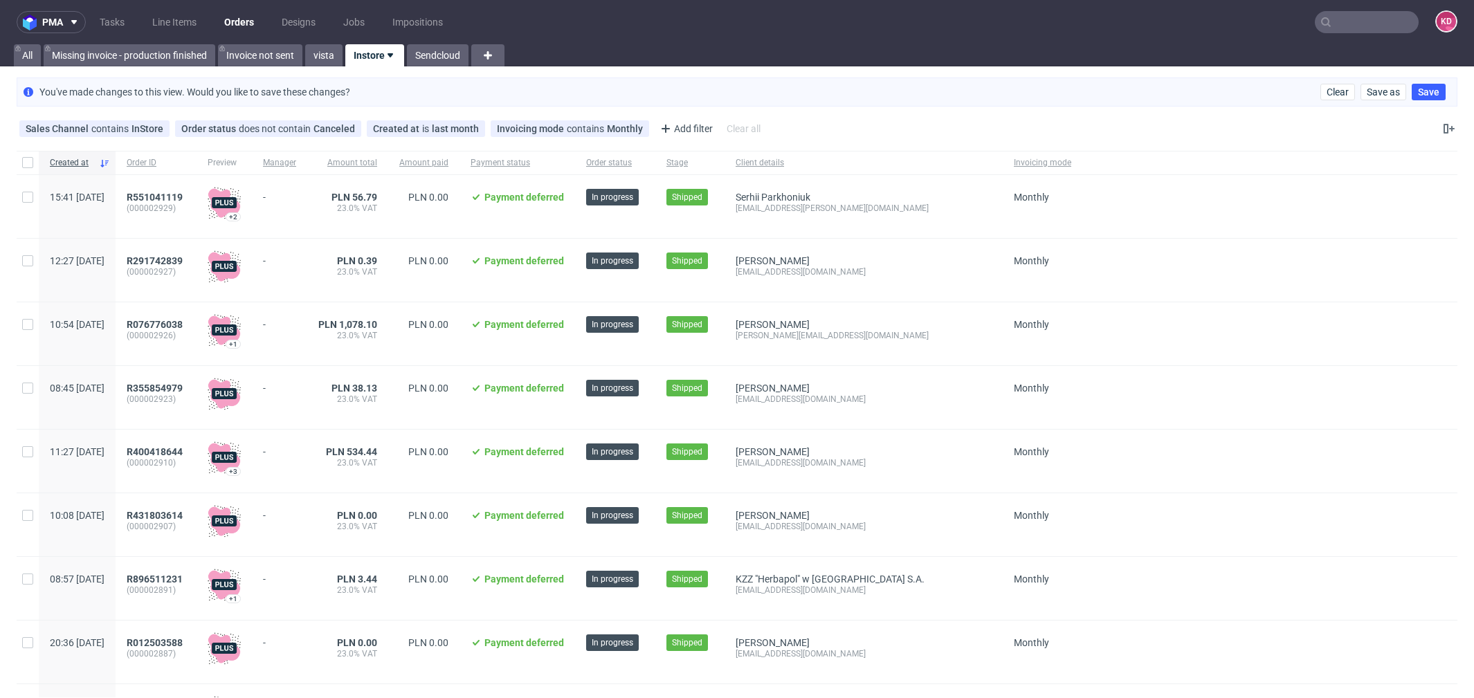
click at [562, 109] on div "You've made changes to this view. Would you like to save these changes? Clear S…" at bounding box center [737, 92] width 1474 height 40
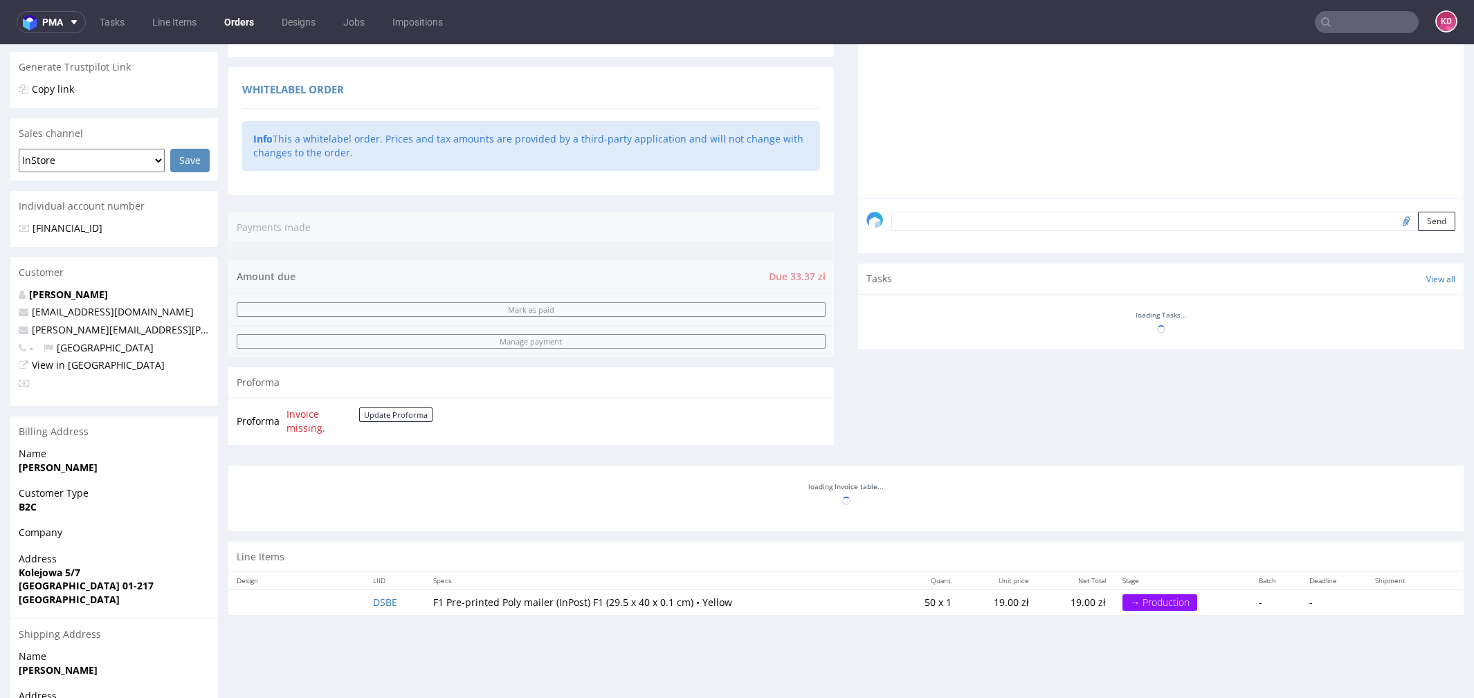
scroll to position [402, 0]
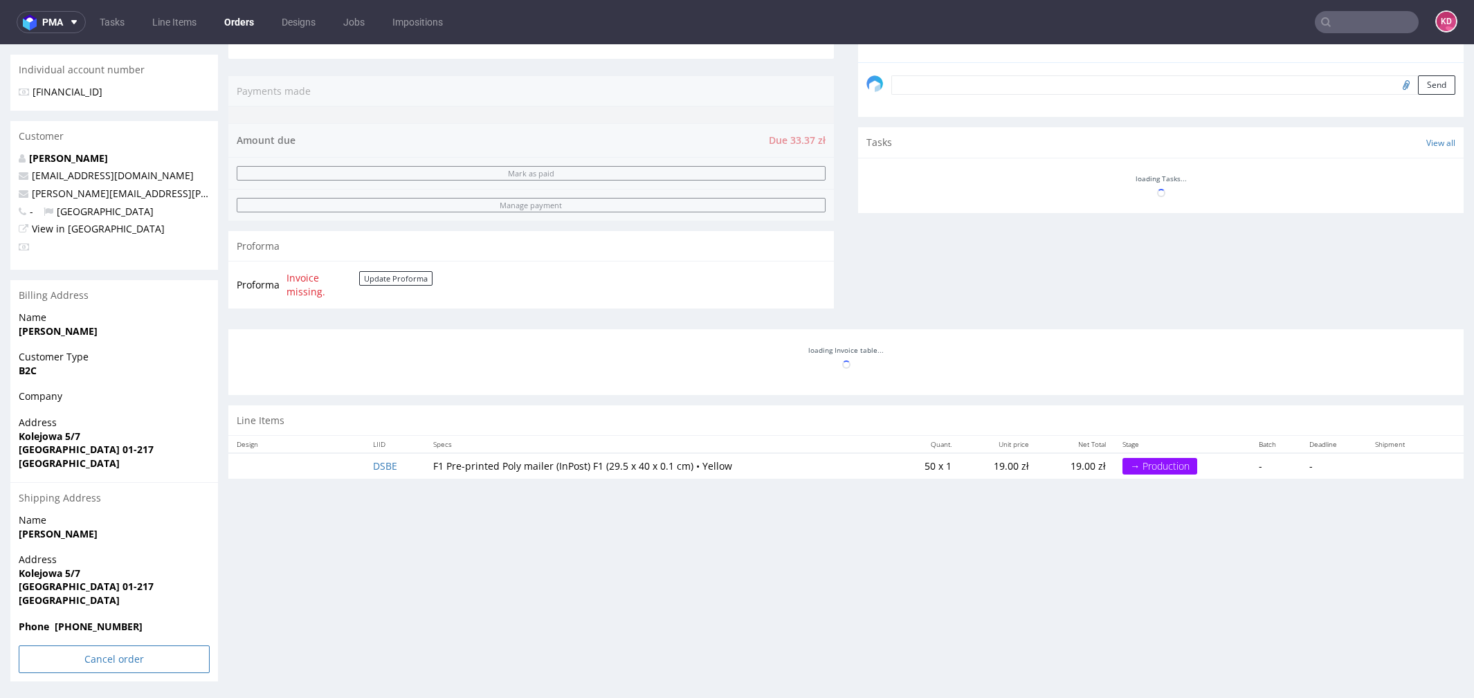
click at [109, 655] on input "Cancel order" at bounding box center [114, 660] width 191 height 28
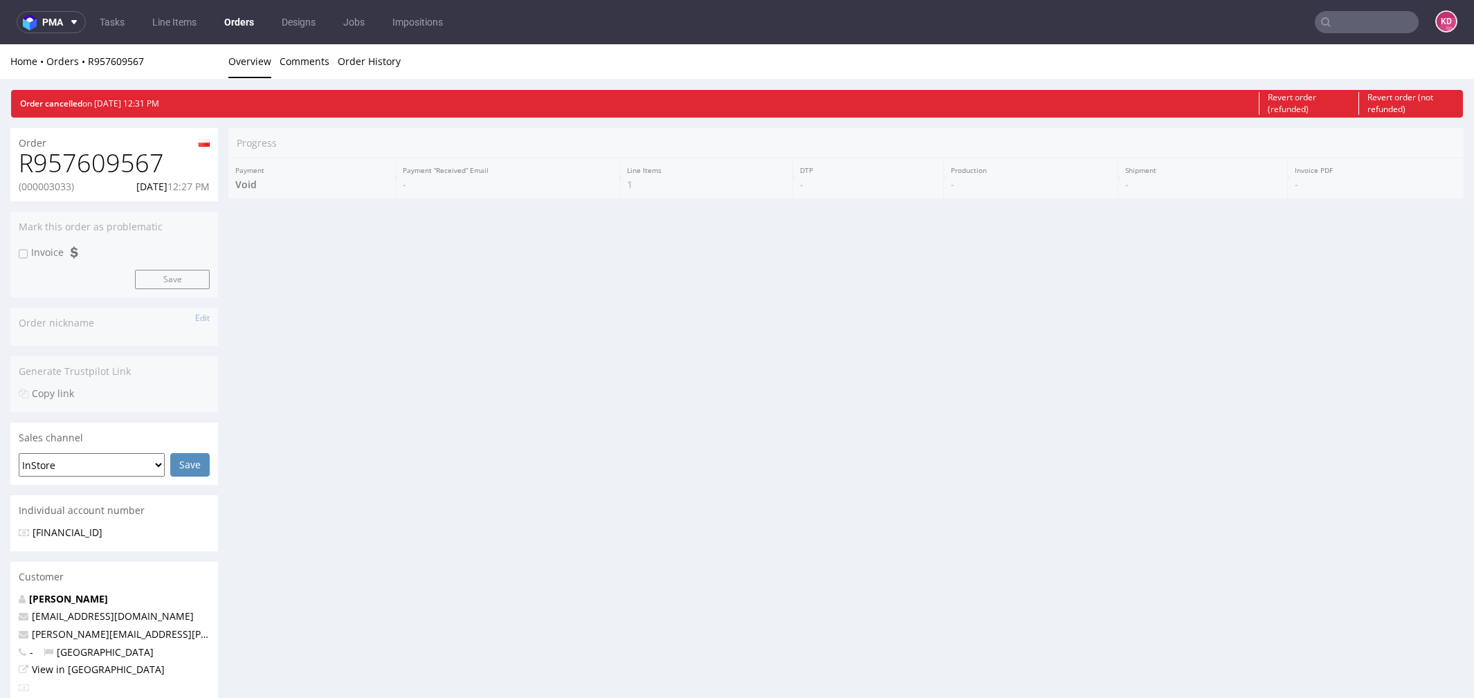
scroll to position [0, 0]
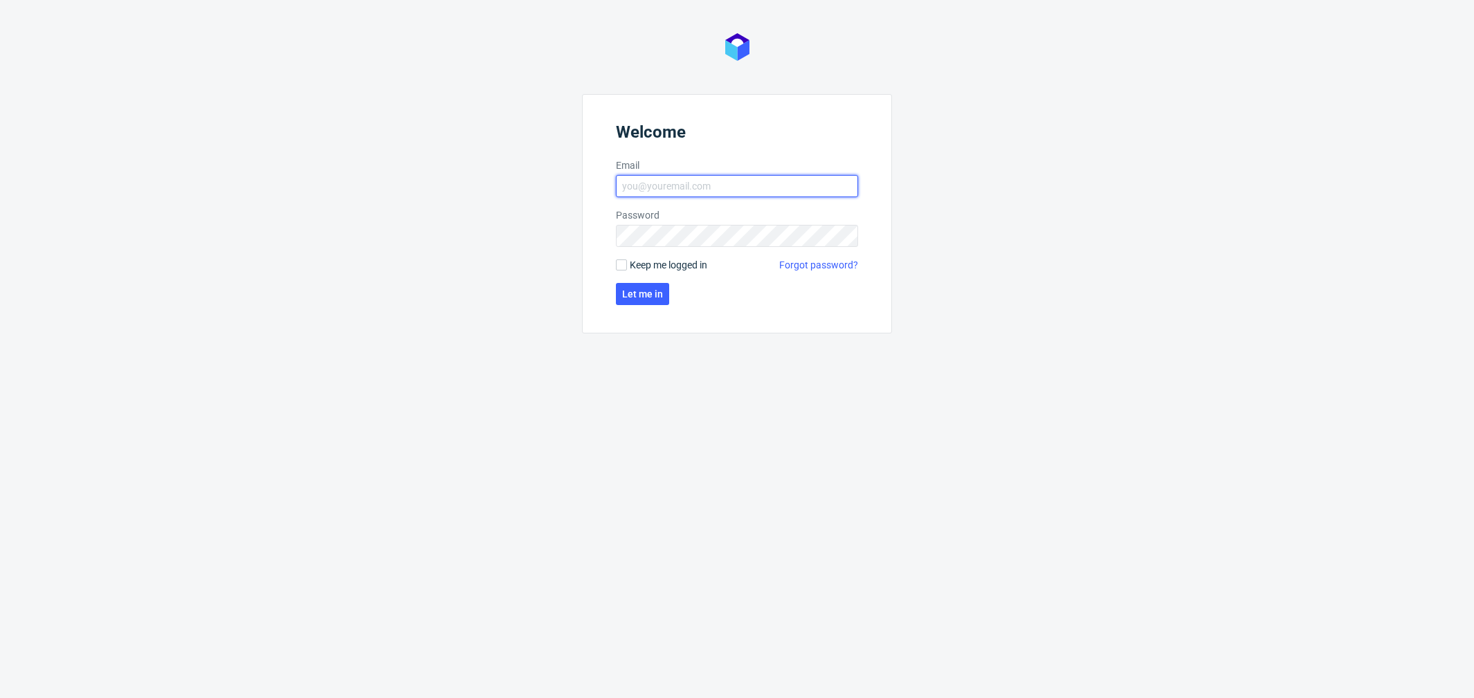
click at [673, 183] on input "Email" at bounding box center [737, 186] width 242 height 22
type input "katarzyna.drabczyk@packhelp.com"
click button "Let me in" at bounding box center [642, 294] width 53 height 22
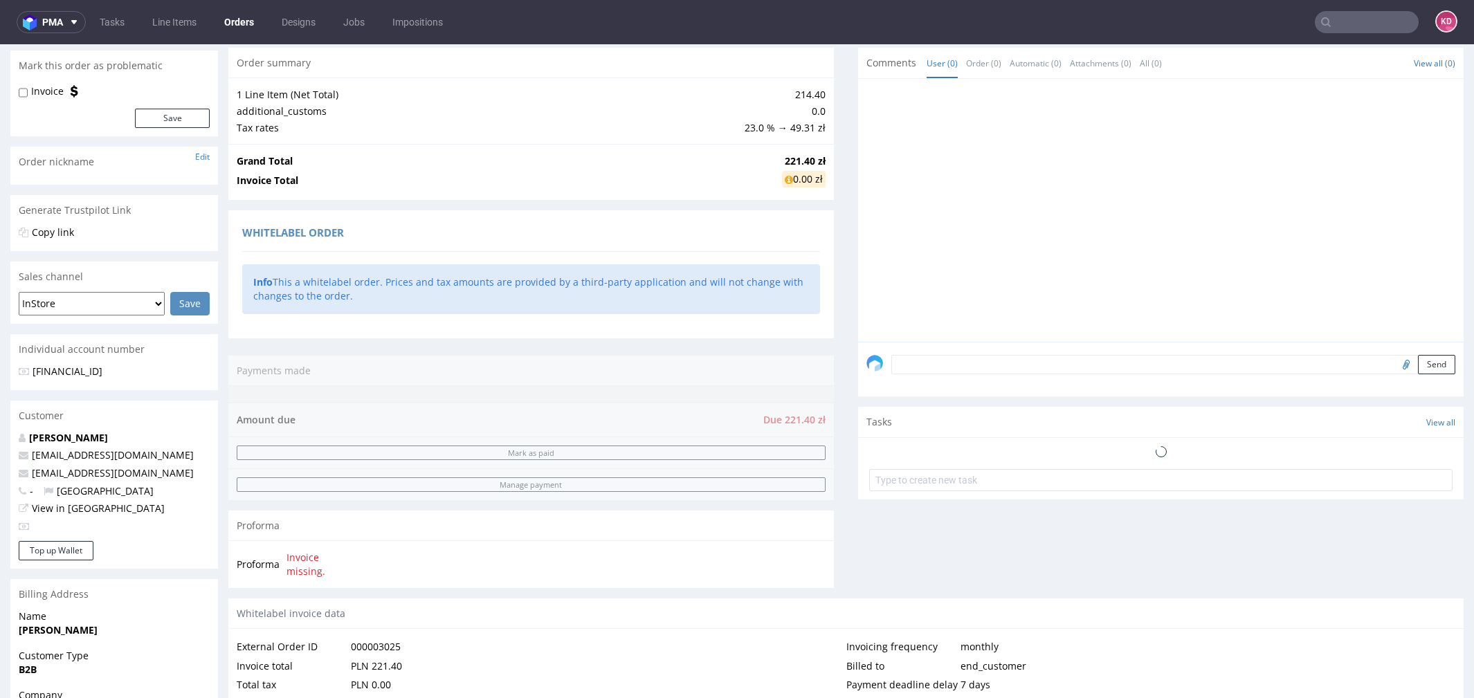
scroll to position [119, 0]
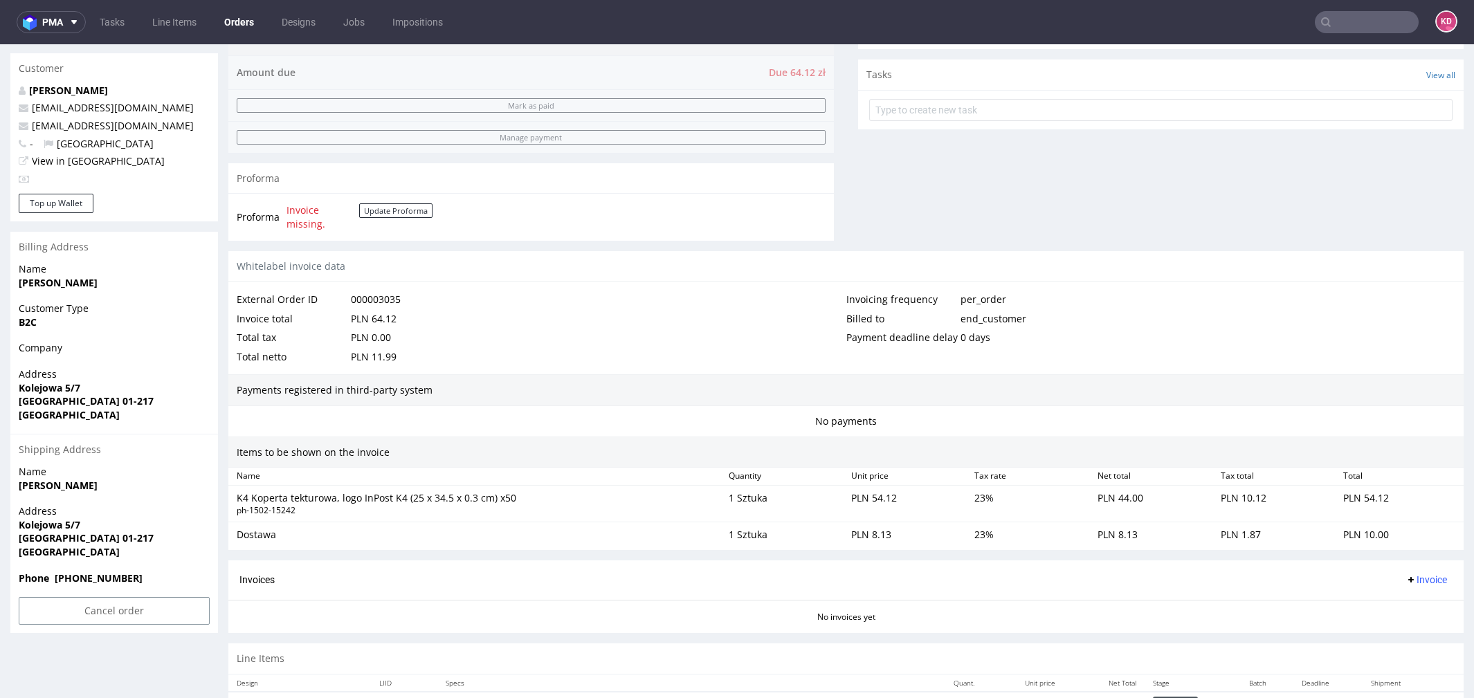
scroll to position [513, 0]
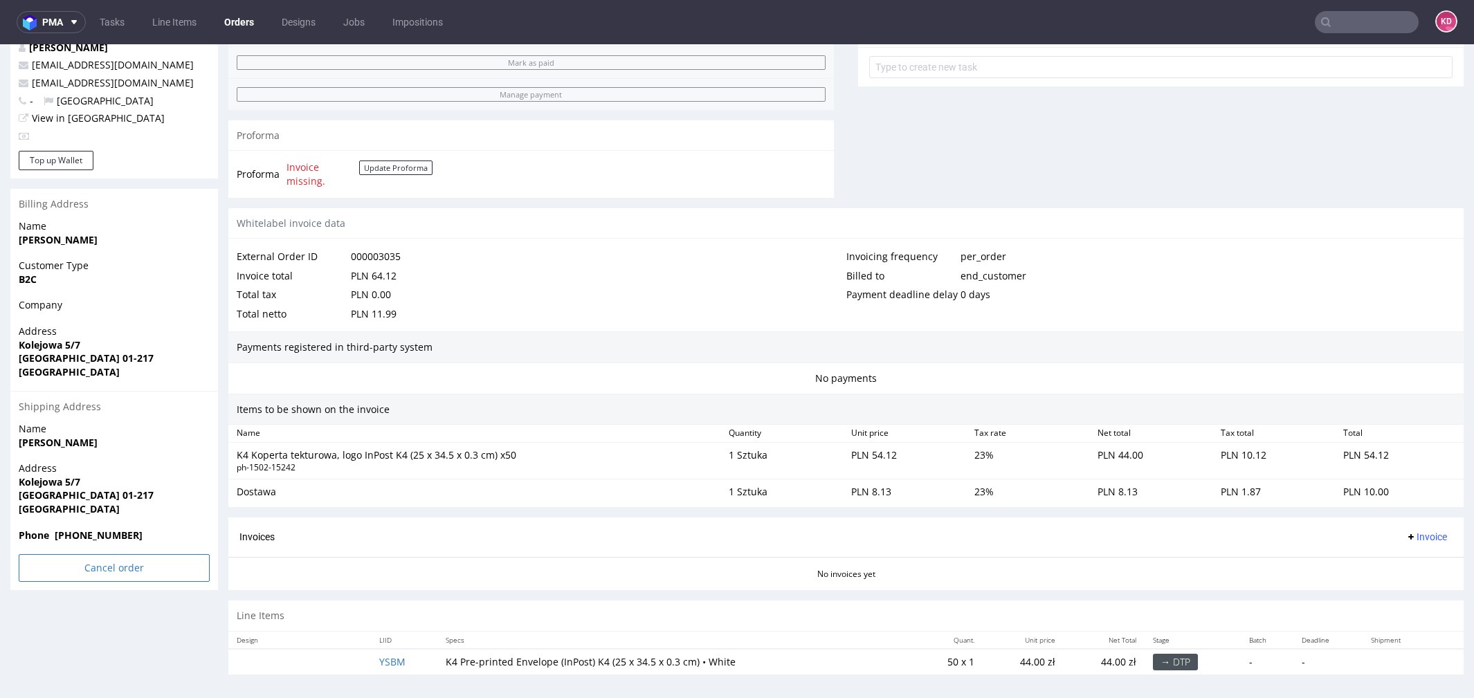
click at [100, 561] on input "Cancel order" at bounding box center [114, 568] width 191 height 28
click at [99, 525] on link "Yes" at bounding box center [92, 530] width 39 height 21
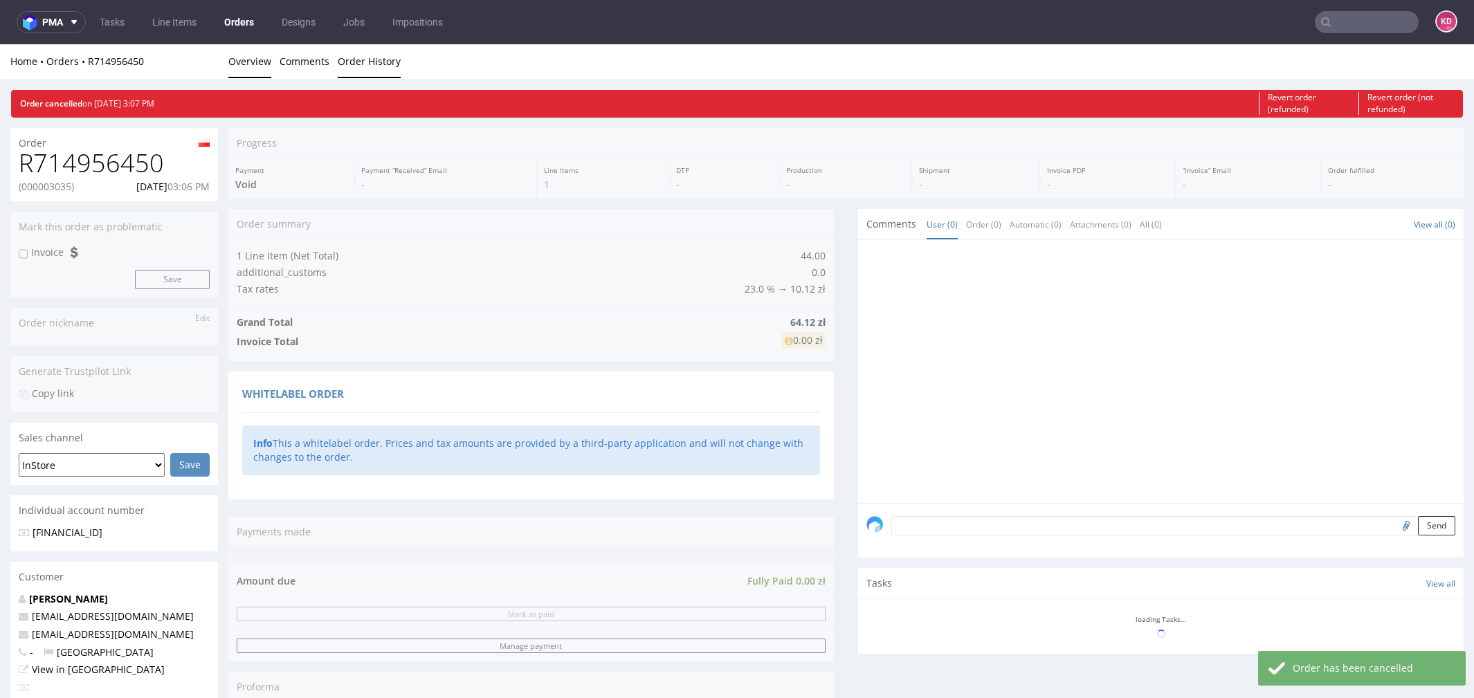
scroll to position [0, 0]
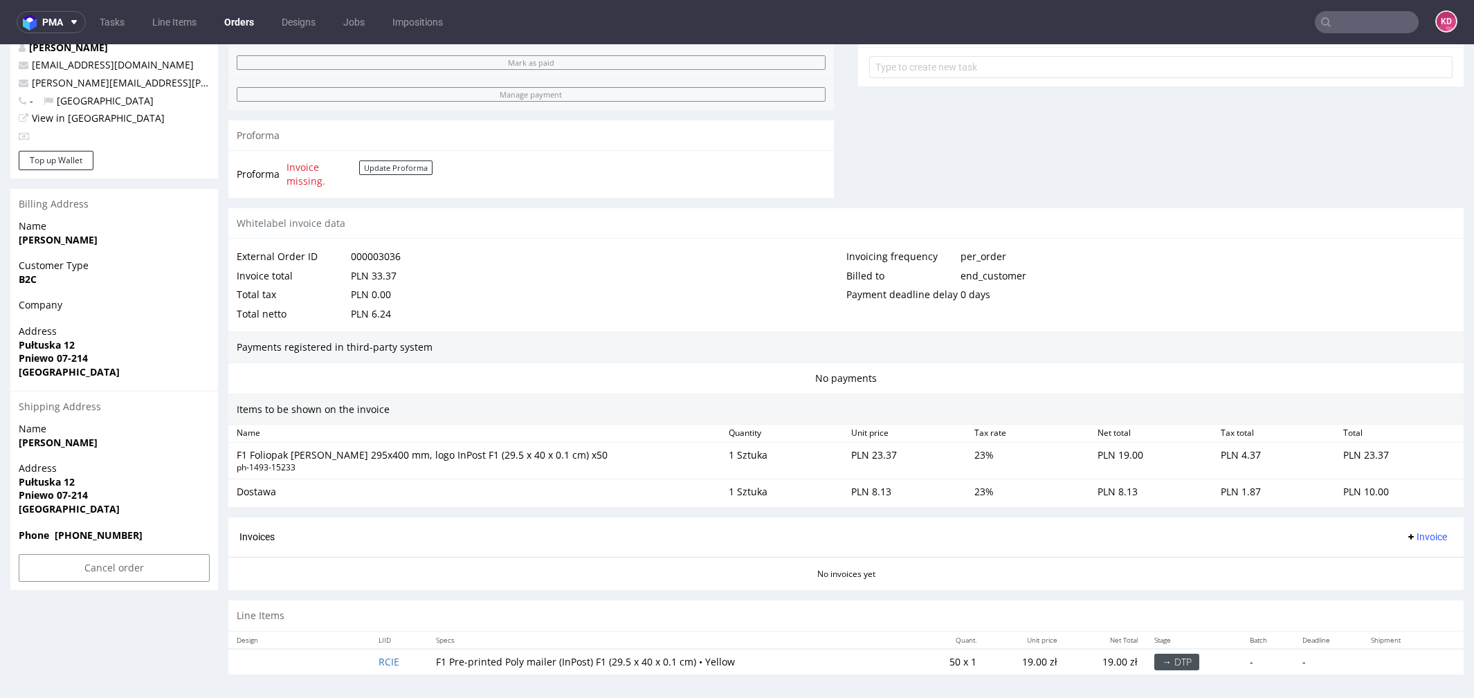
scroll to position [4, 0]
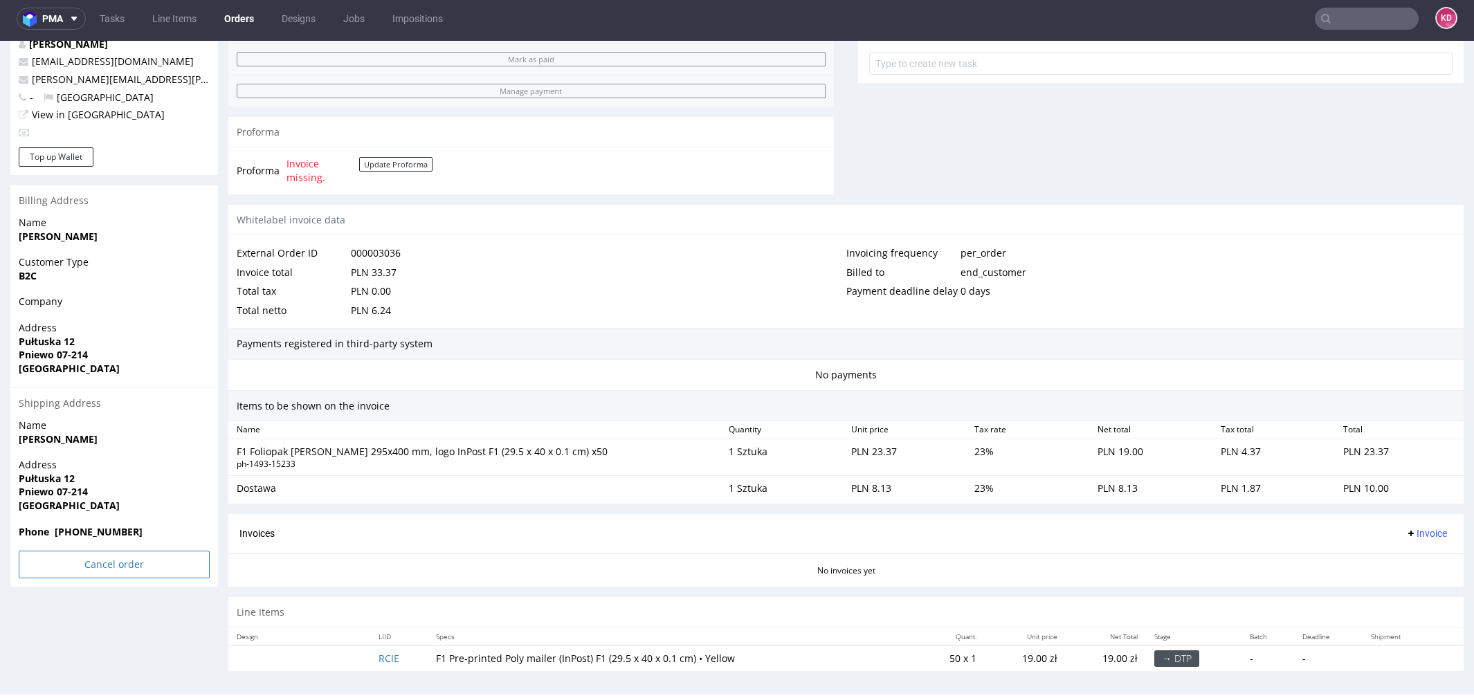
click at [107, 565] on input "Cancel order" at bounding box center [114, 565] width 191 height 28
click at [95, 520] on link "Yes" at bounding box center [92, 526] width 39 height 21
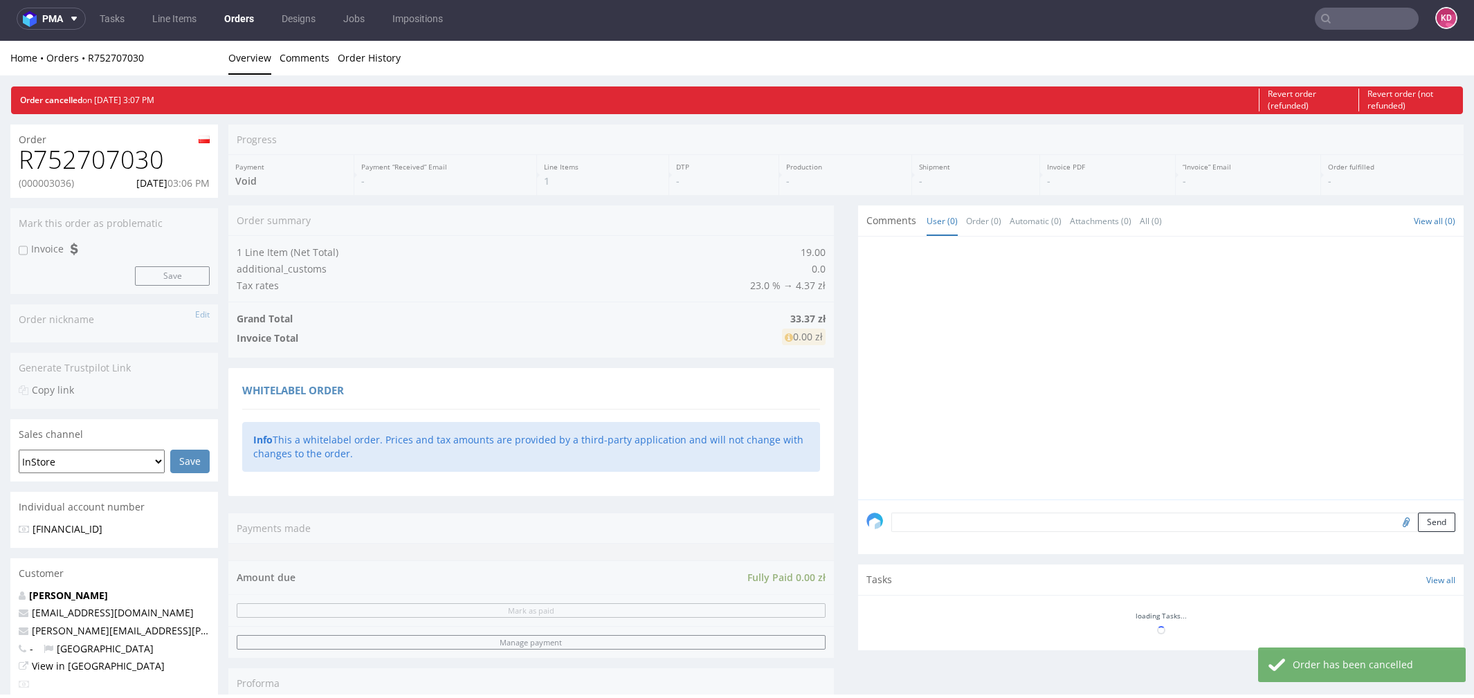
scroll to position [0, 0]
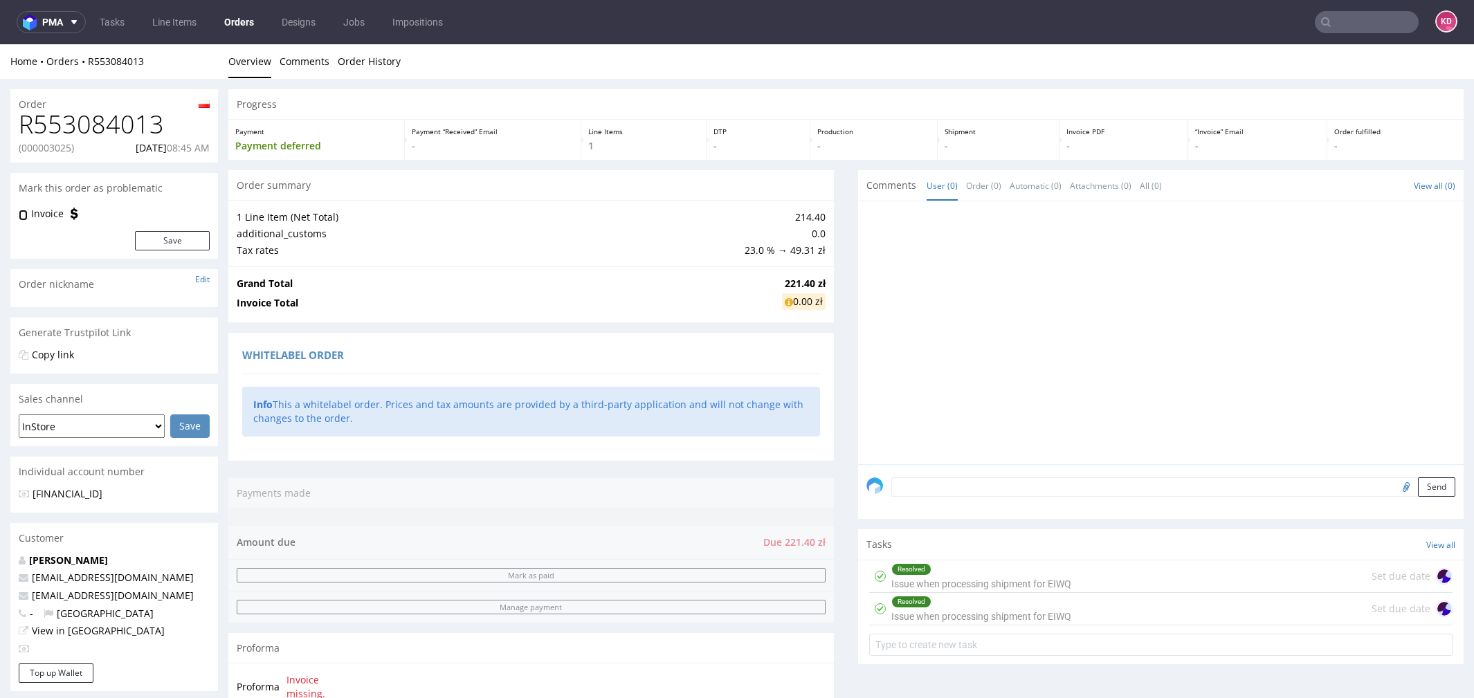
click at [26, 214] on input "Invoice" at bounding box center [23, 215] width 9 height 11
checkbox input "true"
click at [183, 239] on button "Save" at bounding box center [172, 240] width 75 height 19
click at [1068, 638] on input "text" at bounding box center [1160, 645] width 583 height 22
type input "D"
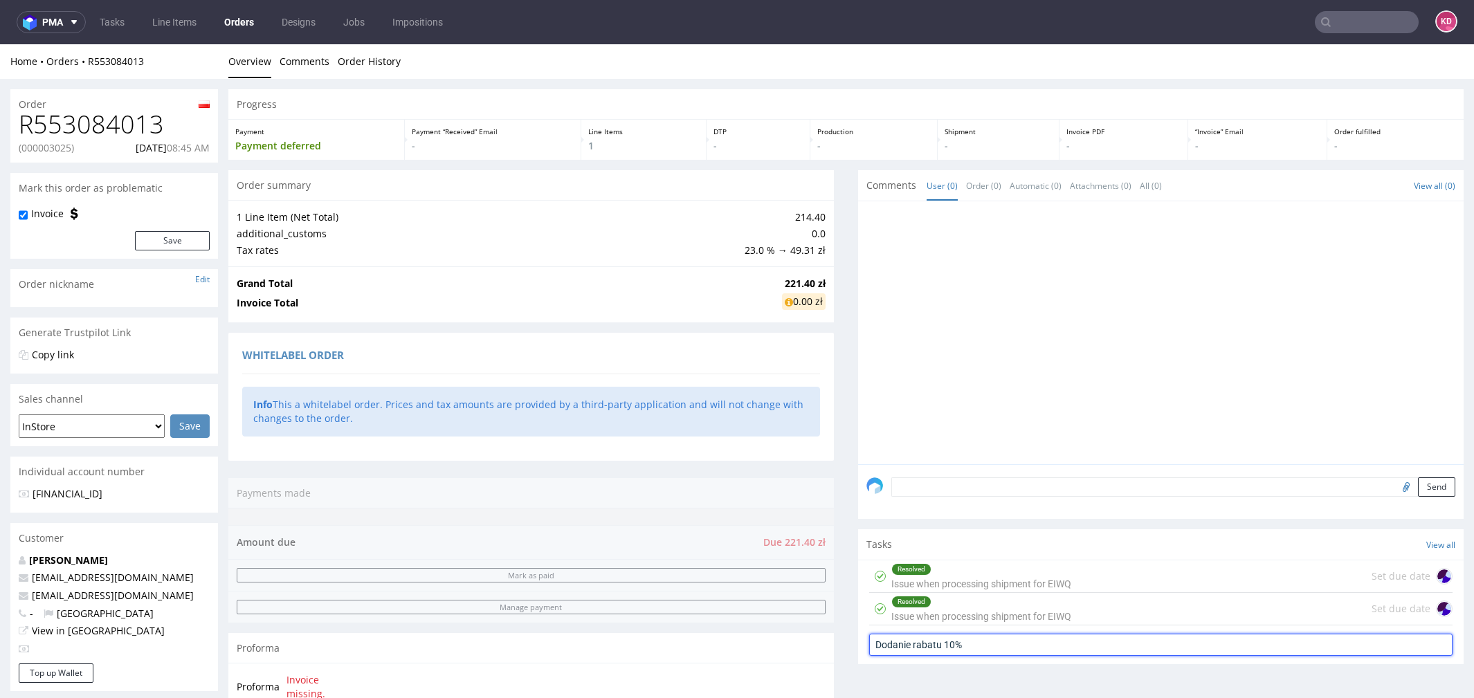
type input "Dodanie rabatu 10%"
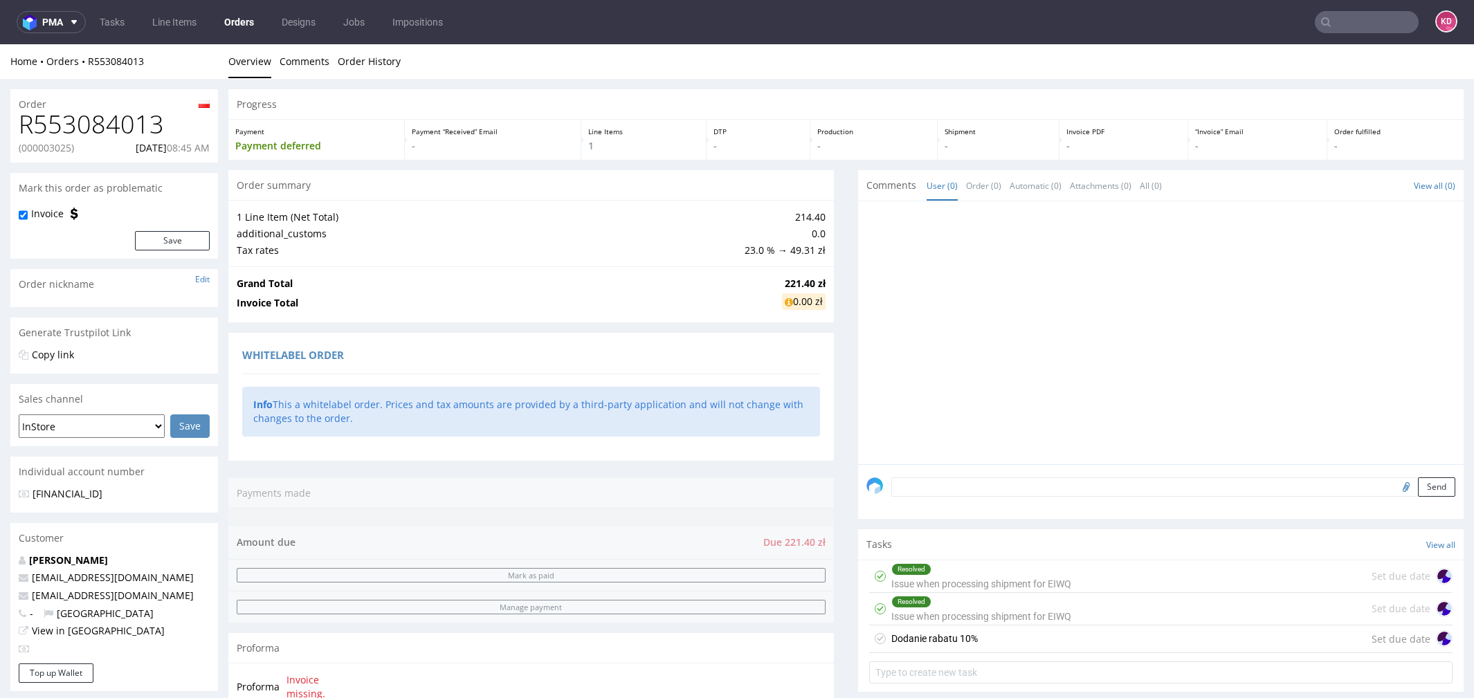
click at [1252, 631] on div "Dodanie rabatu 10% Set due date" at bounding box center [1160, 640] width 583 height 28
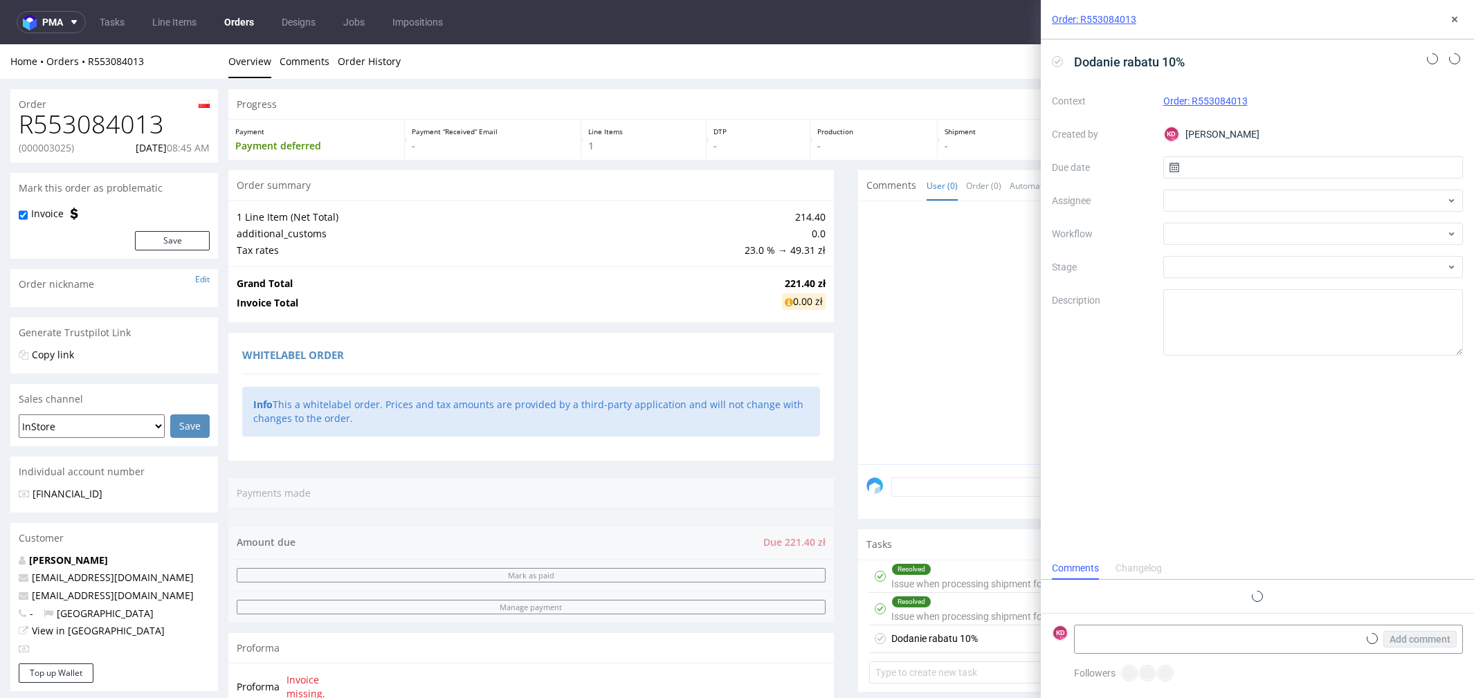
scroll to position [10, 0]
click at [1226, 138] on div "KD Katarzyna Drabczyk" at bounding box center [1313, 134] width 300 height 22
click at [1195, 192] on div at bounding box center [1313, 201] width 300 height 22
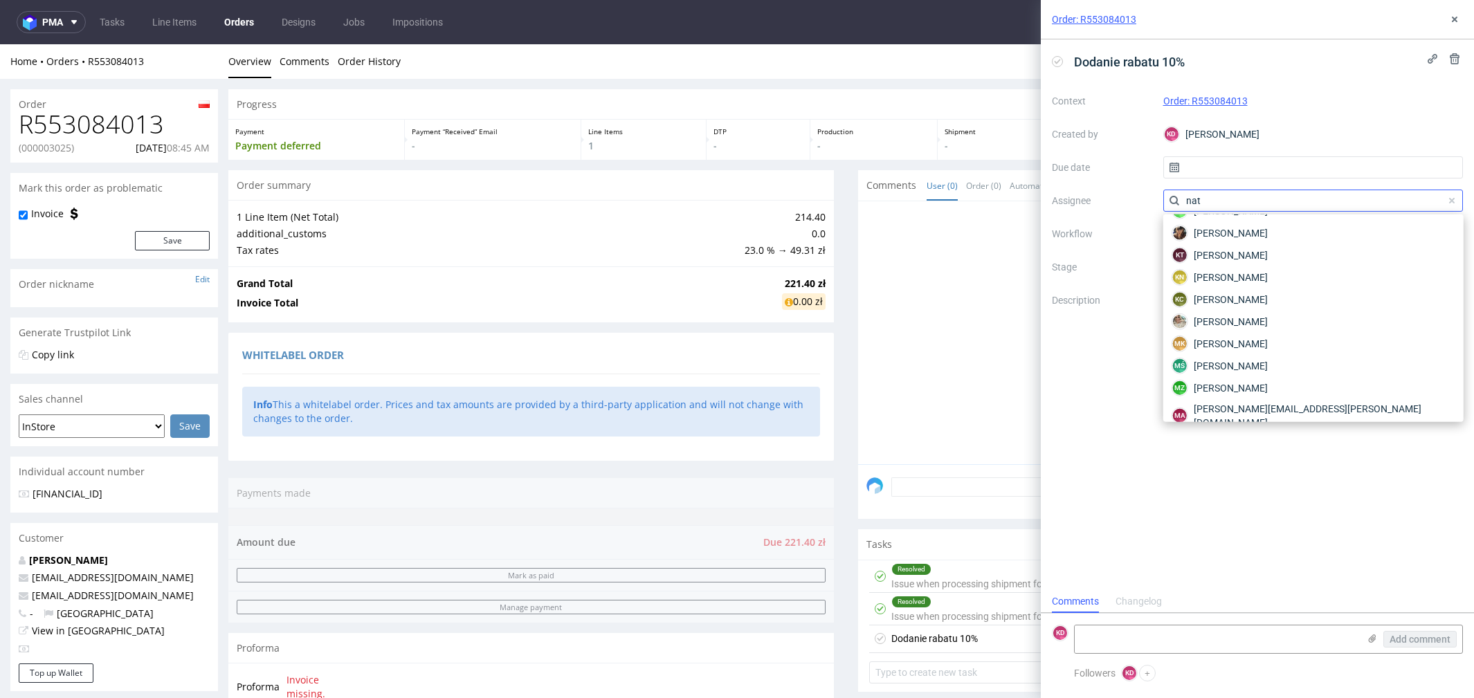
scroll to position [0, 0]
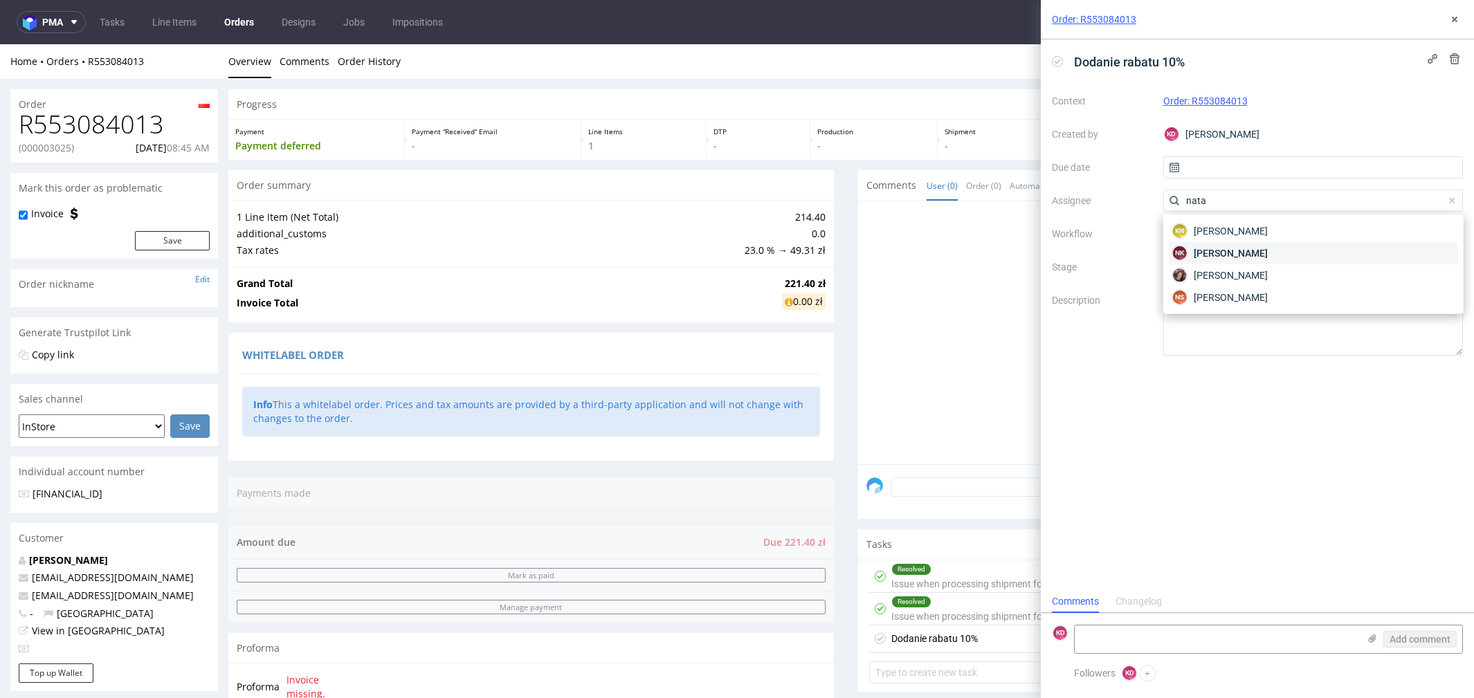
type input "nata"
click at [1248, 255] on span "Natalia Kaczorowska" at bounding box center [1231, 253] width 74 height 14
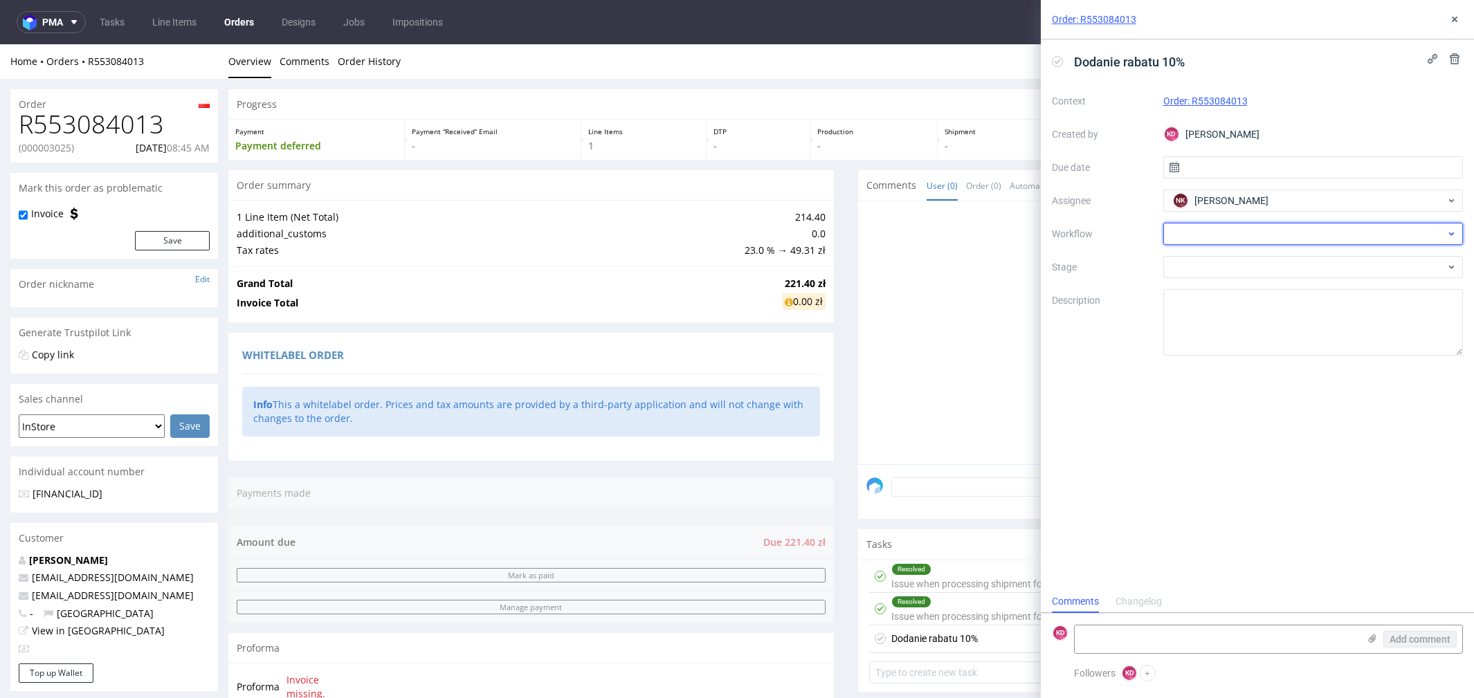
click at [1200, 235] on div at bounding box center [1313, 234] width 300 height 22
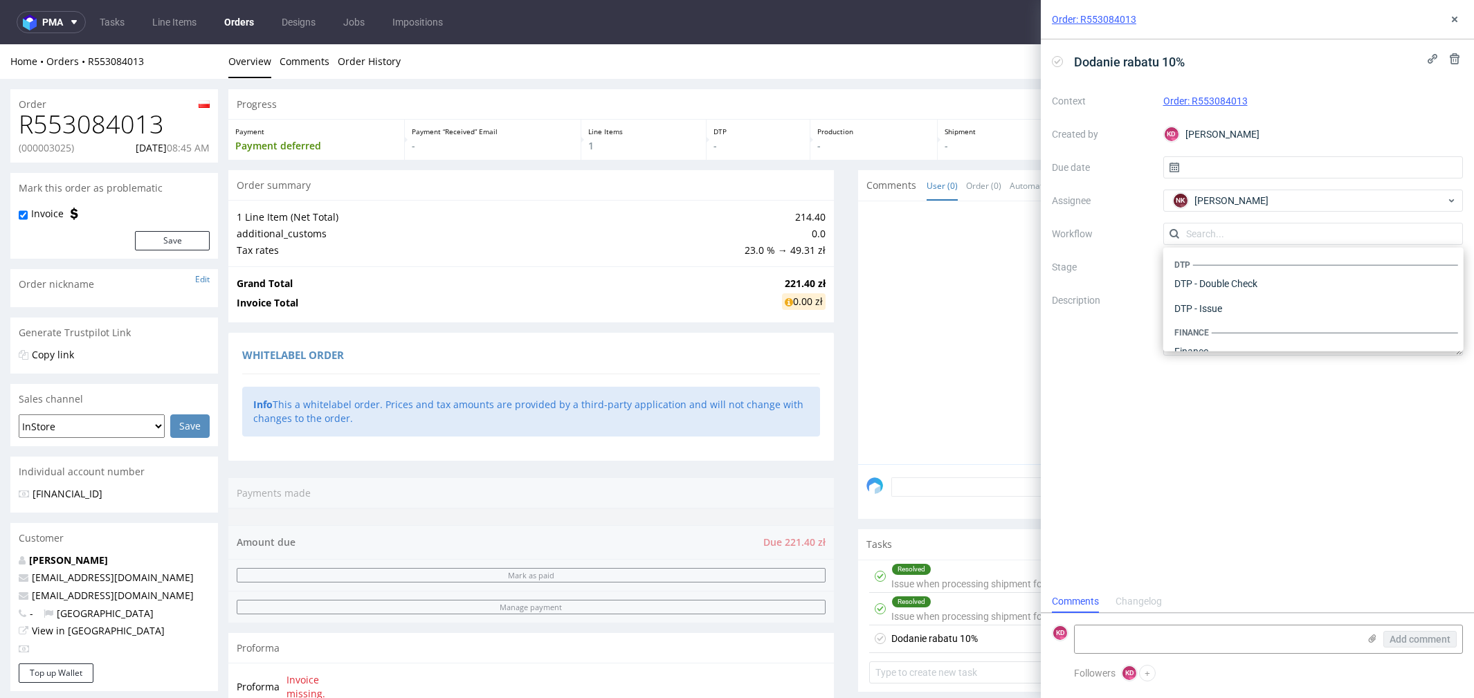
scroll to position [851, 0]
click at [1116, 235] on label "Workflow" at bounding box center [1102, 234] width 100 height 17
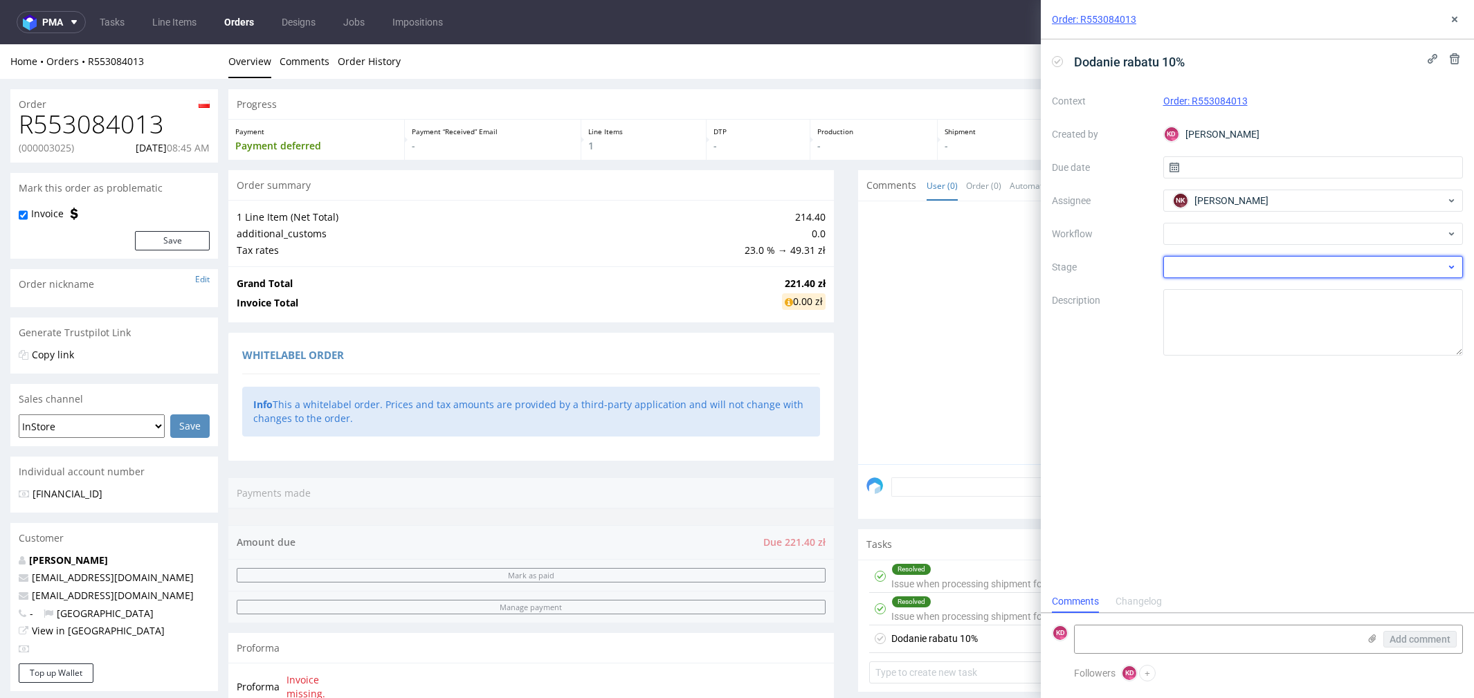
click at [1210, 269] on div at bounding box center [1313, 267] width 300 height 22
click at [1210, 269] on input "text" at bounding box center [1313, 267] width 300 height 22
click at [1448, 269] on icon at bounding box center [1452, 267] width 10 height 11
click at [1275, 295] on textarea at bounding box center [1313, 322] width 300 height 66
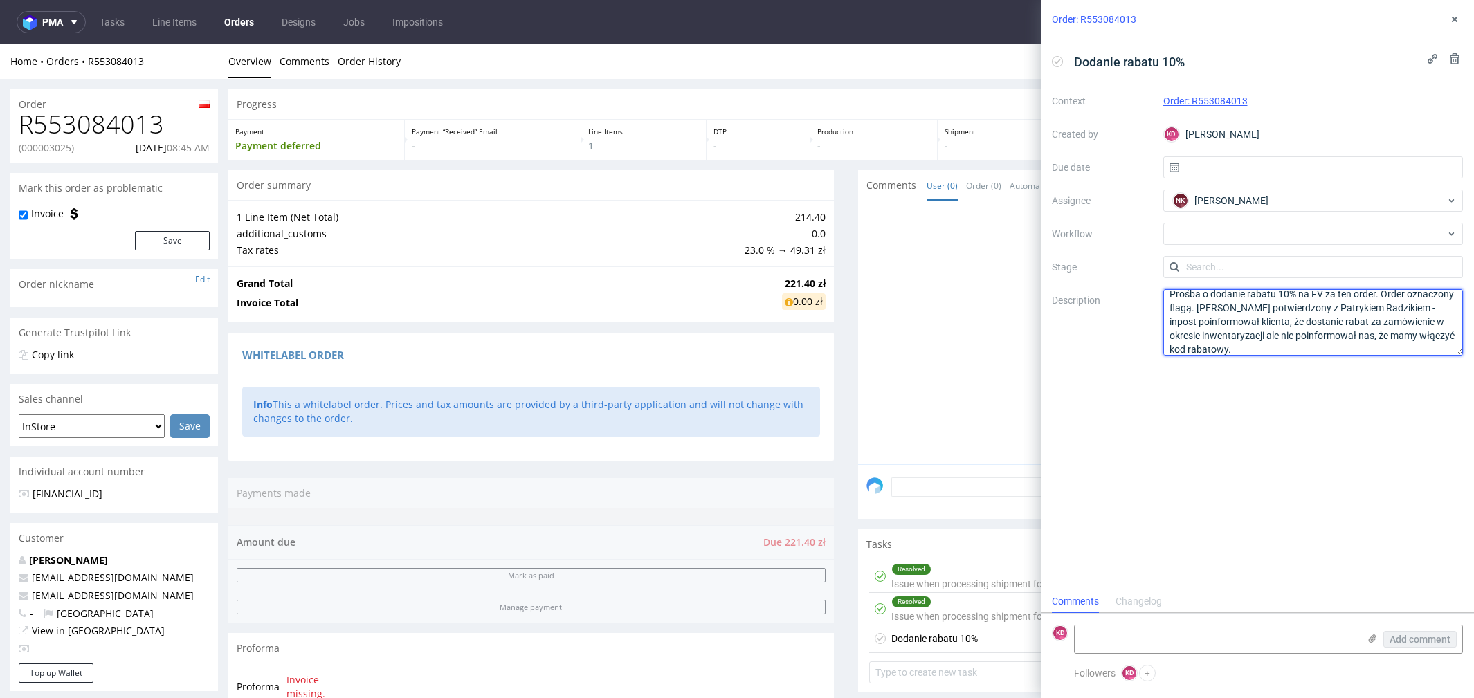
scroll to position [0, 0]
type textarea "Prośba o dodanie rabatu 10% na FV za ten order. Order oznaczony flagą. Rabat po…"
click at [1249, 411] on div "Dodanie rabatu 10% Context Order: R553084013 Created by KD Katarzyna Drabczyk D…" at bounding box center [1257, 314] width 433 height 551
click at [1255, 337] on textarea "Prośba o dodanie rabatu 10% na FV za ten order. Order oznaczony flagą. Rabat po…" at bounding box center [1313, 322] width 300 height 66
click at [1213, 462] on div "Dodanie rabatu 10% Context Order: R553084013 Created by KD Katarzyna Drabczyk D…" at bounding box center [1257, 314] width 433 height 551
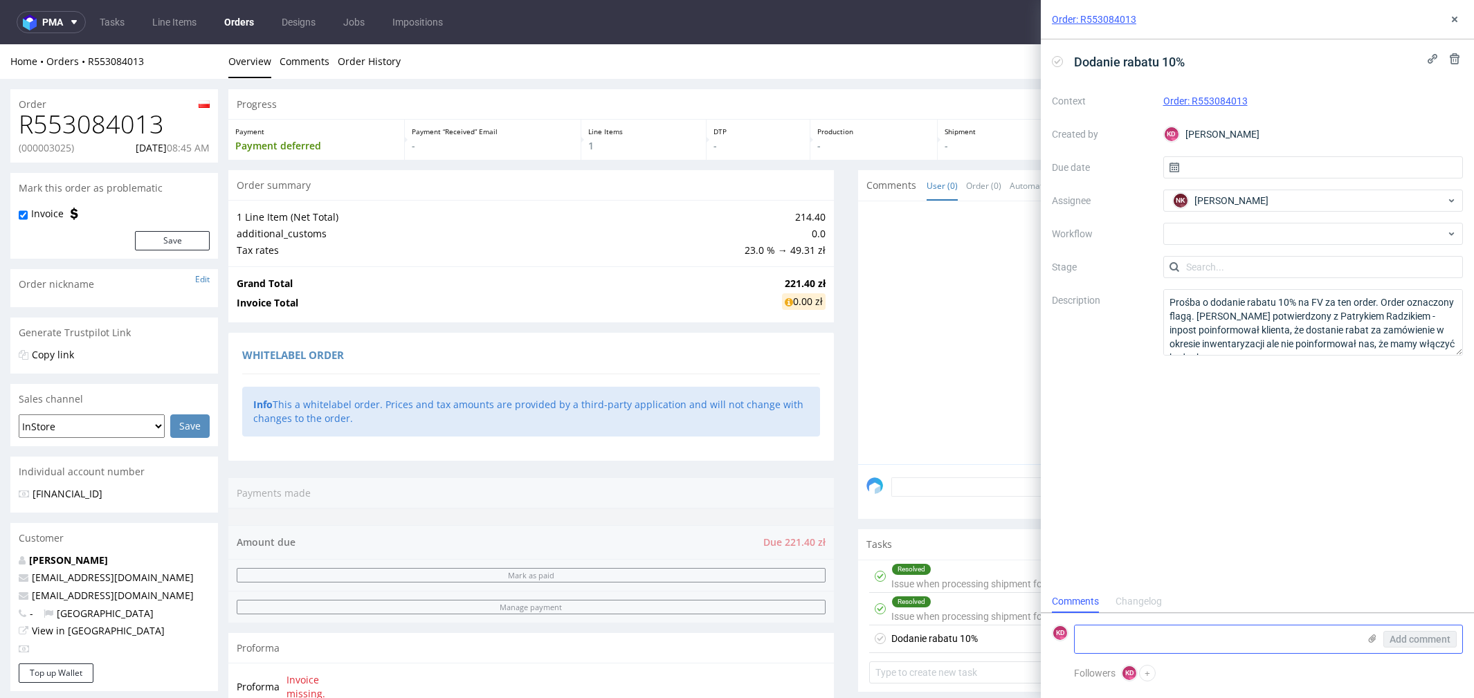
click at [1144, 632] on textarea at bounding box center [1217, 640] width 284 height 28
click at [1384, 451] on div "Dodanie rabatu 10% Context Order: R553084013 Created by KD Katarzyna Drabczyk D…" at bounding box center [1257, 314] width 433 height 551
click at [1432, 62] on use at bounding box center [1433, 59] width 10 height 10
click at [1409, 98] on div "Order: R553084013" at bounding box center [1313, 101] width 300 height 17
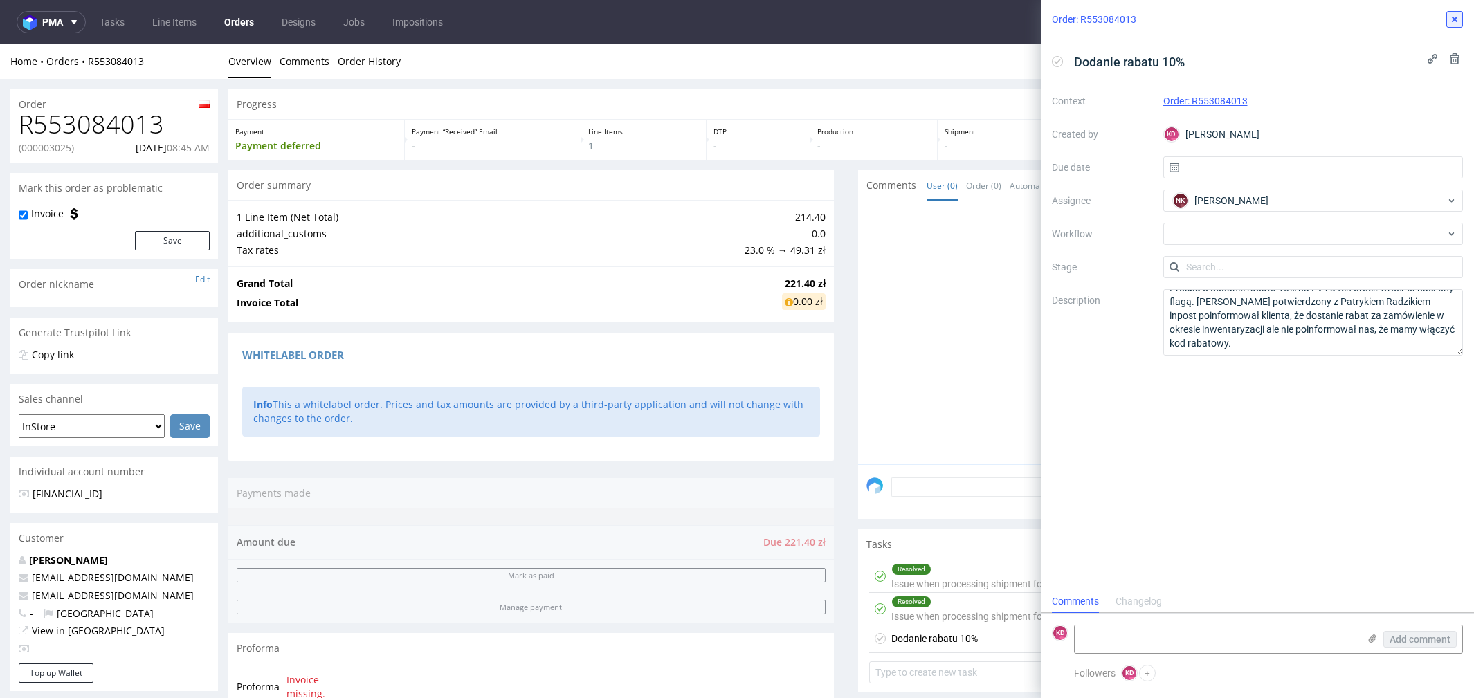
click at [1452, 17] on use at bounding box center [1455, 20] width 6 height 6
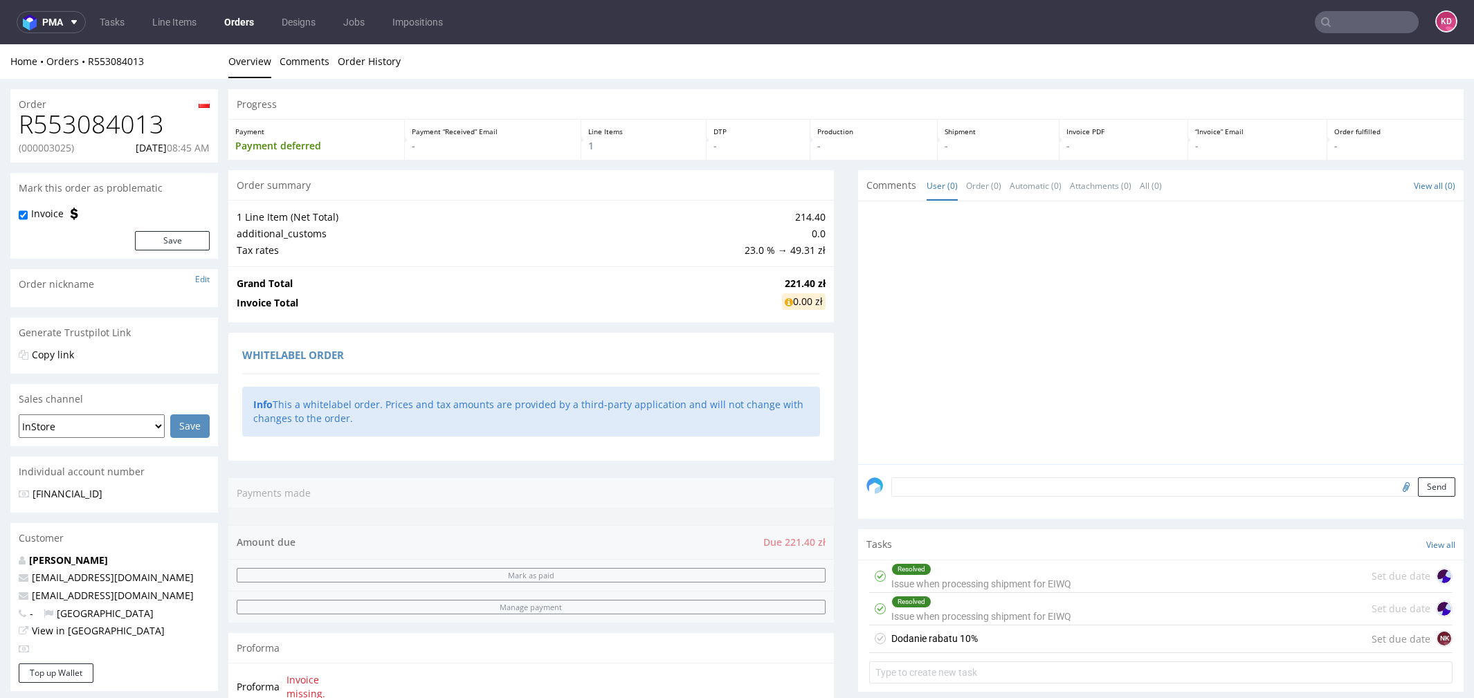
click at [970, 637] on div "Dodanie rabatu 10% Set due date NK" at bounding box center [1160, 640] width 583 height 28
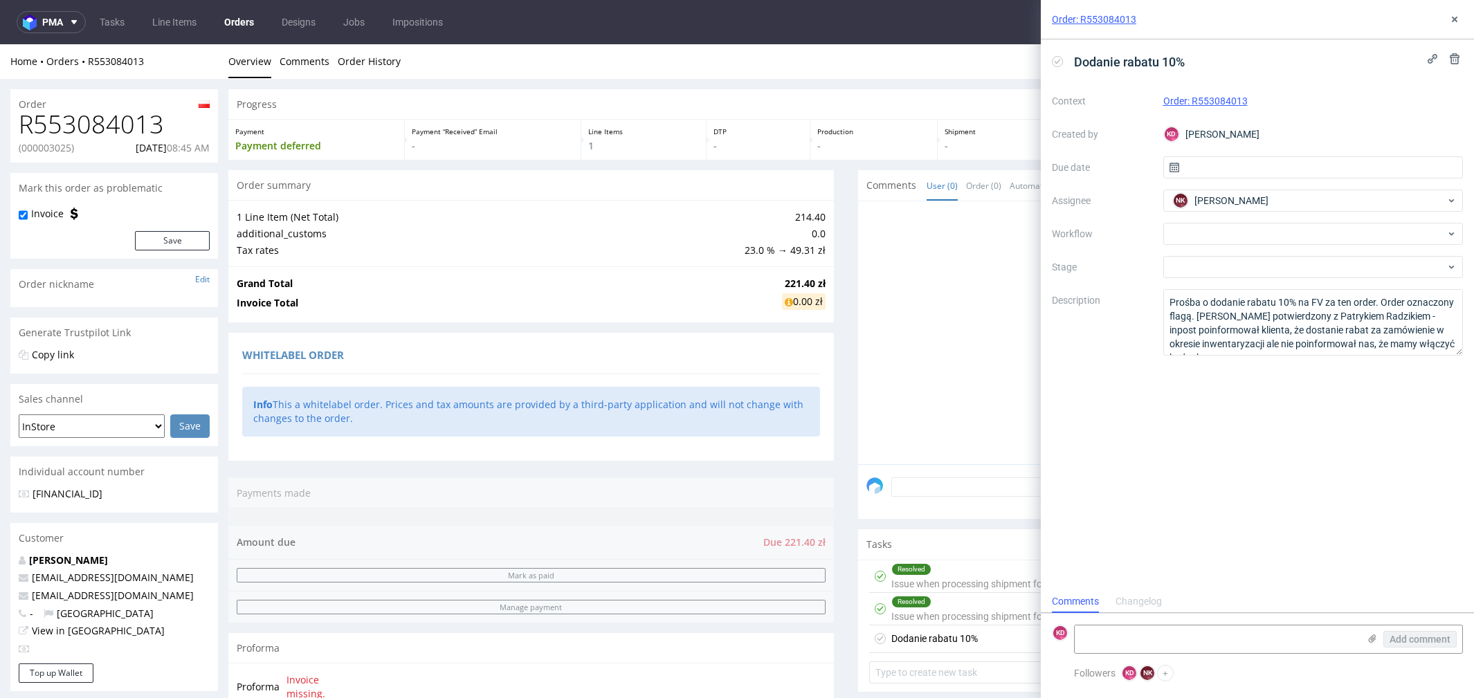
scroll to position [10, 0]
click at [1456, 12] on button at bounding box center [1455, 19] width 17 height 17
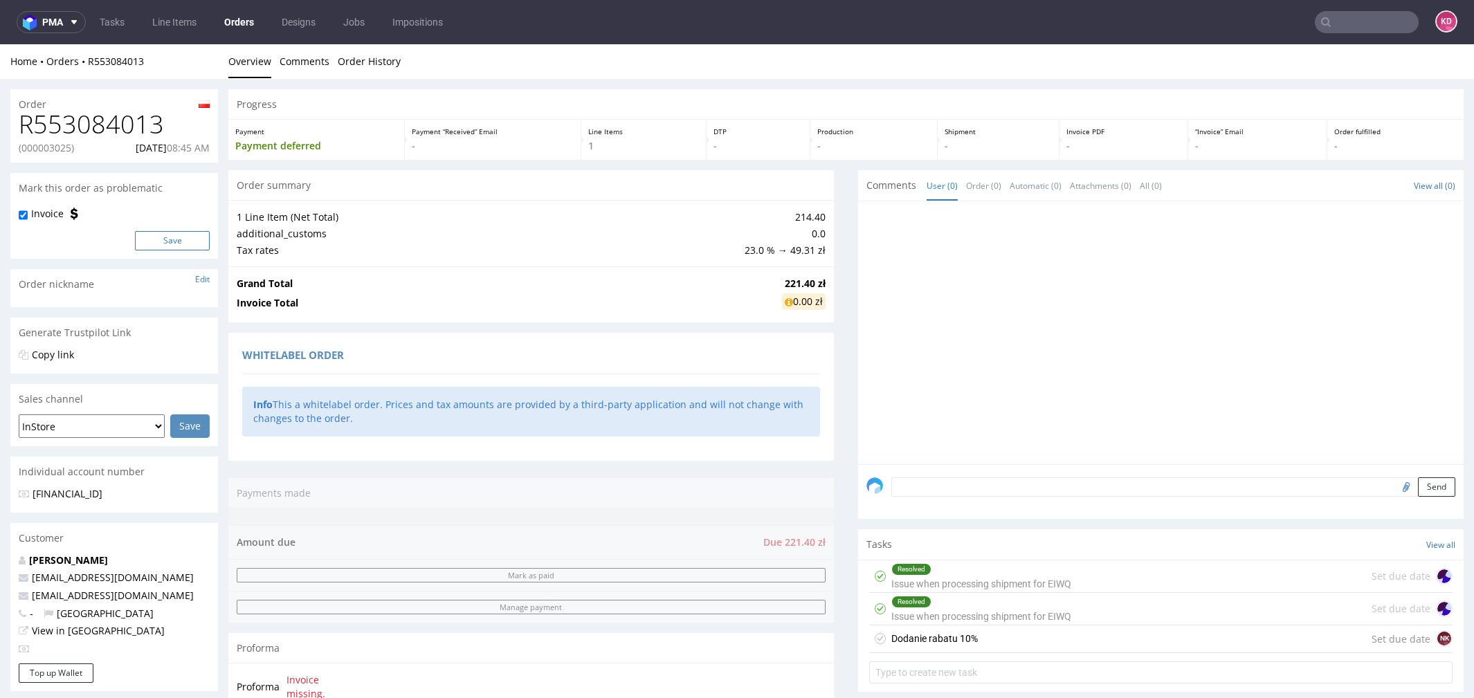
click at [182, 239] on button "Save" at bounding box center [172, 240] width 75 height 19
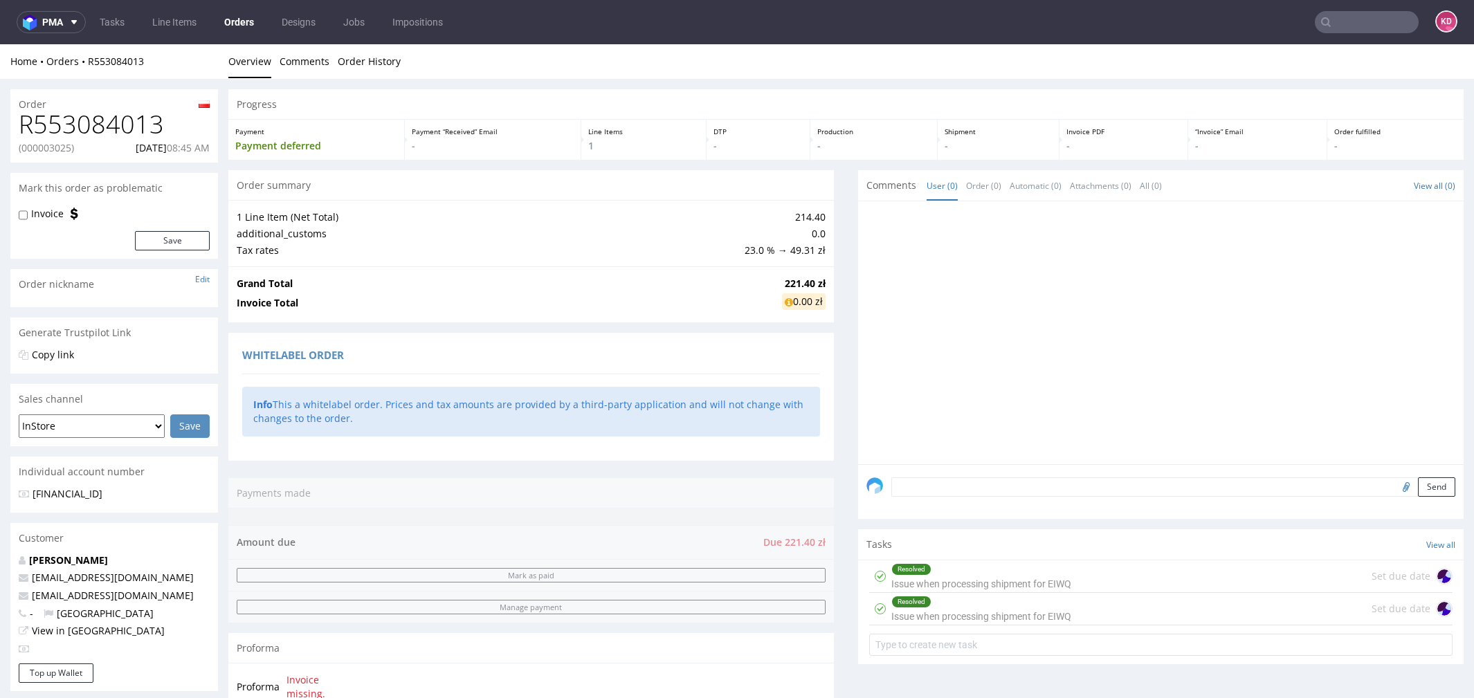
scroll to position [119, 0]
